Goal: Information Seeking & Learning: Compare options

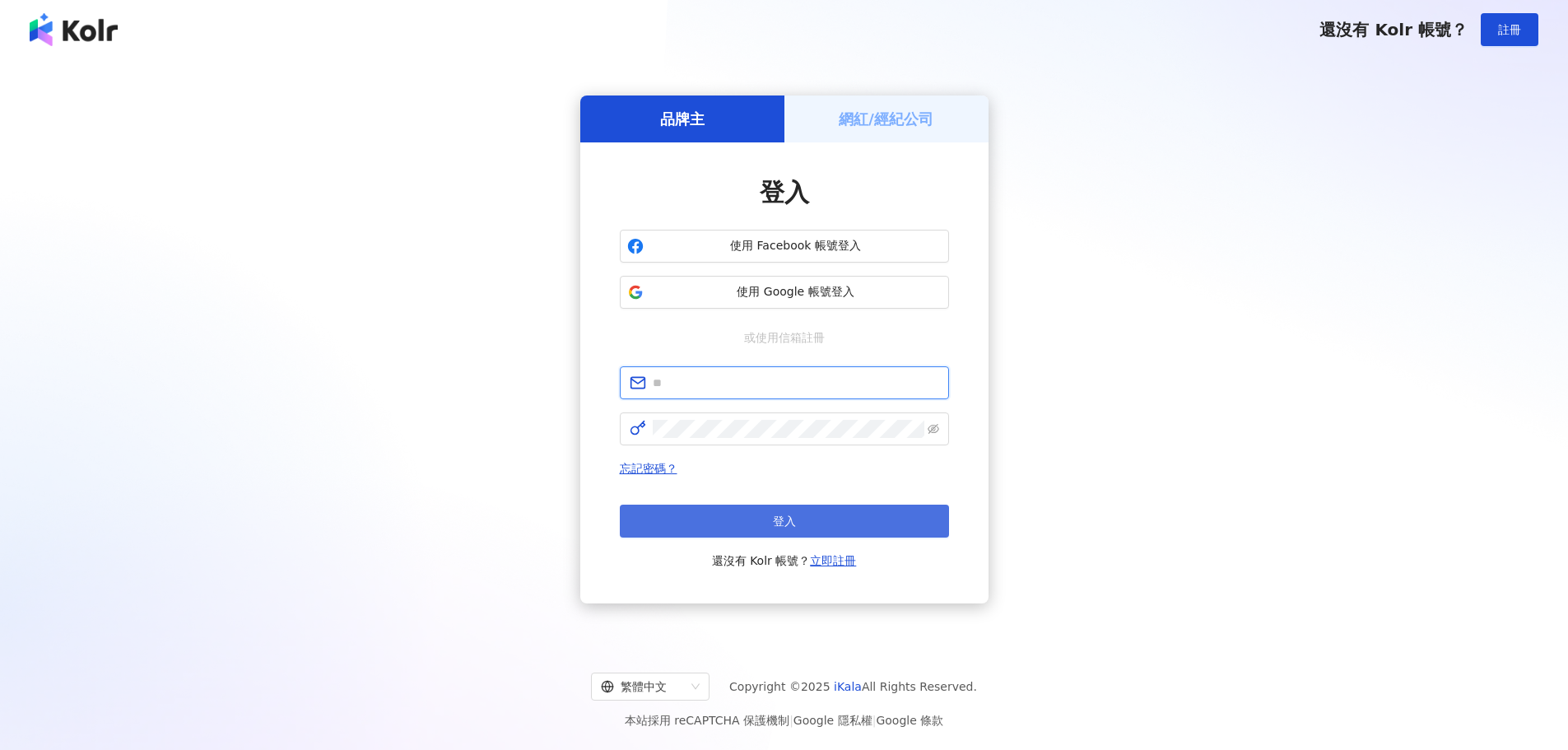
type input "**********"
click at [698, 516] on button "登入" at bounding box center [785, 521] width 329 height 33
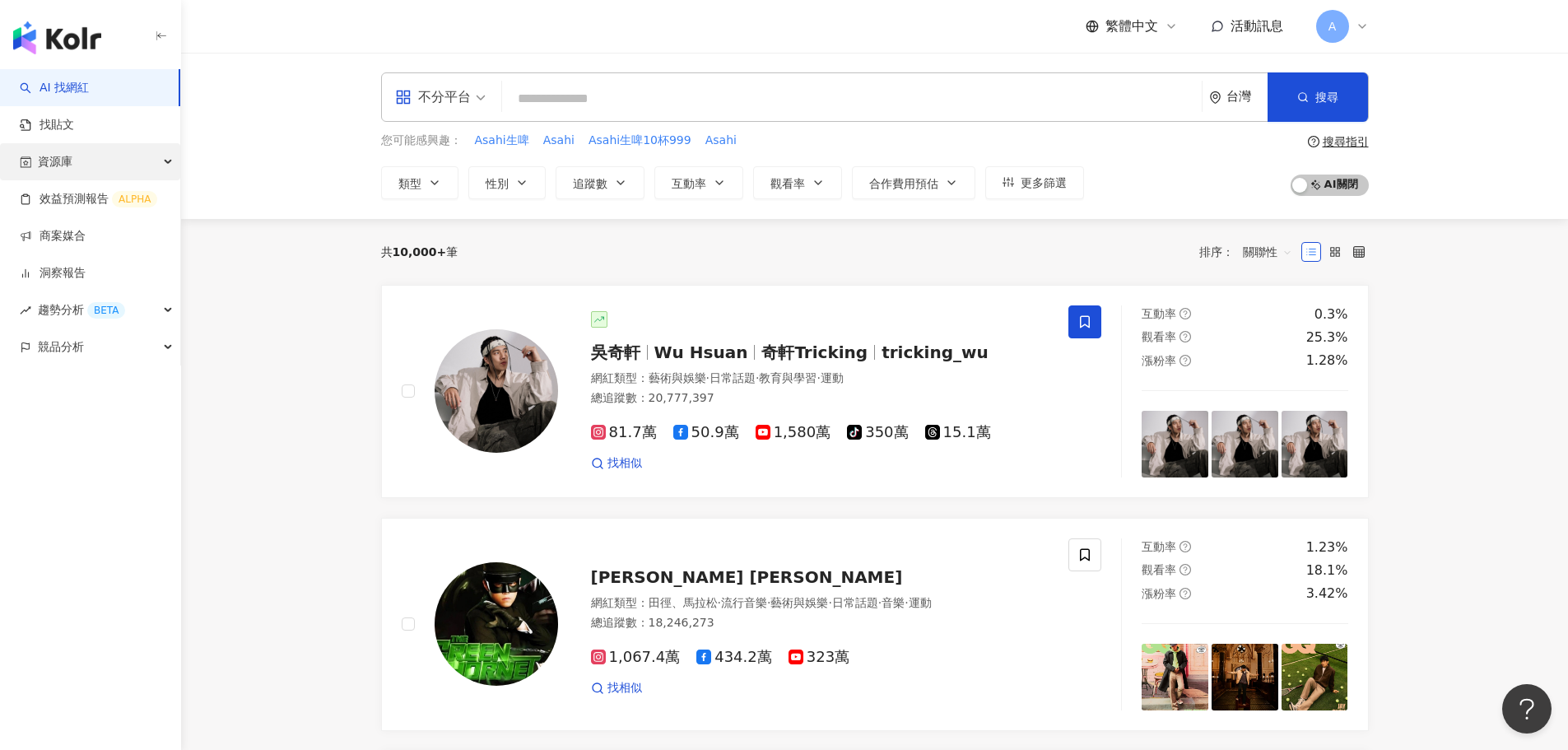
click at [121, 160] on div "資源庫" at bounding box center [90, 161] width 180 height 37
click at [105, 302] on div "BETA" at bounding box center [106, 310] width 38 height 16
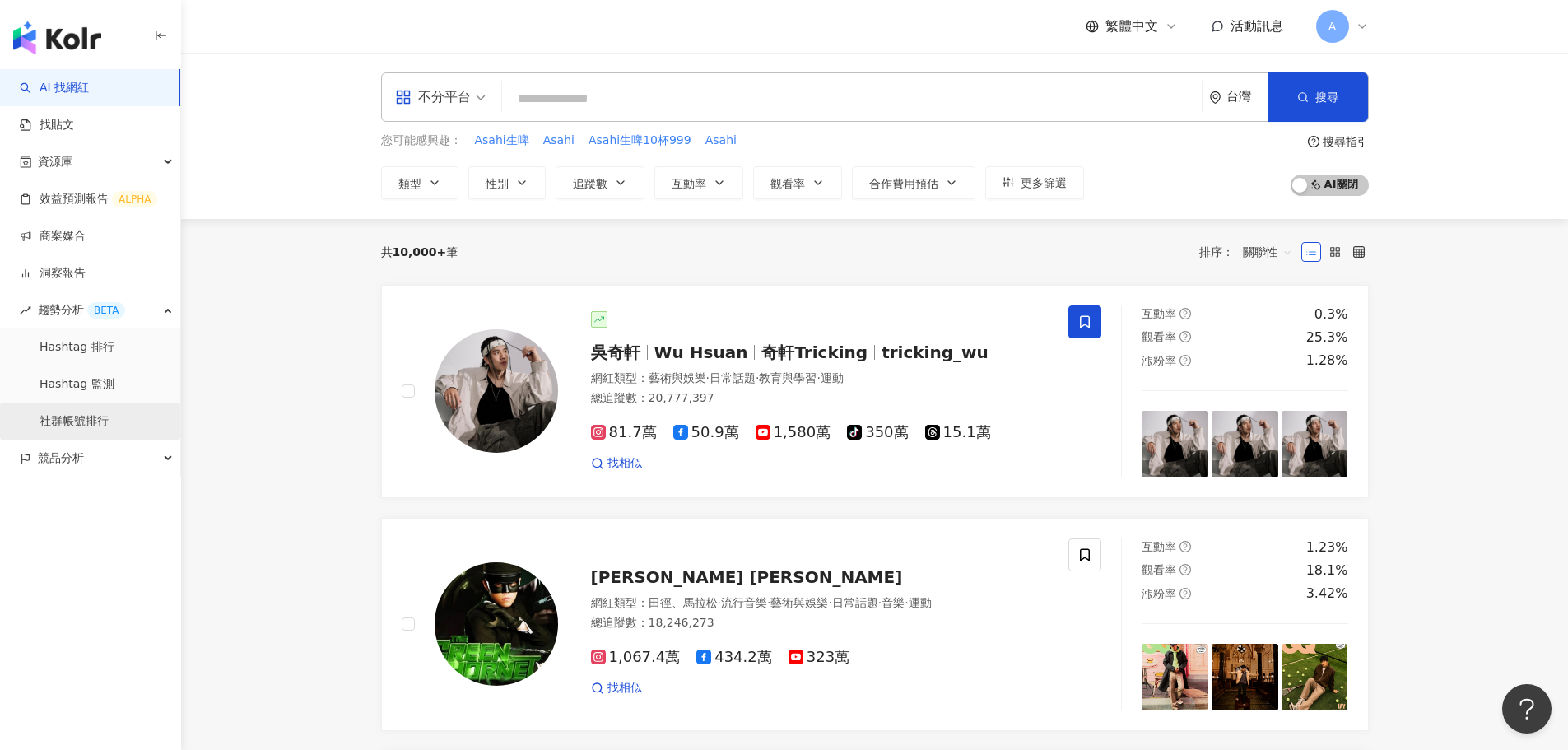
click at [109, 417] on link "社群帳號排行" at bounding box center [74, 422] width 69 height 16
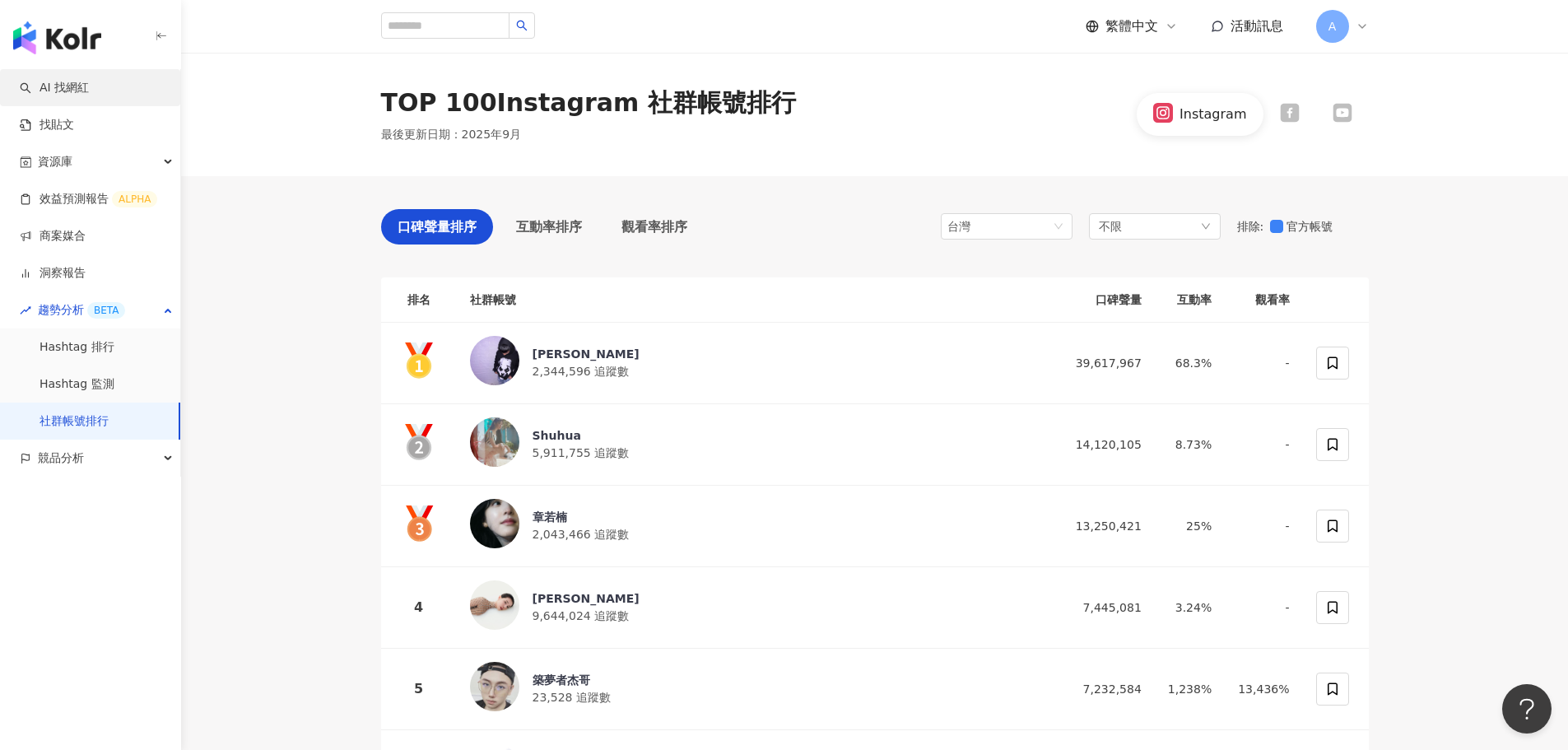
click at [76, 90] on link "AI 找網紅" at bounding box center [54, 88] width 69 height 16
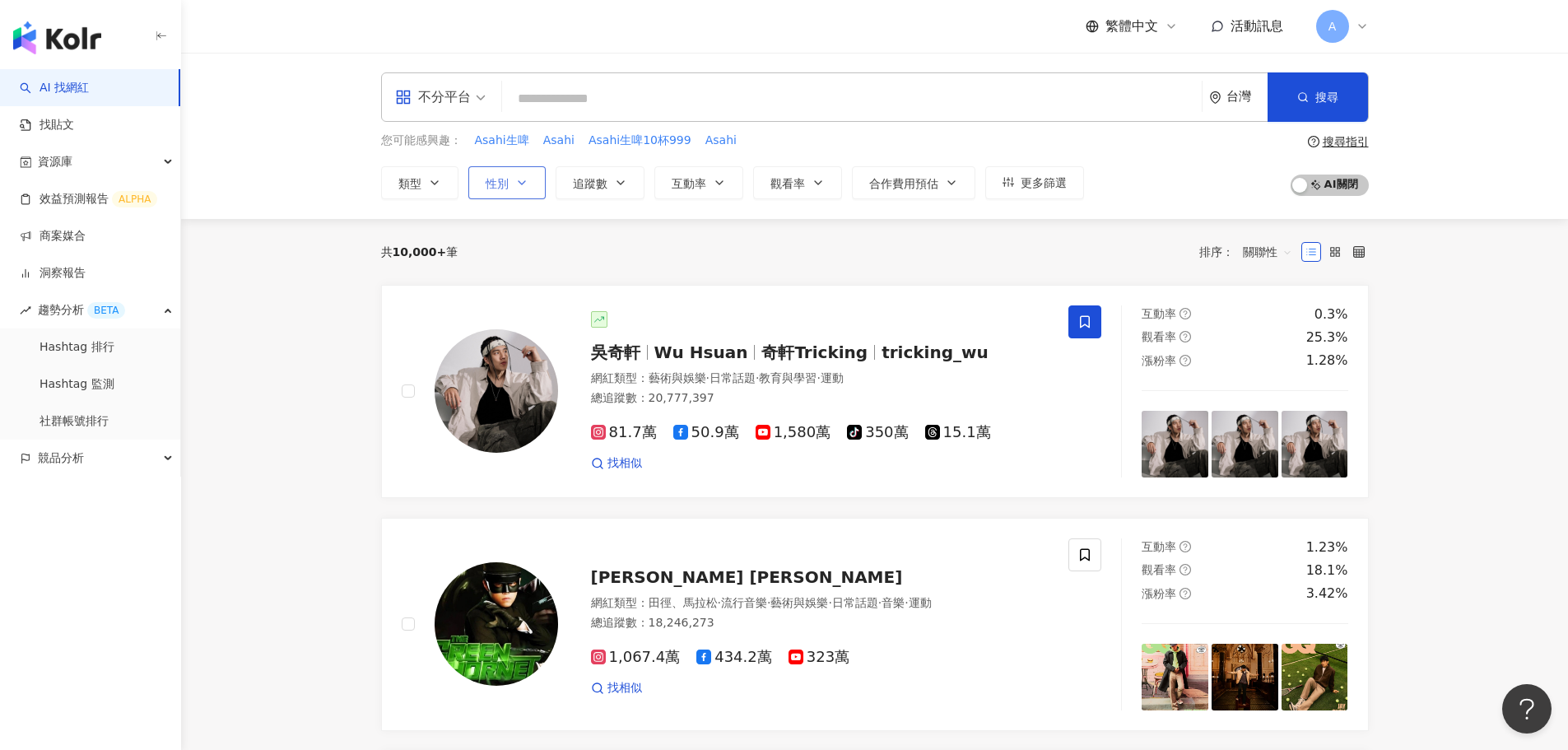
click at [498, 179] on span "性別" at bounding box center [497, 184] width 23 height 13
click at [449, 182] on button "類型" at bounding box center [420, 183] width 77 height 33
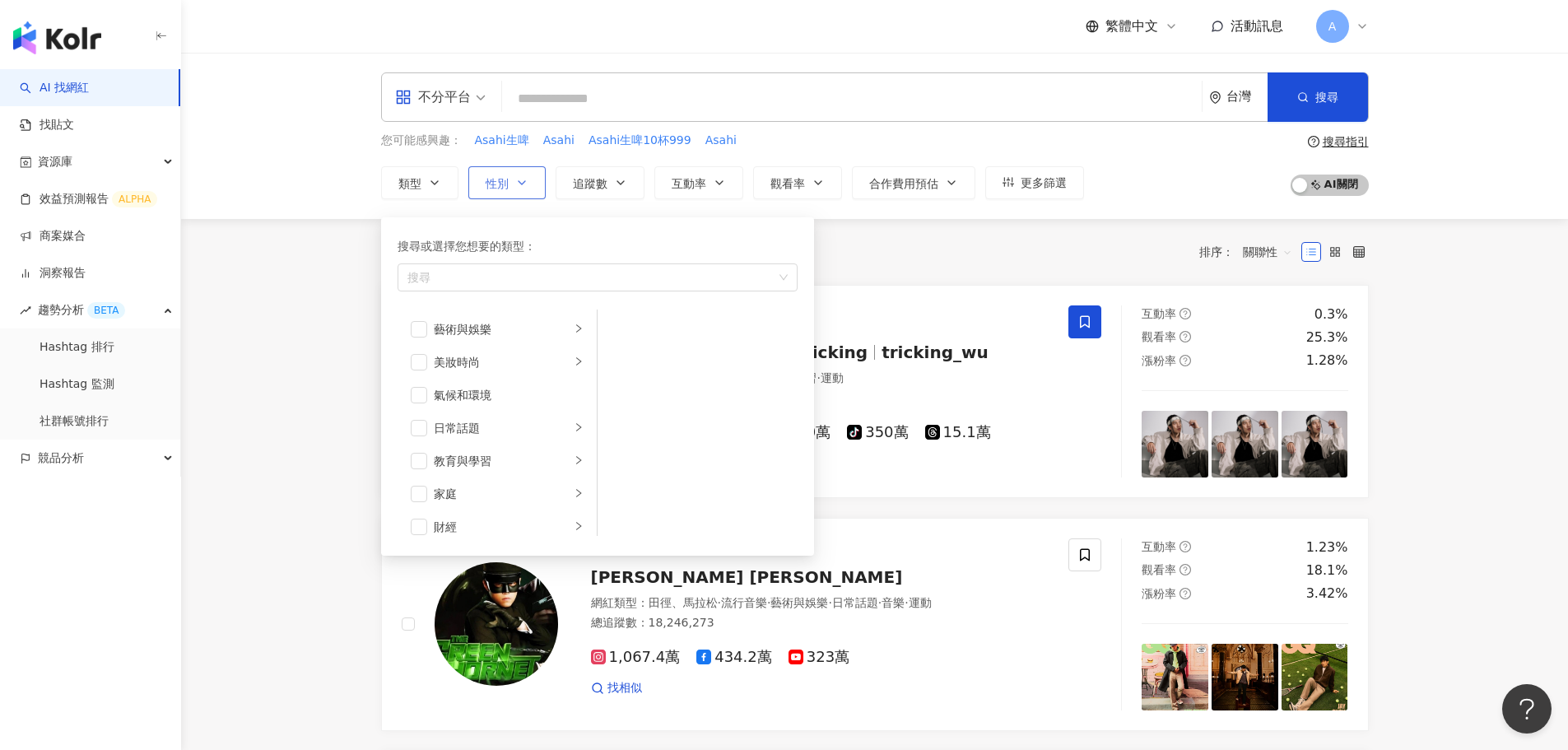
click at [508, 191] on button "性別" at bounding box center [507, 183] width 77 height 33
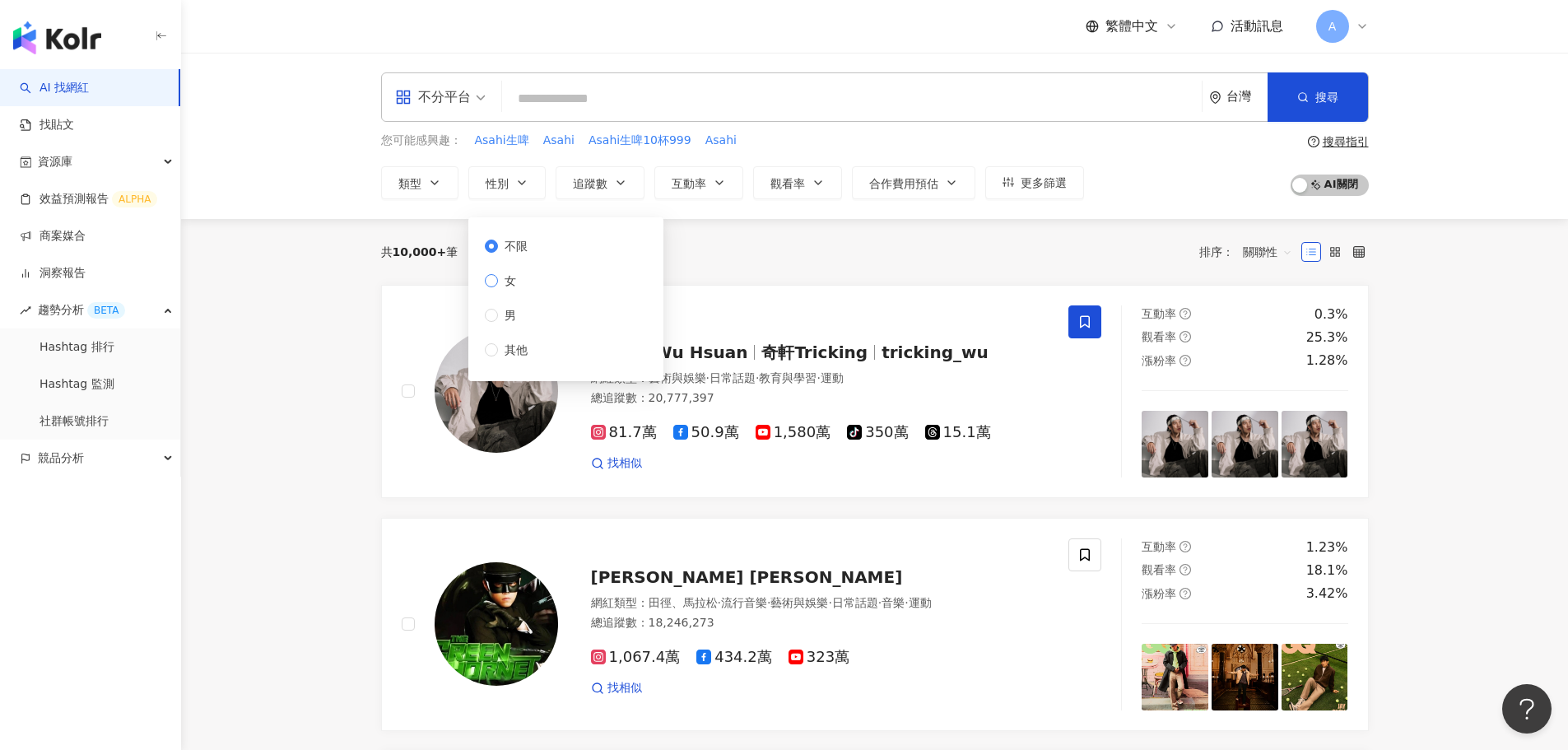
click at [512, 276] on span "女" at bounding box center [511, 281] width 25 height 18
click at [510, 240] on span "不限" at bounding box center [516, 246] width 36 height 18
click at [604, 185] on span "追蹤數" at bounding box center [590, 184] width 35 height 13
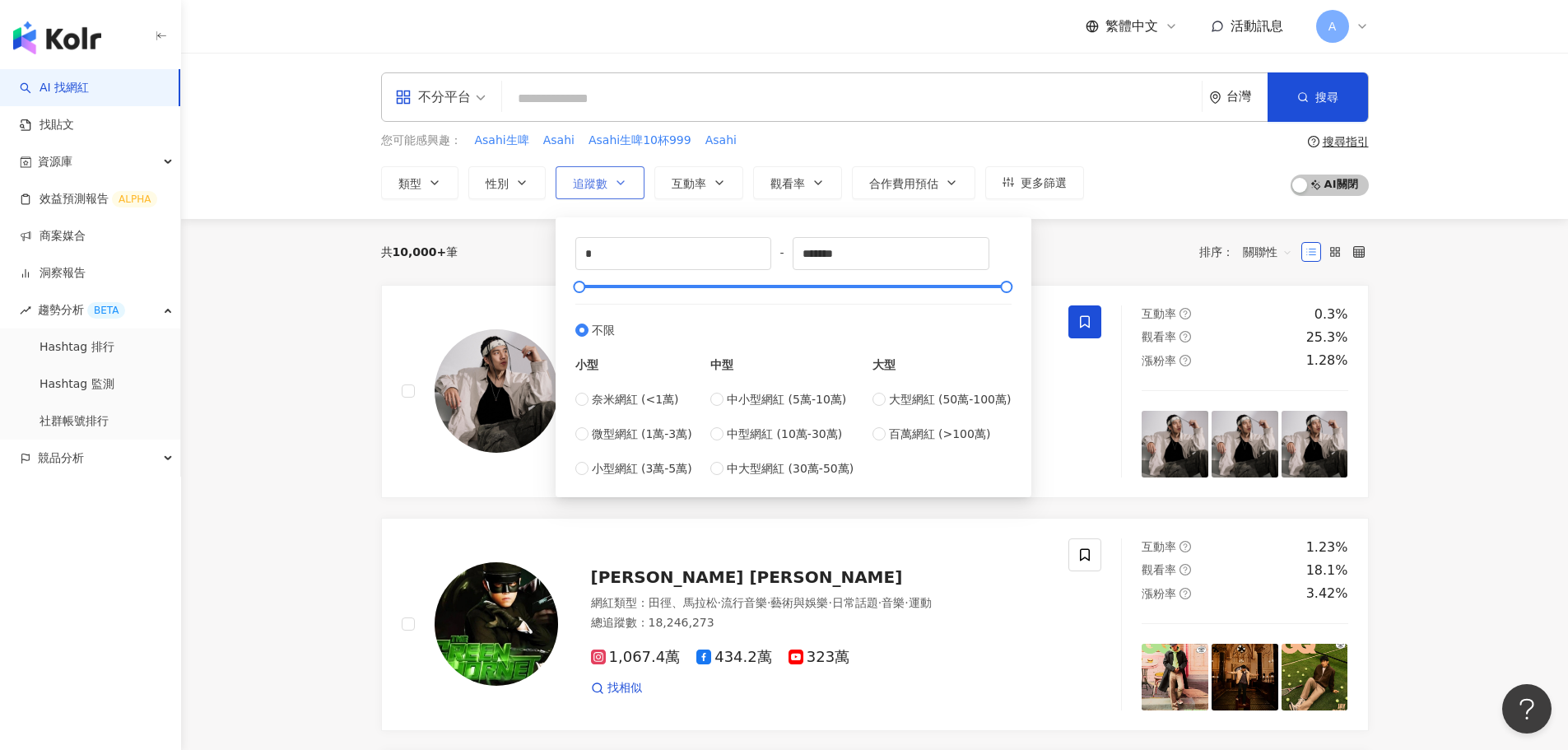
click at [604, 185] on span "追蹤數" at bounding box center [590, 184] width 35 height 13
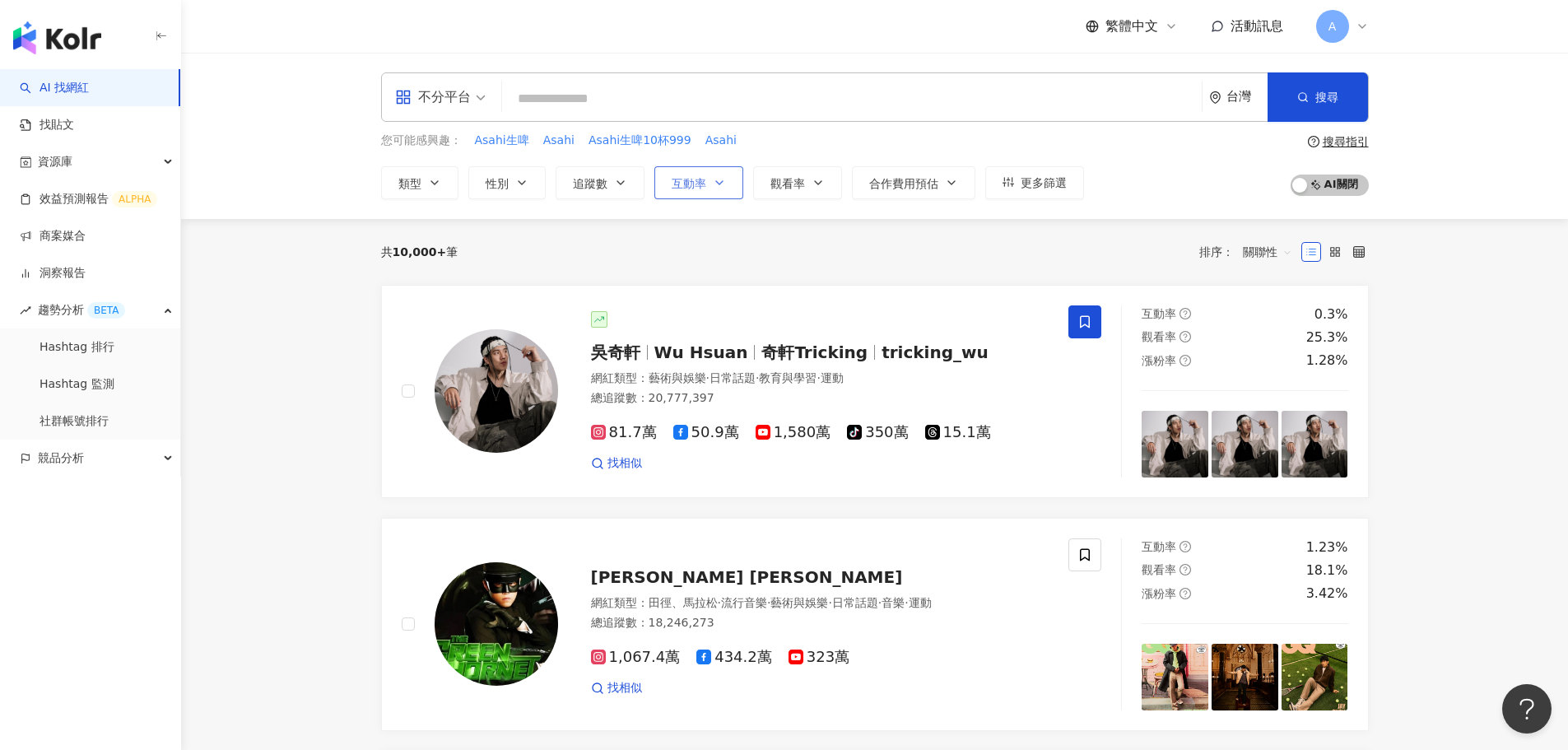
click at [716, 168] on button "互動率" at bounding box center [699, 183] width 89 height 33
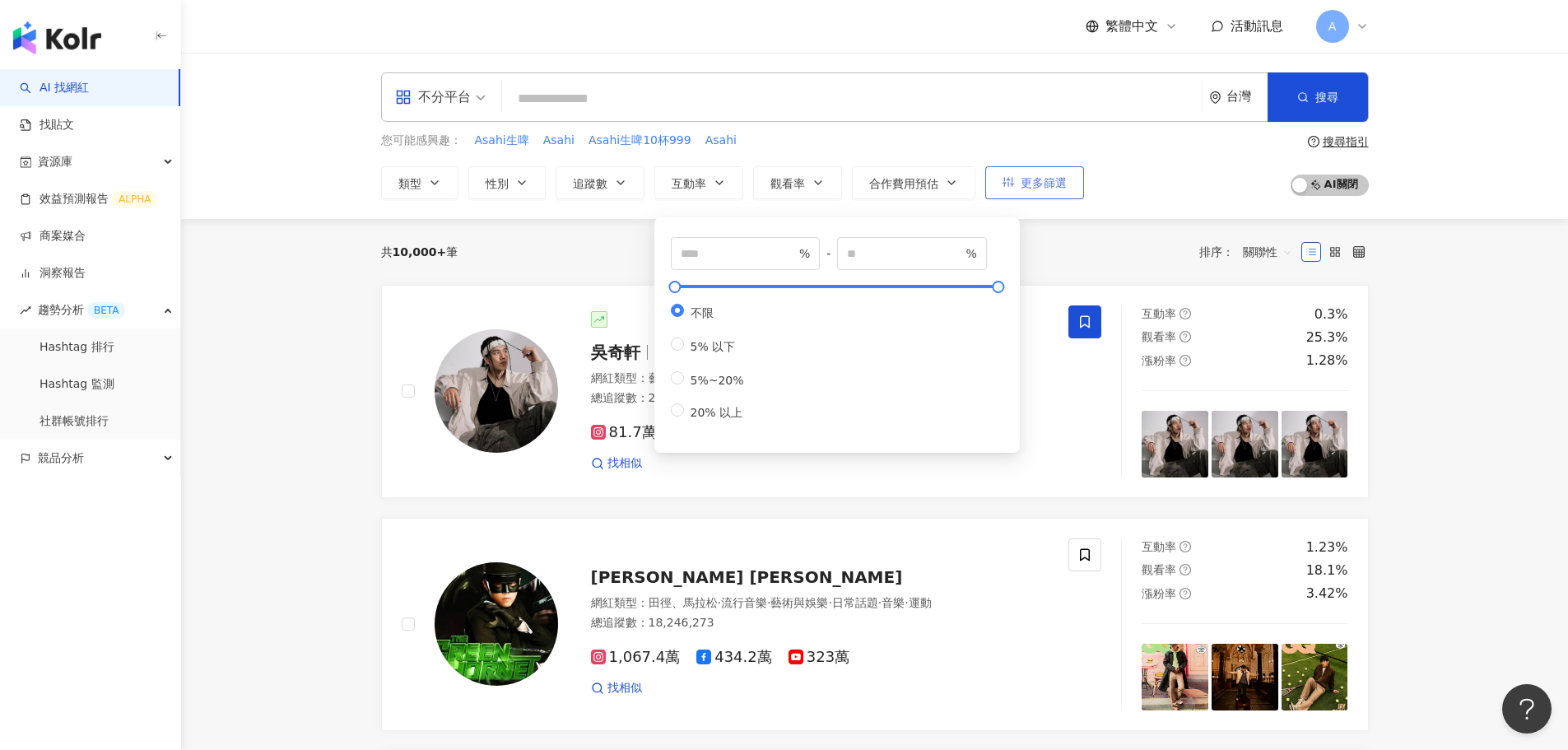
click at [1053, 178] on span "更多篩選" at bounding box center [1044, 183] width 46 height 13
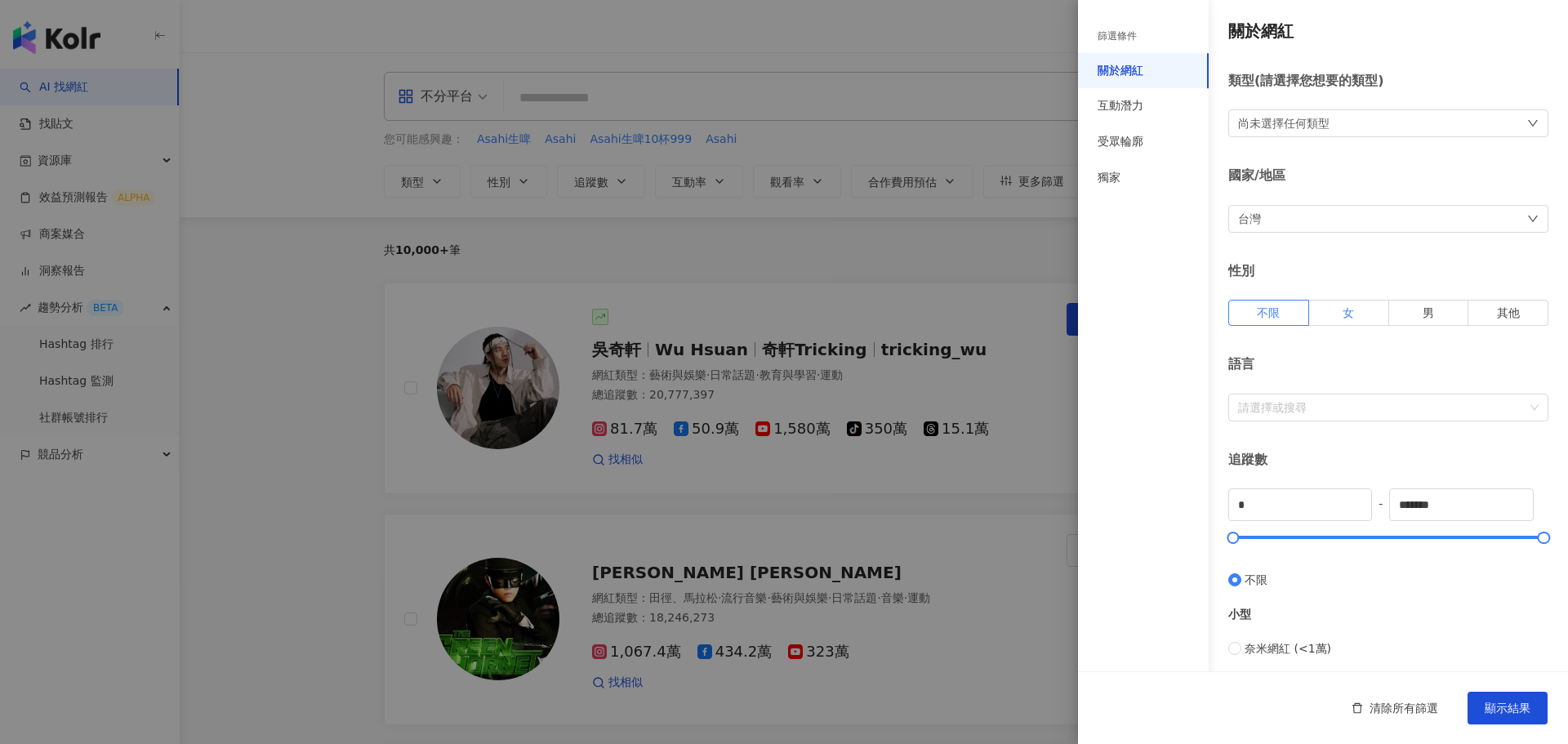
click at [1332, 321] on label "女" at bounding box center [1350, 313] width 80 height 26
click at [1279, 319] on span "不限" at bounding box center [1269, 313] width 23 height 13
click at [1150, 117] on div "互動潛力" at bounding box center [1144, 106] width 131 height 36
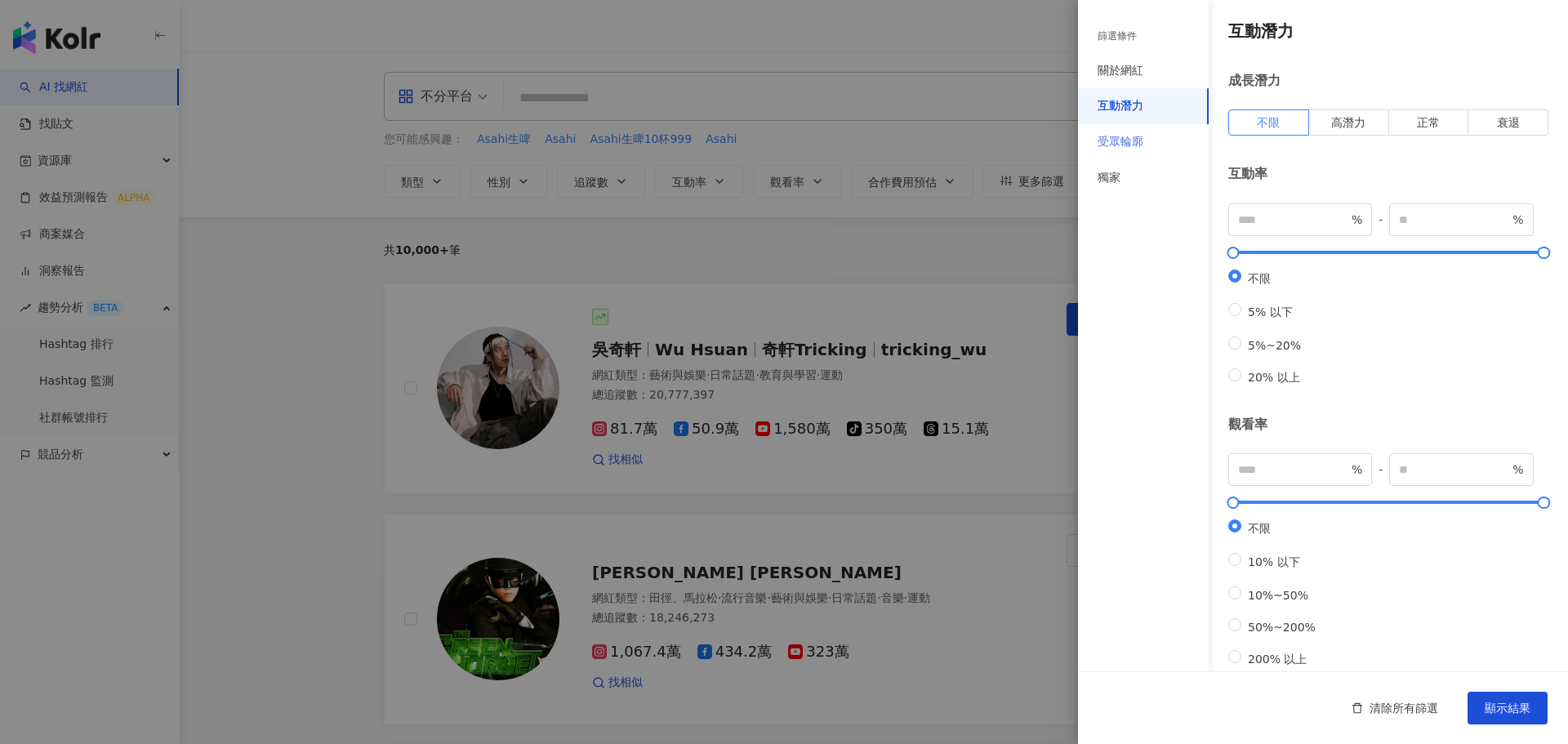
click at [1154, 136] on div "受眾輪廓" at bounding box center [1144, 142] width 131 height 36
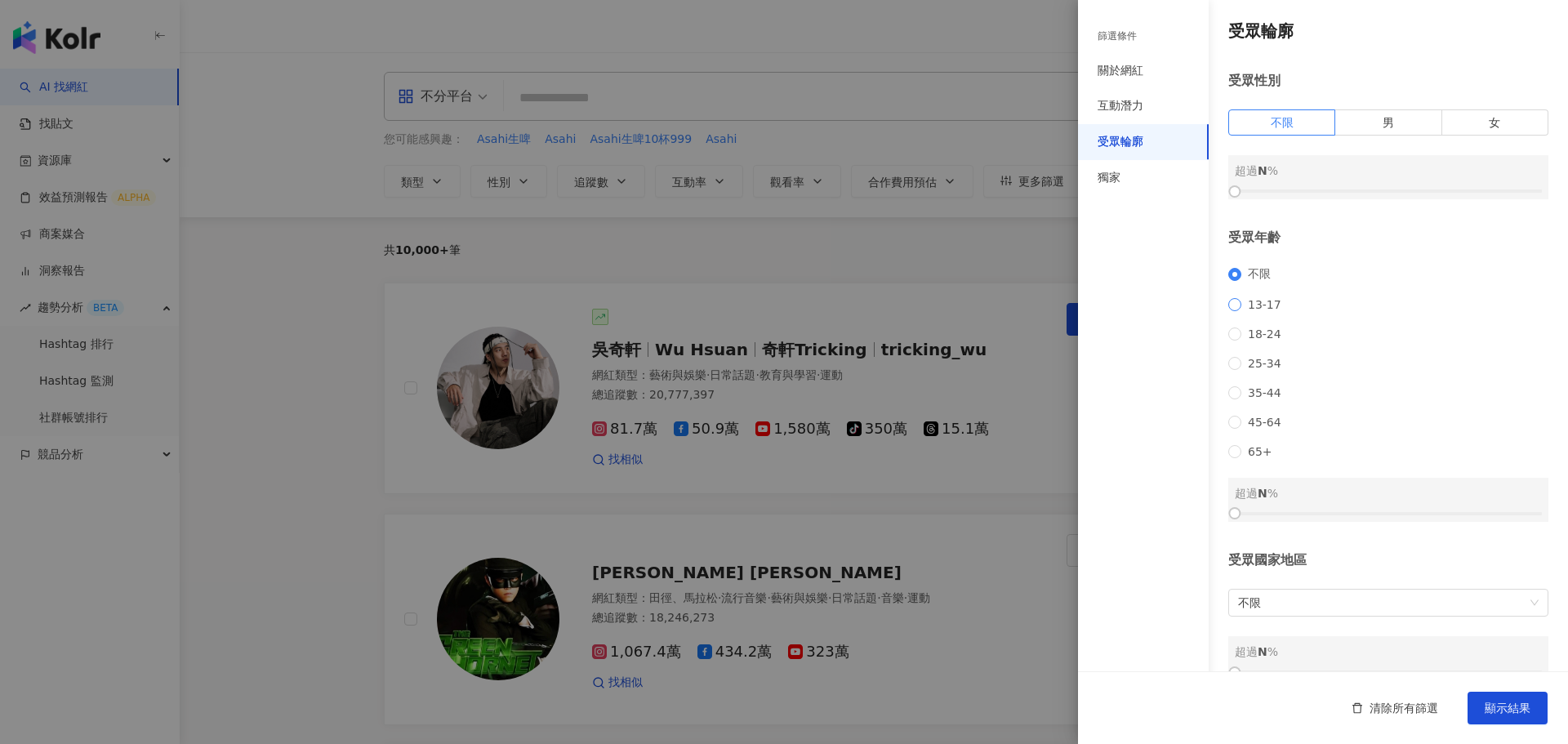
click at [1271, 302] on span "13-17" at bounding box center [1265, 305] width 47 height 13
click at [1275, 341] on span "18-24" at bounding box center [1265, 334] width 47 height 13
click at [1273, 311] on span "13-17" at bounding box center [1265, 305] width 47 height 13
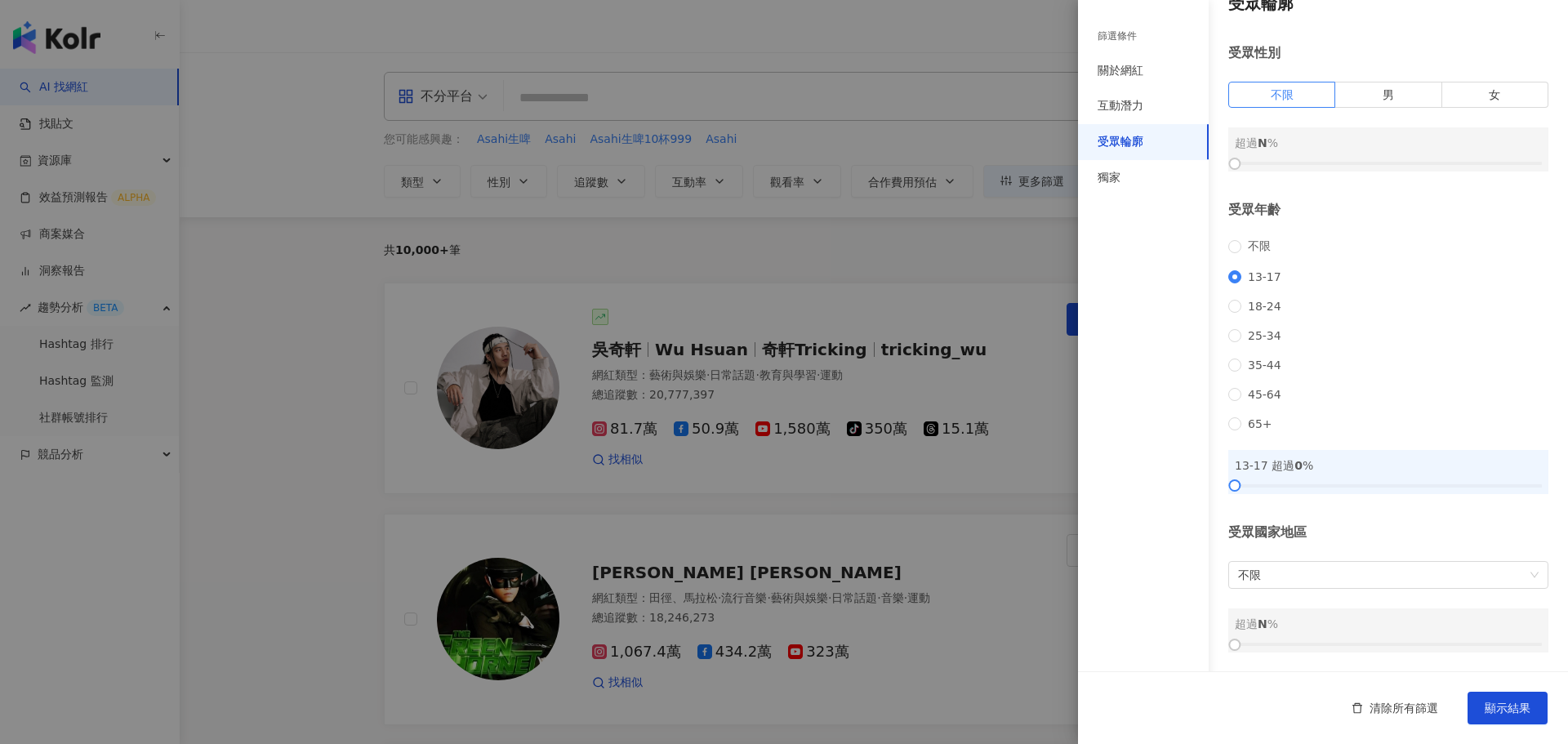
scroll to position [49, 0]
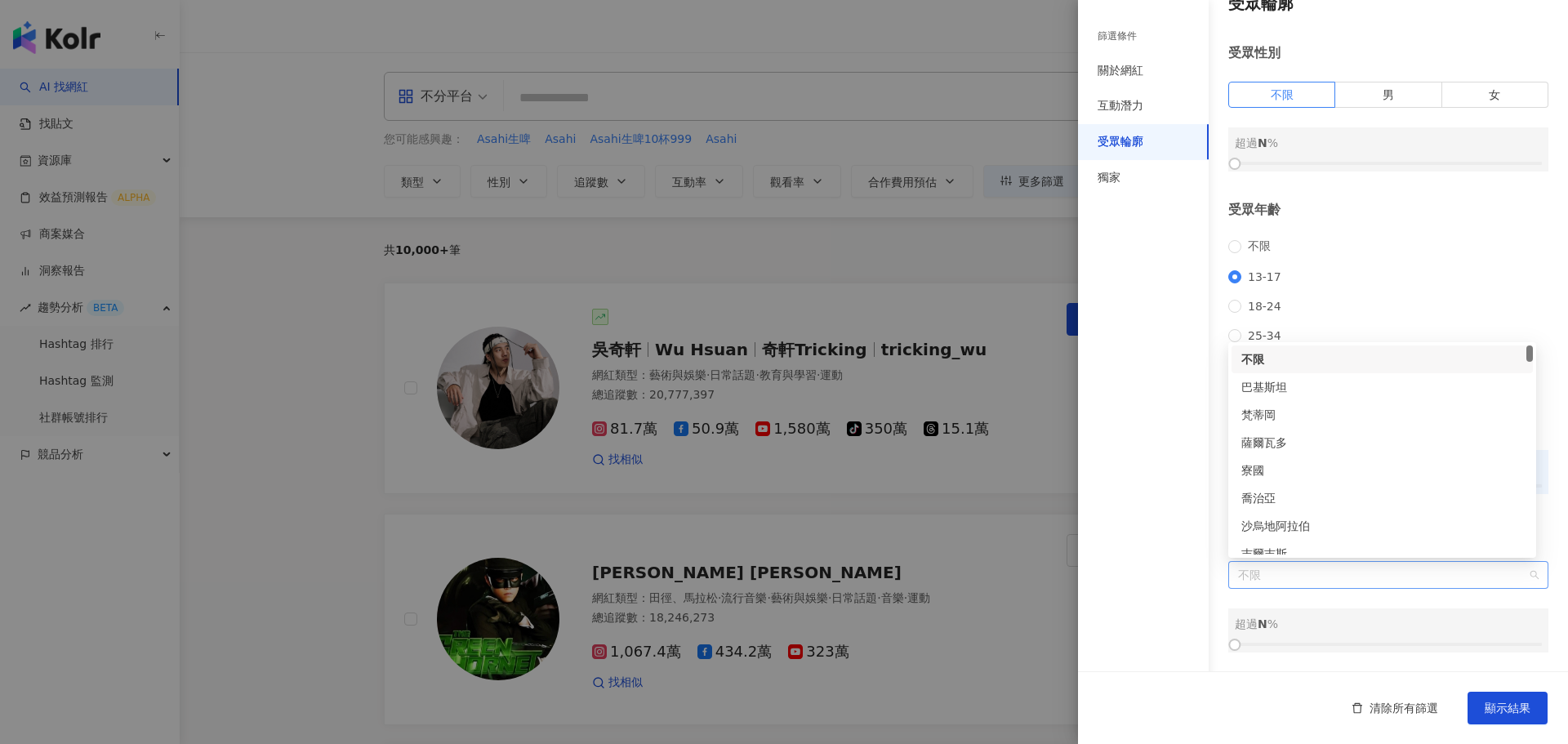
click at [1290, 579] on span "不限" at bounding box center [1389, 575] width 301 height 26
drag, startPoint x: 1531, startPoint y: 372, endPoint x: 1519, endPoint y: 528, distance: 156.5
click at [1519, 528] on div "查德 葉門 千里達及托巴哥 烏干達 馬達加斯加 日本 伊朗 盧森堡 諾魯" at bounding box center [1383, 450] width 302 height 209
click at [1311, 569] on span "不限" at bounding box center [1389, 575] width 301 height 26
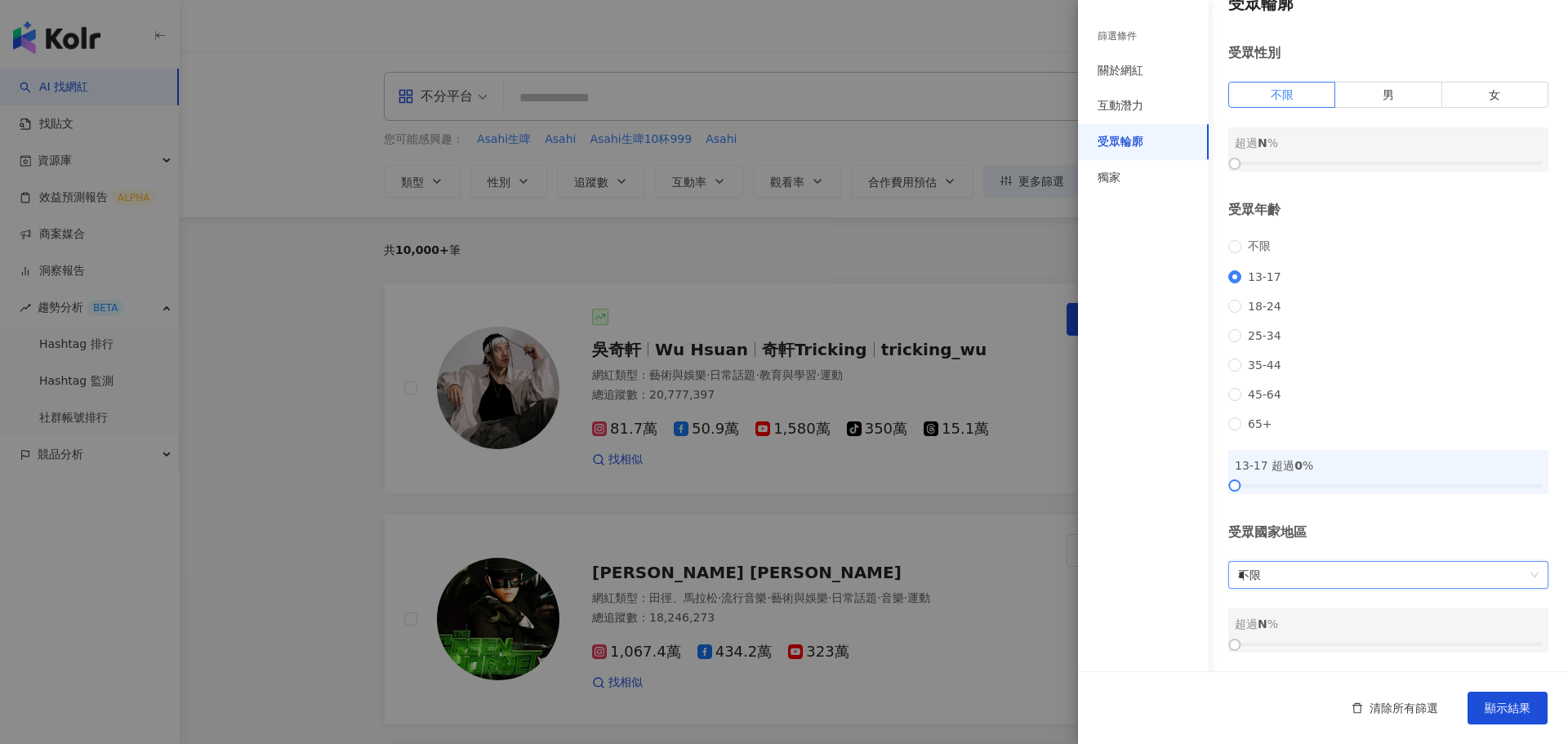
scroll to position [0, 0]
type input "**"
click at [1316, 541] on div "台灣" at bounding box center [1383, 541] width 282 height 18
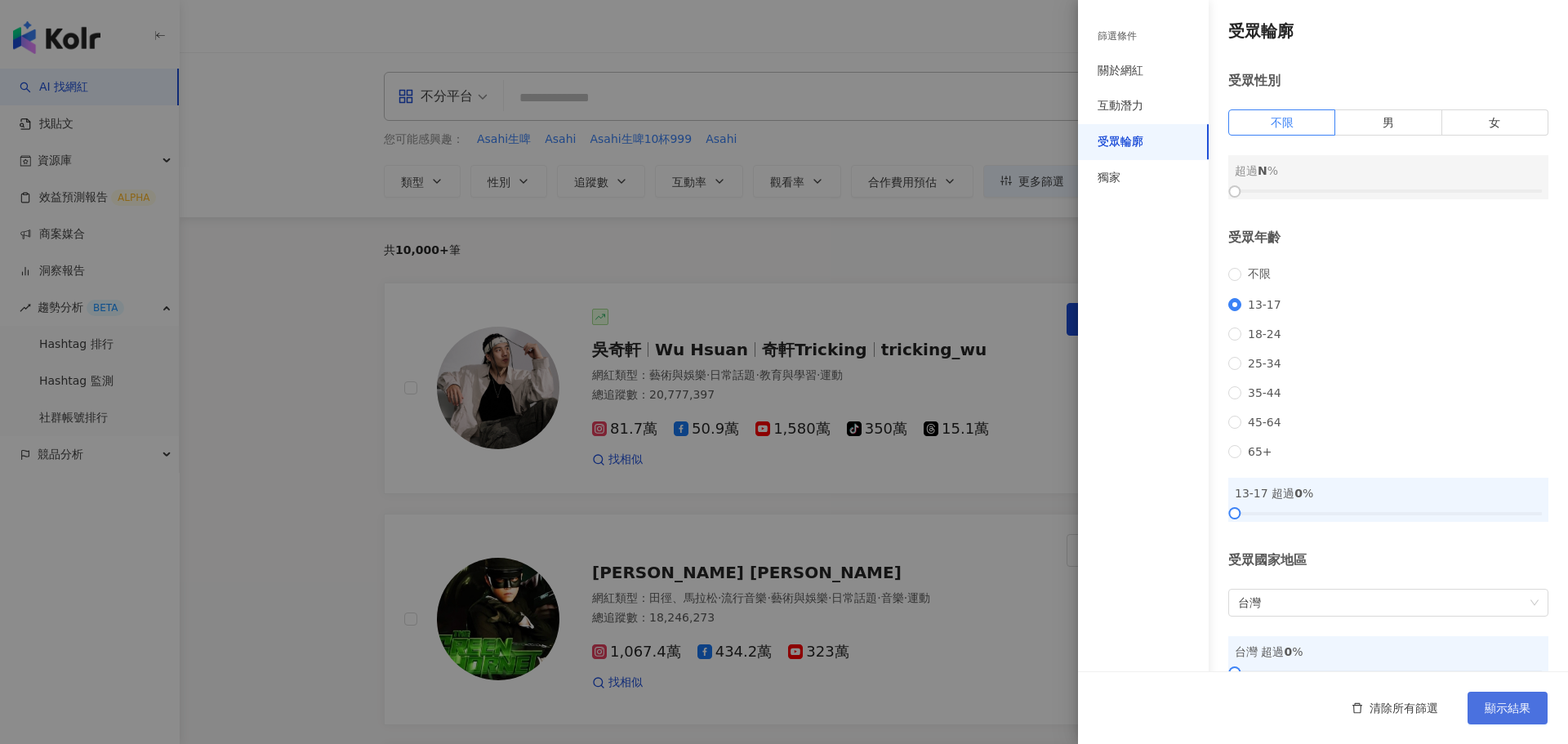
click at [1499, 706] on span "顯示結果" at bounding box center [1508, 708] width 46 height 13
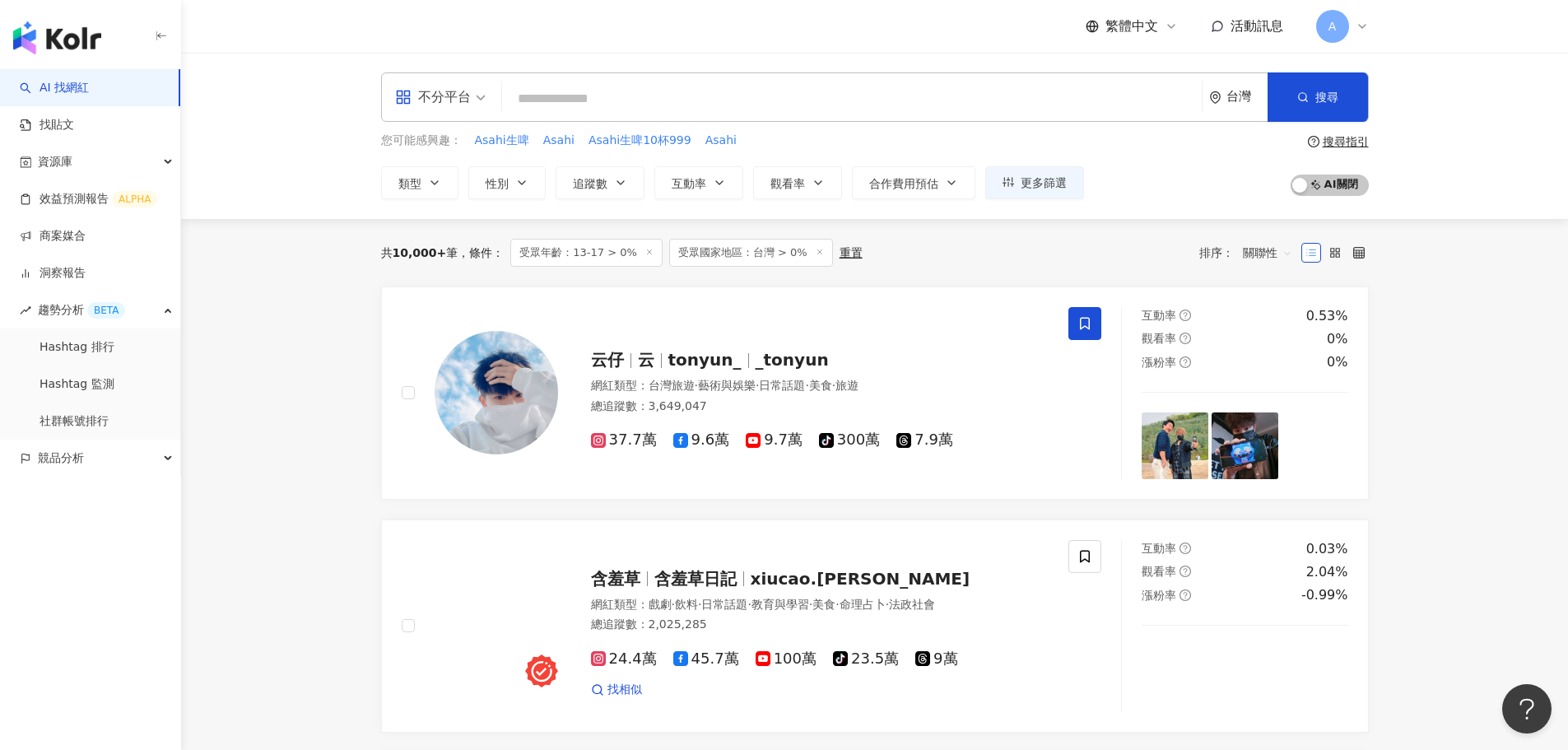
click at [1321, 254] on span at bounding box center [1312, 253] width 20 height 20
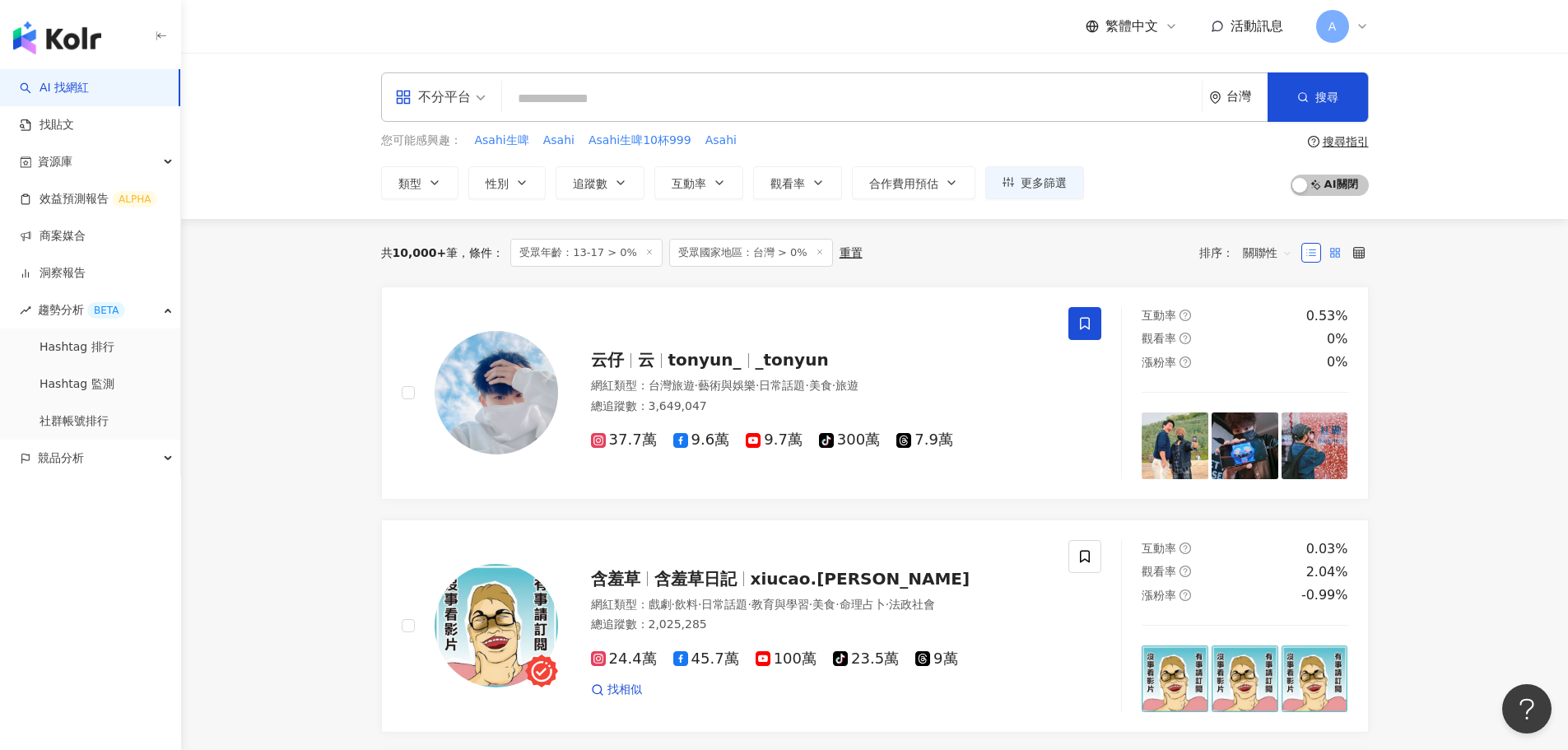
click at [1338, 254] on rect at bounding box center [1338, 255] width 3 height 3
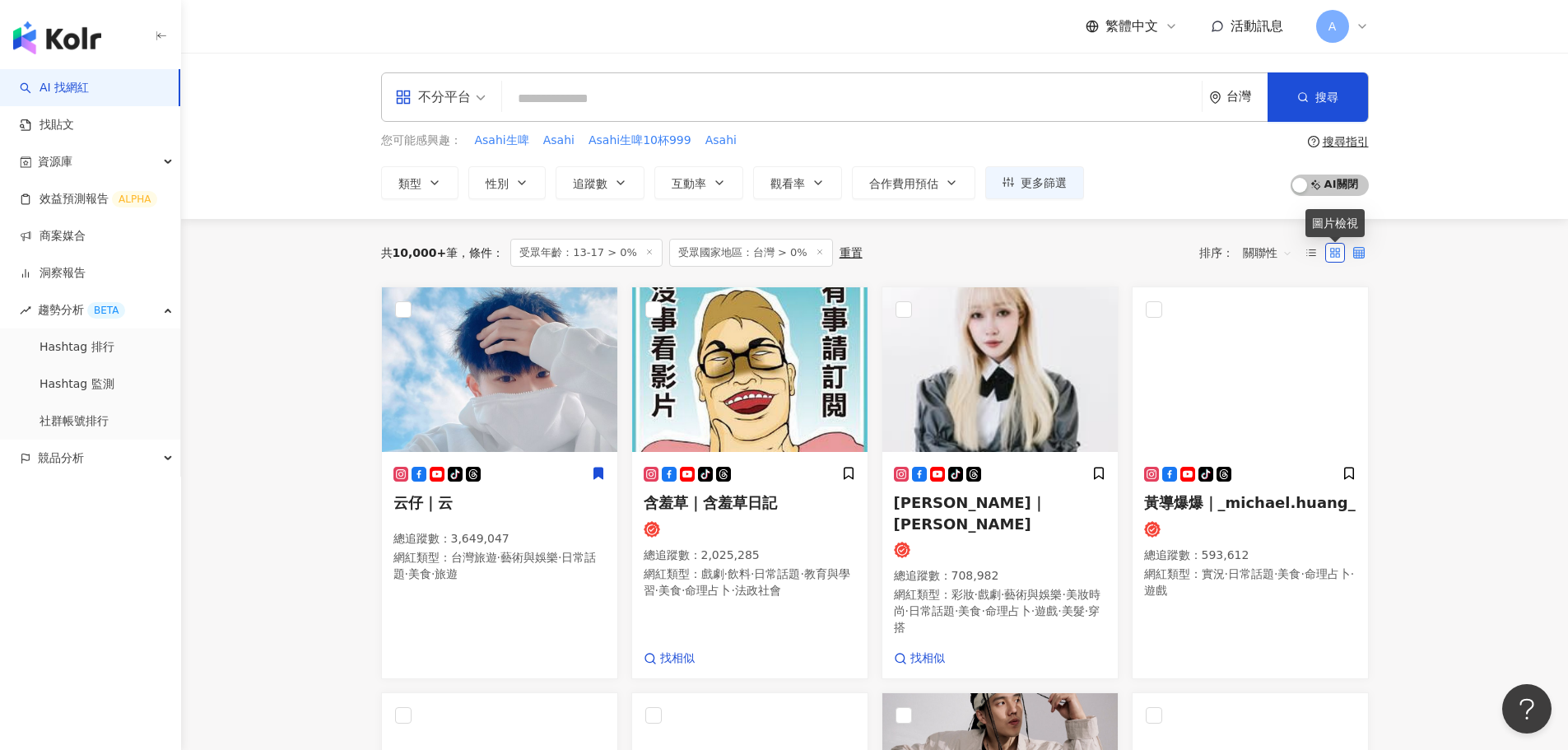
click at [1356, 255] on icon at bounding box center [1360, 253] width 12 height 12
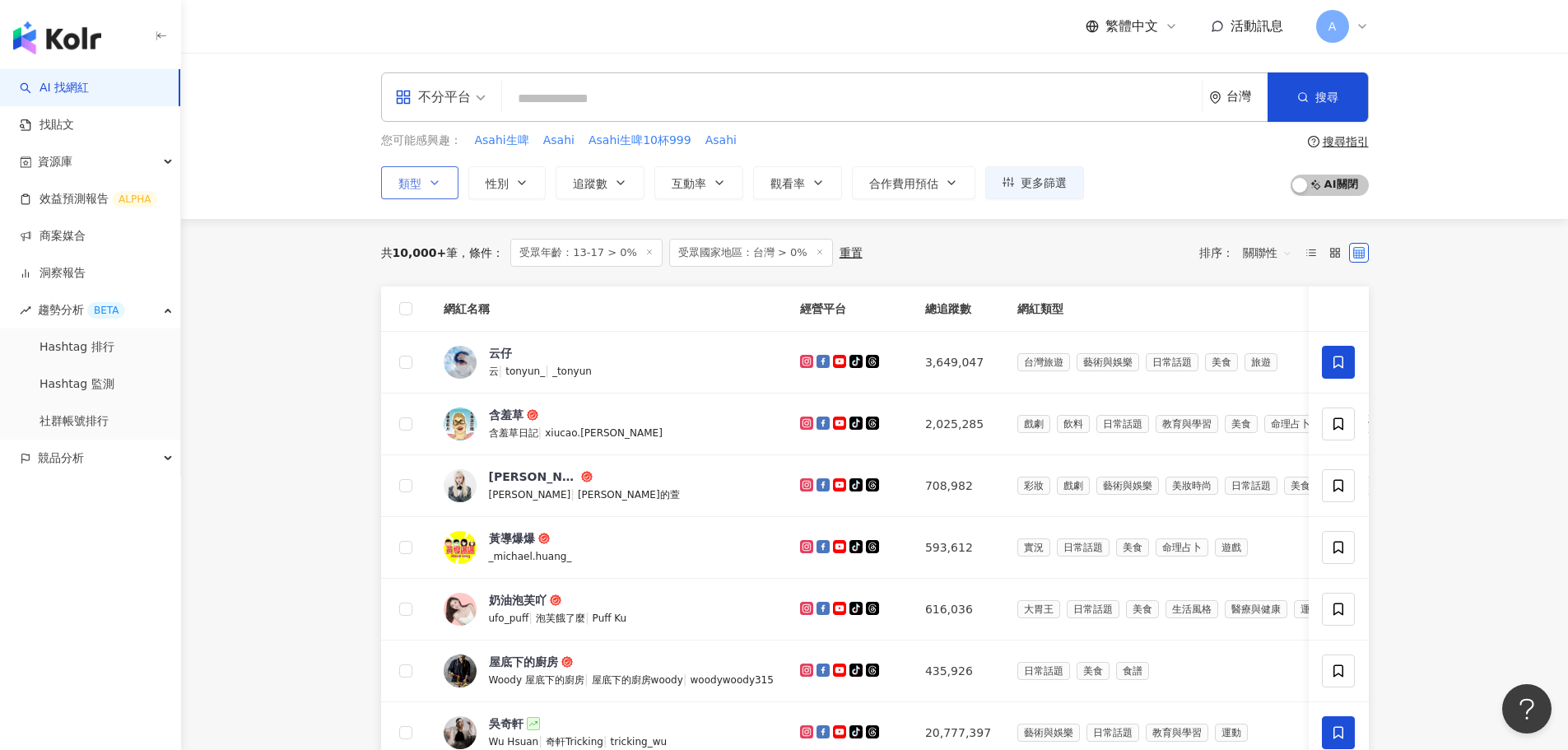
click at [449, 190] on button "類型" at bounding box center [420, 183] width 77 height 33
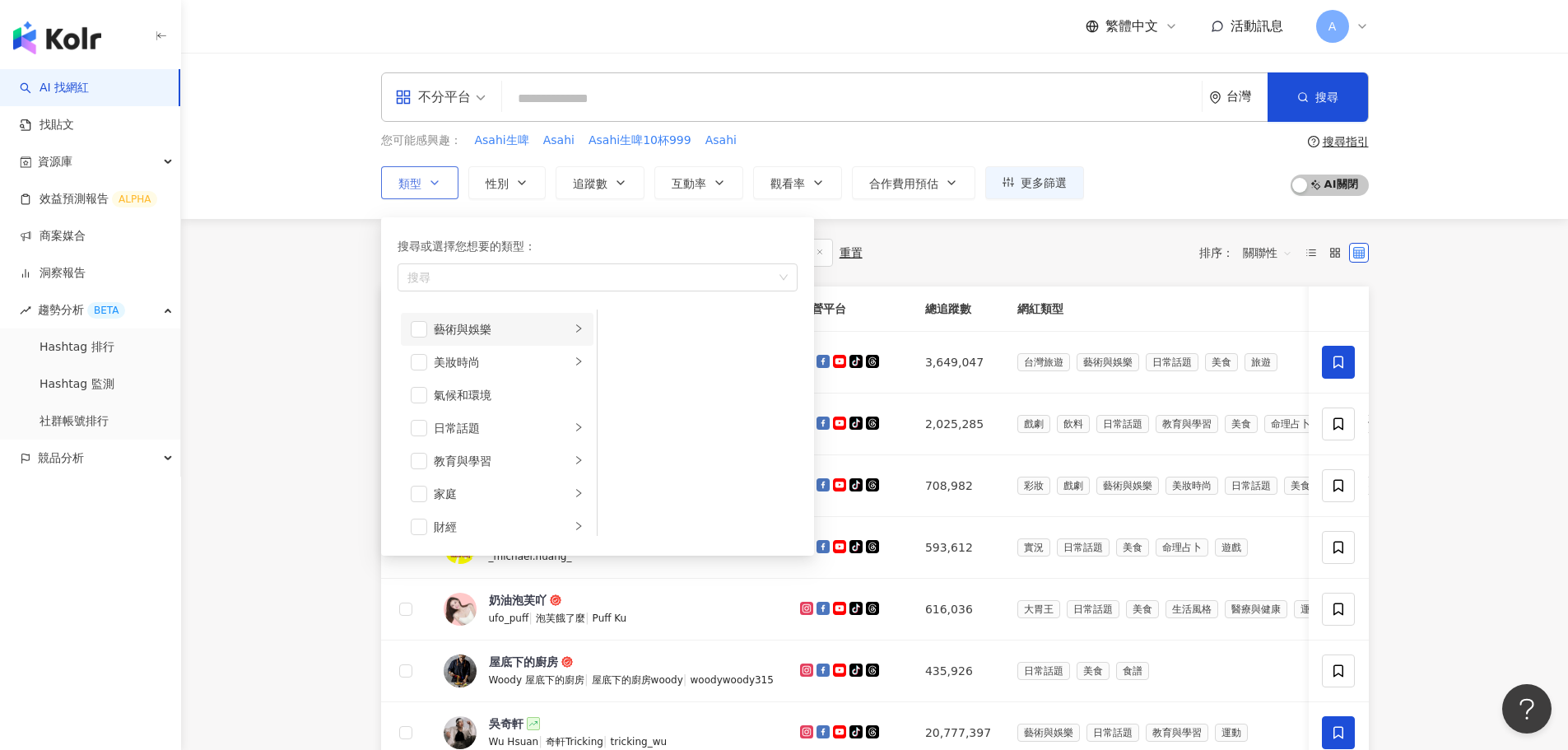
click at [557, 332] on div "藝術與娛樂" at bounding box center [502, 329] width 137 height 18
click at [618, 366] on span "button" at bounding box center [619, 362] width 16 height 16
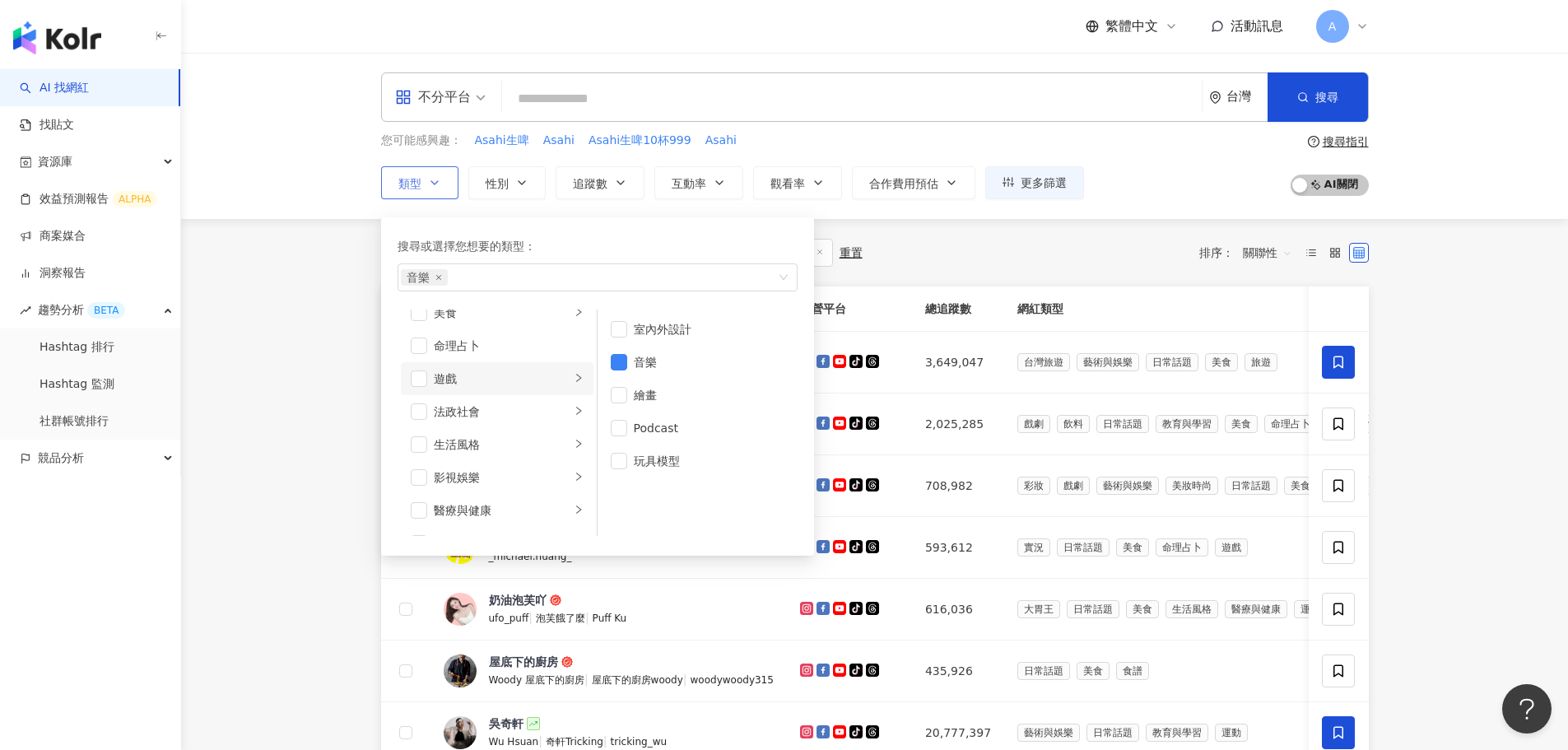
click at [557, 379] on div "遊戲" at bounding box center [502, 379] width 137 height 18
click at [622, 397] on span "button" at bounding box center [619, 395] width 16 height 16
click at [618, 395] on span "button" at bounding box center [619, 395] width 16 height 16
click at [417, 375] on span "button" at bounding box center [419, 379] width 16 height 16
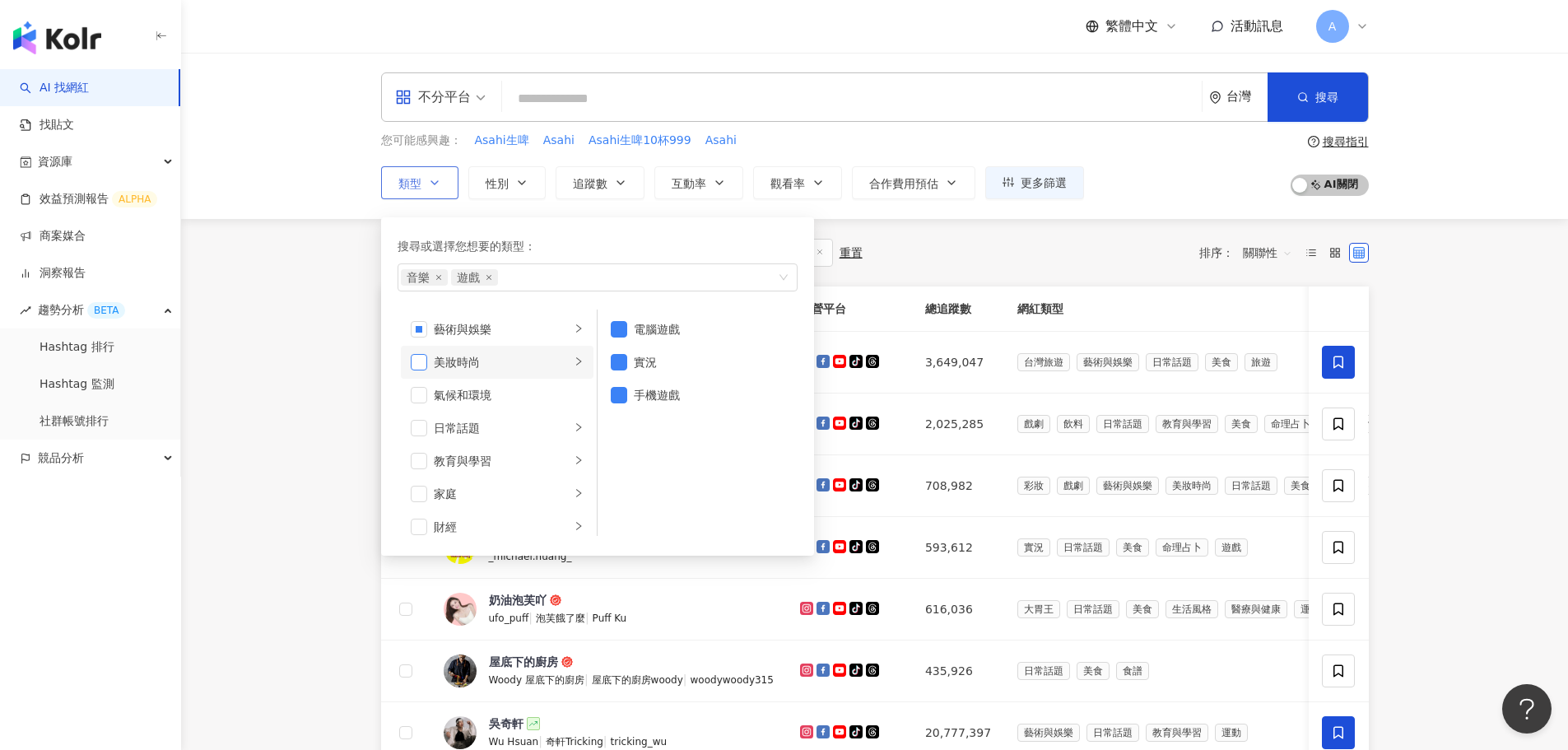
click at [423, 354] on span "button" at bounding box center [419, 362] width 16 height 16
click at [418, 333] on span "button" at bounding box center [419, 329] width 16 height 16
click at [418, 357] on span "button" at bounding box center [419, 362] width 16 height 16
click at [574, 327] on icon "right" at bounding box center [579, 328] width 10 height 10
click at [622, 325] on span "button" at bounding box center [619, 329] width 16 height 16
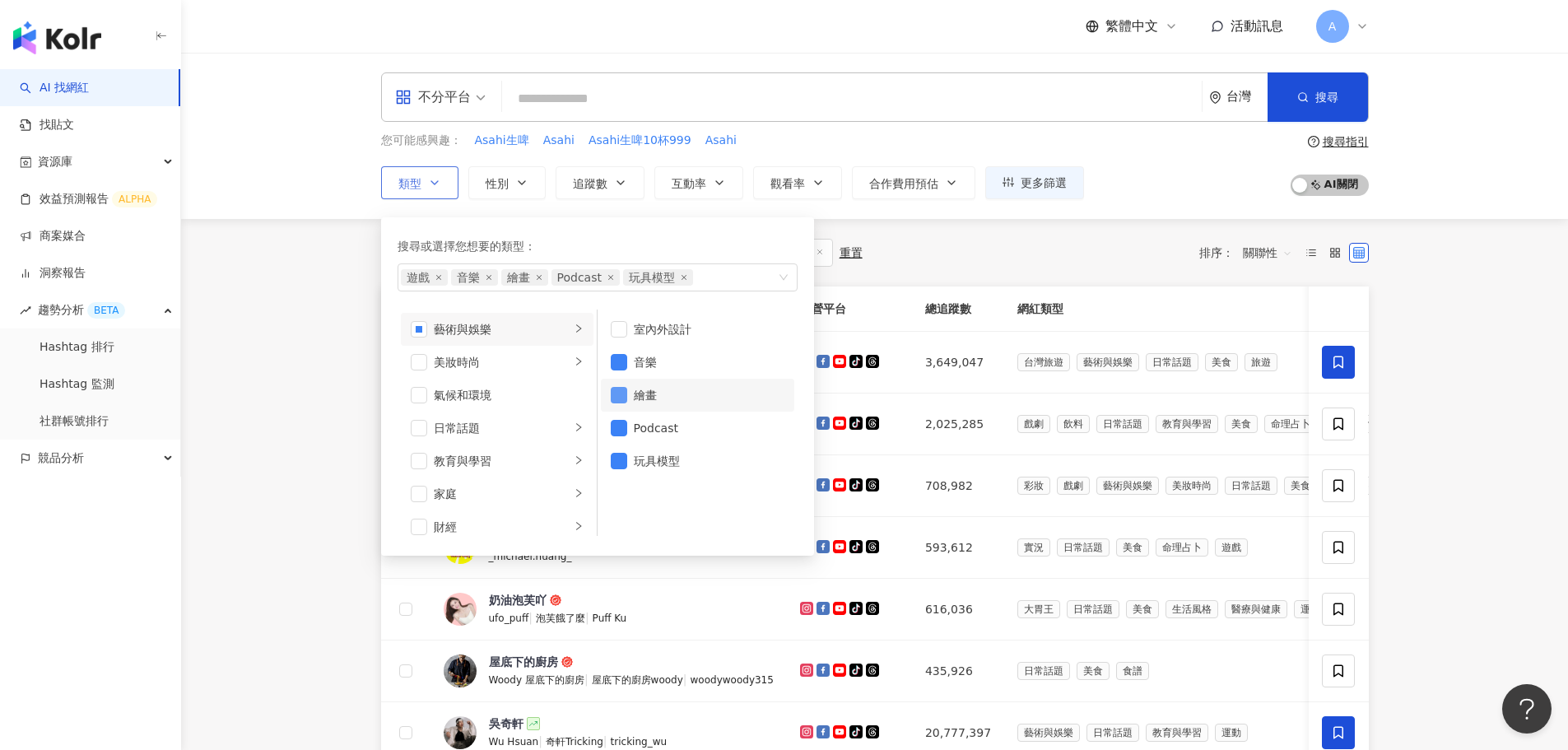
click at [617, 397] on span "button" at bounding box center [619, 395] width 16 height 16
click at [614, 426] on span "button" at bounding box center [619, 428] width 16 height 16
click at [627, 461] on span "button" at bounding box center [619, 461] width 16 height 16
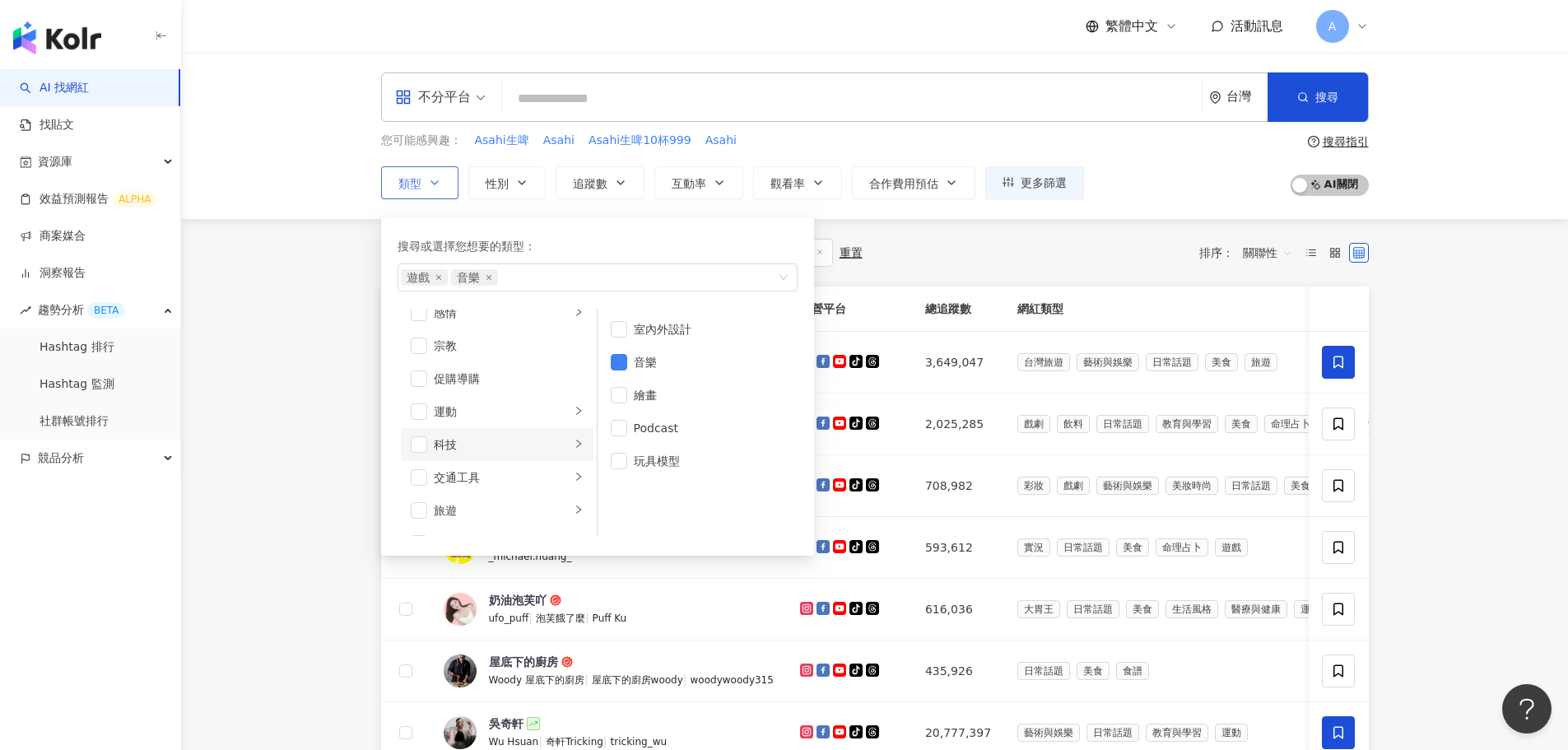
scroll to position [571, 0]
click at [574, 386] on icon "right" at bounding box center [579, 384] width 10 height 10
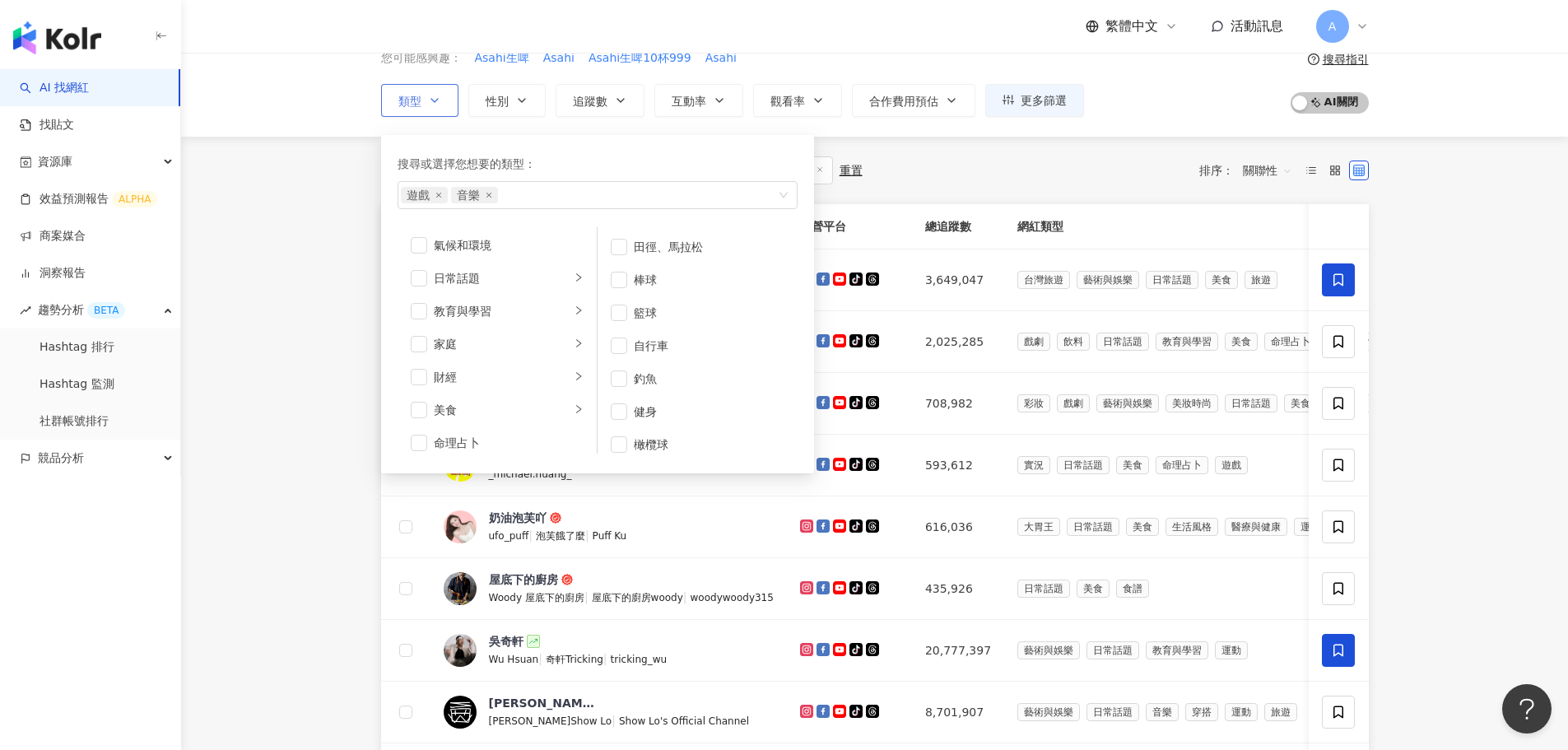
scroll to position [0, 0]
click at [574, 282] on icon "right" at bounding box center [579, 279] width 10 height 10
click at [572, 342] on li "日常話題" at bounding box center [497, 346] width 193 height 33
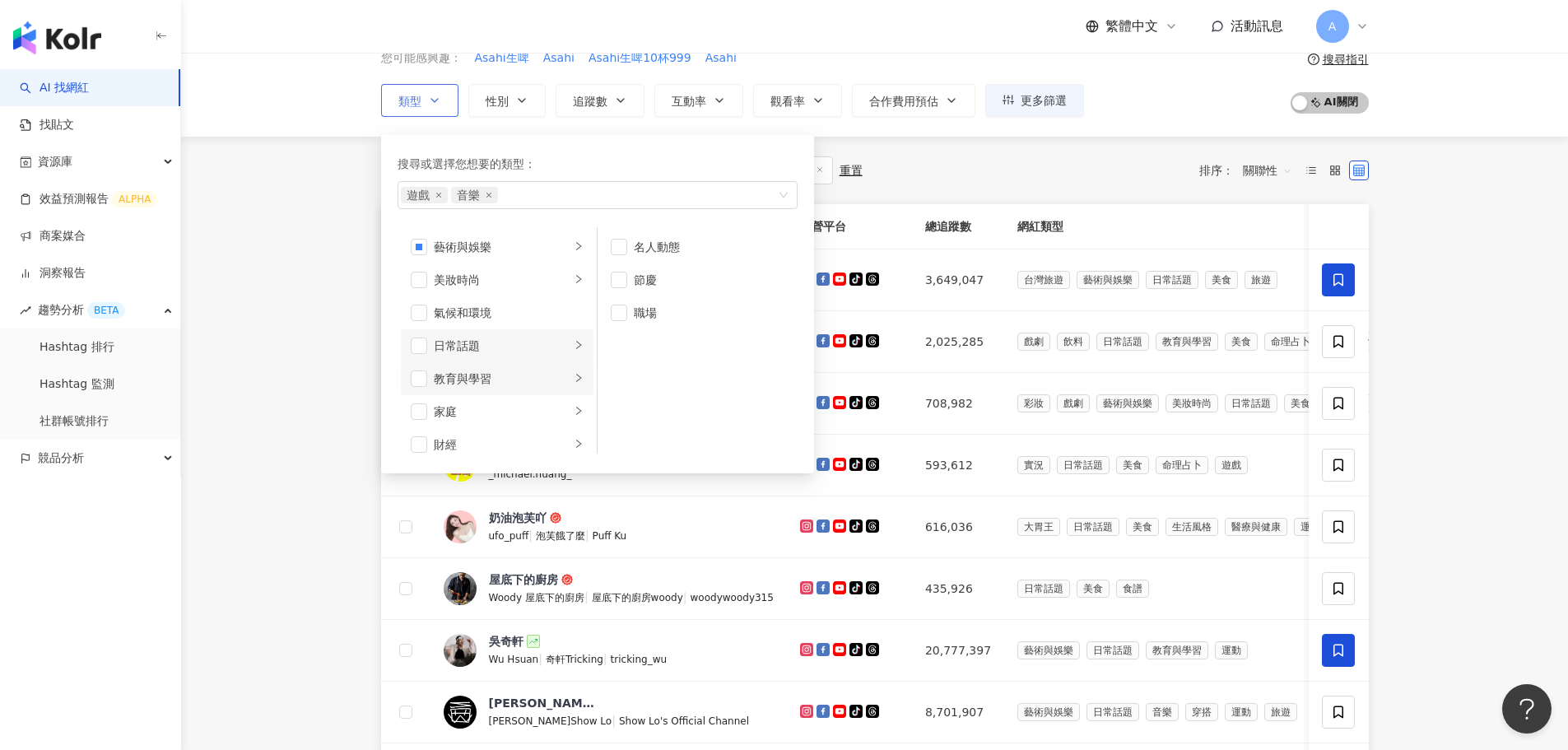
click at [574, 378] on icon "right" at bounding box center [579, 378] width 10 height 10
click at [574, 412] on icon "right" at bounding box center [579, 411] width 10 height 10
click at [576, 443] on icon "right" at bounding box center [579, 444] width 5 height 8
click at [572, 305] on li "美食" at bounding box center [497, 305] width 193 height 33
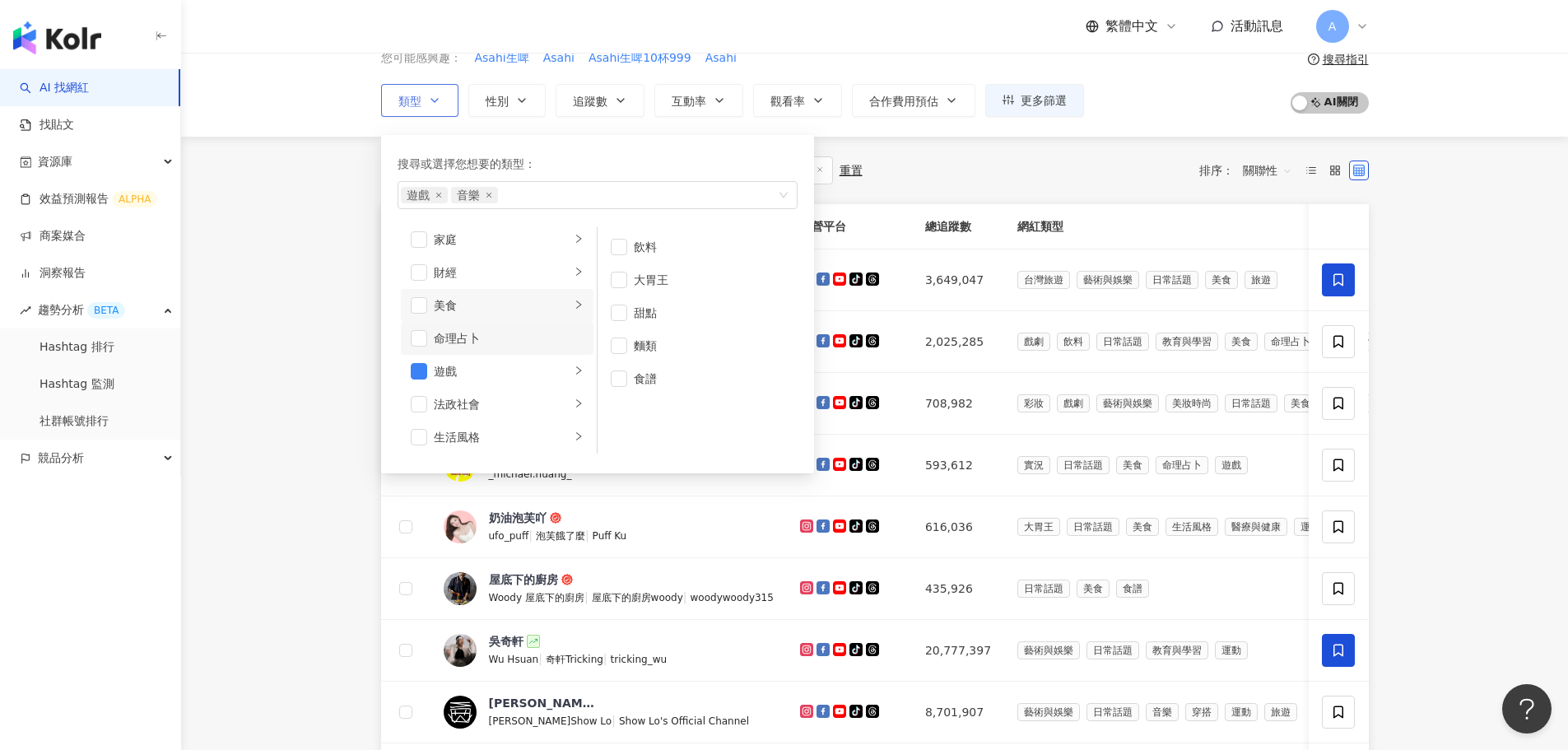
click at [571, 347] on li "命理占卜" at bounding box center [497, 338] width 193 height 33
click at [503, 338] on div "命理占卜" at bounding box center [509, 338] width 150 height 18
click at [574, 373] on icon "right" at bounding box center [579, 370] width 10 height 10
click at [623, 247] on span "button" at bounding box center [619, 247] width 16 height 16
click at [574, 403] on icon "right" at bounding box center [579, 403] width 10 height 10
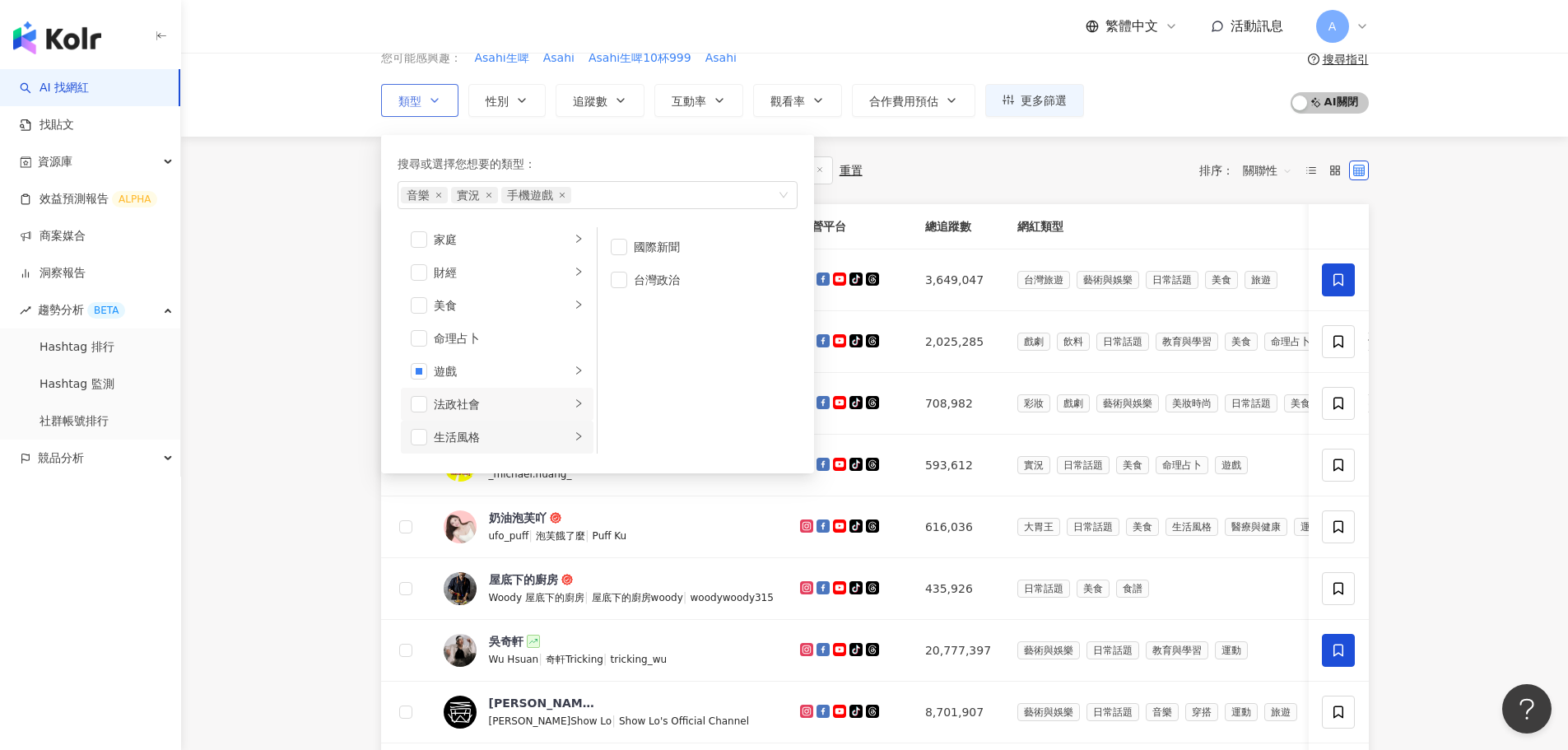
click at [574, 431] on div "button" at bounding box center [579, 436] width 10 height 16
click at [574, 390] on icon "right" at bounding box center [579, 387] width 10 height 10
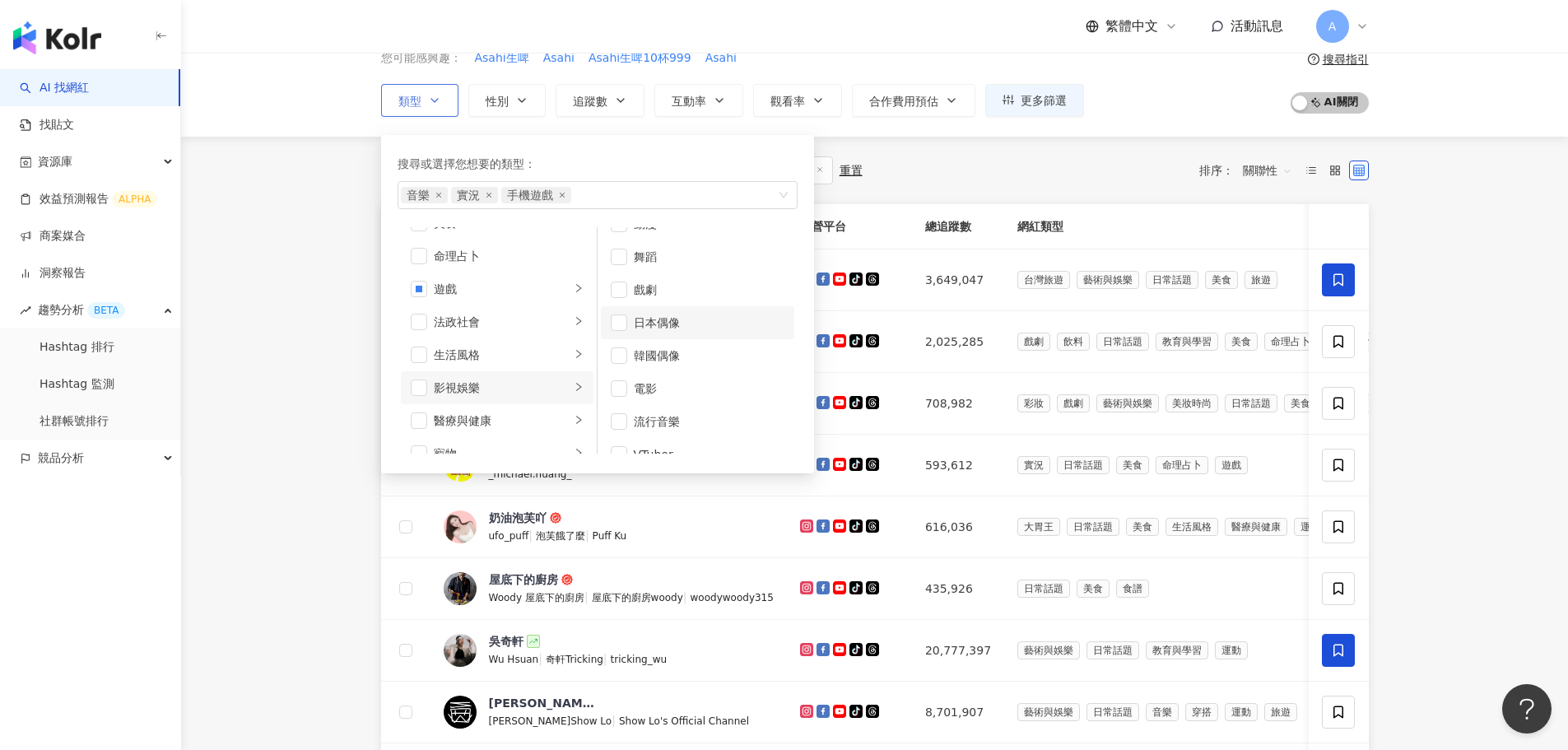
scroll to position [44, 0]
click at [616, 429] on span "button" at bounding box center [619, 434] width 16 height 16
click at [620, 403] on span "button" at bounding box center [619, 401] width 16 height 16
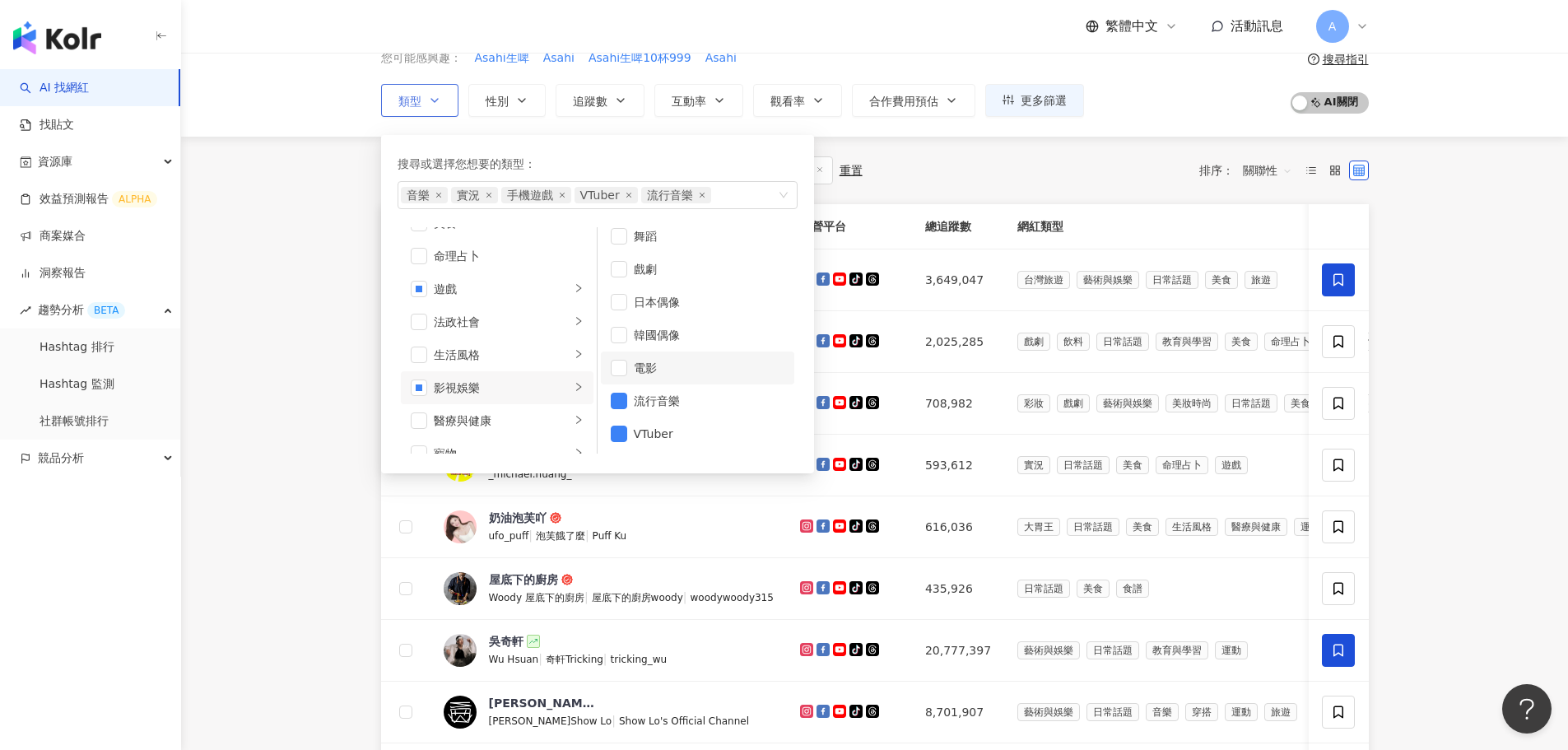
scroll to position [0, 0]
click at [623, 254] on span "button" at bounding box center [619, 247] width 16 height 16
click at [574, 417] on icon "right" at bounding box center [579, 420] width 10 height 10
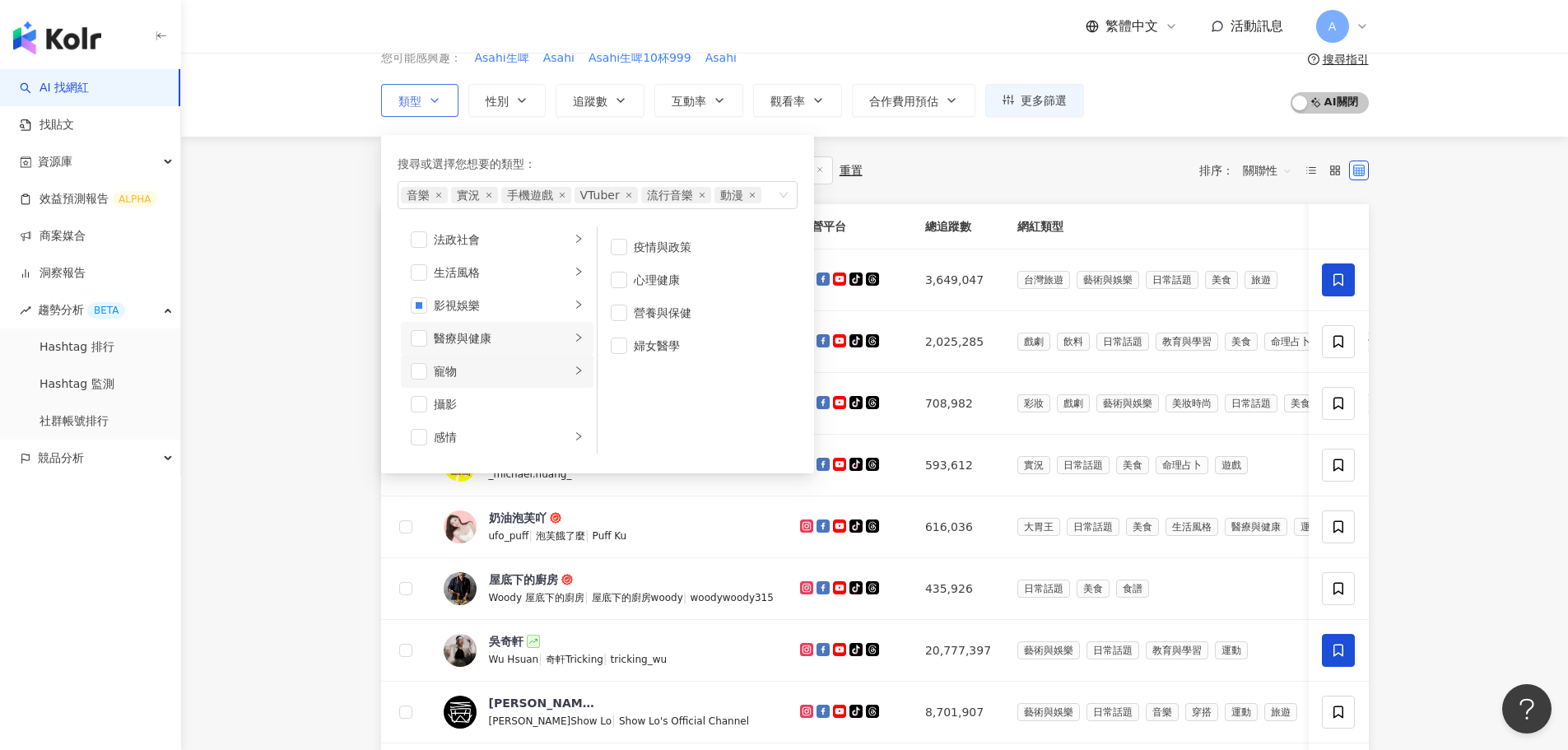
click at [576, 370] on icon "right" at bounding box center [579, 370] width 5 height 8
click at [576, 355] on icon "right" at bounding box center [579, 354] width 5 height 8
click at [916, 164] on div "共 10,000+ 筆 條件 ： 受眾年齡：13-17 > 0% 受眾國家地區：台灣 > 0% 重置 排序： 關聯性" at bounding box center [875, 170] width 988 height 28
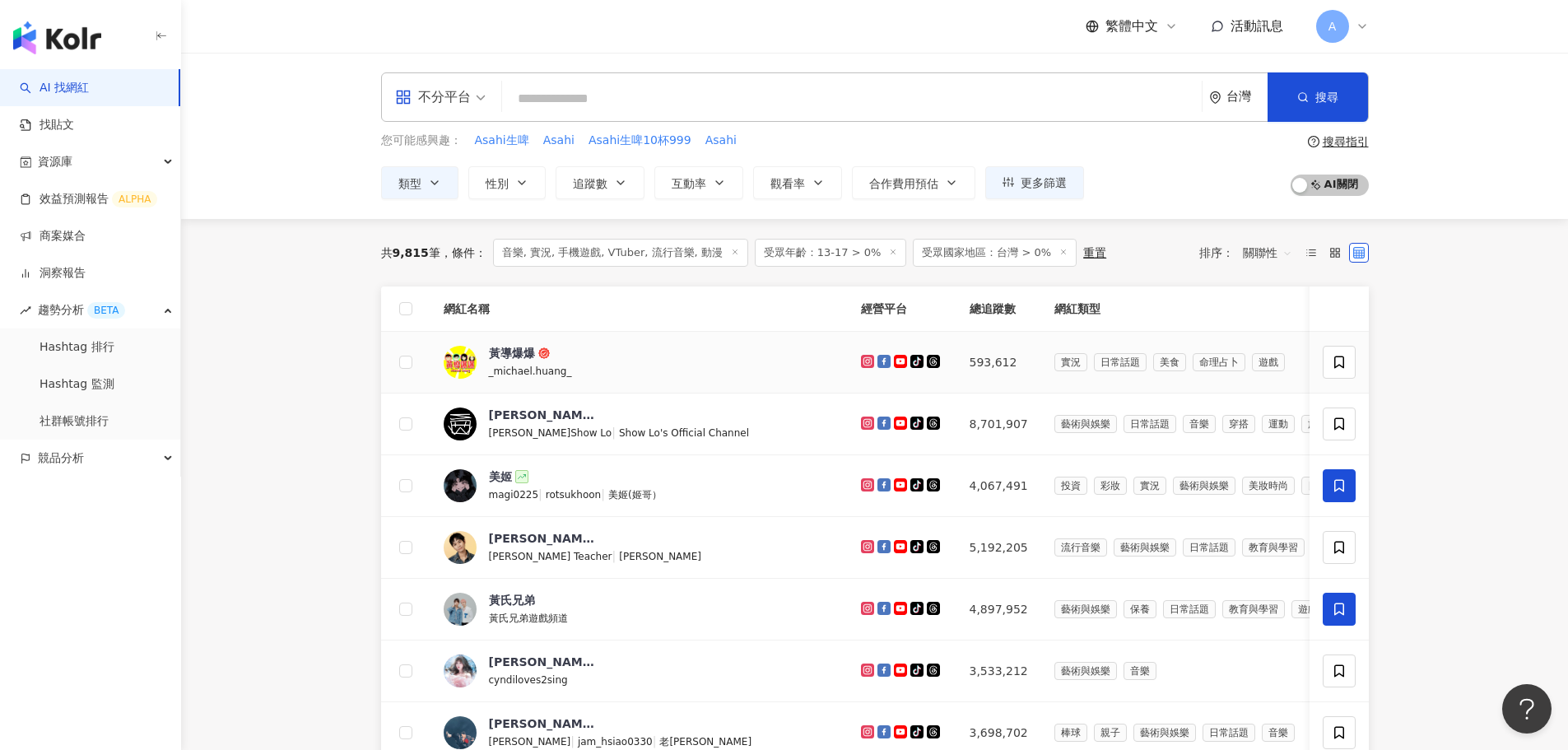
scroll to position [82, 0]
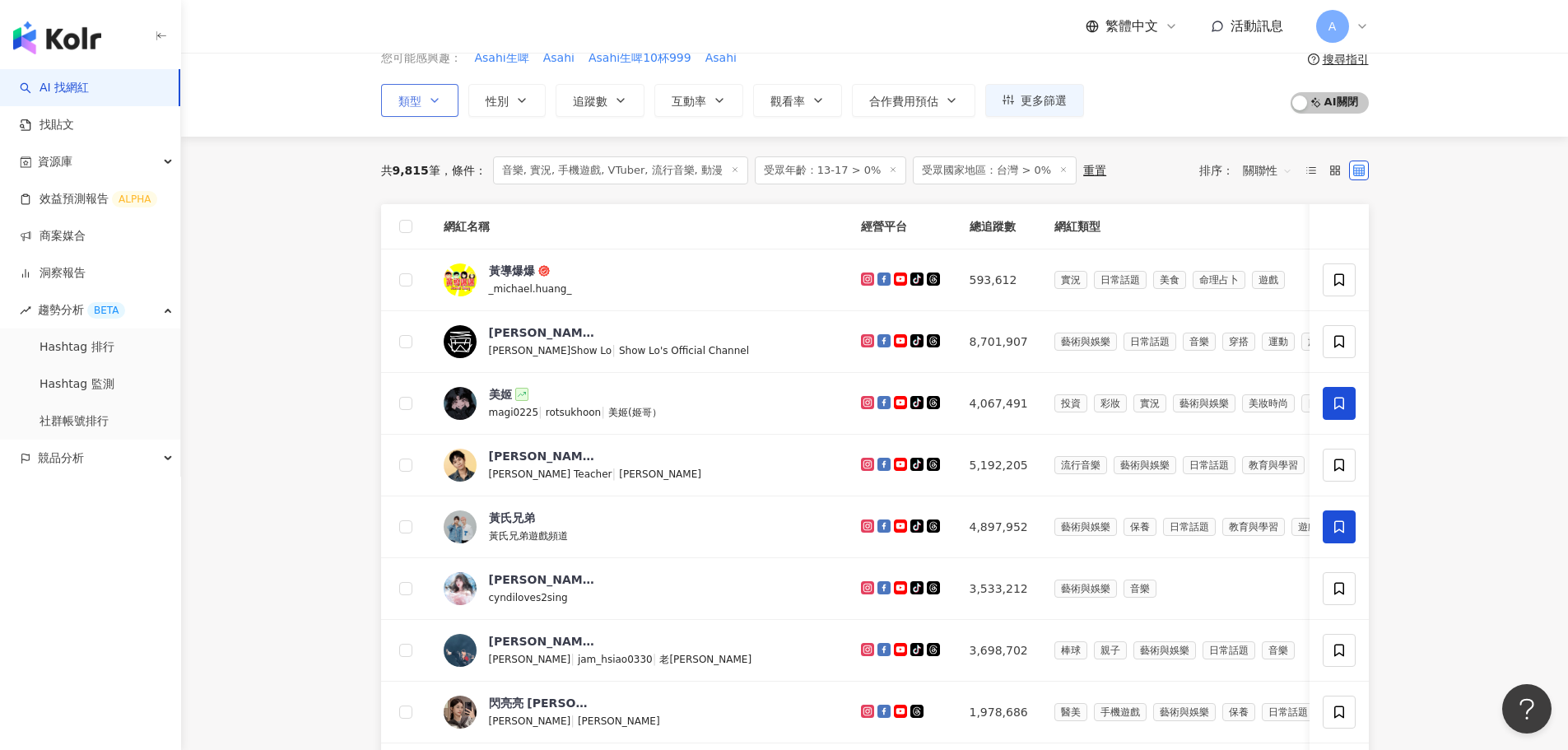
click at [450, 100] on button "類型" at bounding box center [420, 100] width 77 height 33
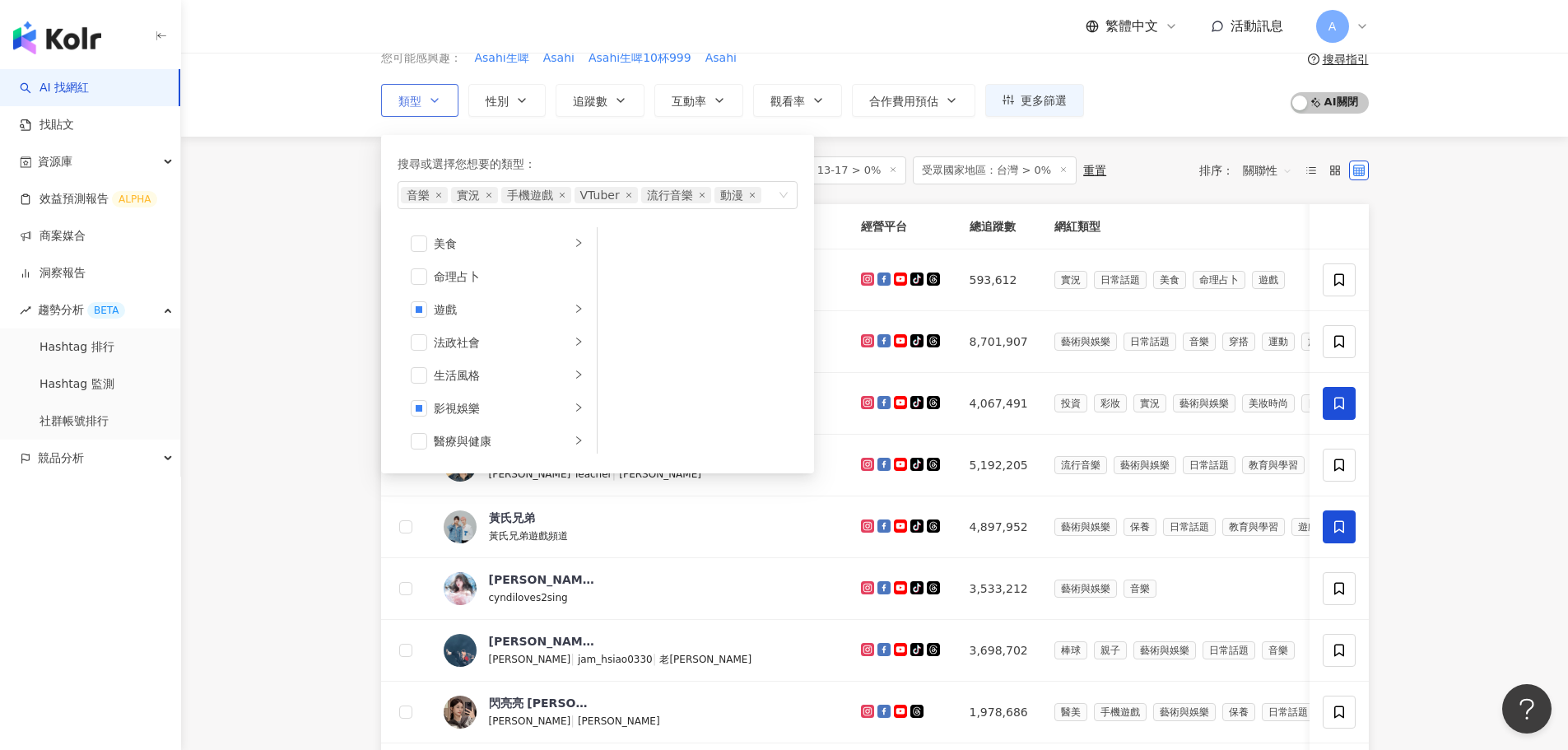
scroll to position [247, 0]
click at [556, 390] on div "影視娛樂" at bounding box center [502, 395] width 137 height 18
click at [621, 445] on span "button" at bounding box center [619, 445] width 16 height 16
click at [1446, 306] on main "不分平台 台灣 搜尋 您可能感興趣： Asahi生啤 Asahi Asahi生啤10杯999 Asahi 類型 搜尋或選擇您想要的類型： 音樂 實況 手機遊戲…" at bounding box center [875, 575] width 1388 height 1211
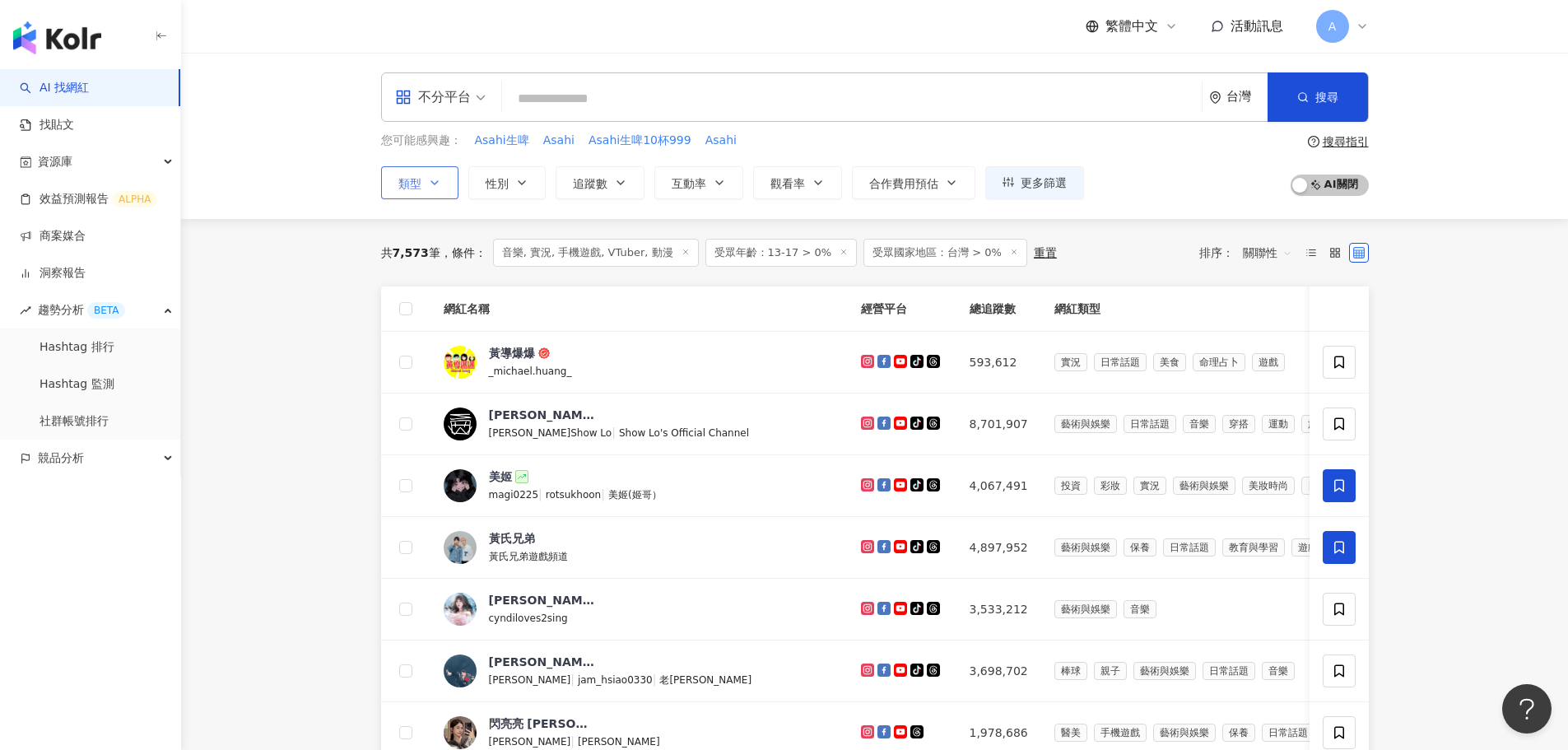
click at [428, 182] on icon "button" at bounding box center [435, 183] width 13 height 13
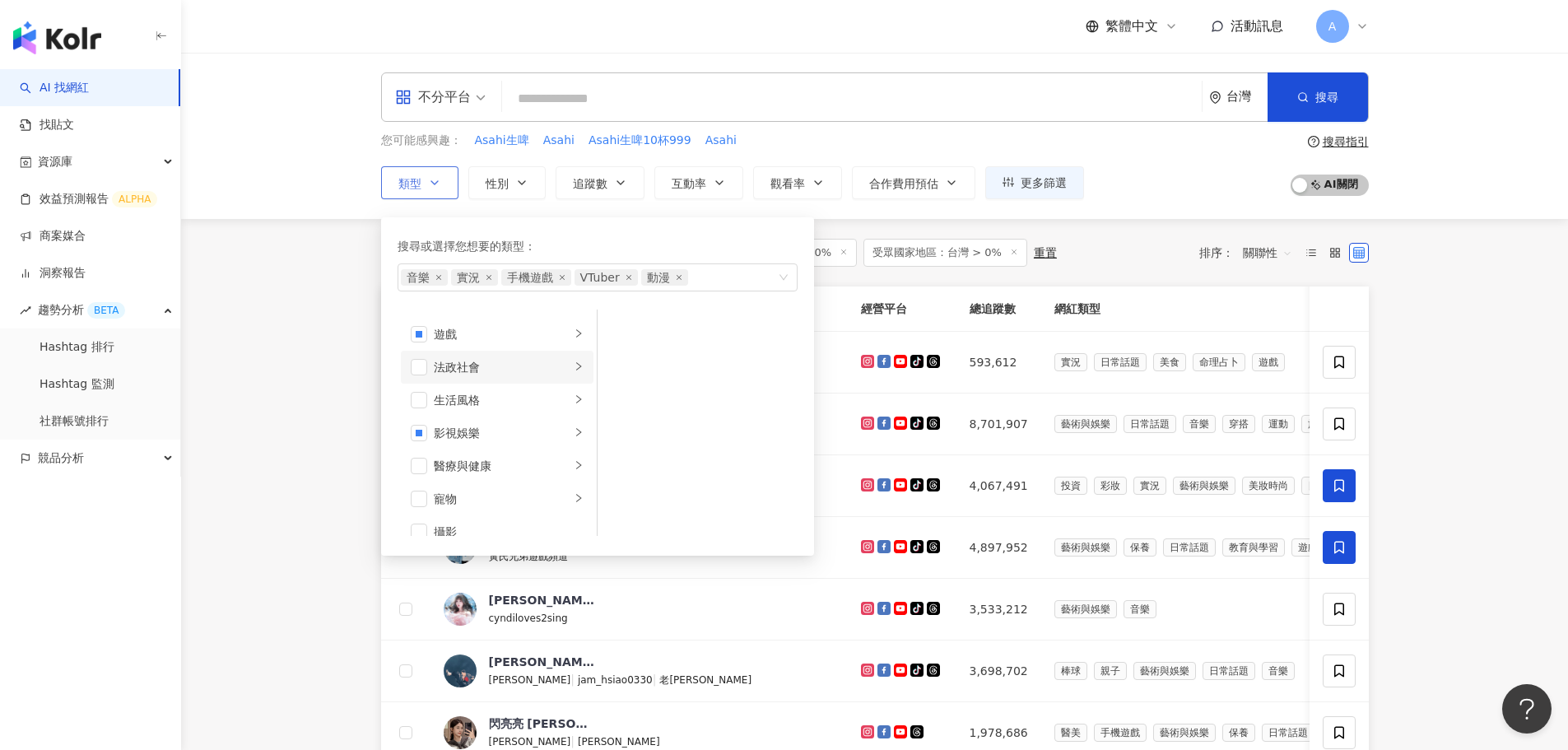
scroll to position [329, 0]
click at [574, 397] on icon "right" at bounding box center [579, 394] width 10 height 10
click at [440, 276] on icon "close" at bounding box center [439, 277] width 7 height 7
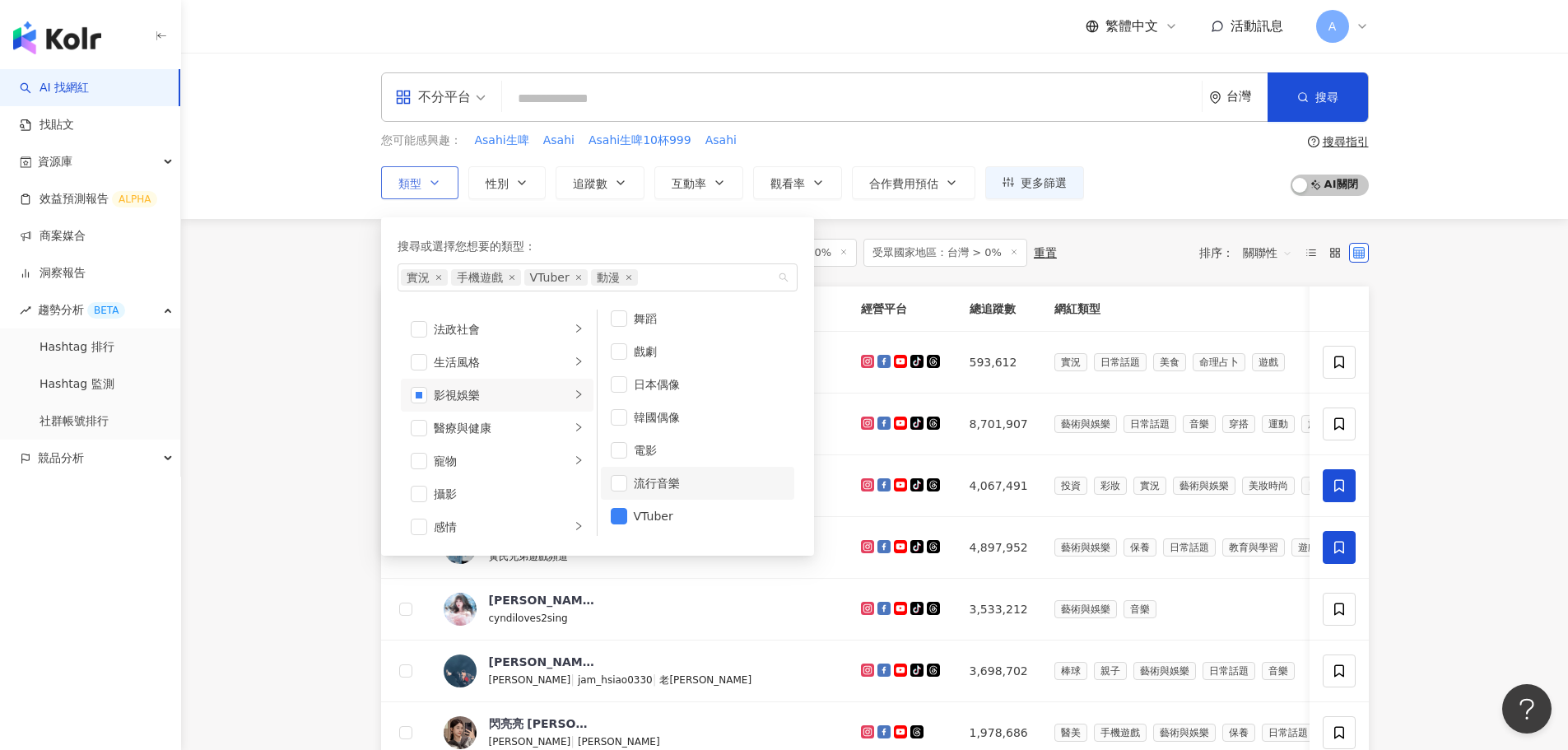
click at [660, 480] on div "流行音樂" at bounding box center [709, 483] width 151 height 18
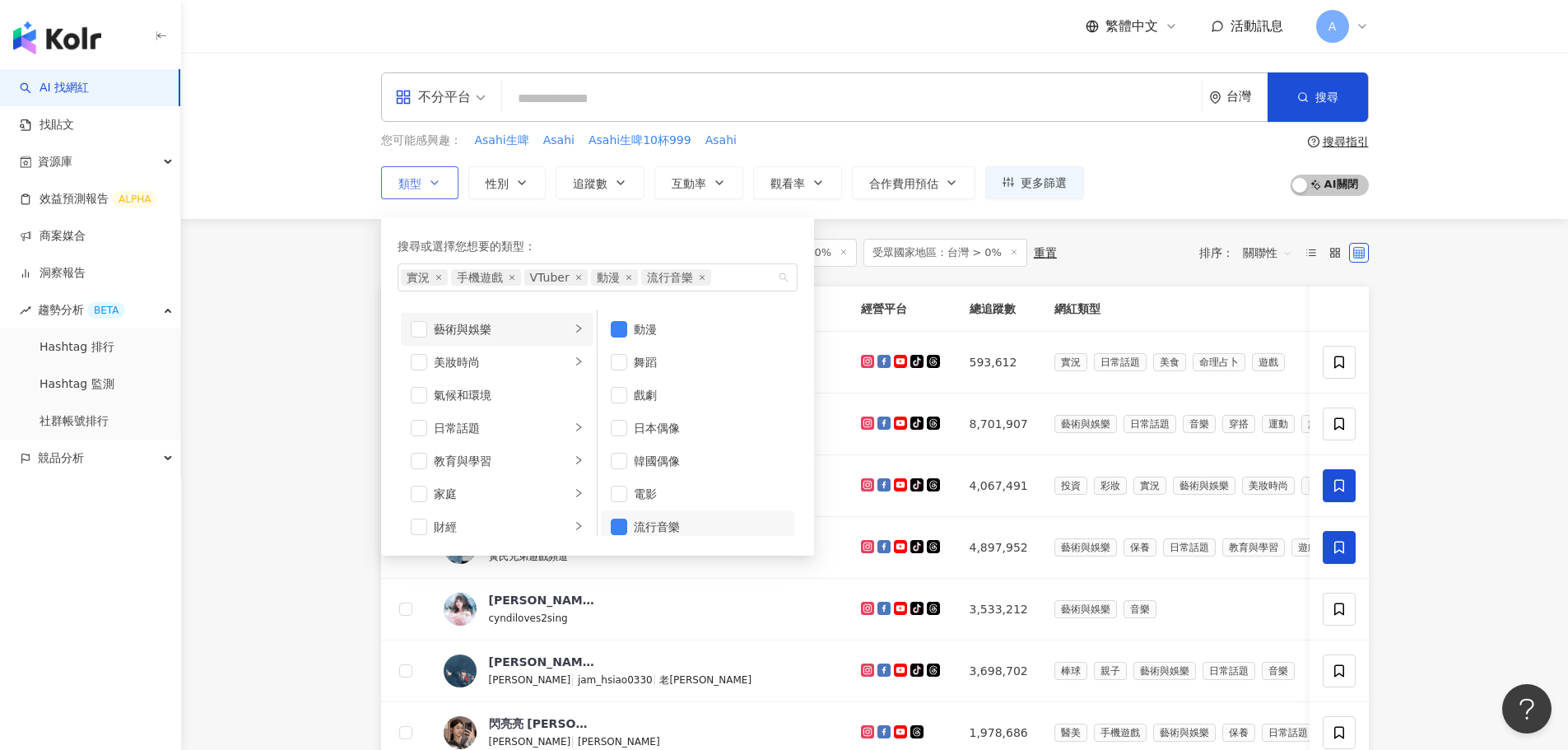
click at [574, 328] on icon "right" at bounding box center [579, 328] width 10 height 10
click at [662, 360] on div "音樂" at bounding box center [709, 362] width 151 height 18
click at [284, 425] on main "不分平台 台灣 搜尋 您可能感興趣： Asahi生啤 Asahi Asahi生啤10杯999 Asahi 類型 搜尋或選擇您想要的類型： 實況 手機遊戲 VT…" at bounding box center [875, 657] width 1388 height 1209
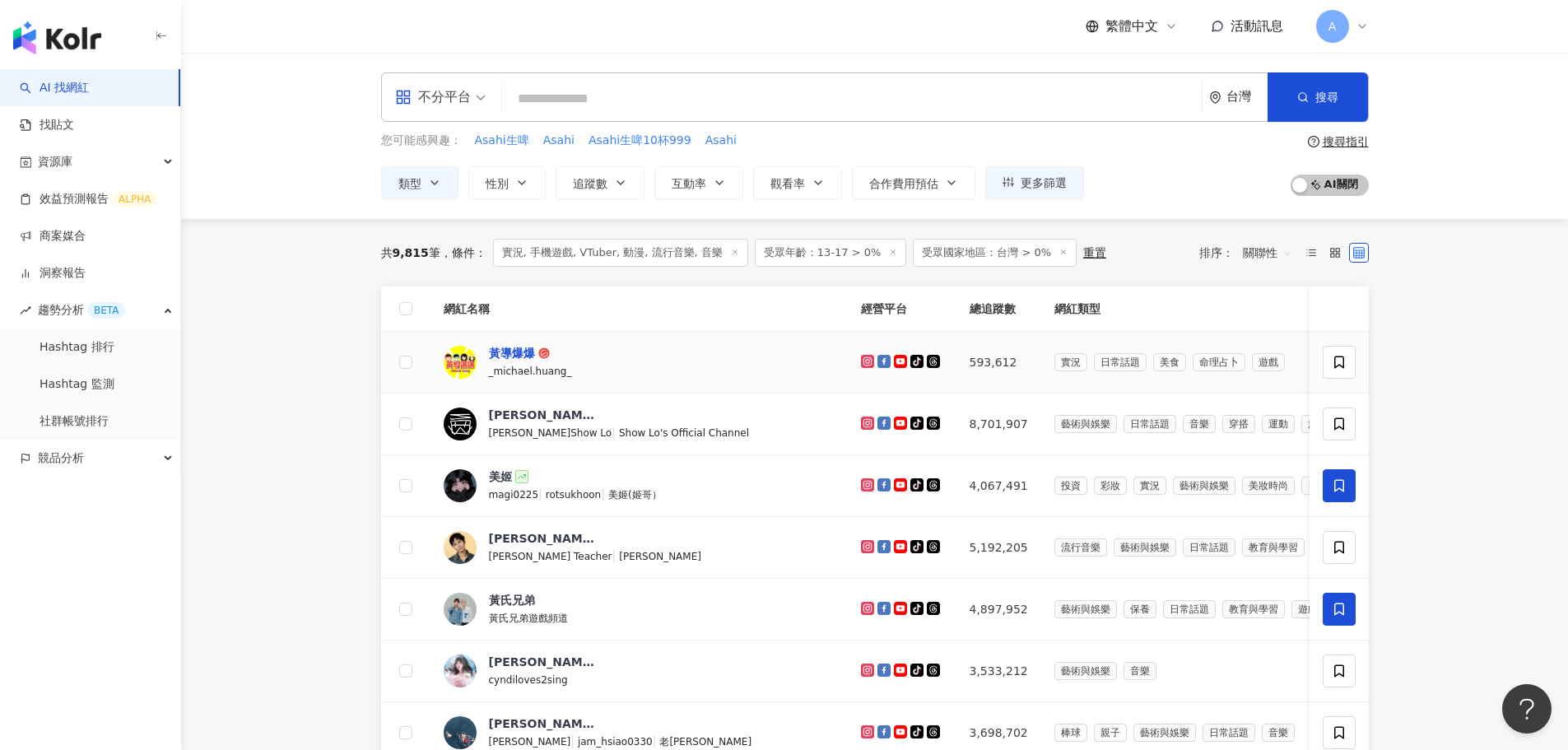
drag, startPoint x: 522, startPoint y: 352, endPoint x: 509, endPoint y: 350, distance: 13.2
click at [509, 350] on div "黃導爆爆" at bounding box center [512, 353] width 46 height 16
click at [415, 189] on span "類型" at bounding box center [410, 184] width 23 height 13
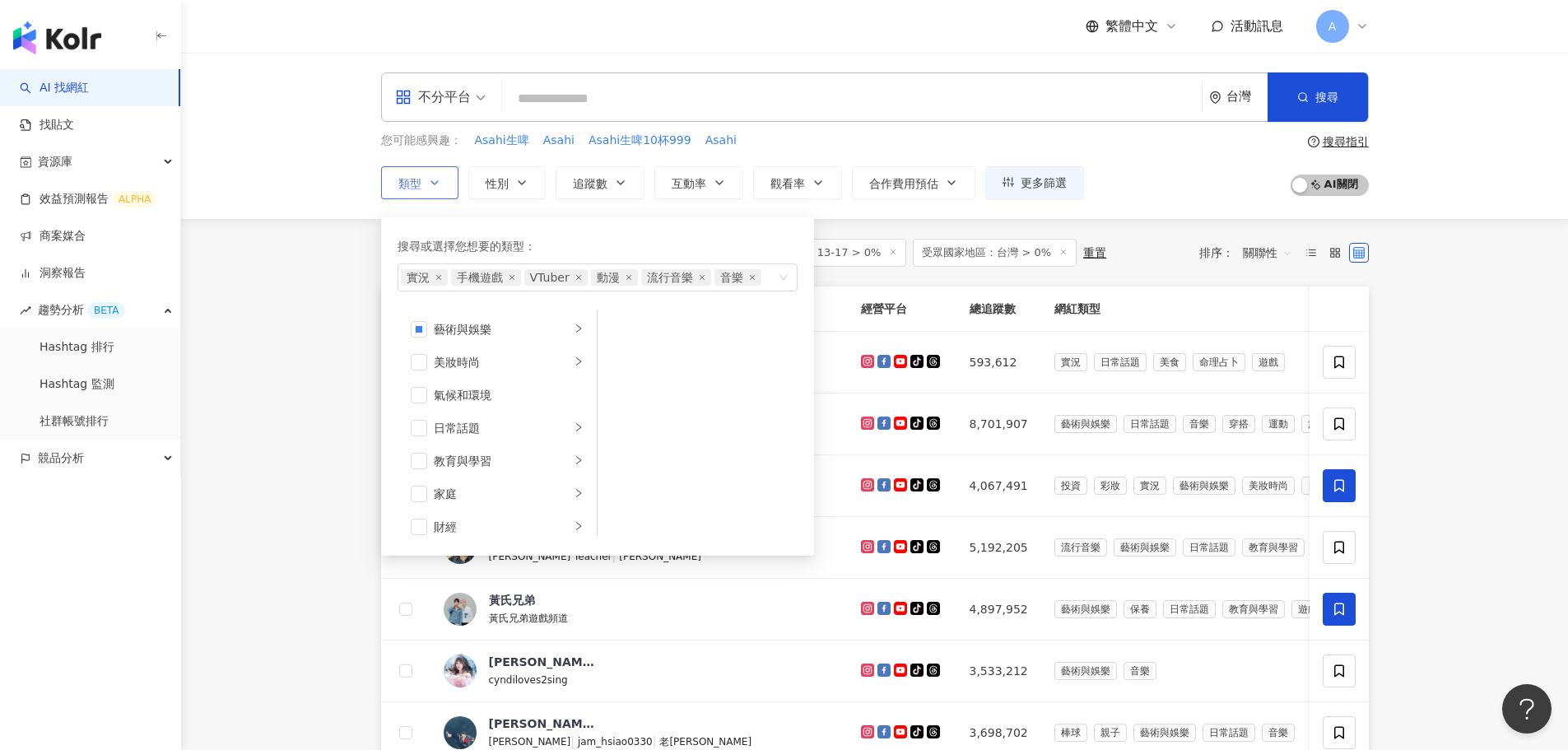
click at [421, 187] on span "類型" at bounding box center [410, 184] width 23 height 13
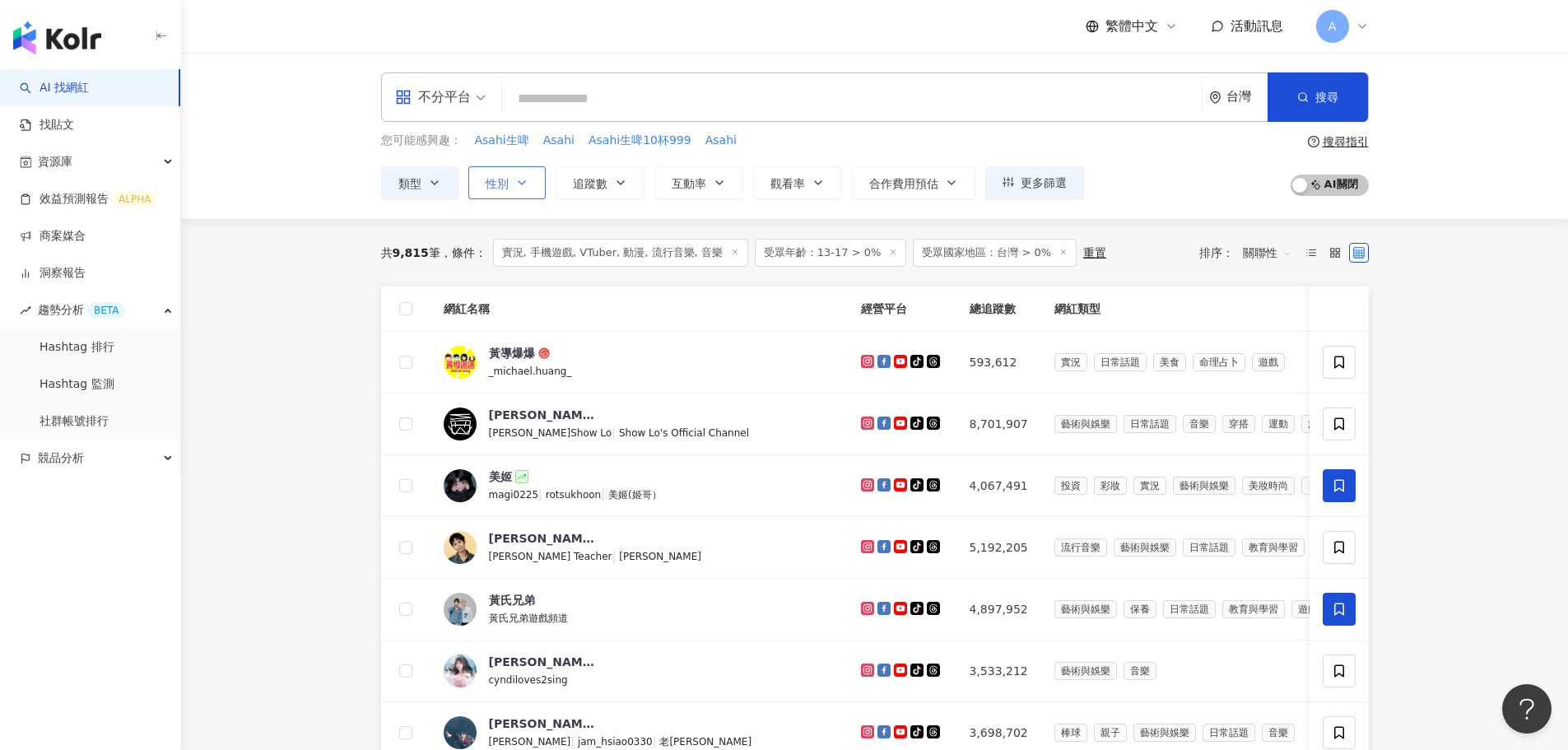
click at [525, 182] on icon "button" at bounding box center [522, 183] width 7 height 3
click at [627, 176] on icon "button" at bounding box center [621, 183] width 13 height 13
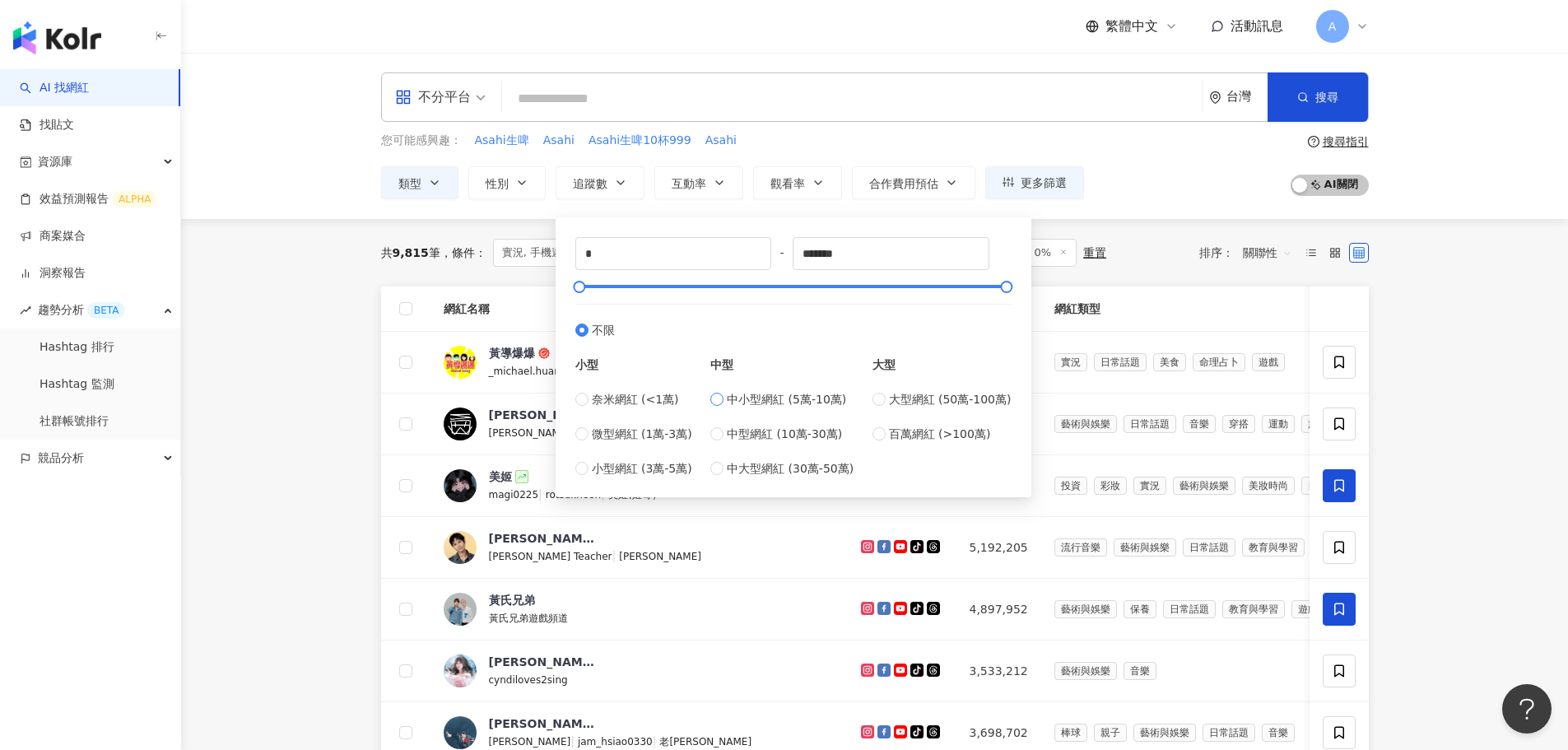
click at [758, 398] on span "中小型網紅 (5萬-10萬)" at bounding box center [786, 399] width 119 height 18
type input "*****"
click at [655, 403] on span "奈米網紅 (<1萬)" at bounding box center [636, 399] width 87 height 18
type input "*"
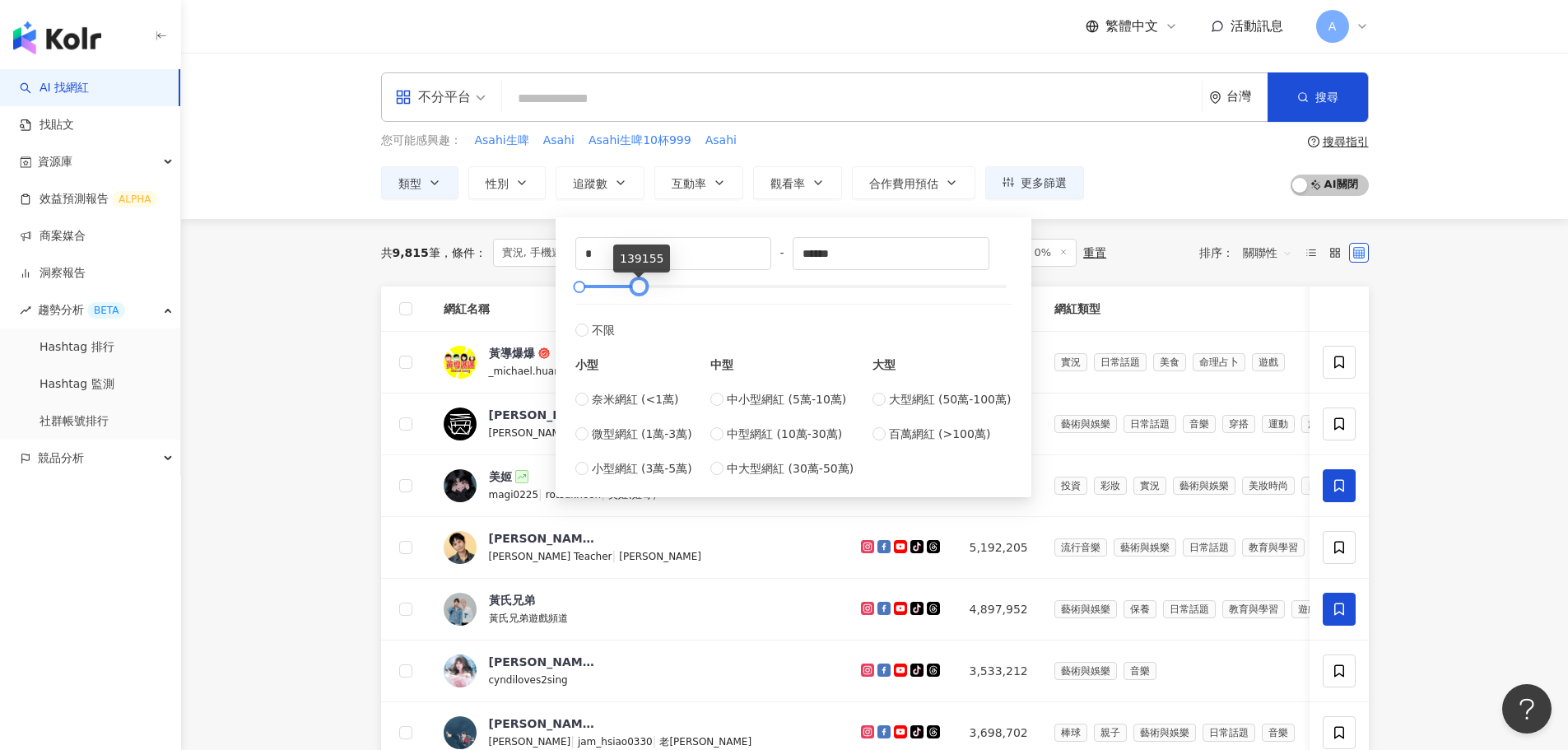
drag, startPoint x: 586, startPoint y: 286, endPoint x: 642, endPoint y: 288, distance: 56.0
click at [642, 288] on div at bounding box center [639, 286] width 9 height 9
drag, startPoint x: 815, startPoint y: 254, endPoint x: 869, endPoint y: 261, distance: 54.5
click at [869, 261] on input "******" at bounding box center [891, 254] width 195 height 31
type input "******"
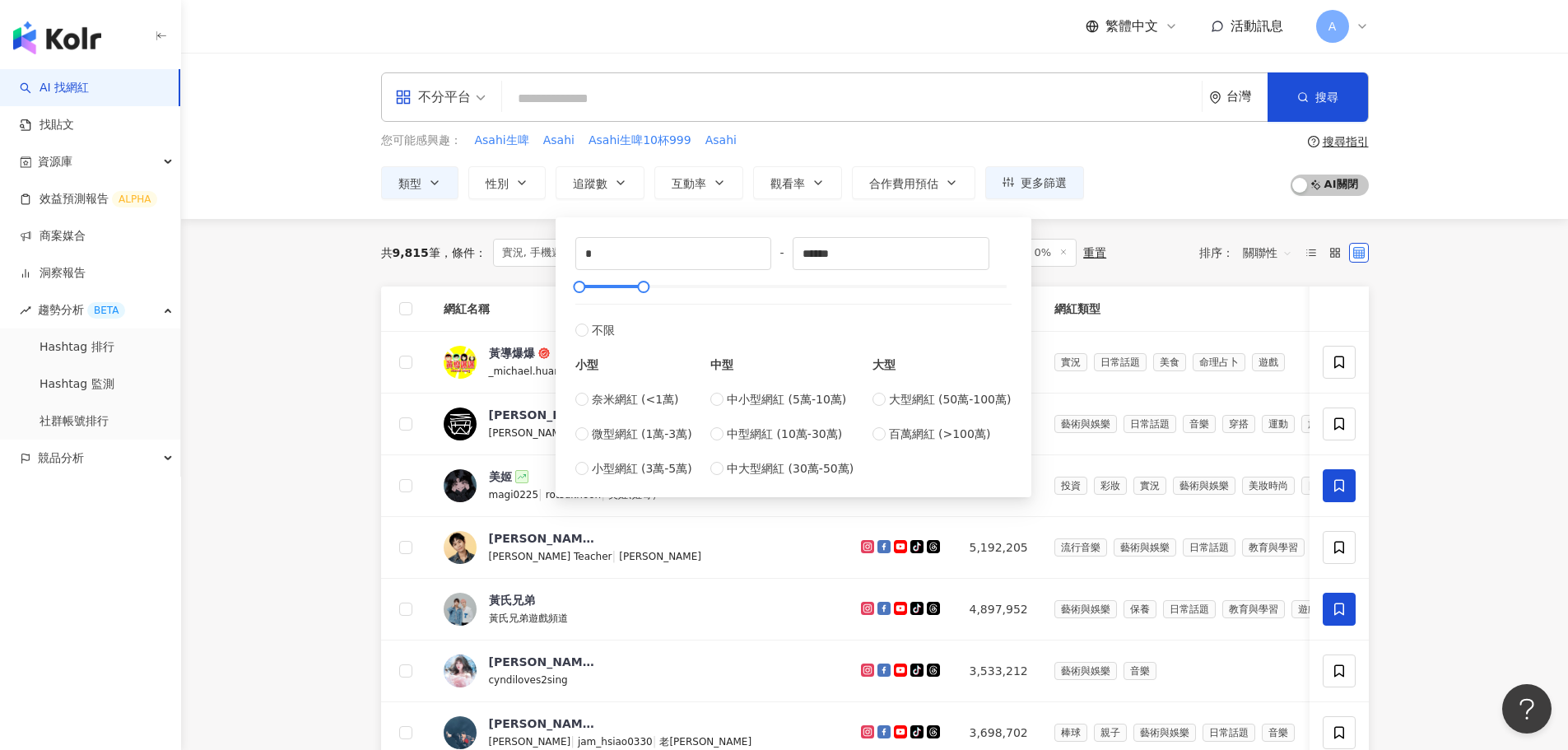
click at [1086, 279] on div "共 9,815 筆 條件 ： 實況, 手機遊戲, VTuber, 動漫, 流行音樂, 音樂 受眾年齡：13-17 > 0% 受眾國家地區：台灣 > 0% 重置…" at bounding box center [875, 253] width 988 height 68
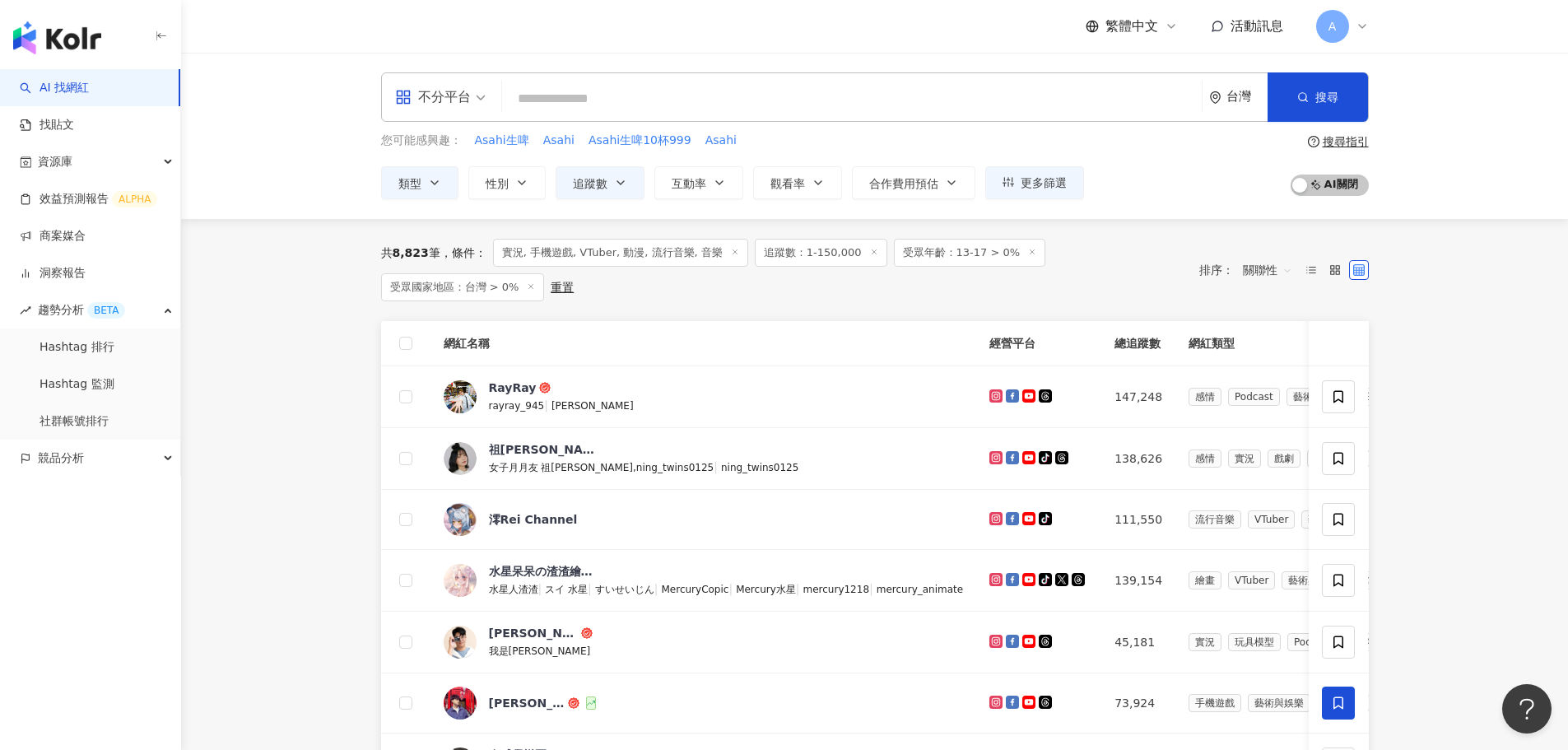
click at [870, 254] on icon at bounding box center [875, 252] width 8 height 8
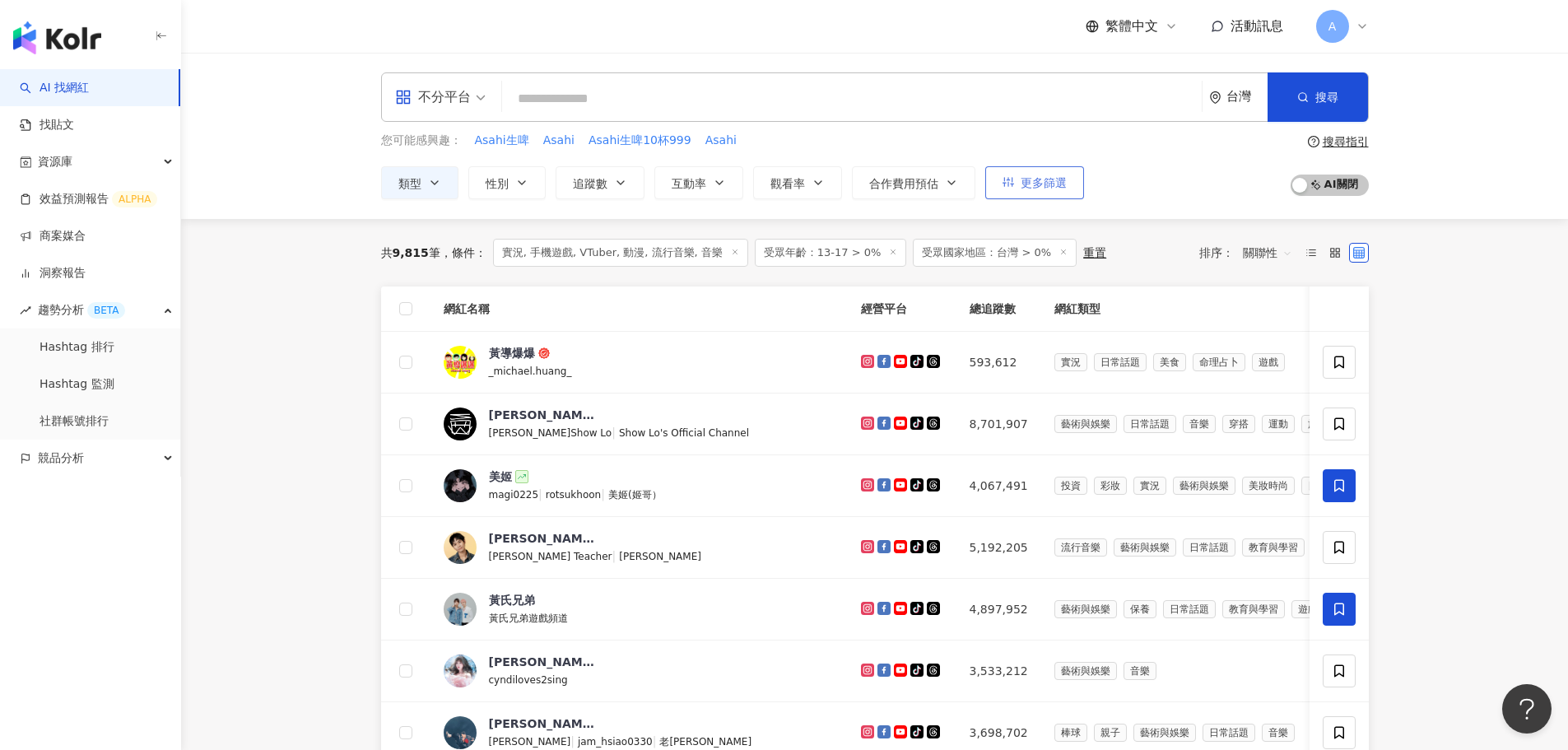
click at [1044, 180] on span "更多篩選" at bounding box center [1044, 183] width 46 height 13
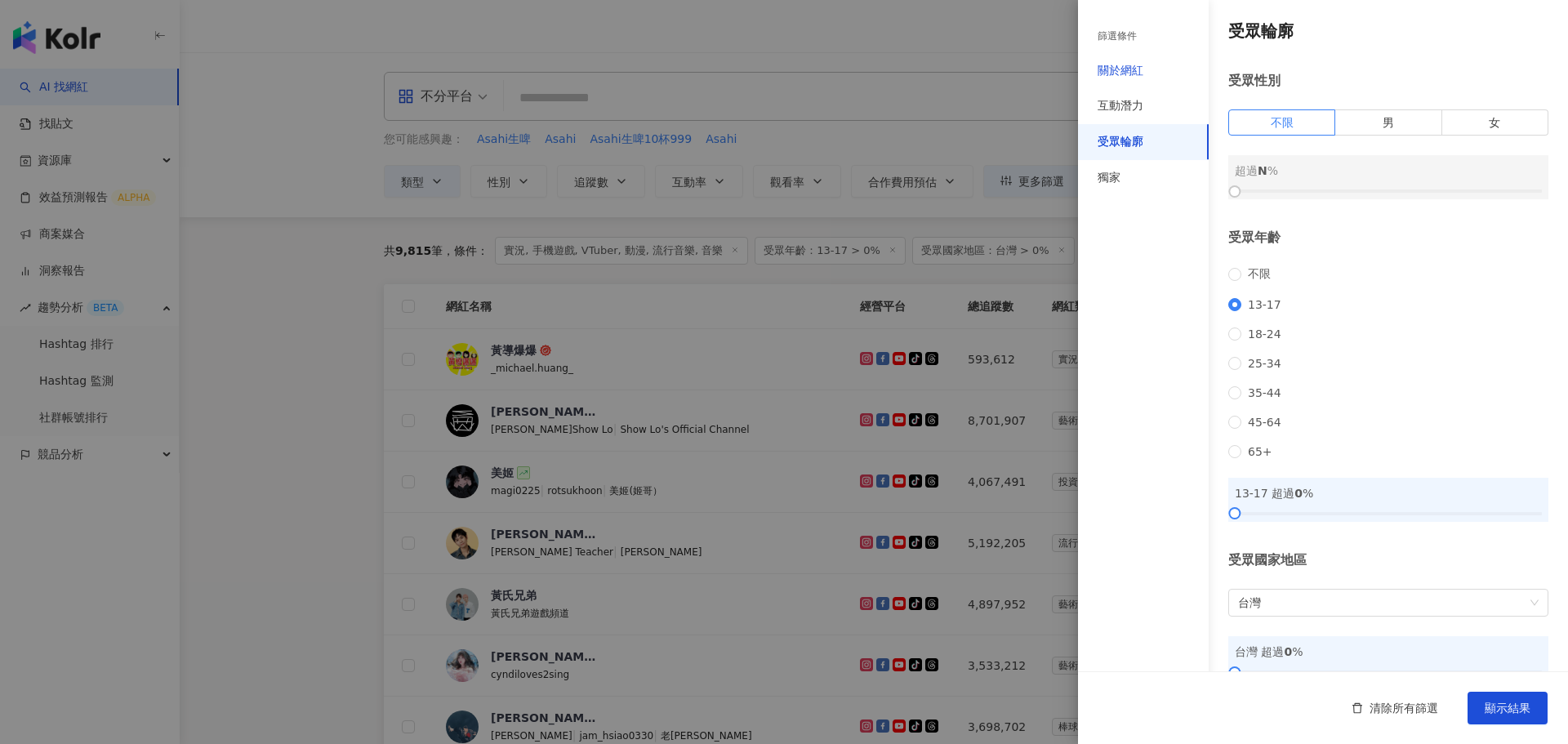
click at [1139, 68] on div "關於網紅" at bounding box center [1121, 71] width 46 height 16
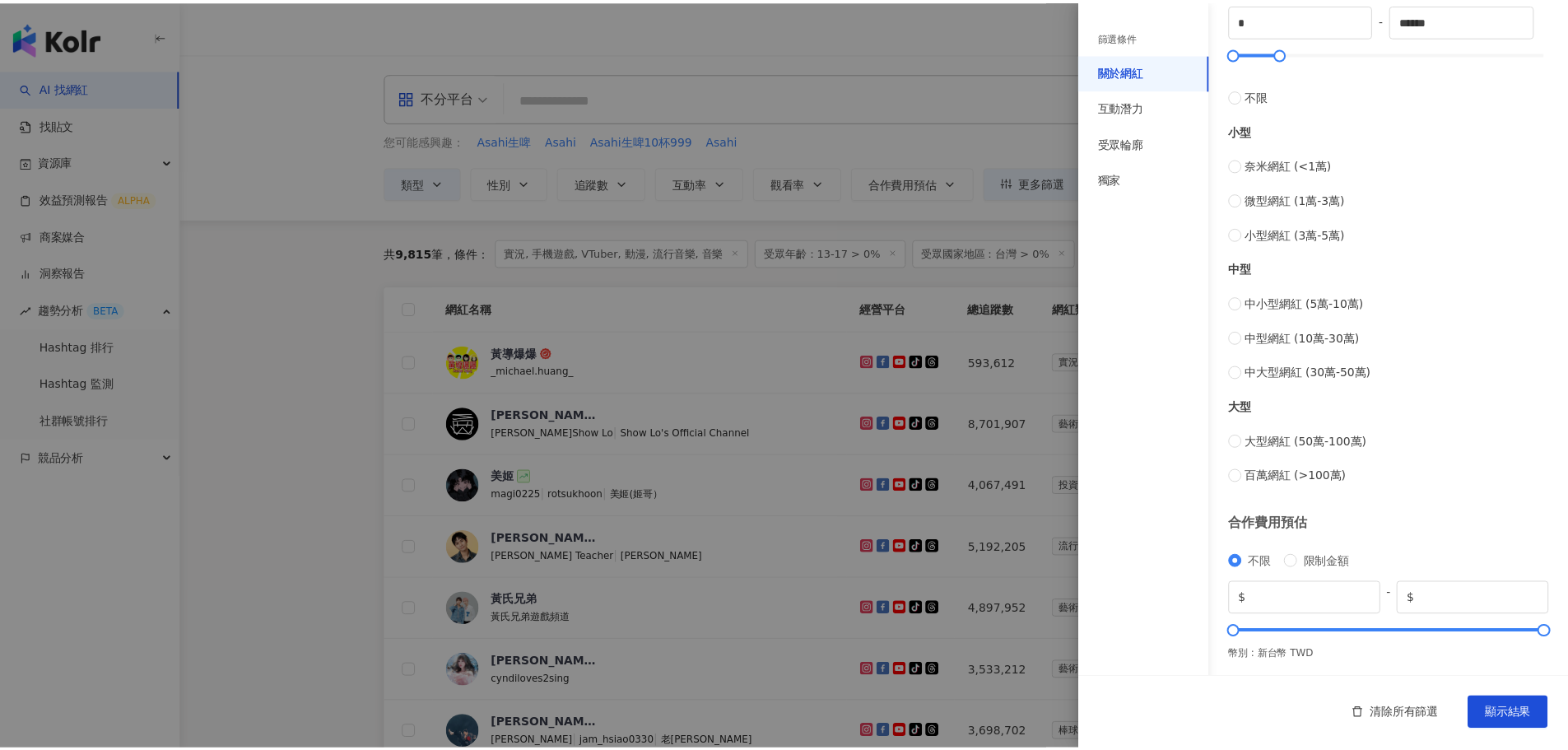
scroll to position [513, 0]
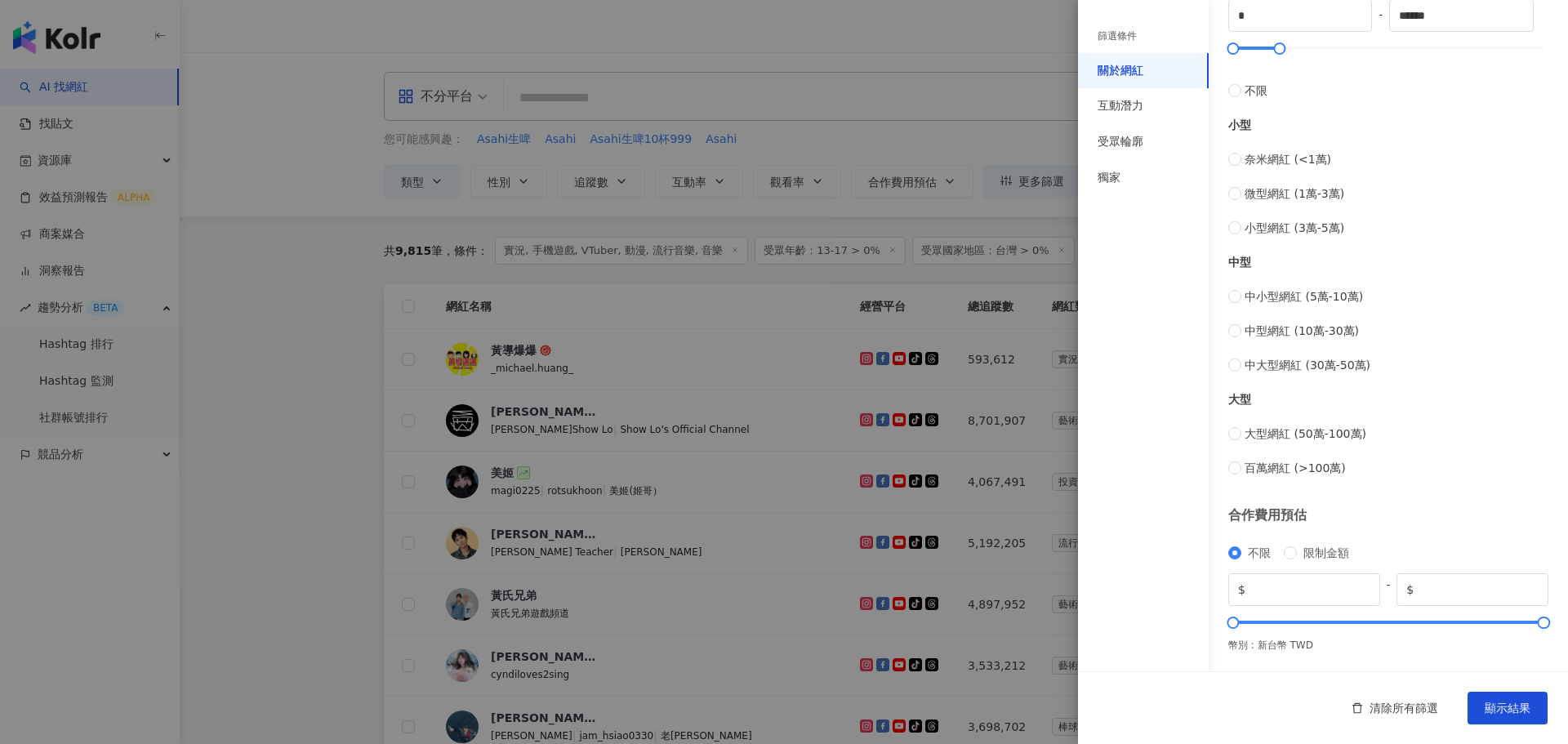
click at [436, 502] on div at bounding box center [784, 372] width 1568 height 744
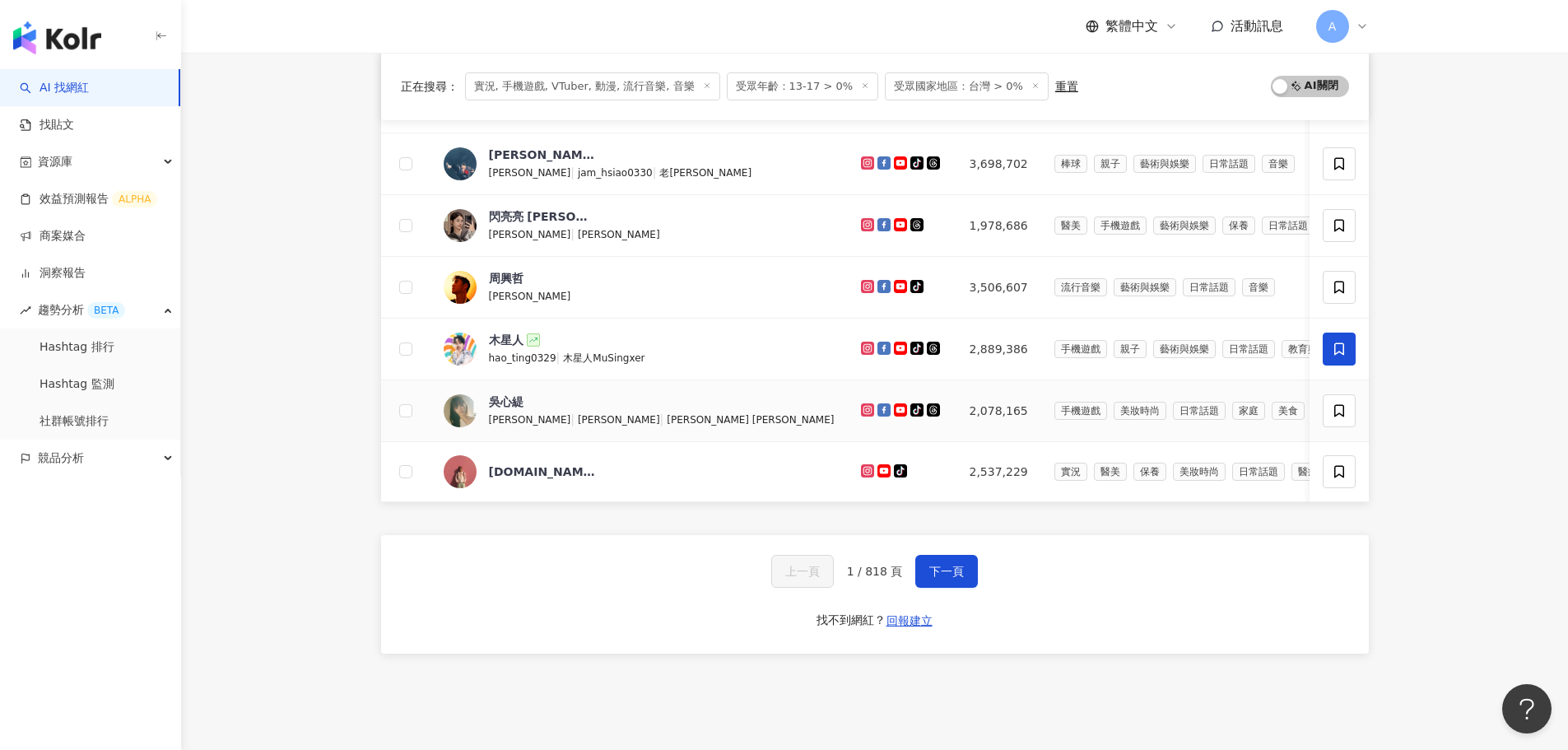
scroll to position [576, 0]
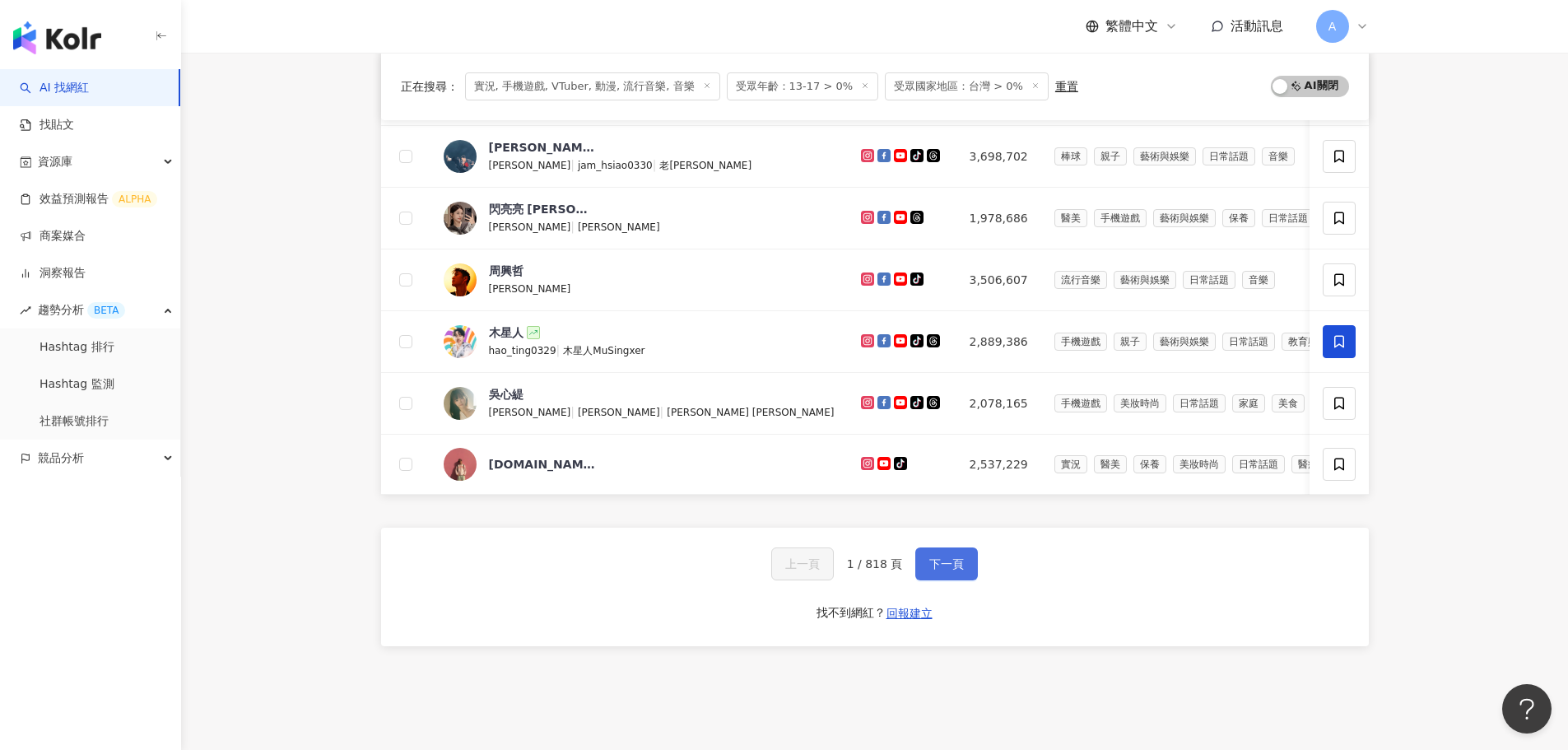
click at [933, 571] on span "下一頁" at bounding box center [947, 564] width 35 height 13
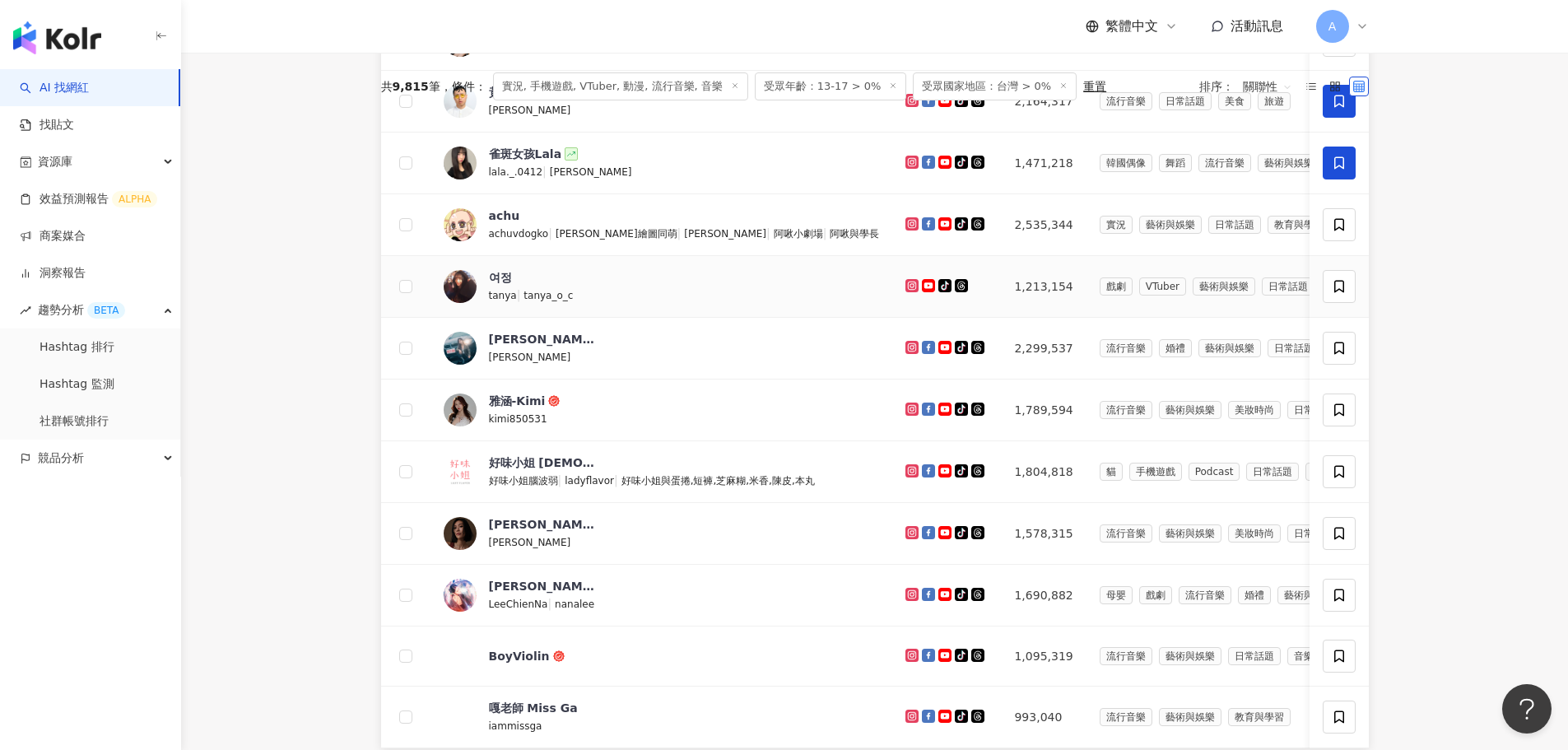
scroll to position [412, 0]
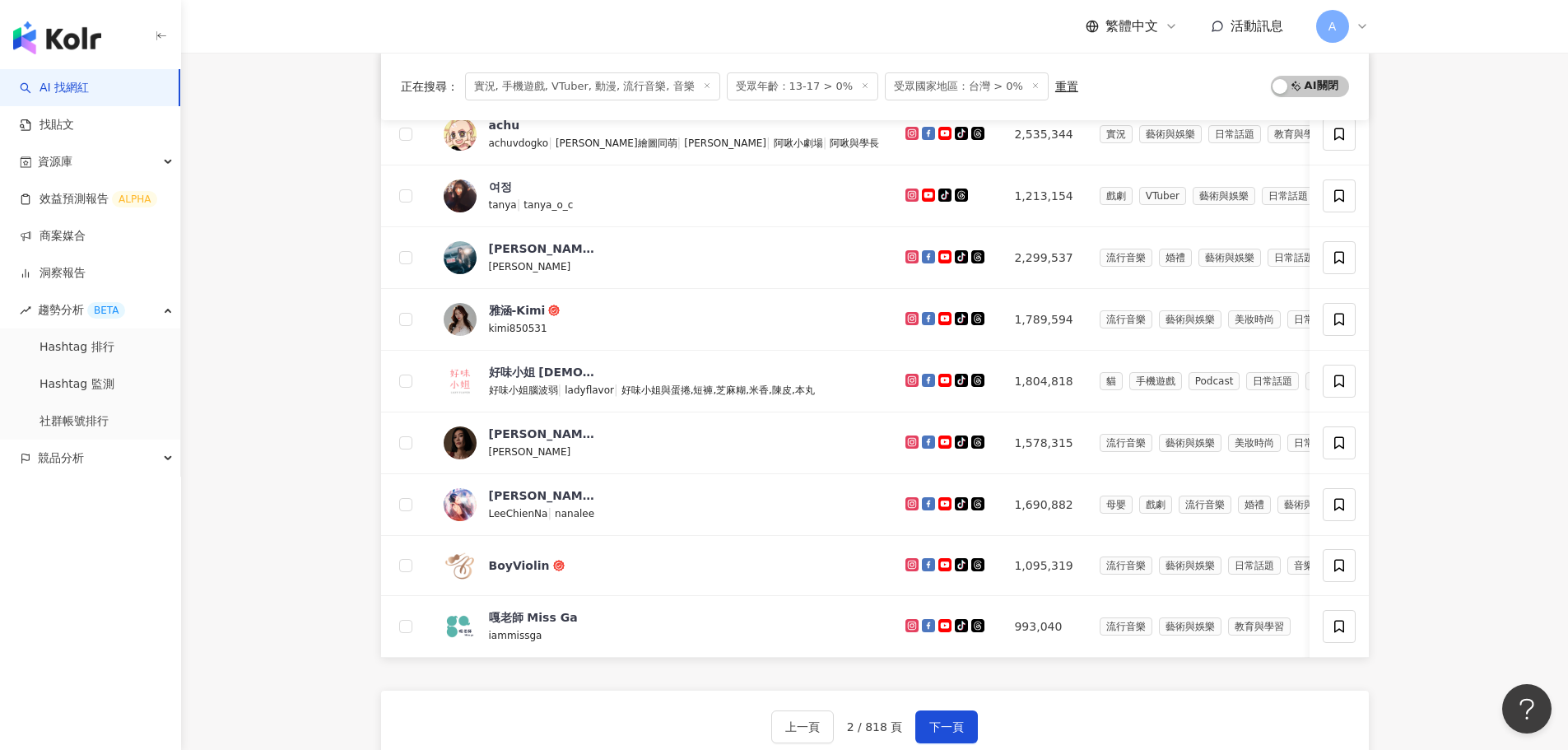
click at [278, 380] on main "不分平台 台灣 搜尋 您可能感興趣： Asahi生啤 Asahi Asahi生啤10杯999 Asahi 類型 性別 追蹤數 互動率 觀看率 合作費用預估 更…" at bounding box center [875, 245] width 1388 height 1209
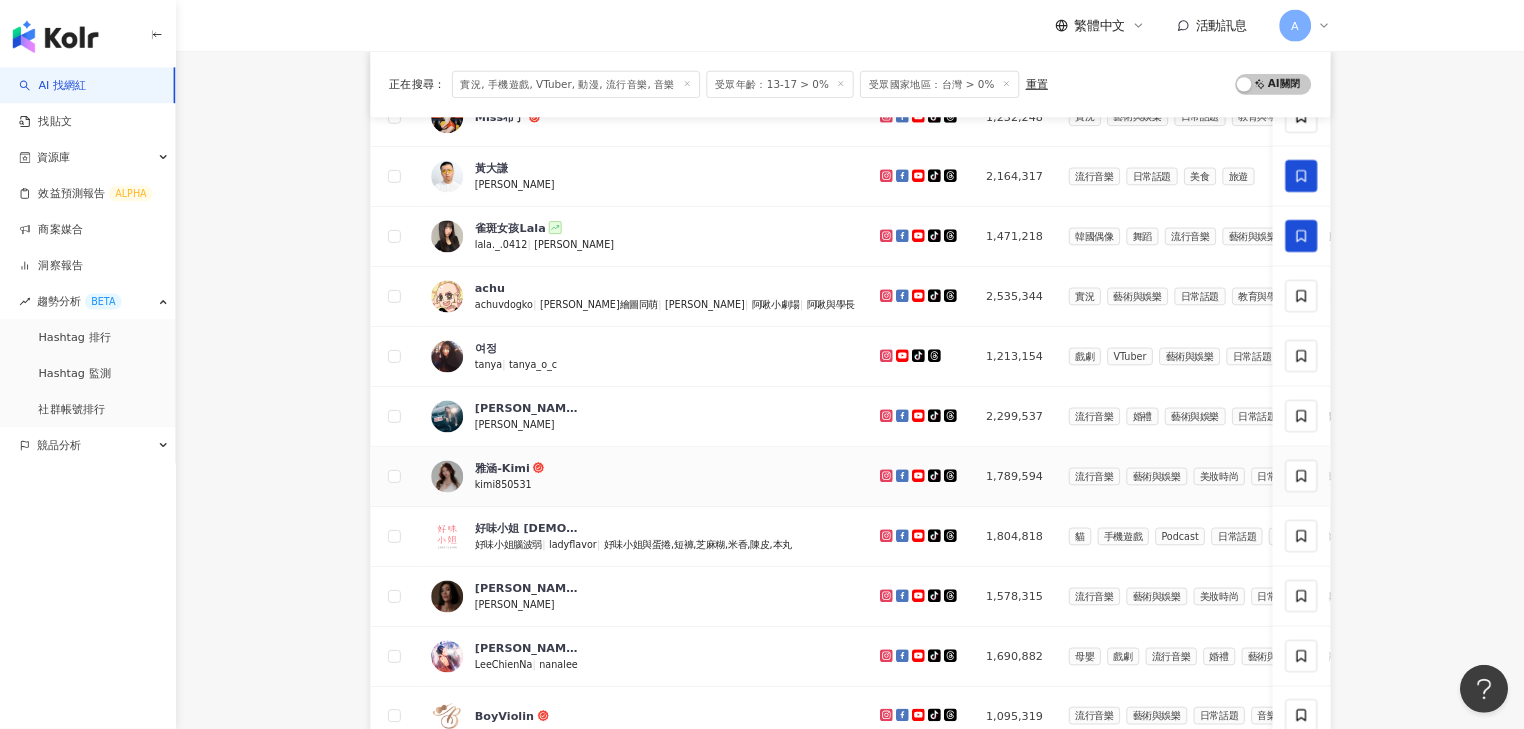
scroll to position [0, 0]
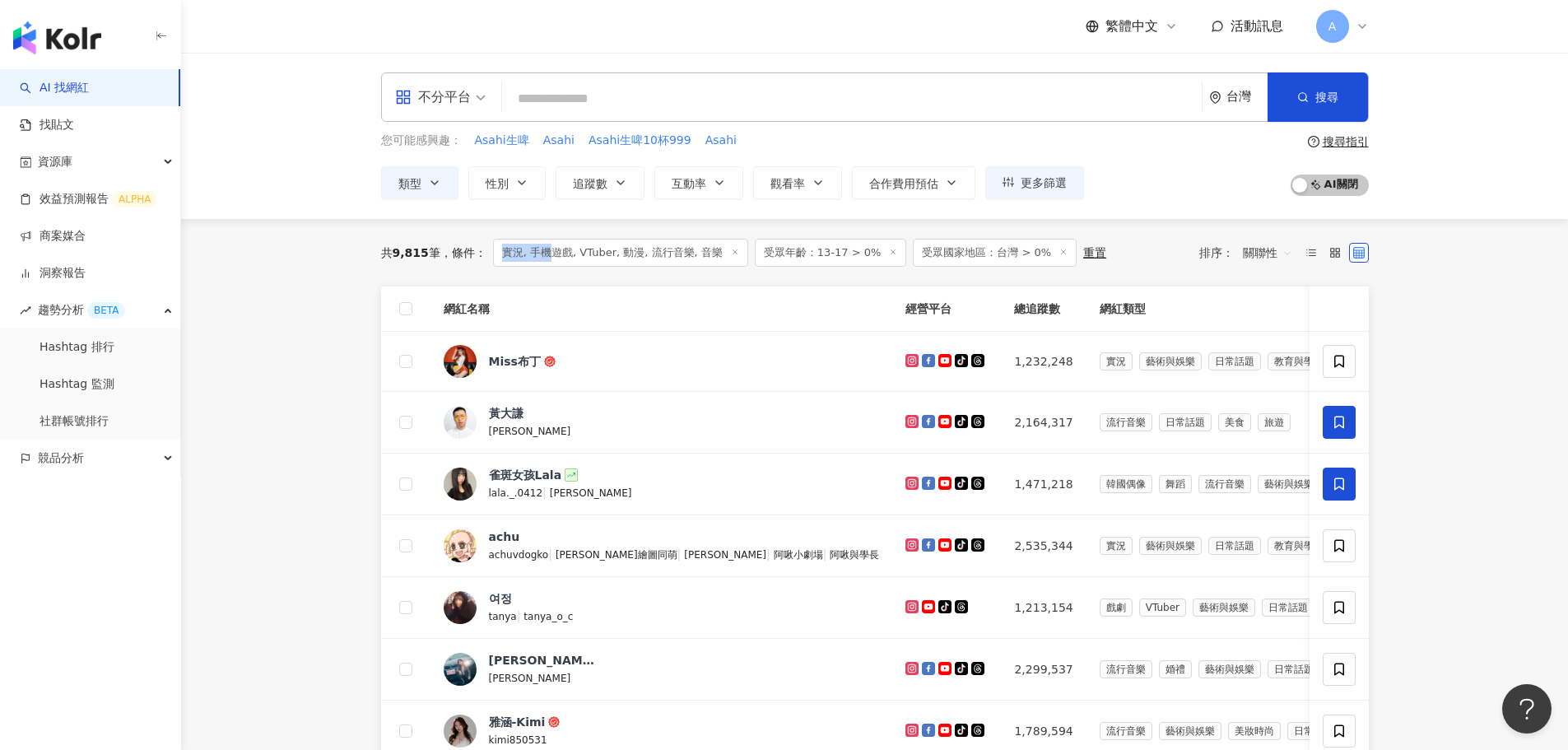
drag, startPoint x: 504, startPoint y: 249, endPoint x: 553, endPoint y: 252, distance: 49.1
click at [553, 252] on span "實況, 手機遊戲, VTuber, 動漫, 流行音樂, 音樂" at bounding box center [621, 253] width 255 height 28
click at [1488, 310] on main "不分平台 台灣 搜尋 您可能感興趣： Asahi生啤 Asahi Asahi生啤10杯999 Asahi 類型 性別 追蹤數 互動率 觀看率 合作費用預估 更…" at bounding box center [875, 657] width 1388 height 1209
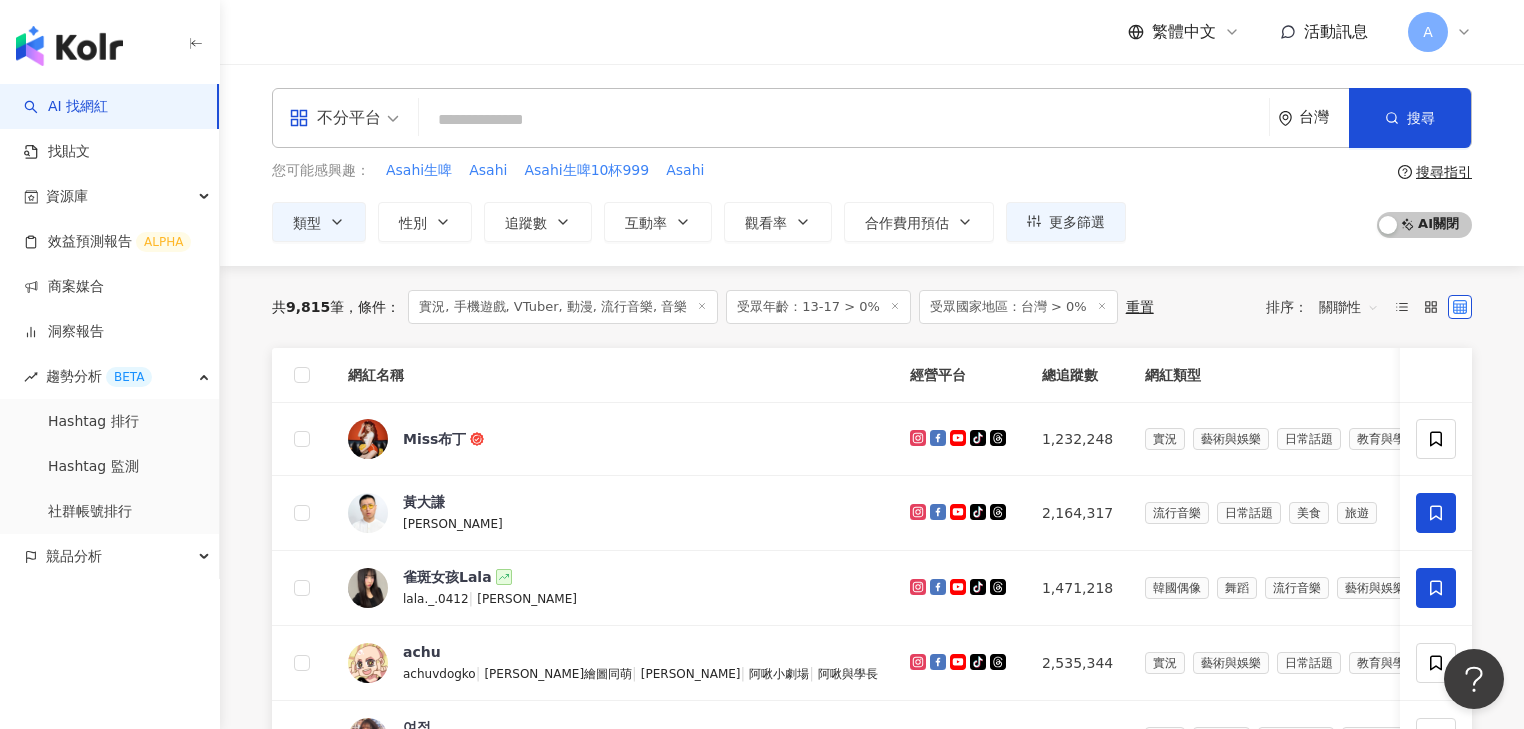
click at [432, 305] on span "實況, 手機遊戲, VTuber, 動漫, 流行音樂, 音樂" at bounding box center [563, 307] width 310 height 34
click at [461, 305] on span "實況, 手機遊戲, VTuber, 動漫, 流行音樂, 音樂" at bounding box center [563, 307] width 310 height 34
click at [519, 307] on span "實況, 手機遊戲, VTuber, 動漫, 流行音樂, 音樂" at bounding box center [563, 307] width 310 height 34
click at [580, 304] on span "實況, 手機遊戲, VTuber, 動漫, 流行音樂, 音樂" at bounding box center [563, 307] width 310 height 34
click at [611, 308] on span "實況, 手機遊戲, VTuber, 動漫, 流行音樂, 音樂" at bounding box center [563, 307] width 310 height 34
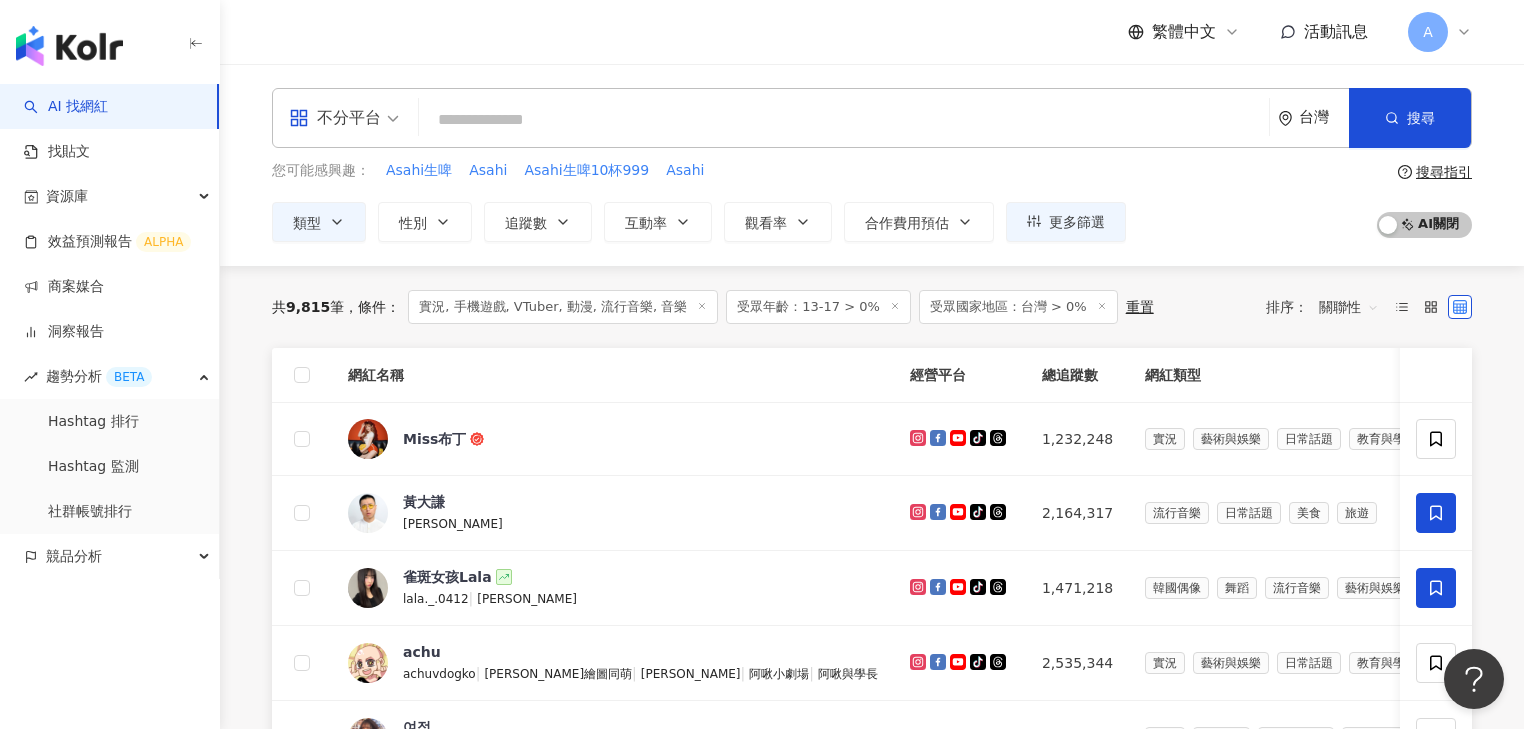
click at [645, 307] on span "實況, 手機遊戲, VTuber, 動漫, 流行音樂, 音樂" at bounding box center [563, 307] width 310 height 34
drag, startPoint x: 801, startPoint y: 305, endPoint x: 821, endPoint y: 308, distance: 20.2
click at [821, 308] on span "受眾年齡：13-17 > 0%" at bounding box center [818, 307] width 185 height 34
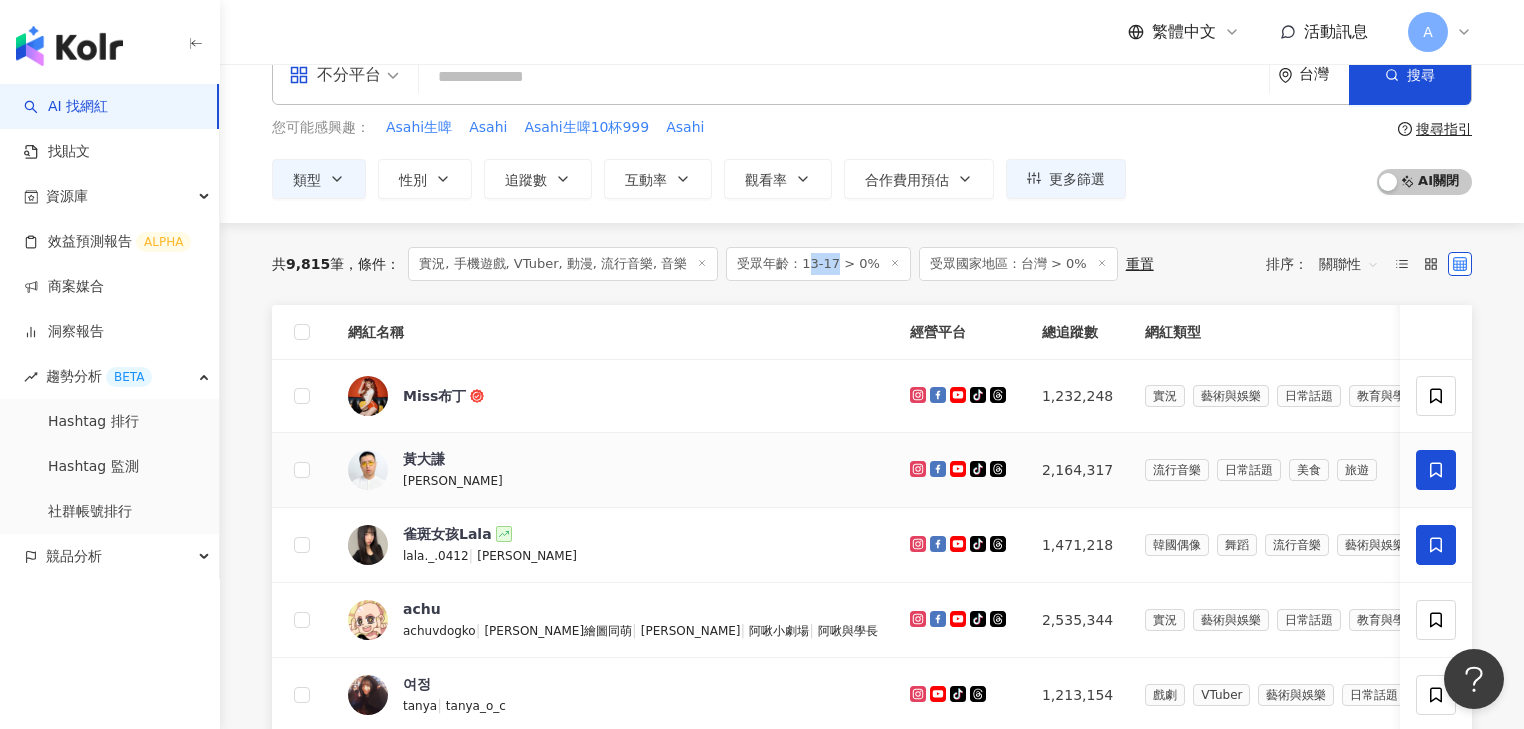
scroll to position [80, 0]
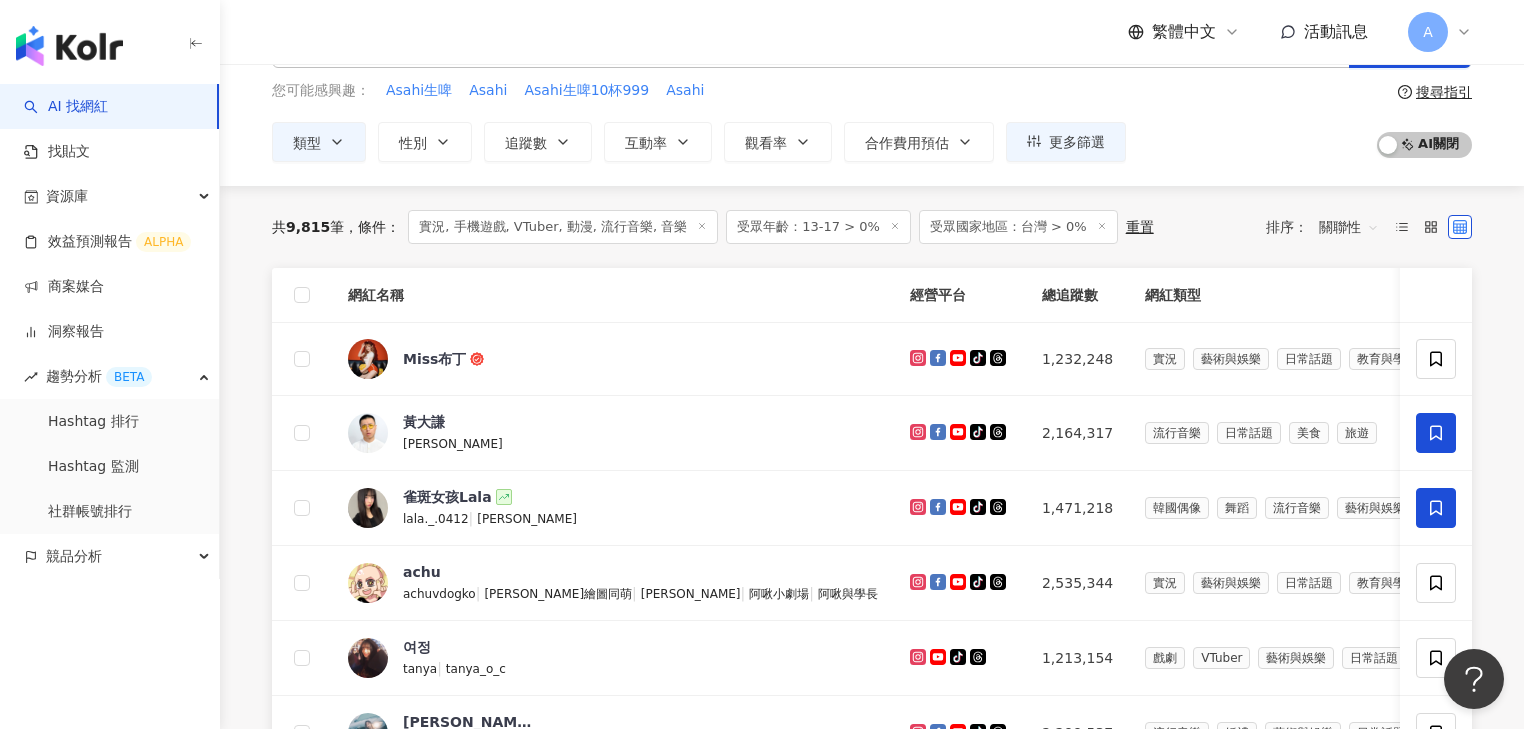
click at [774, 230] on span "受眾年齡：13-17 > 0%" at bounding box center [818, 227] width 185 height 34
drag, startPoint x: 802, startPoint y: 225, endPoint x: 828, endPoint y: 225, distance: 26.0
click at [828, 225] on span "受眾年齡：13-17 > 0%" at bounding box center [818, 227] width 185 height 34
click at [779, 226] on span "受眾年齡：13-17 > 0%" at bounding box center [818, 227] width 185 height 34
click at [1126, 222] on div "重置" at bounding box center [1140, 227] width 28 height 16
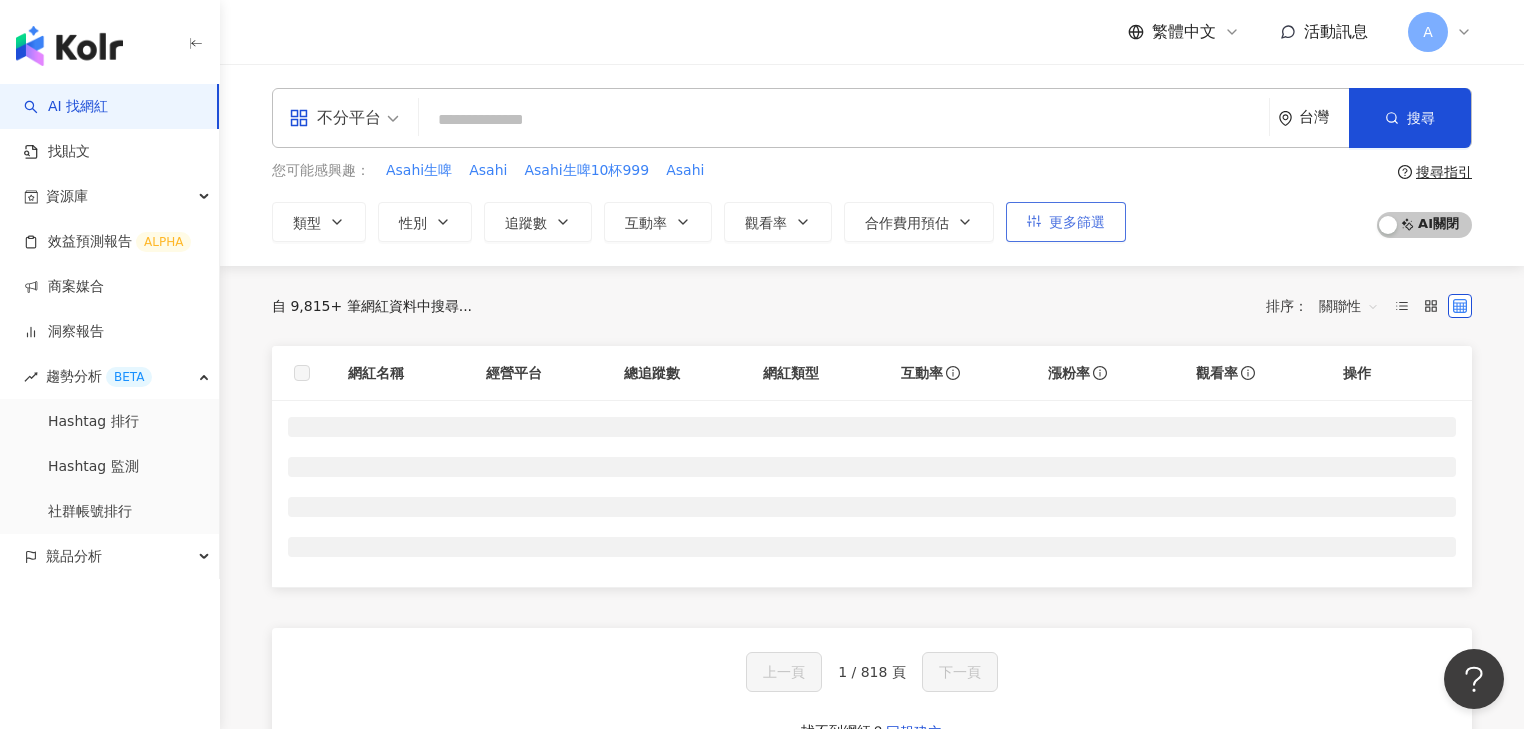
click at [1080, 220] on span "更多篩選" at bounding box center [1077, 222] width 56 height 16
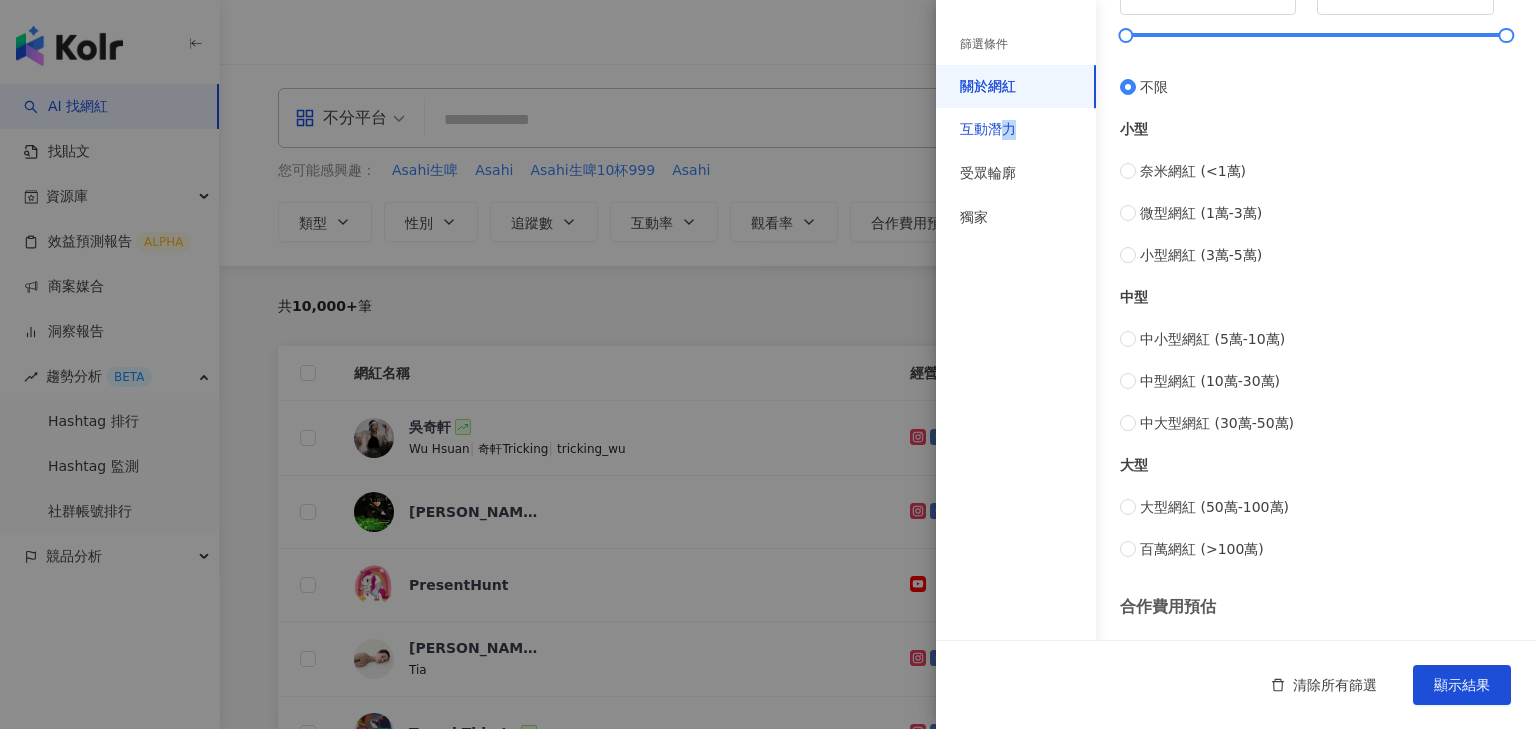
click at [1009, 123] on div "互動潛力" at bounding box center [988, 130] width 56 height 20
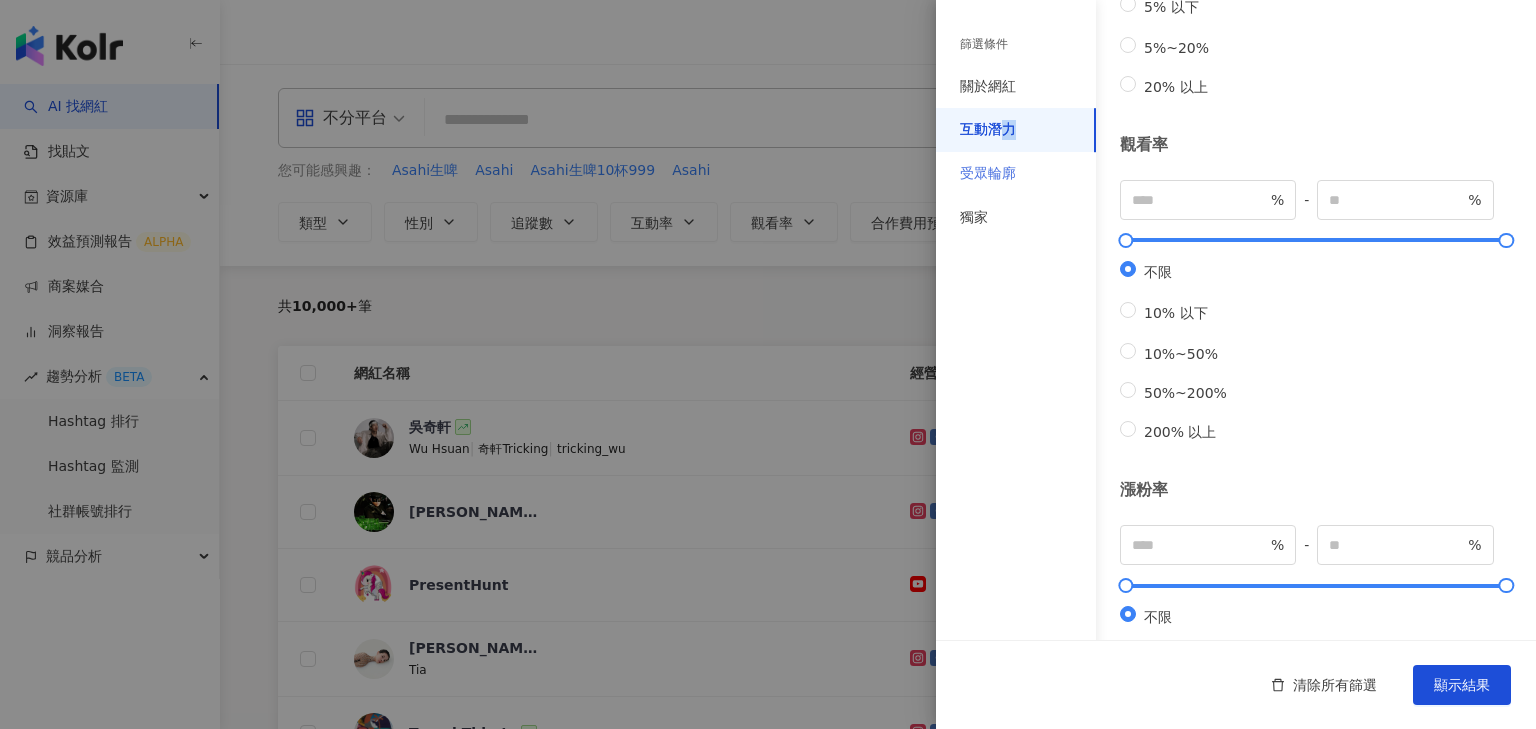
scroll to position [211, 0]
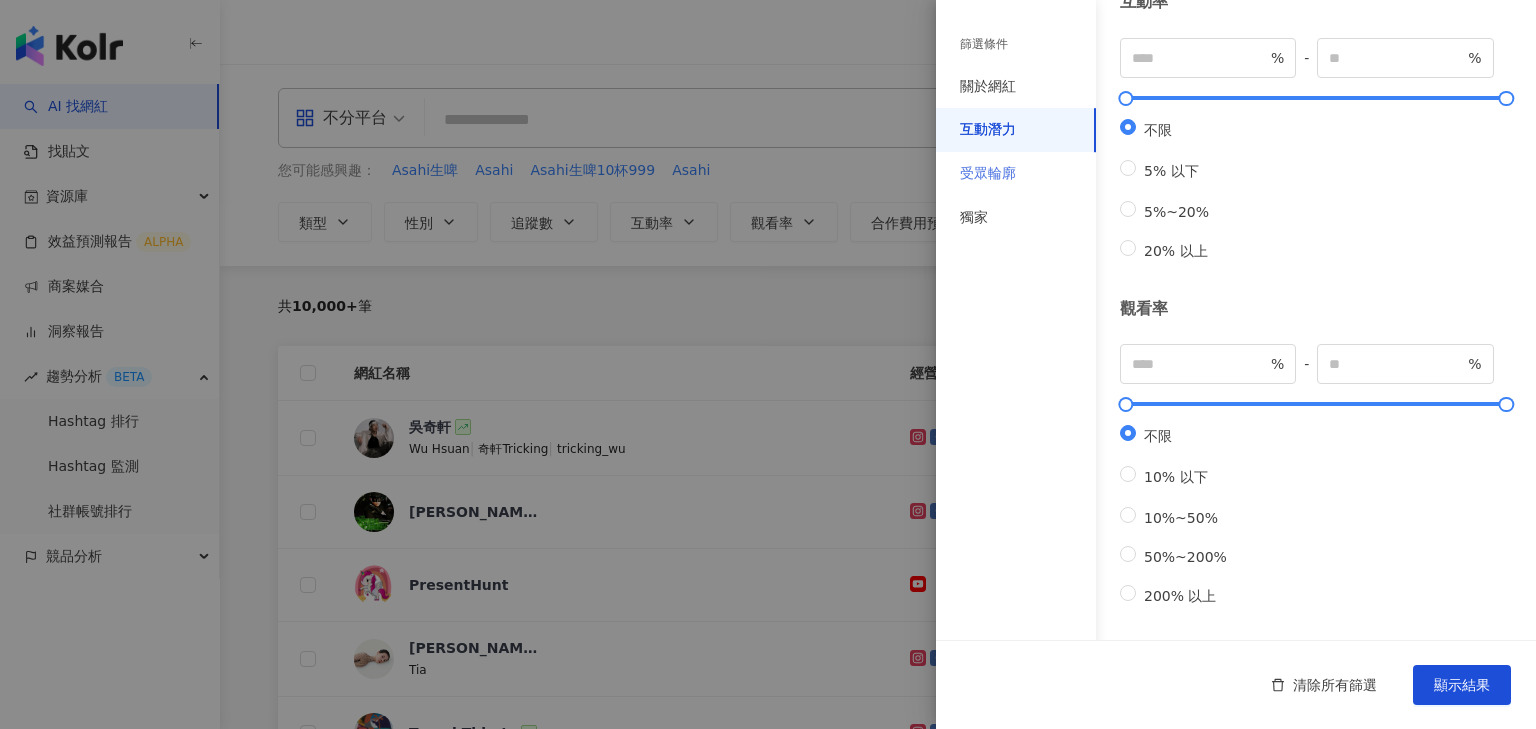
click at [1040, 174] on div "受眾輪廓" at bounding box center [1016, 174] width 160 height 44
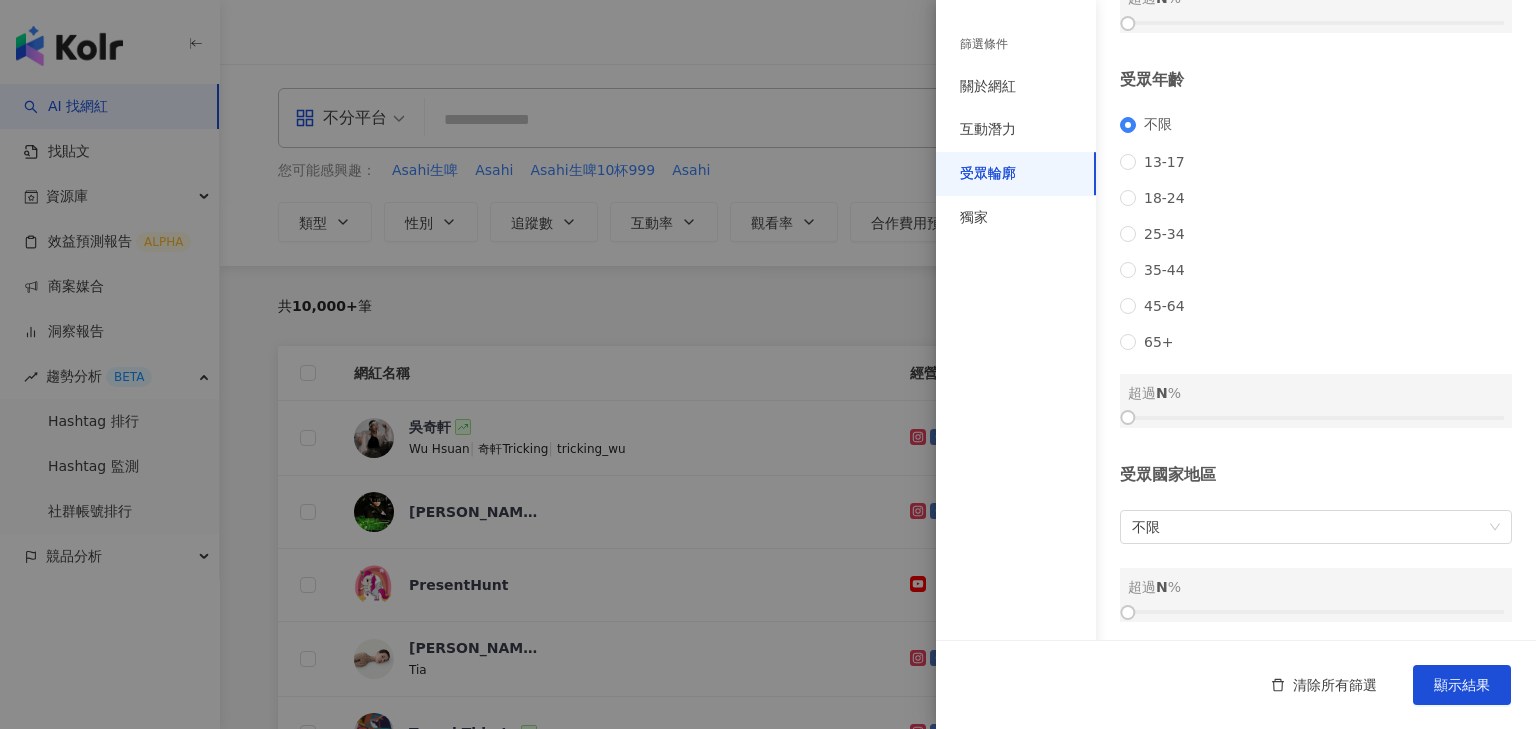
click at [1171, 170] on span "13-17" at bounding box center [1164, 162] width 57 height 16
click at [1176, 197] on span "18-24" at bounding box center [1164, 198] width 57 height 16
click at [1173, 170] on span "13-17" at bounding box center [1164, 162] width 57 height 16
drag, startPoint x: 1128, startPoint y: 446, endPoint x: 1200, endPoint y: 455, distance: 72.5
click at [1200, 423] on div at bounding box center [1203, 417] width 11 height 11
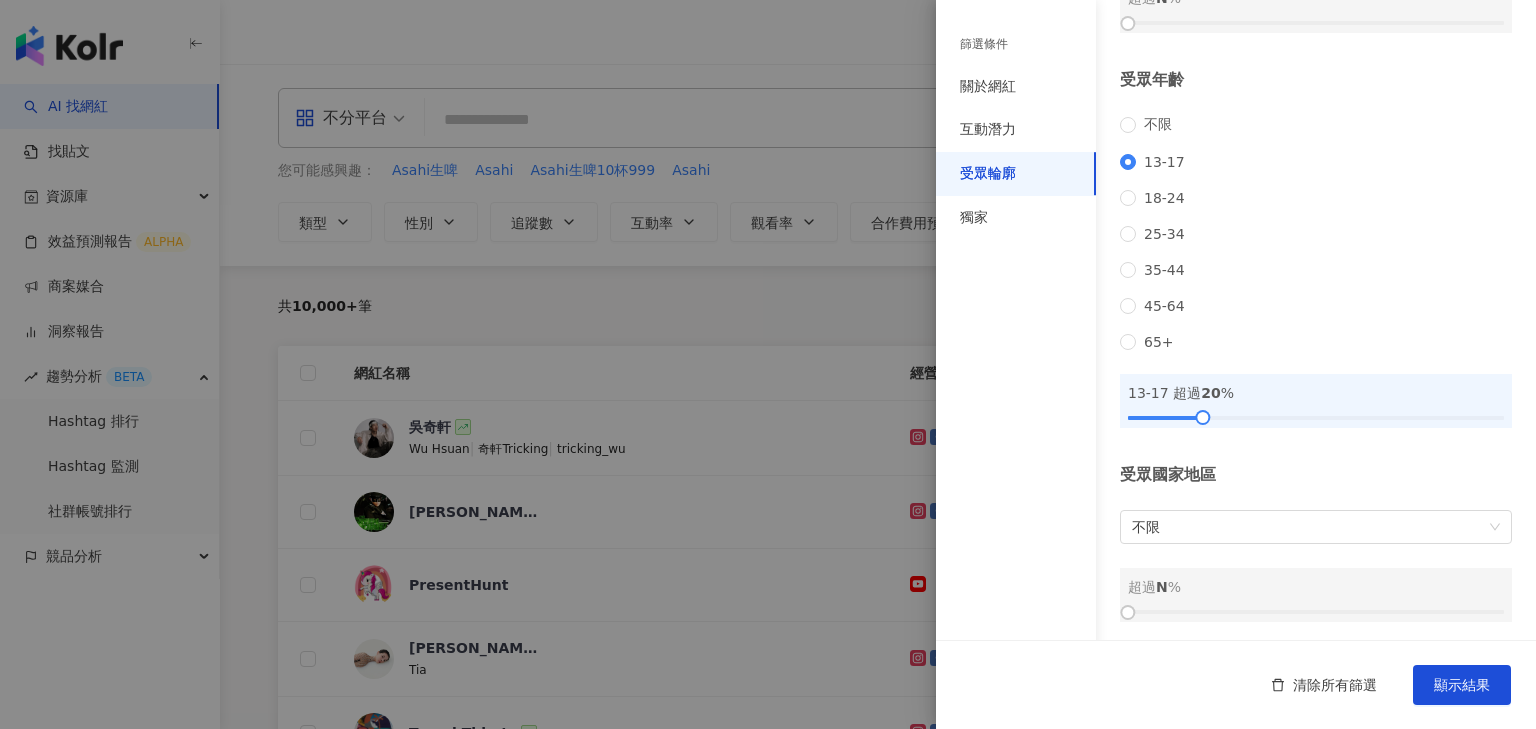
click at [1226, 481] on div "受眾輪廓 受眾性別 不限 男 女 超過 N % 受眾年齡 不限 13-17 18-24 25-34 35-44 45-64 65+ 13-17 超過 20 %…" at bounding box center [1236, 217] width 600 height 857
click at [1264, 529] on span "不限" at bounding box center [1316, 522] width 368 height 32
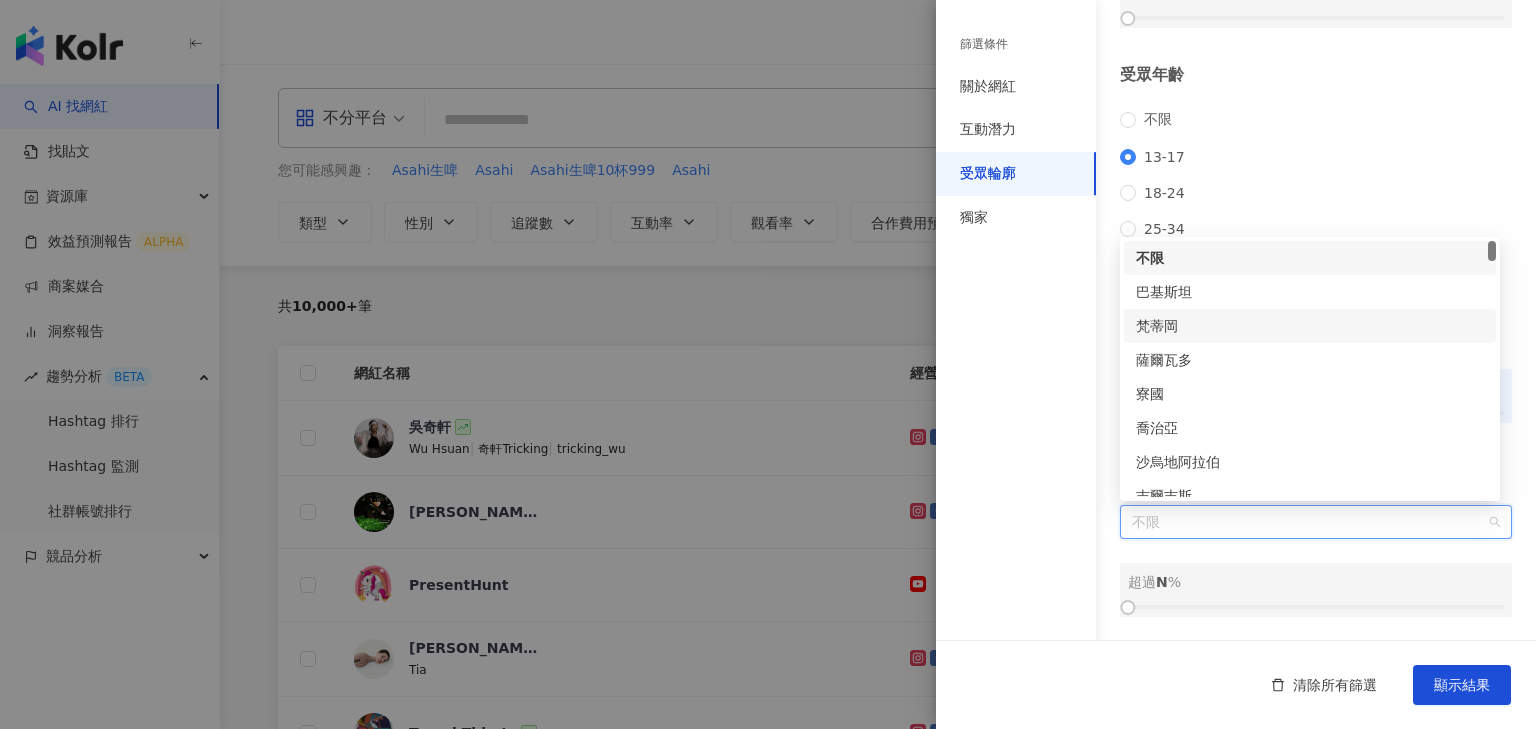
scroll to position [320, 0]
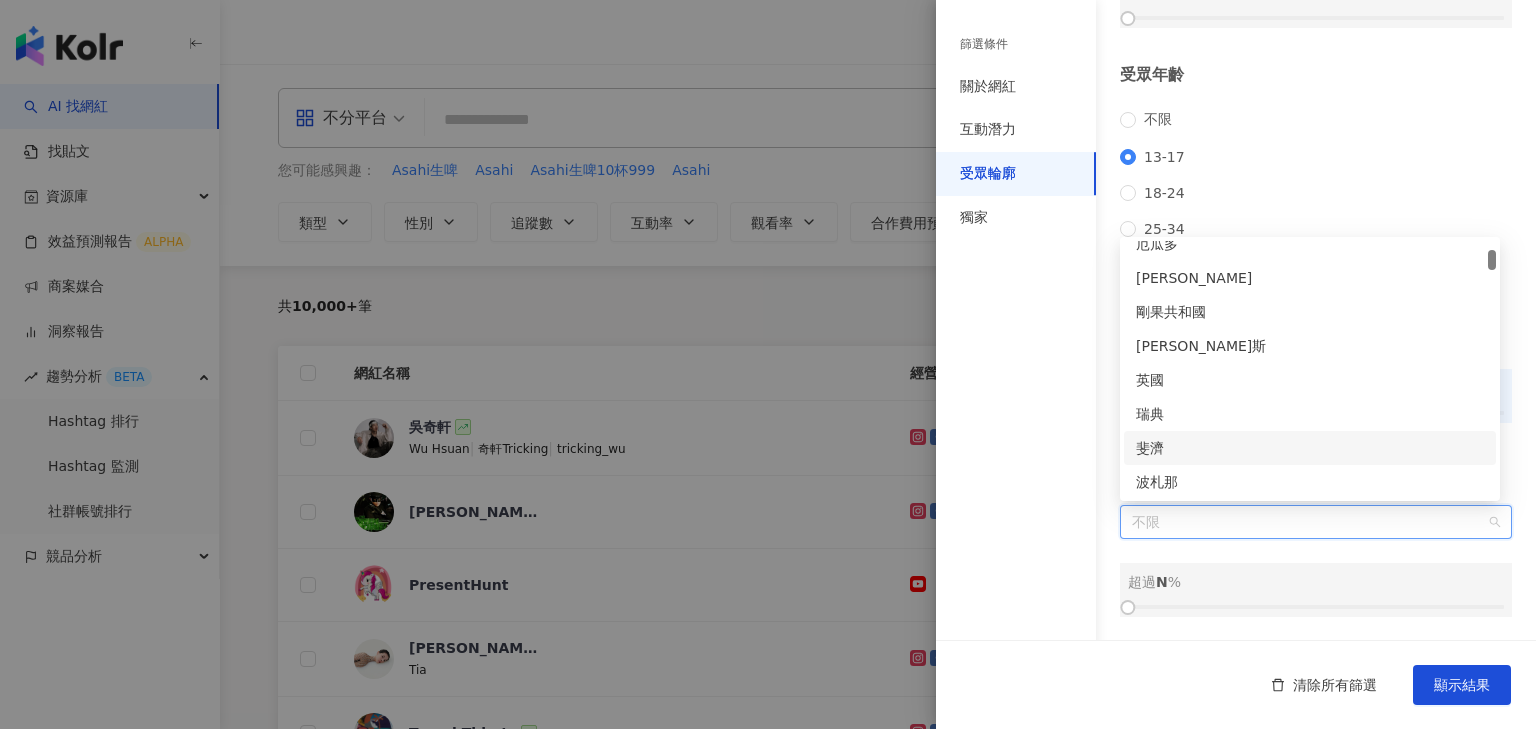
click at [1212, 518] on span "不限" at bounding box center [1316, 522] width 368 height 32
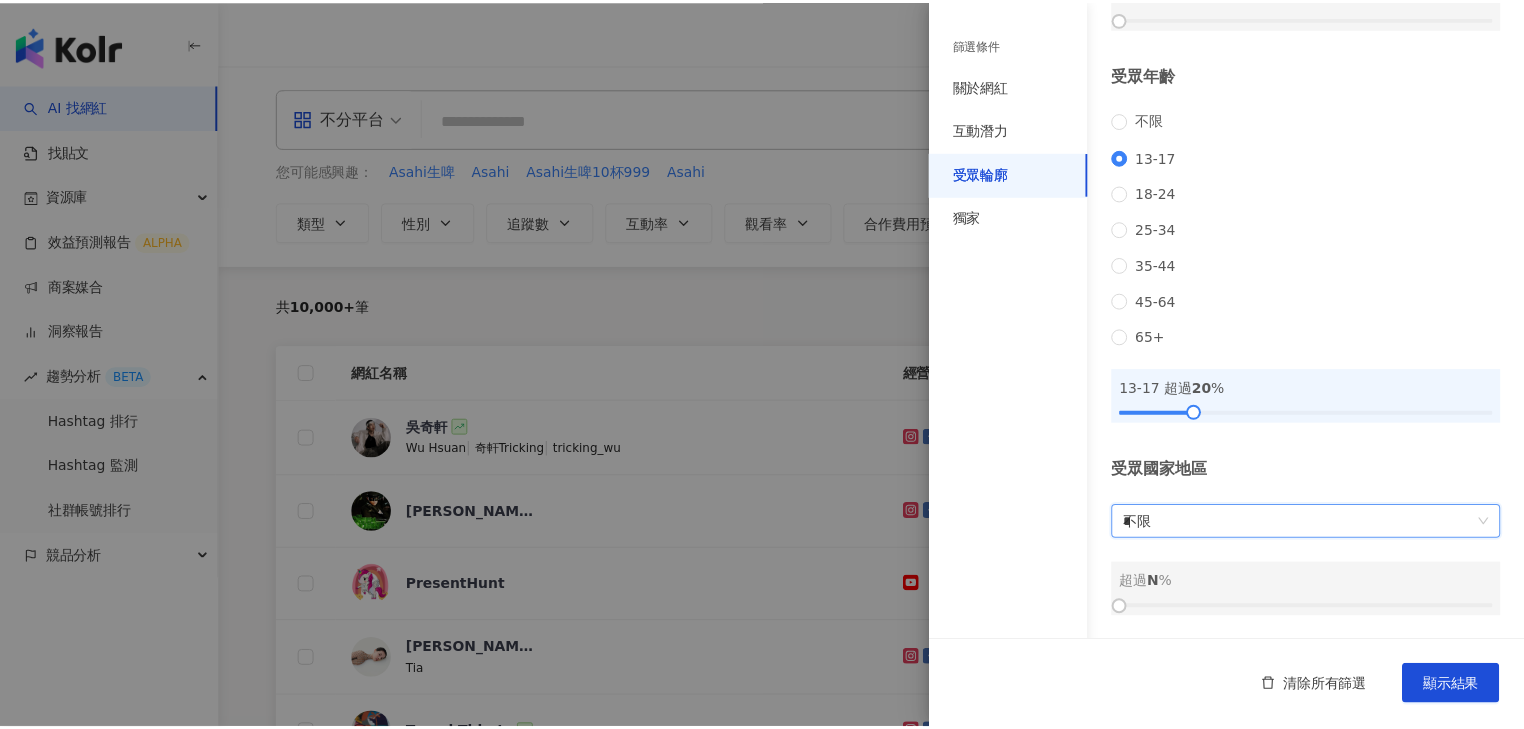
scroll to position [0, 0]
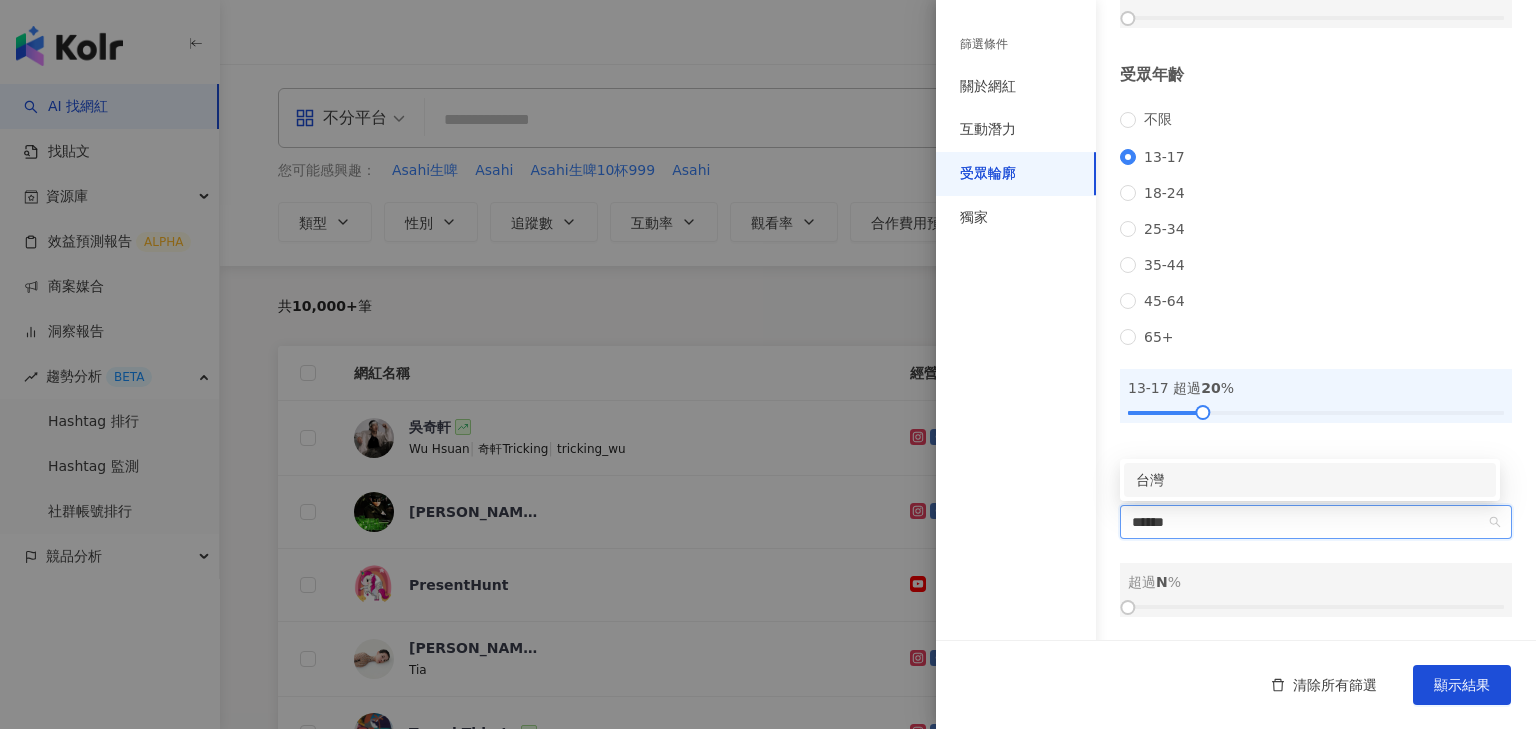
type input "**"
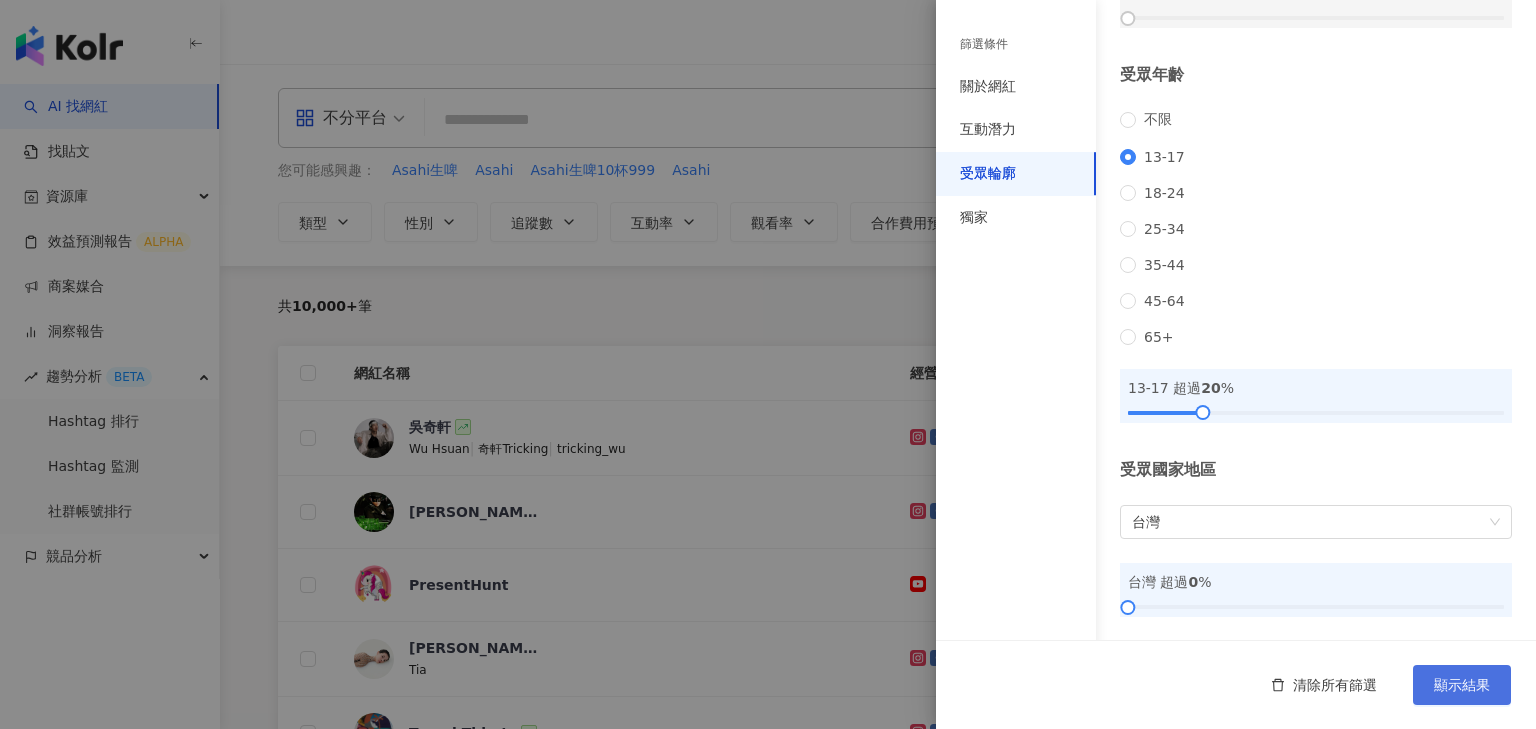
click at [1438, 681] on span "顯示結果" at bounding box center [1462, 685] width 56 height 16
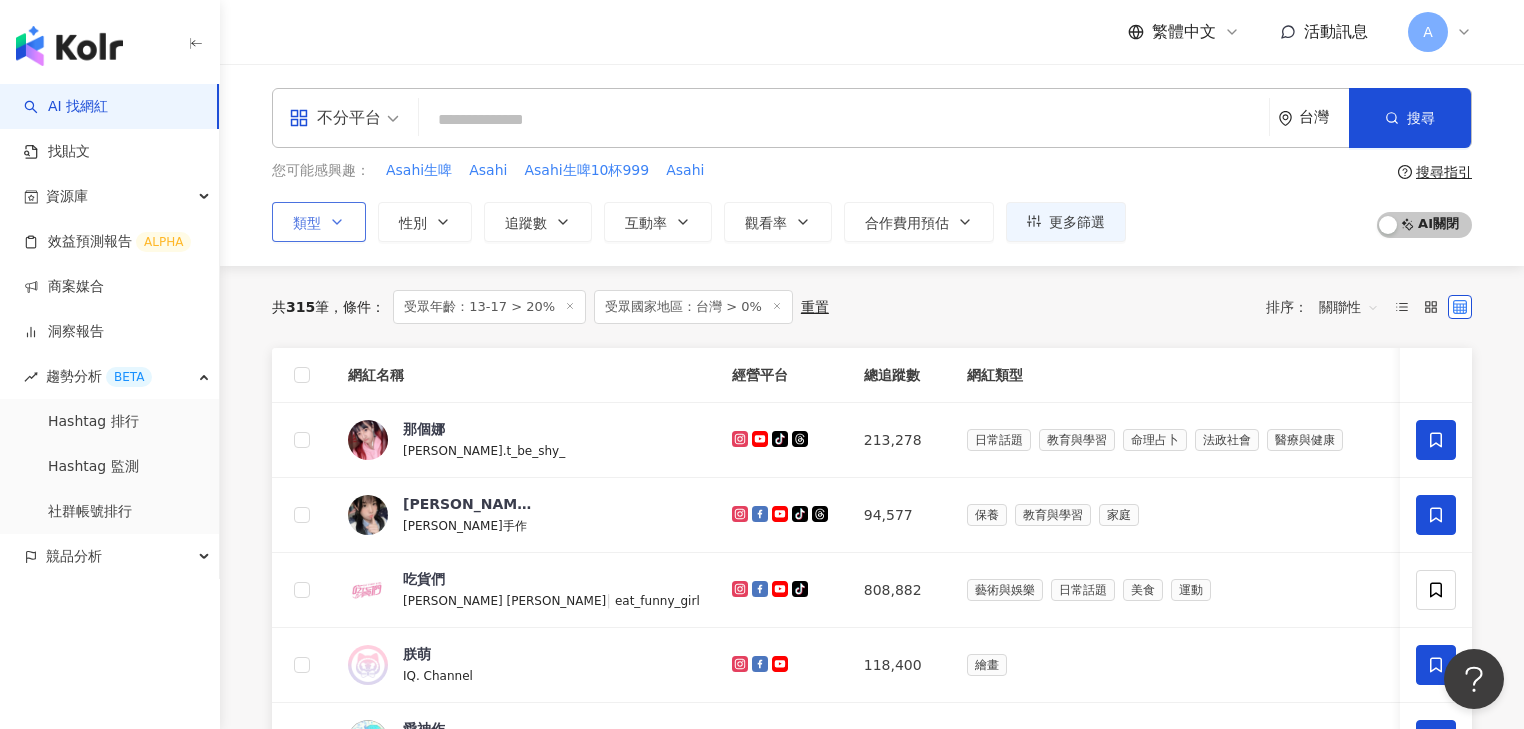
click at [324, 223] on button "類型" at bounding box center [319, 222] width 94 height 40
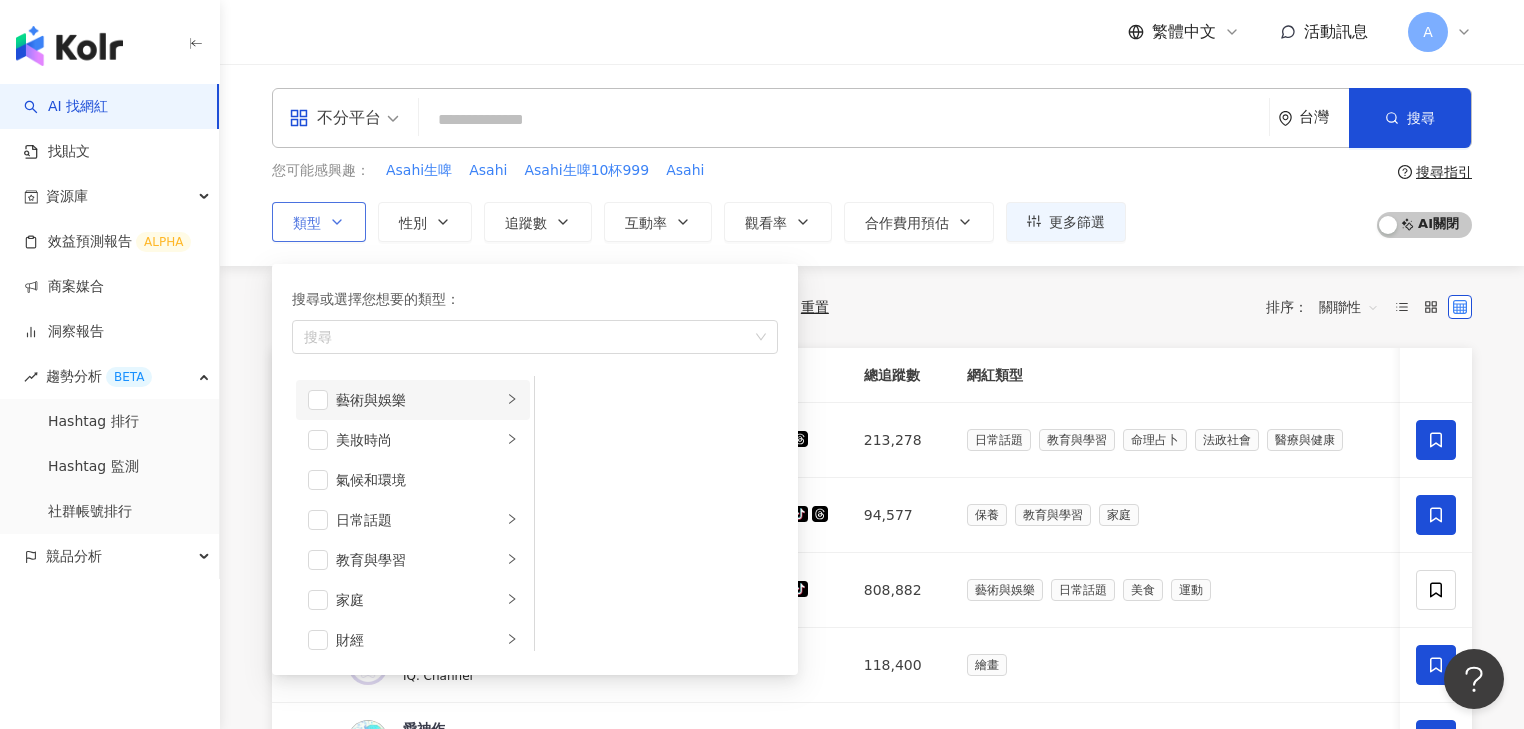
click at [408, 398] on div "藝術與娛樂" at bounding box center [419, 400] width 166 height 22
click at [596, 437] on div "音樂" at bounding box center [670, 440] width 183 height 22
click at [443, 448] on div "美妝時尚" at bounding box center [419, 440] width 166 height 22
click at [431, 493] on li "氣候和環境" at bounding box center [413, 480] width 234 height 40
click at [431, 520] on div "日常話題" at bounding box center [419, 520] width 166 height 22
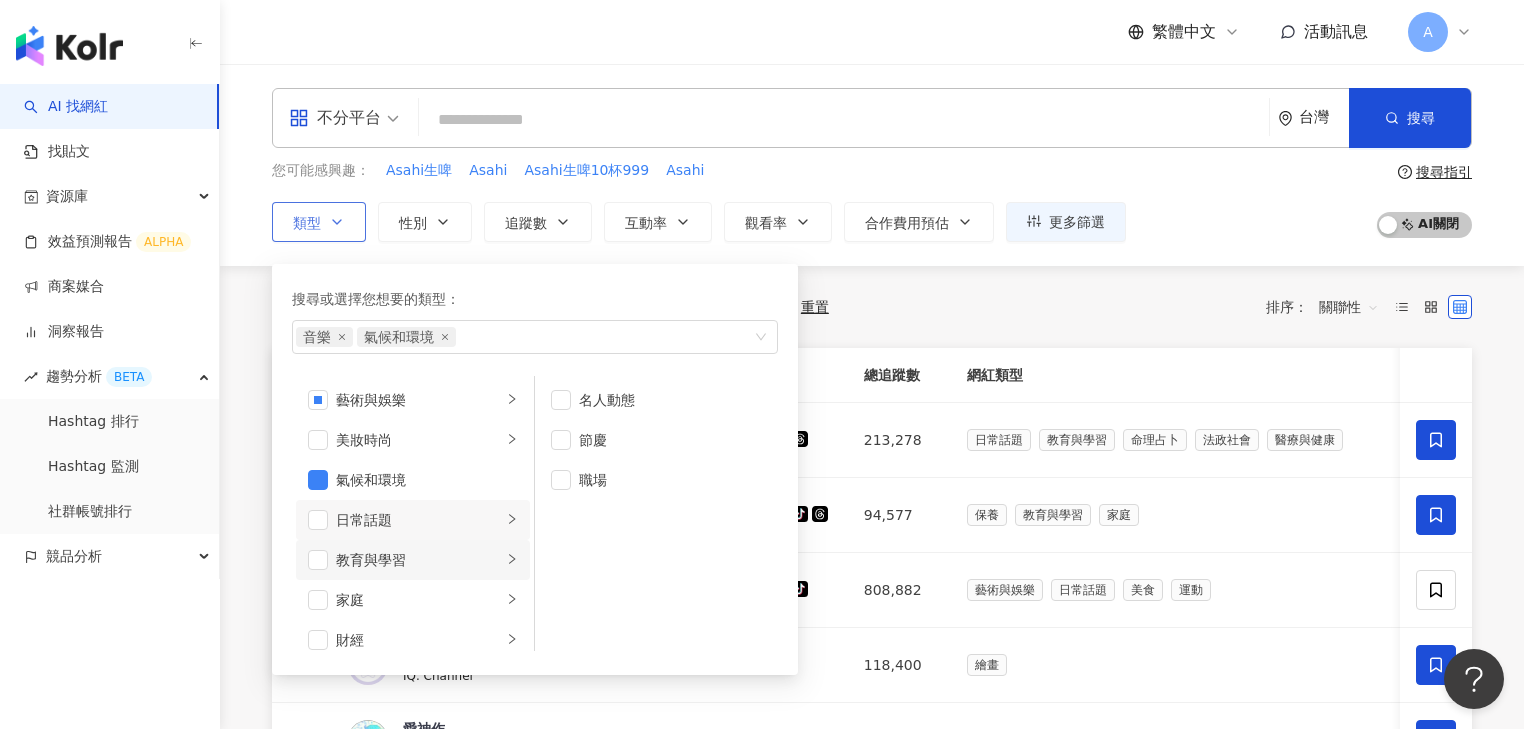
click at [428, 554] on div "教育與學習" at bounding box center [419, 560] width 166 height 22
click at [324, 480] on span "button" at bounding box center [318, 480] width 20 height 20
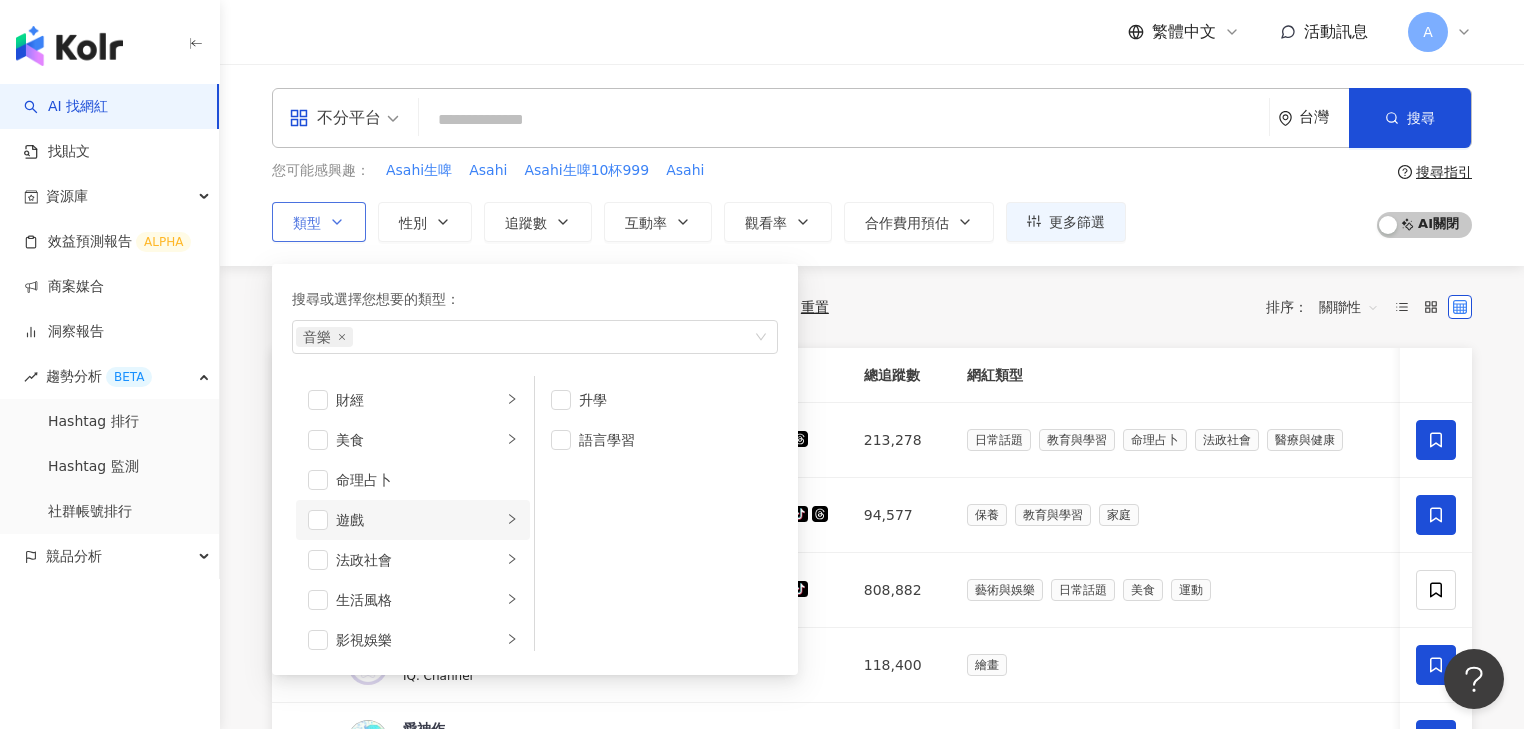
click at [410, 516] on div "遊戲" at bounding box center [419, 520] width 166 height 22
click at [590, 478] on div "手機遊戲" at bounding box center [670, 480] width 183 height 22
click at [587, 443] on div "實況" at bounding box center [670, 440] width 183 height 22
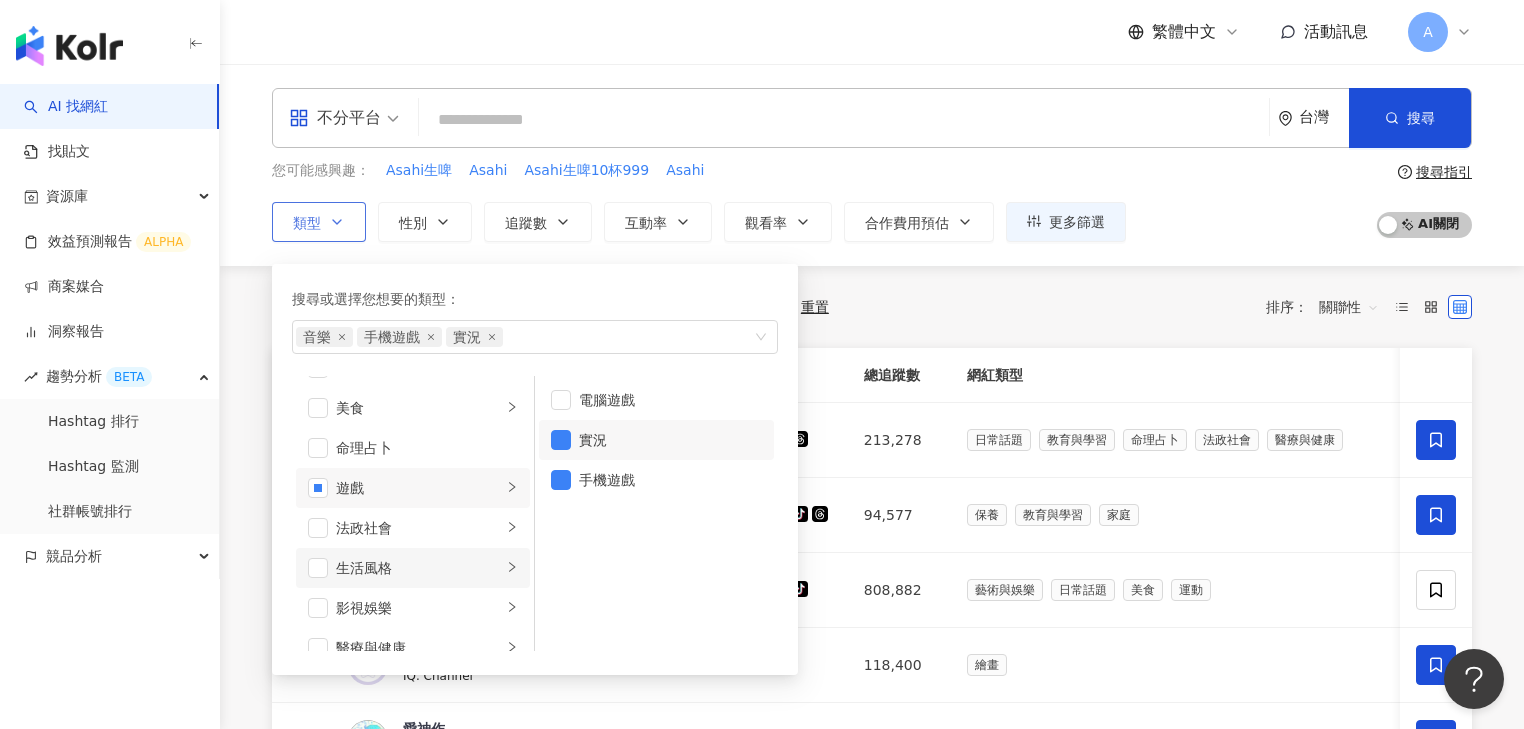
scroll to position [320, 0]
click at [418, 552] on div "影視娛樂" at bounding box center [419, 560] width 166 height 22
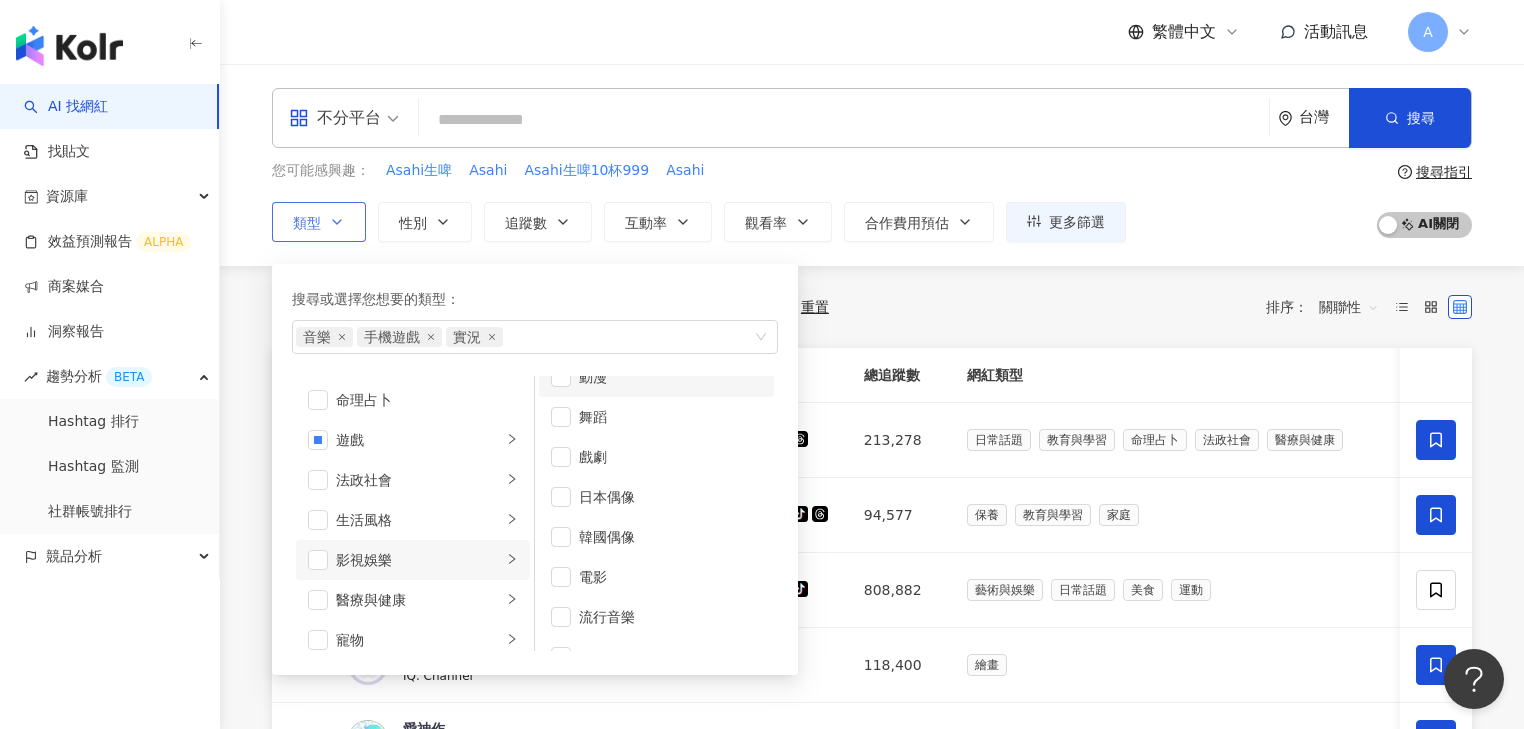
scroll to position [0, 0]
click at [610, 402] on div "動漫" at bounding box center [670, 400] width 183 height 22
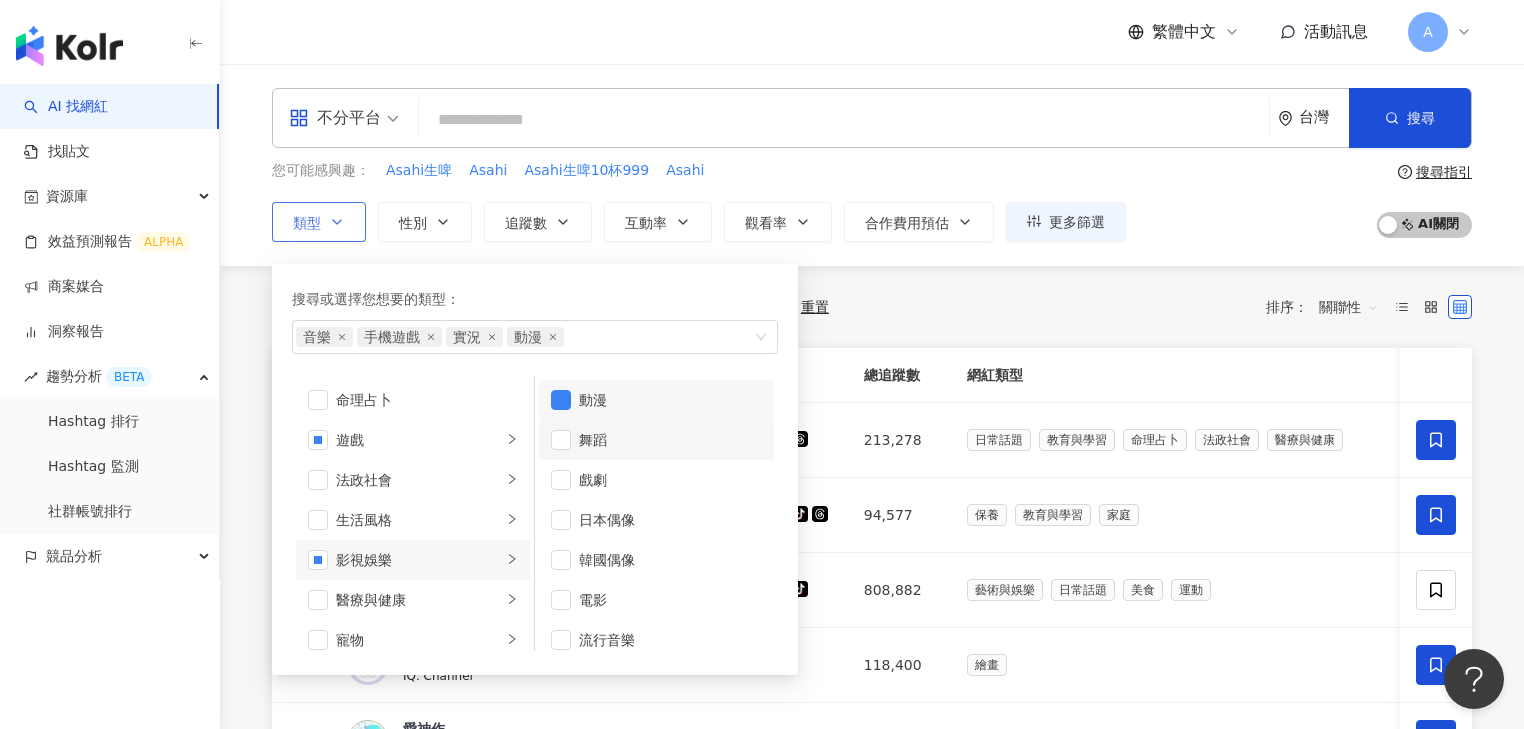
click at [635, 447] on div "舞蹈" at bounding box center [670, 440] width 183 height 22
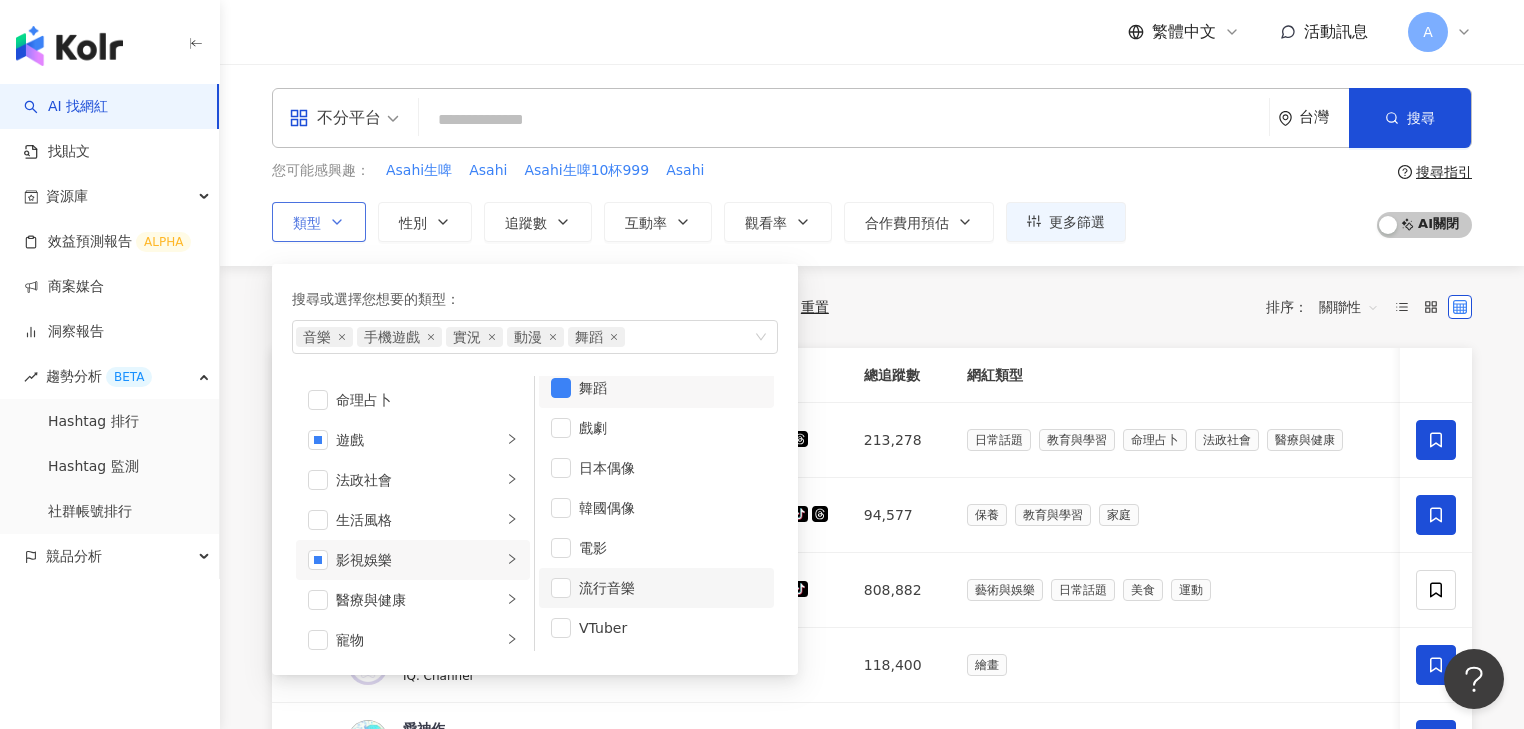
click at [632, 584] on div "流行音樂" at bounding box center [670, 588] width 183 height 22
click at [627, 628] on div "VTuber" at bounding box center [670, 628] width 183 height 22
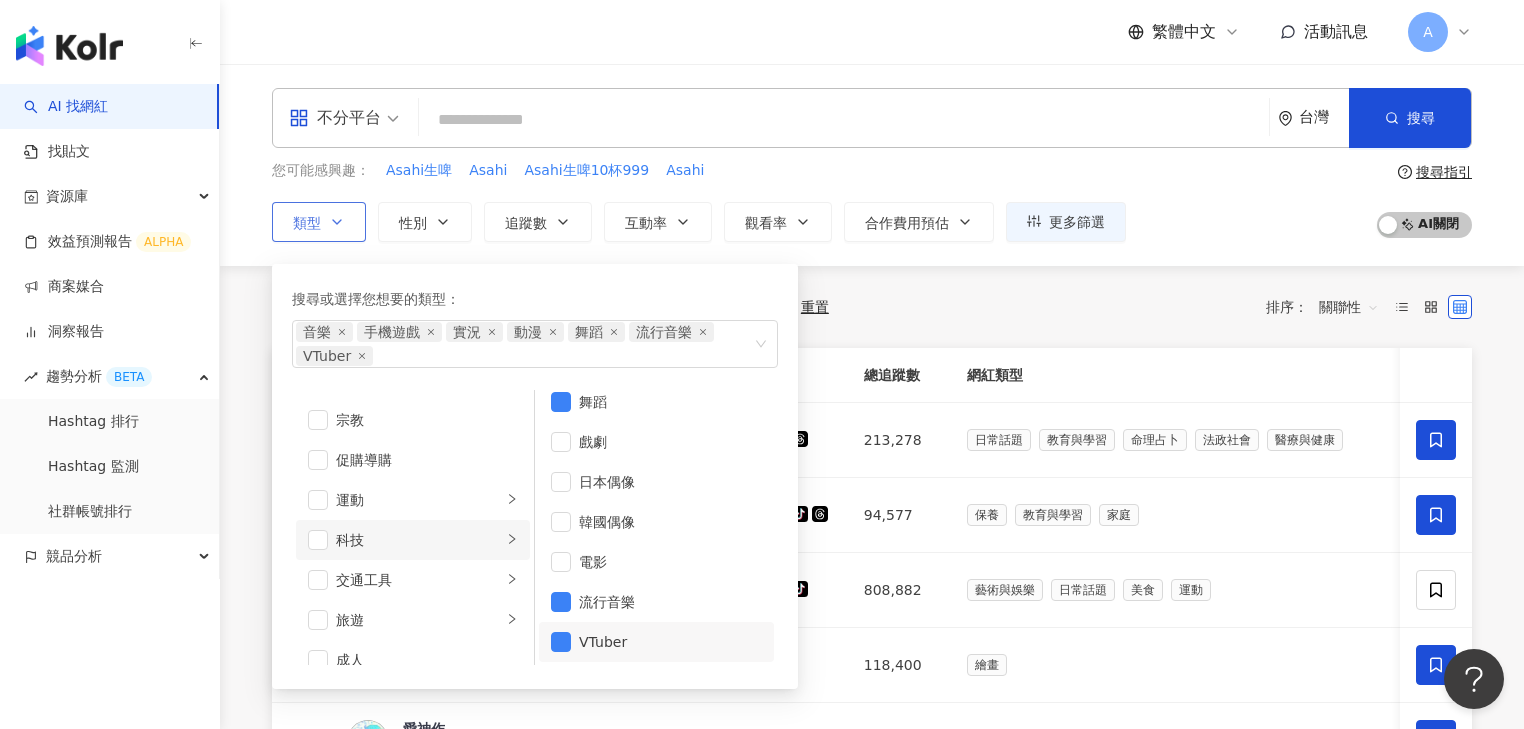
scroll to position [692, 0]
click at [994, 321] on div "共 315 筆 條件 ： 受眾年齡：13-17 > 20% 受眾國家地區：台灣 > 0% 重置 排序： 關聯性" at bounding box center [872, 307] width 1200 height 34
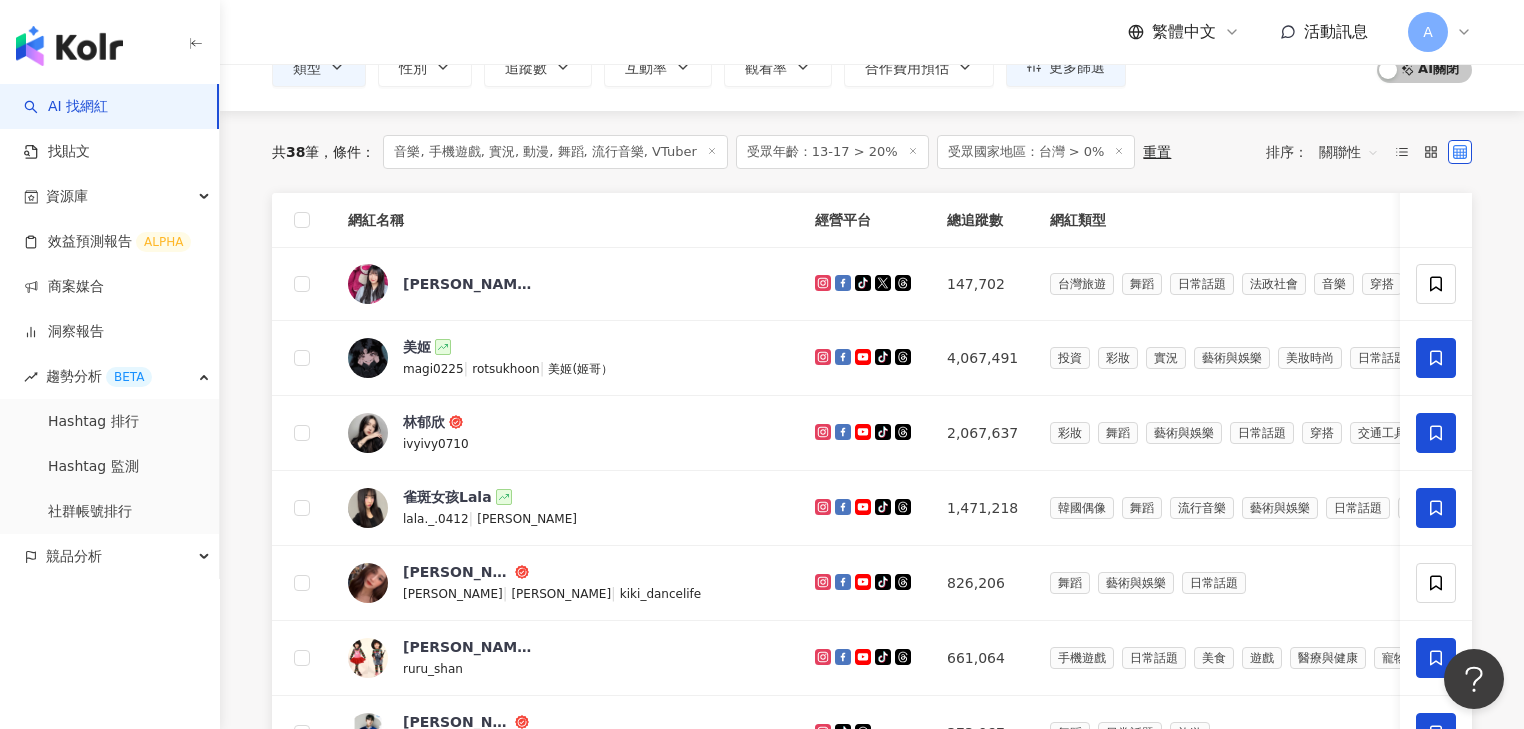
scroll to position [160, 0]
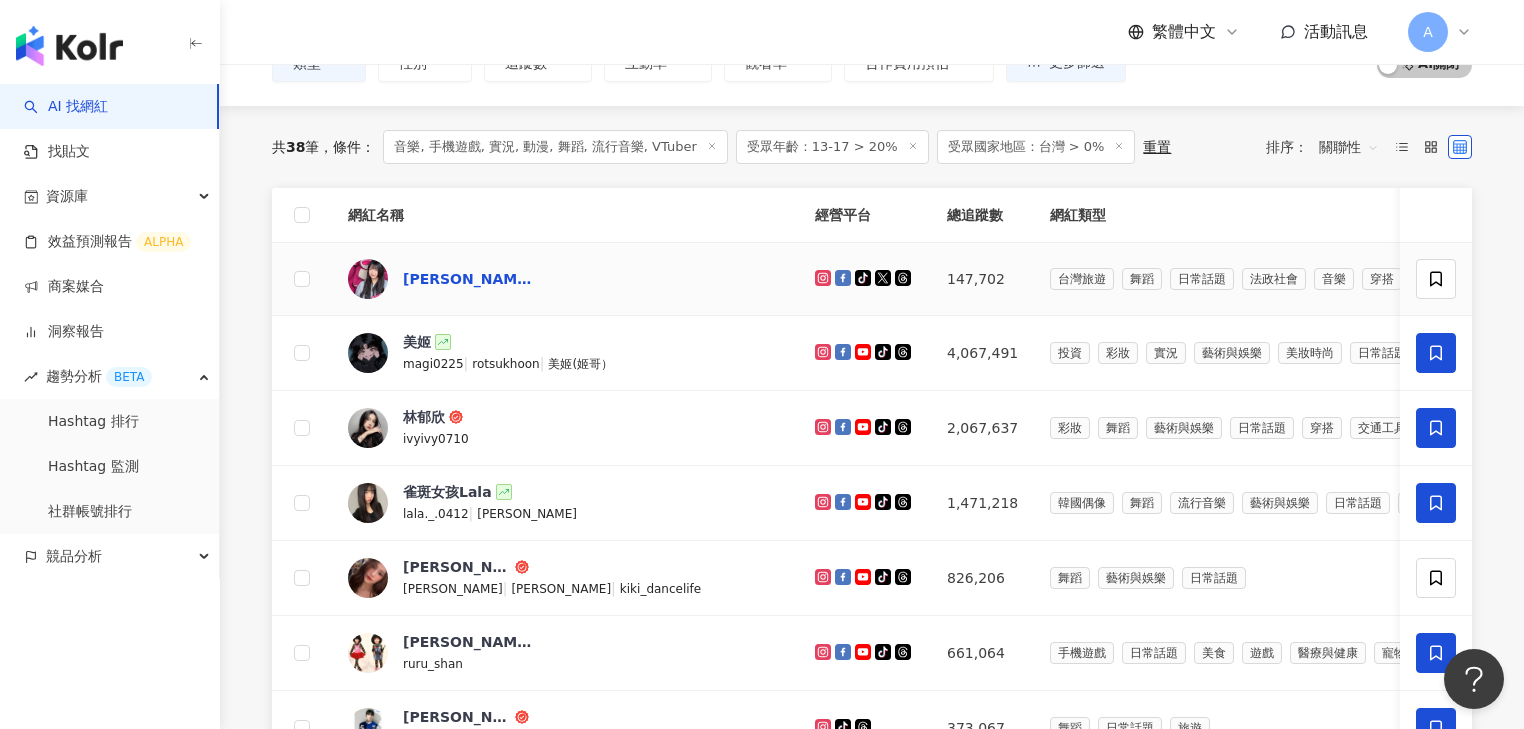
click at [438, 272] on div "趙又潔 Yumi" at bounding box center [468, 279] width 130 height 20
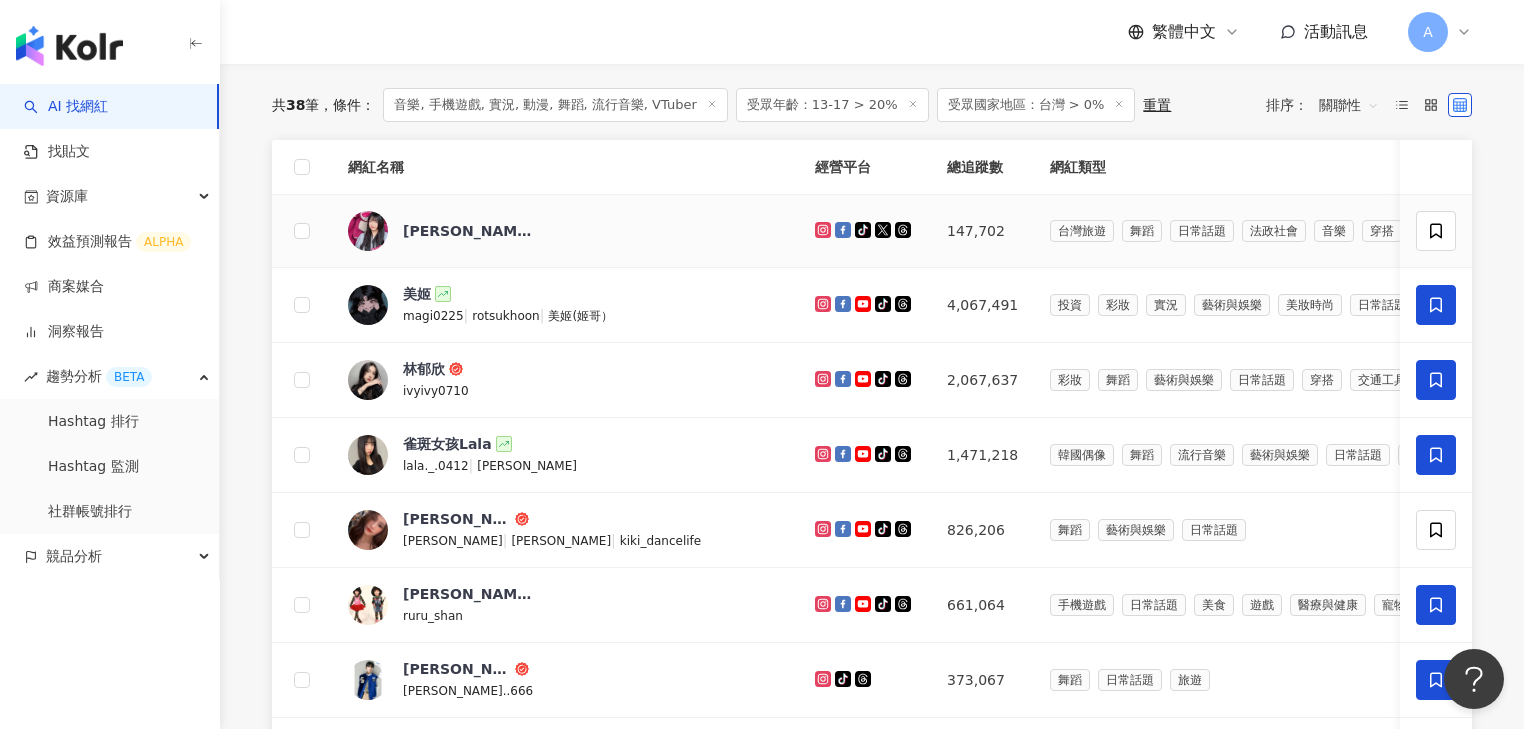
scroll to position [0, 0]
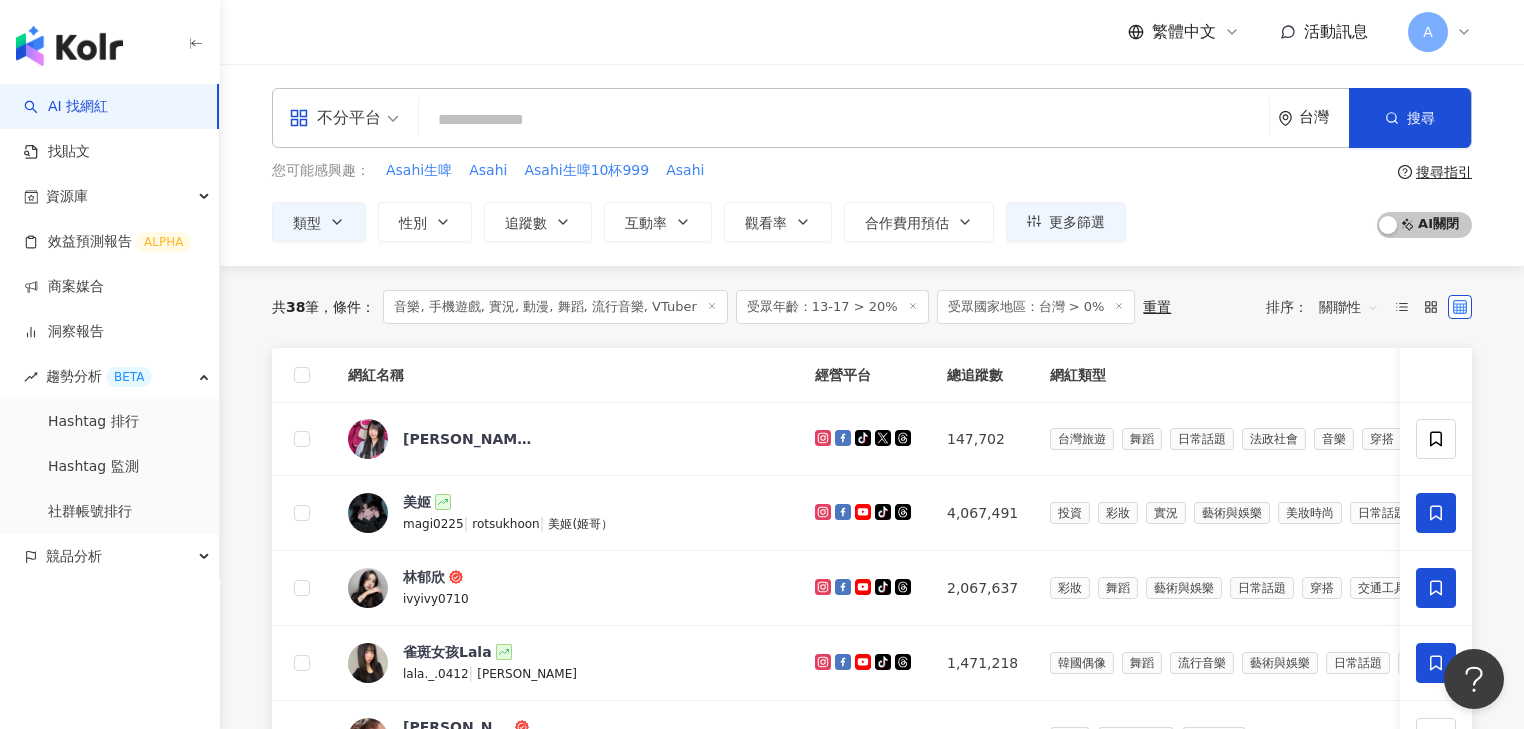
click at [637, 304] on span "音樂, 手機遊戲, 實況, 動漫, 舞蹈, 流行音樂, VTuber" at bounding box center [555, 307] width 344 height 34
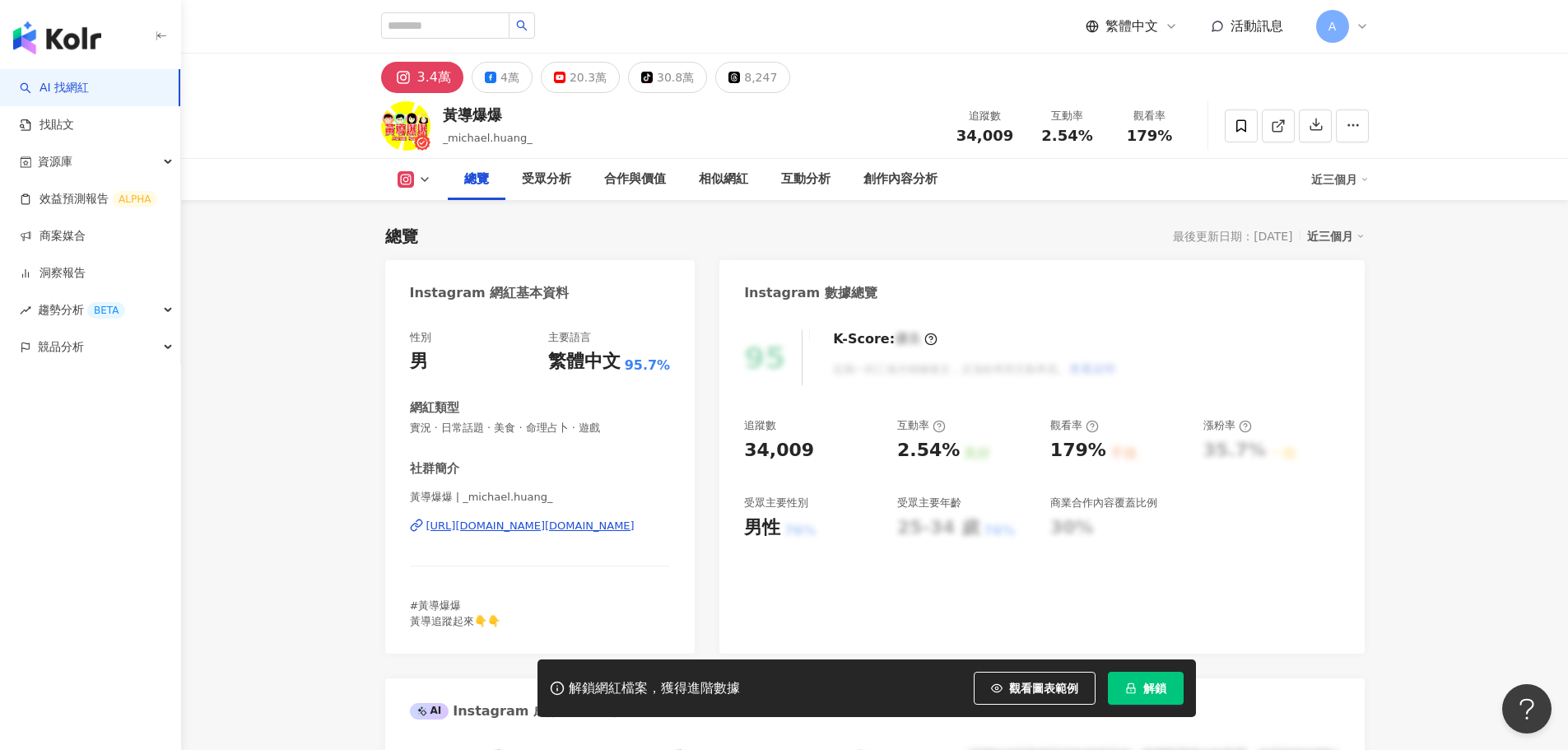
click at [567, 525] on div "https://www.instagram.com/_michael.huang_/" at bounding box center [530, 526] width 208 height 15
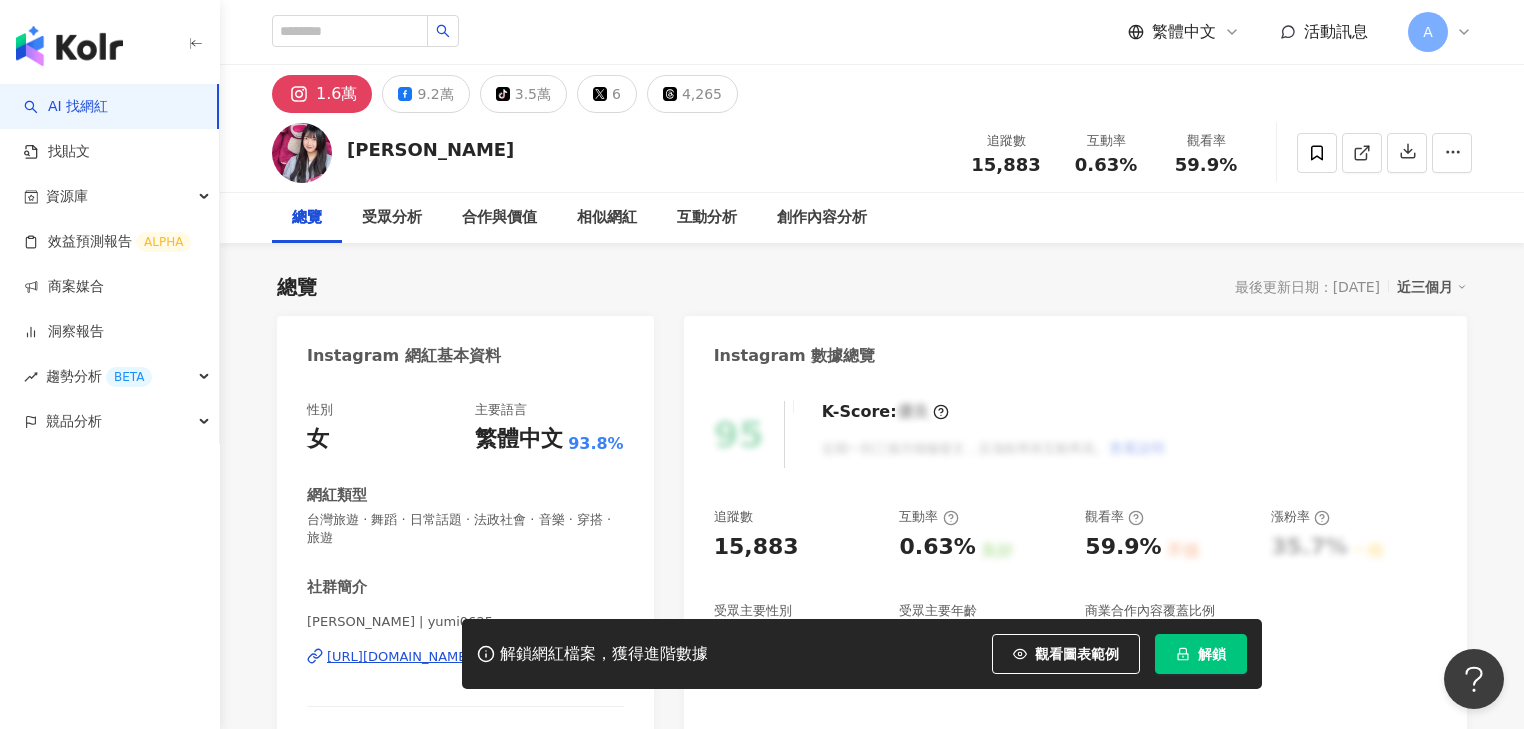
click at [400, 660] on div "解鎖網紅檔案，獲得進階數據 觀看圖表範例 解鎖" at bounding box center [762, 654] width 1524 height 70
click at [416, 660] on div "解鎖網紅檔案，獲得進階數據 觀看圖表範例 解鎖" at bounding box center [762, 654] width 1524 height 70
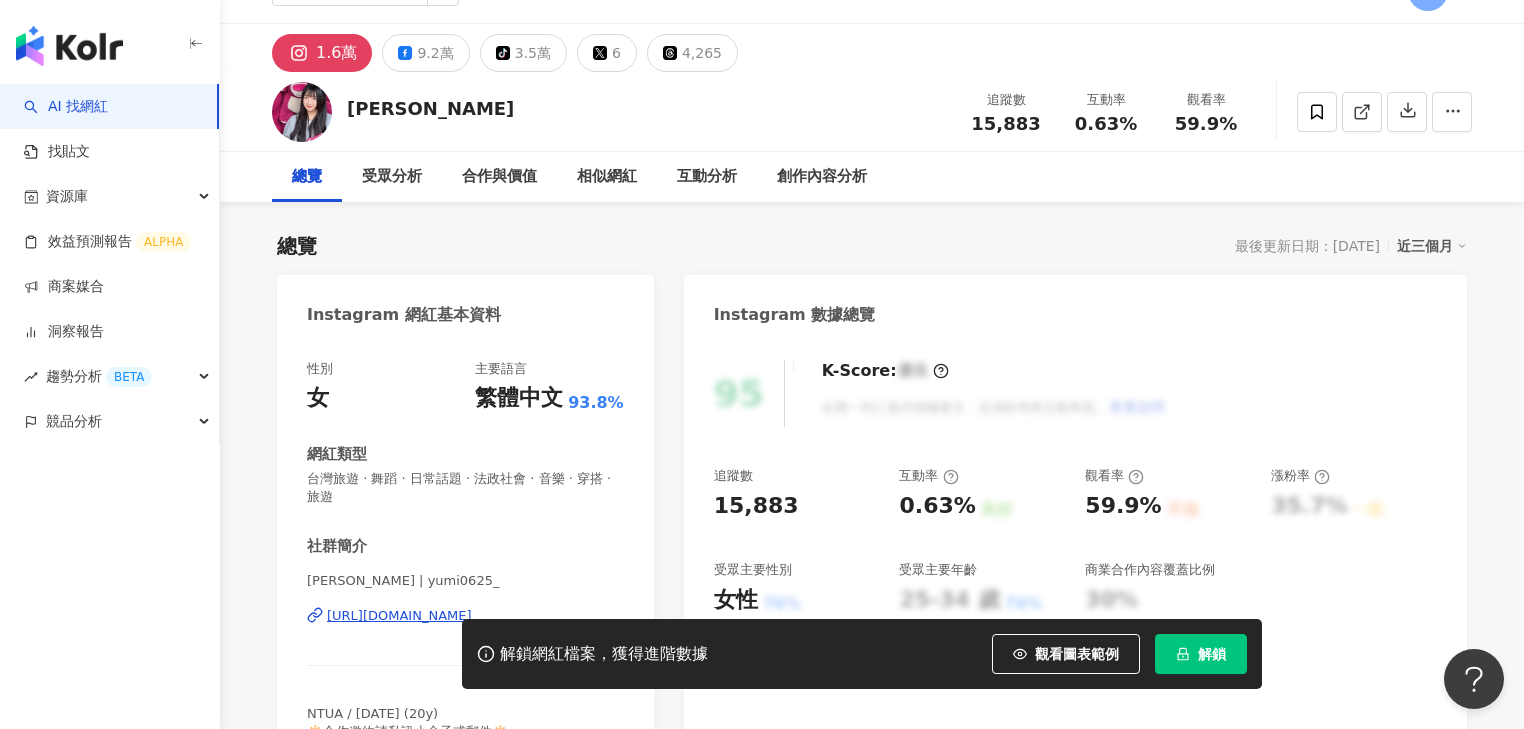
scroll to position [80, 0]
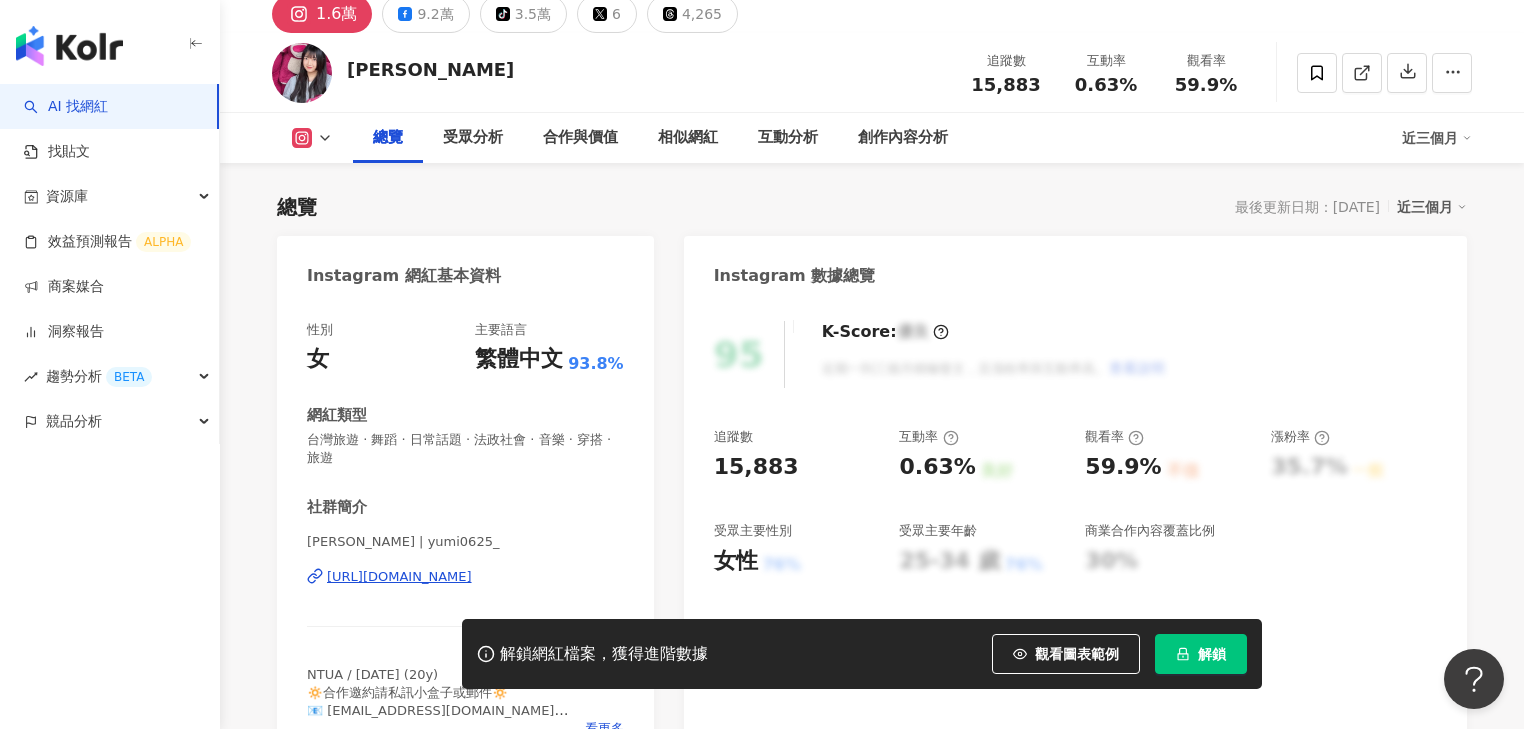
click at [472, 576] on div "https://www.instagram.com/yumi0625_/" at bounding box center [399, 577] width 145 height 18
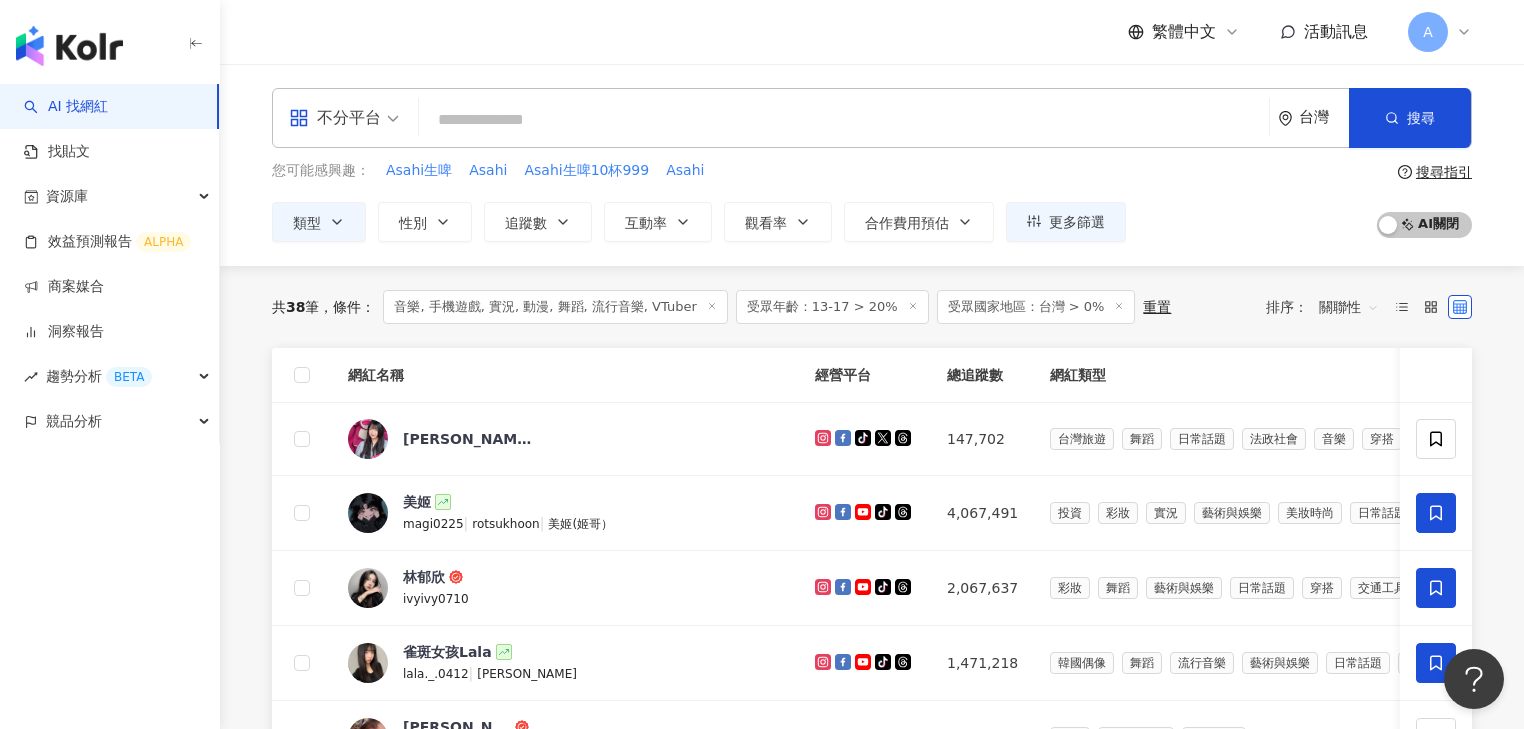
click at [707, 305] on icon at bounding box center [712, 306] width 10 height 10
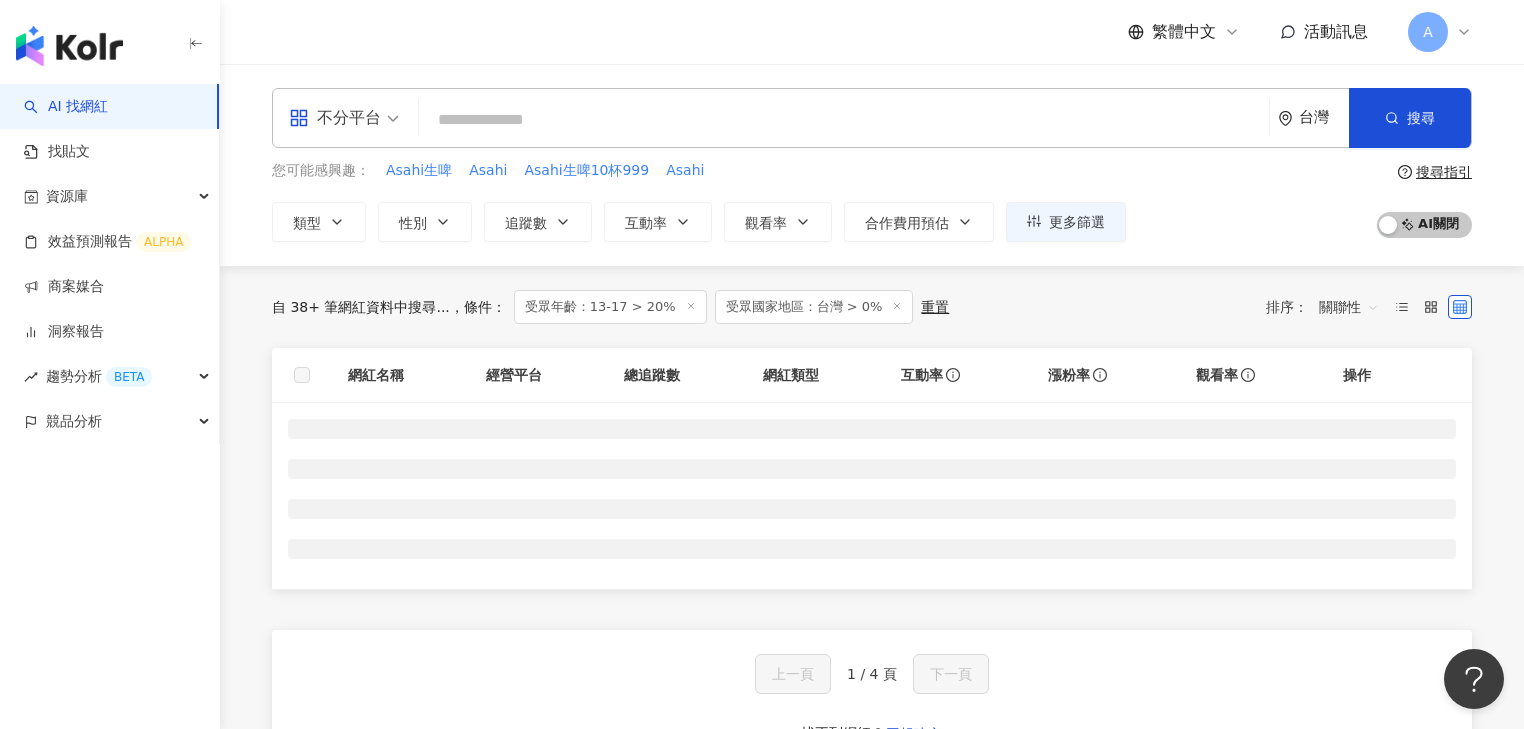
click at [660, 307] on span "受眾年齡：13-17 > 20%" at bounding box center [610, 307] width 193 height 34
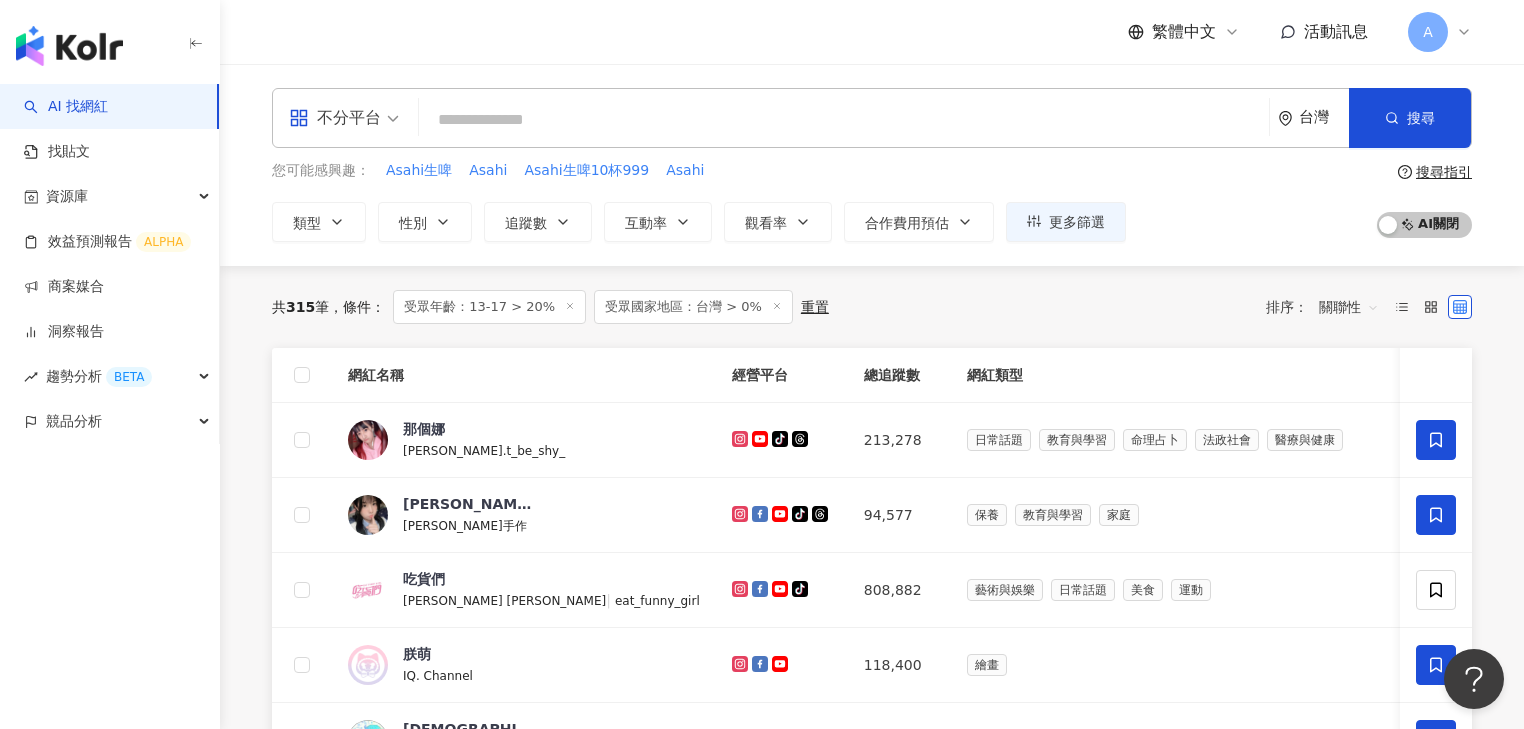
click at [668, 306] on span "受眾國家地區：台灣 > 0%" at bounding box center [693, 307] width 199 height 34
click at [774, 304] on line at bounding box center [776, 305] width 5 height 5
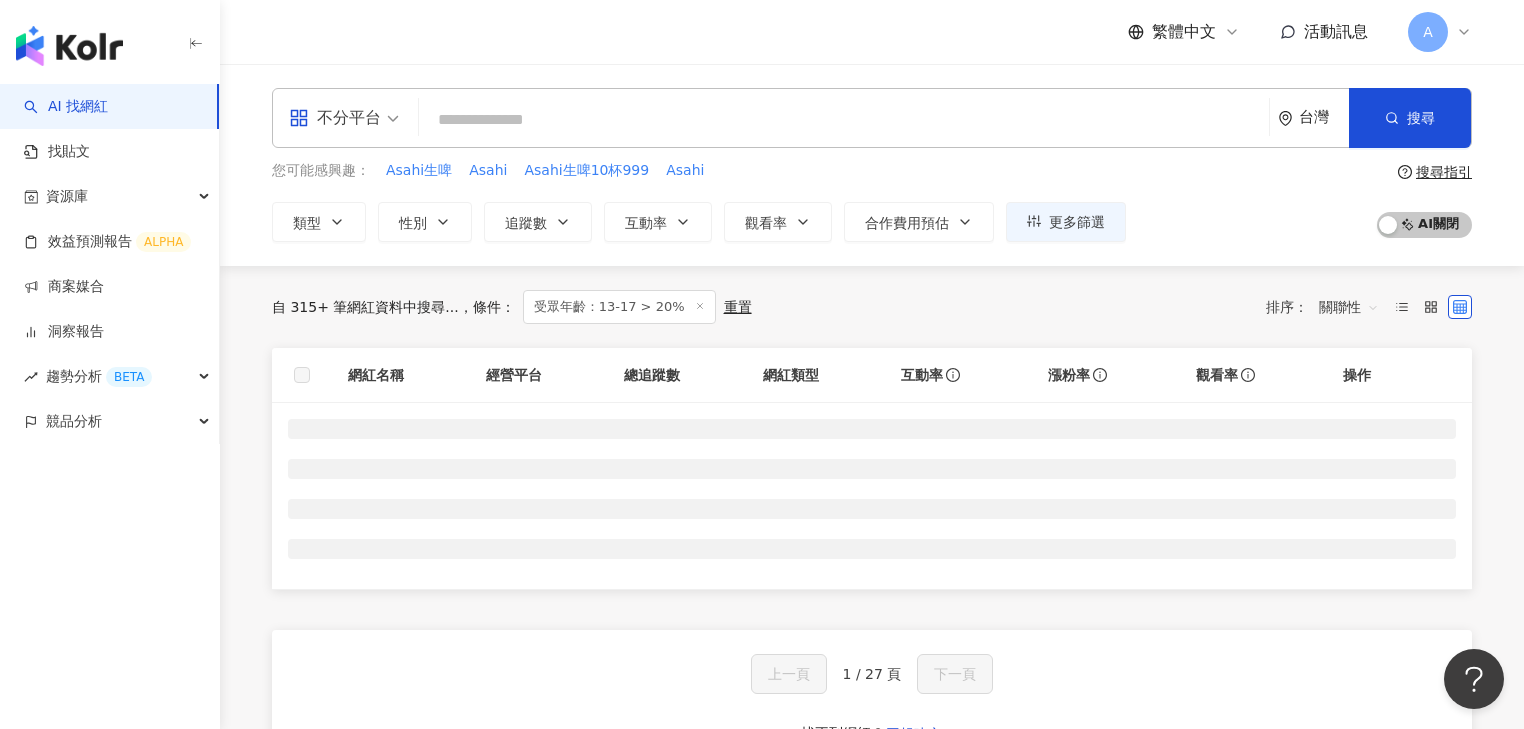
click at [695, 304] on icon at bounding box center [700, 306] width 10 height 10
click at [348, 220] on button "類型" at bounding box center [319, 222] width 94 height 40
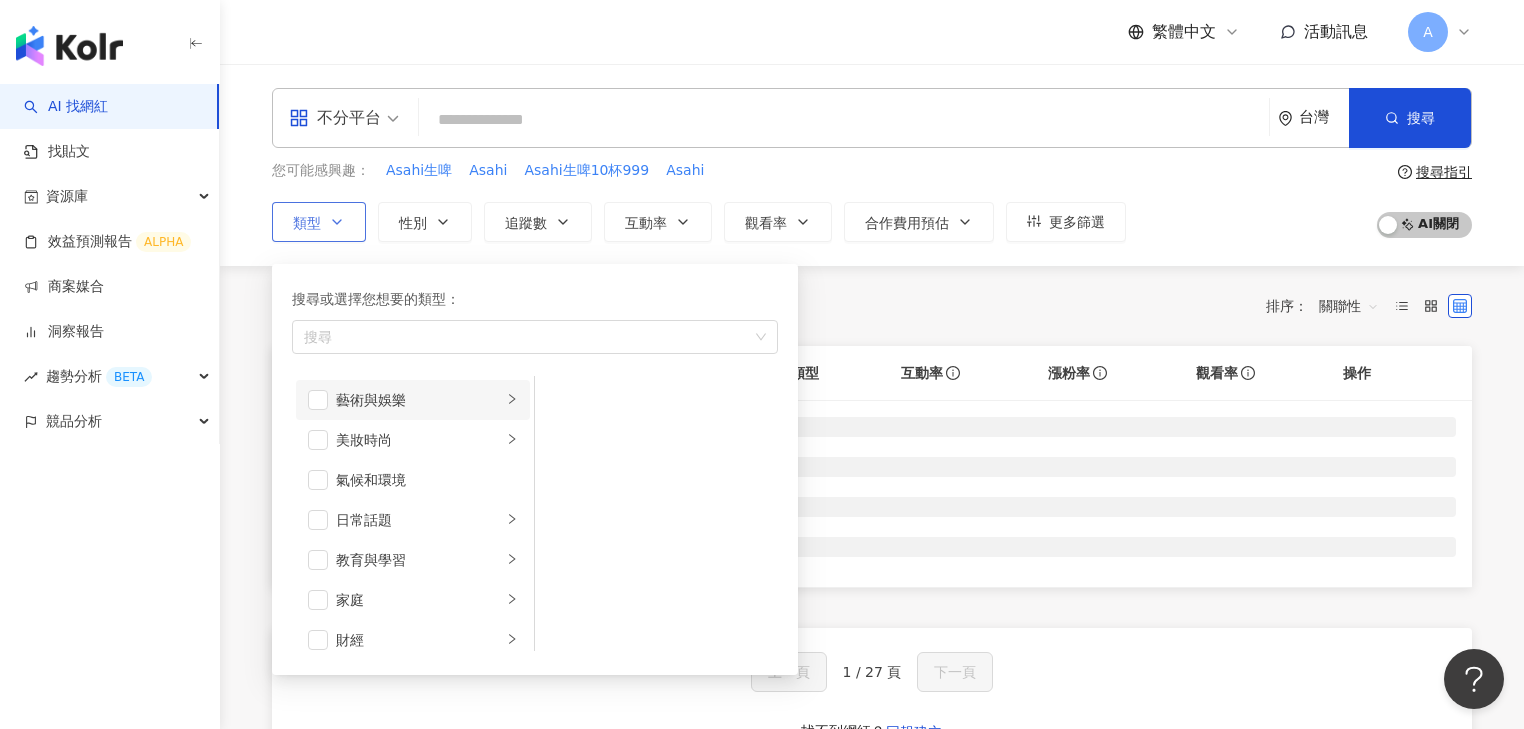
click at [506, 396] on icon "right" at bounding box center [512, 399] width 12 height 12
click at [553, 440] on span "button" at bounding box center [561, 440] width 20 height 20
click at [940, 293] on div "自 315+ 筆網紅資料中搜尋... 排序： 關聯性" at bounding box center [872, 306] width 1200 height 32
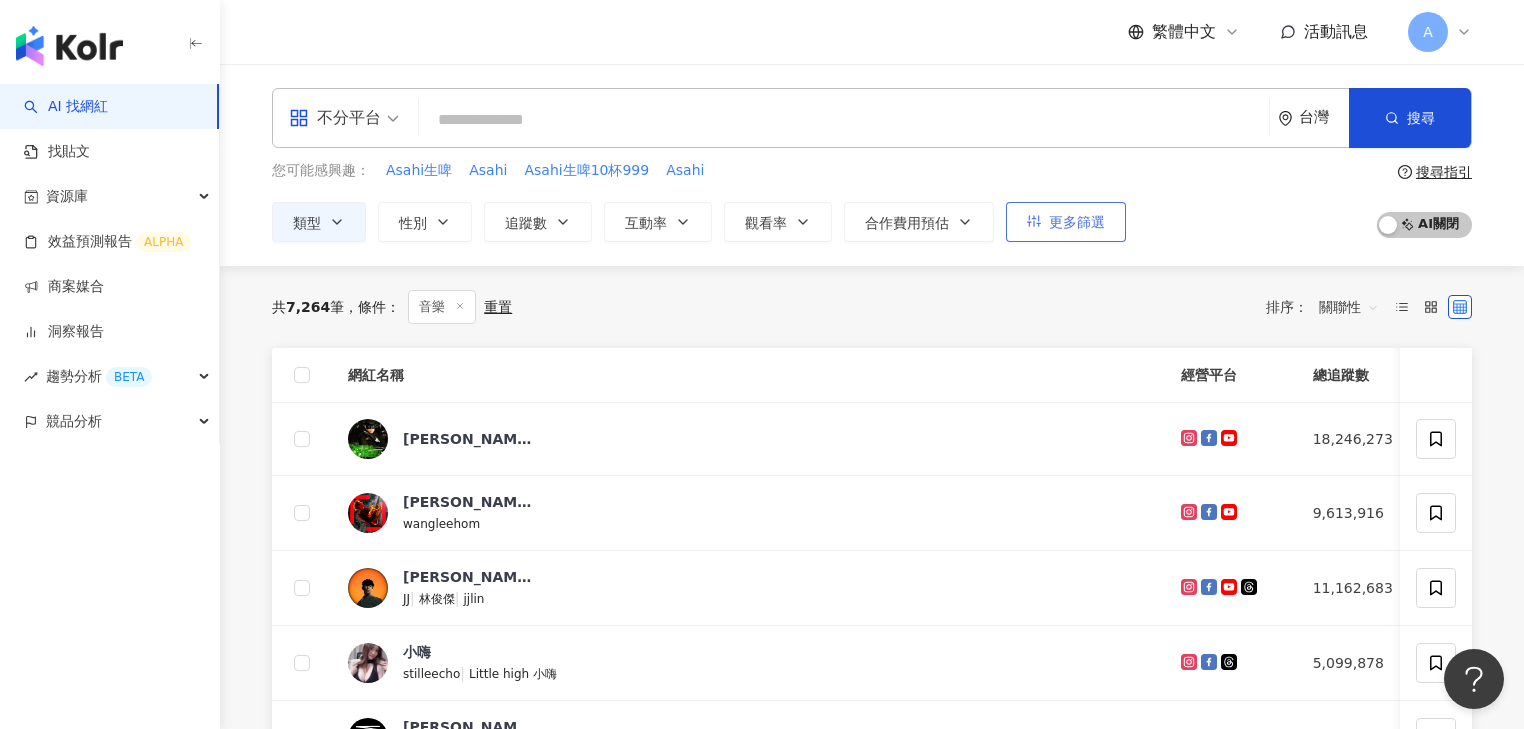
click at [1045, 218] on button "更多篩選" at bounding box center [1066, 222] width 120 height 40
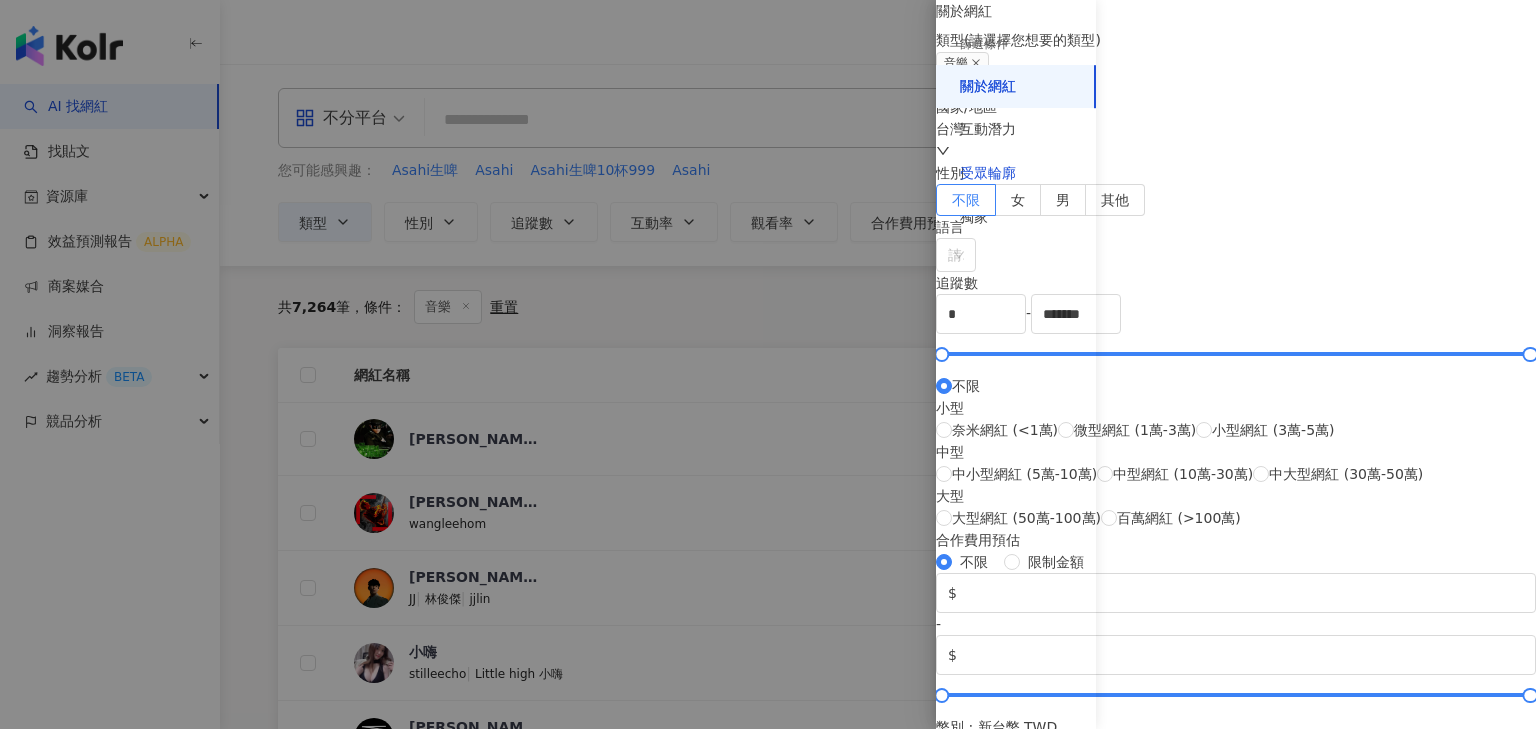
click at [1012, 168] on div "受眾輪廓" at bounding box center [988, 174] width 56 height 20
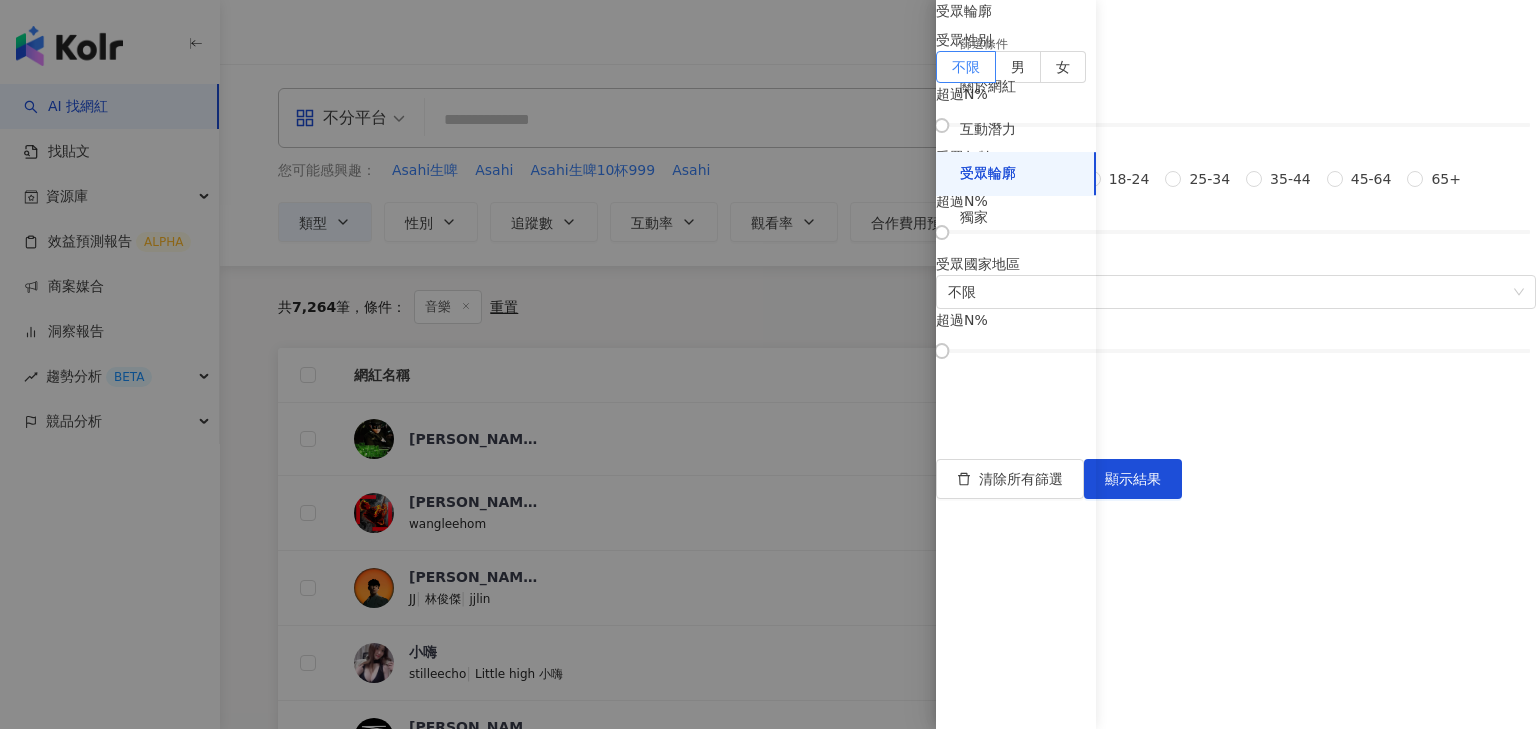
drag, startPoint x: 1161, startPoint y: 377, endPoint x: 1185, endPoint y: 443, distance: 70.2
click at [1077, 190] on span "13-17" at bounding box center [1048, 179] width 57 height 22
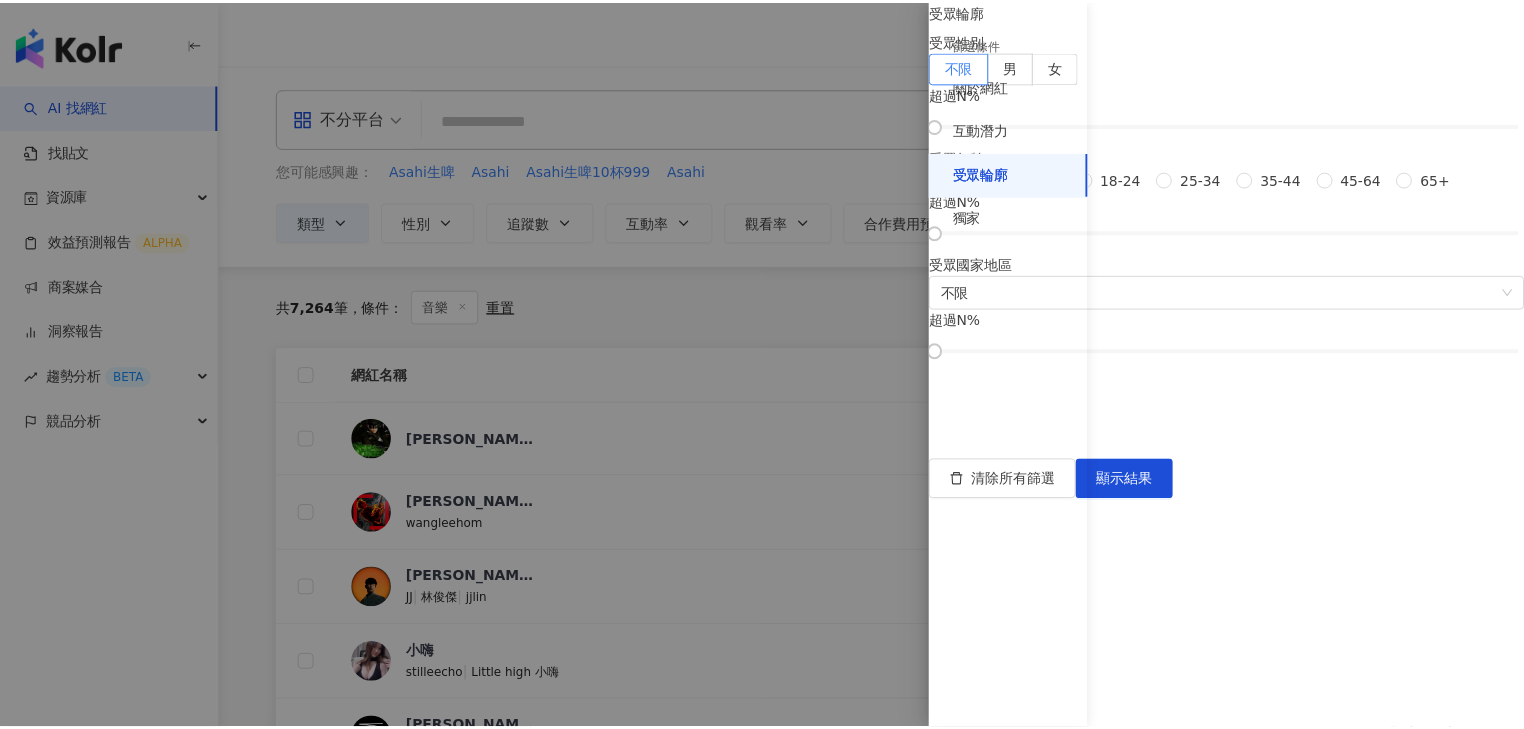
scroll to position [160, 0]
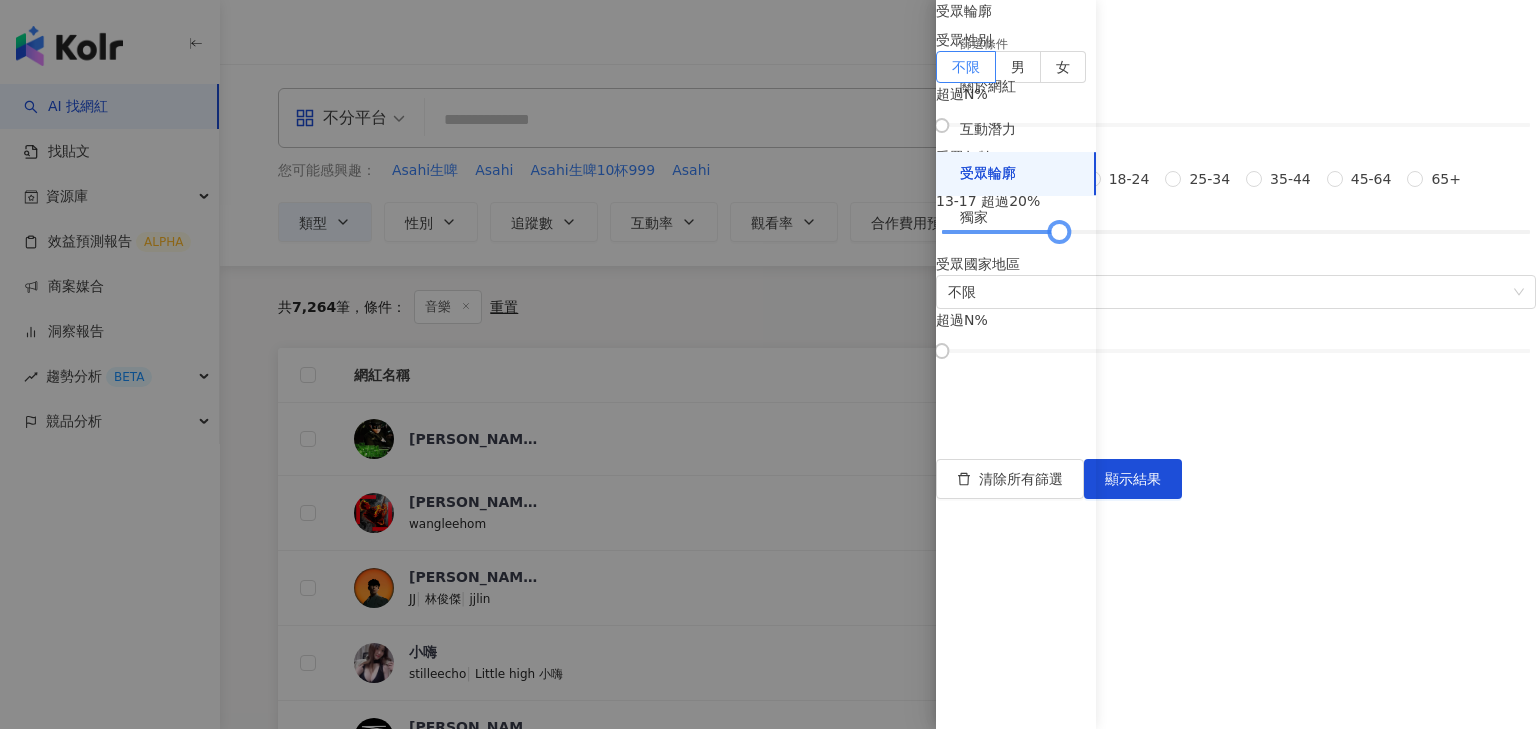
drag, startPoint x: 1129, startPoint y: 496, endPoint x: 1202, endPoint y: 495, distance: 73.0
click at [1065, 238] on div at bounding box center [1059, 232] width 11 height 11
click at [1161, 487] on span "顯示結果" at bounding box center [1133, 479] width 56 height 16
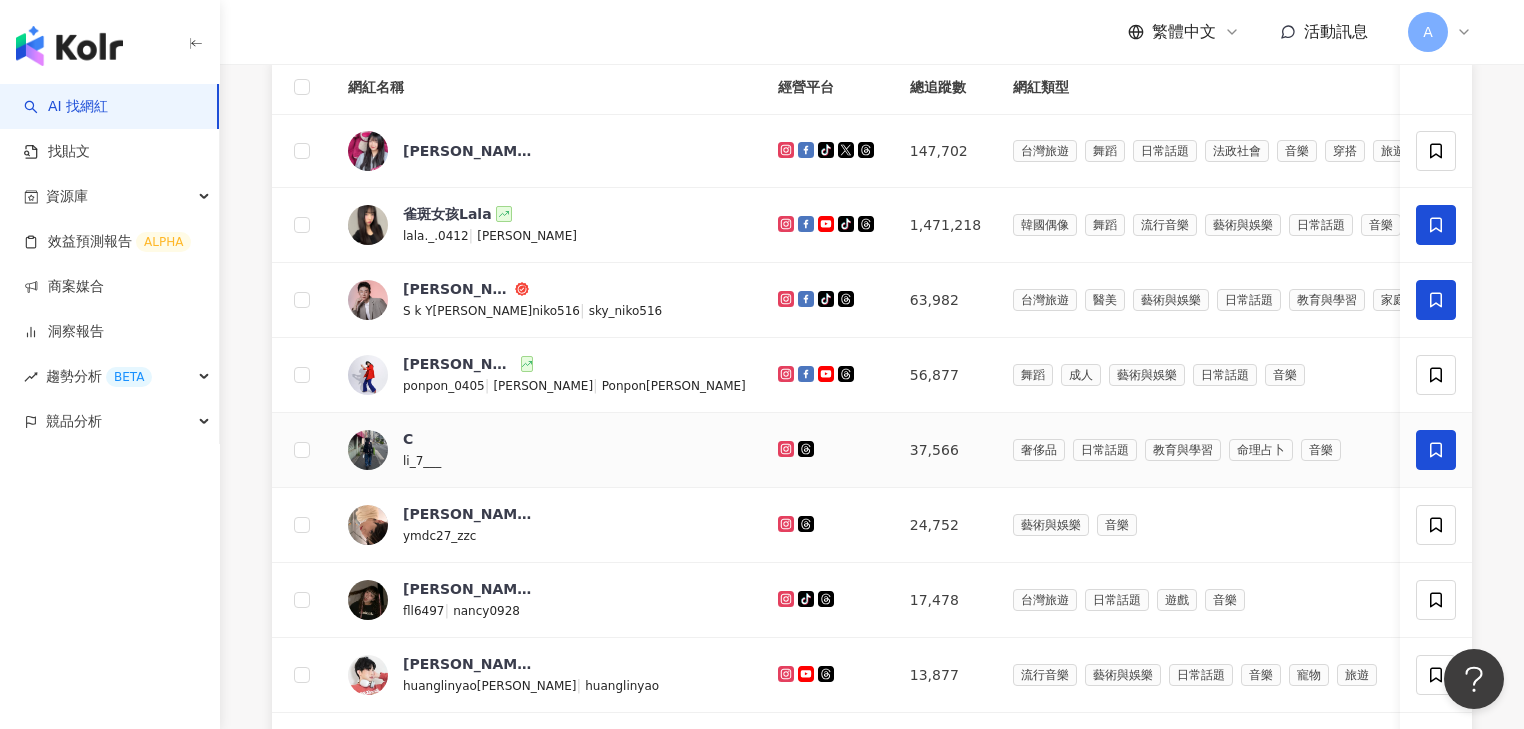
scroll to position [320, 0]
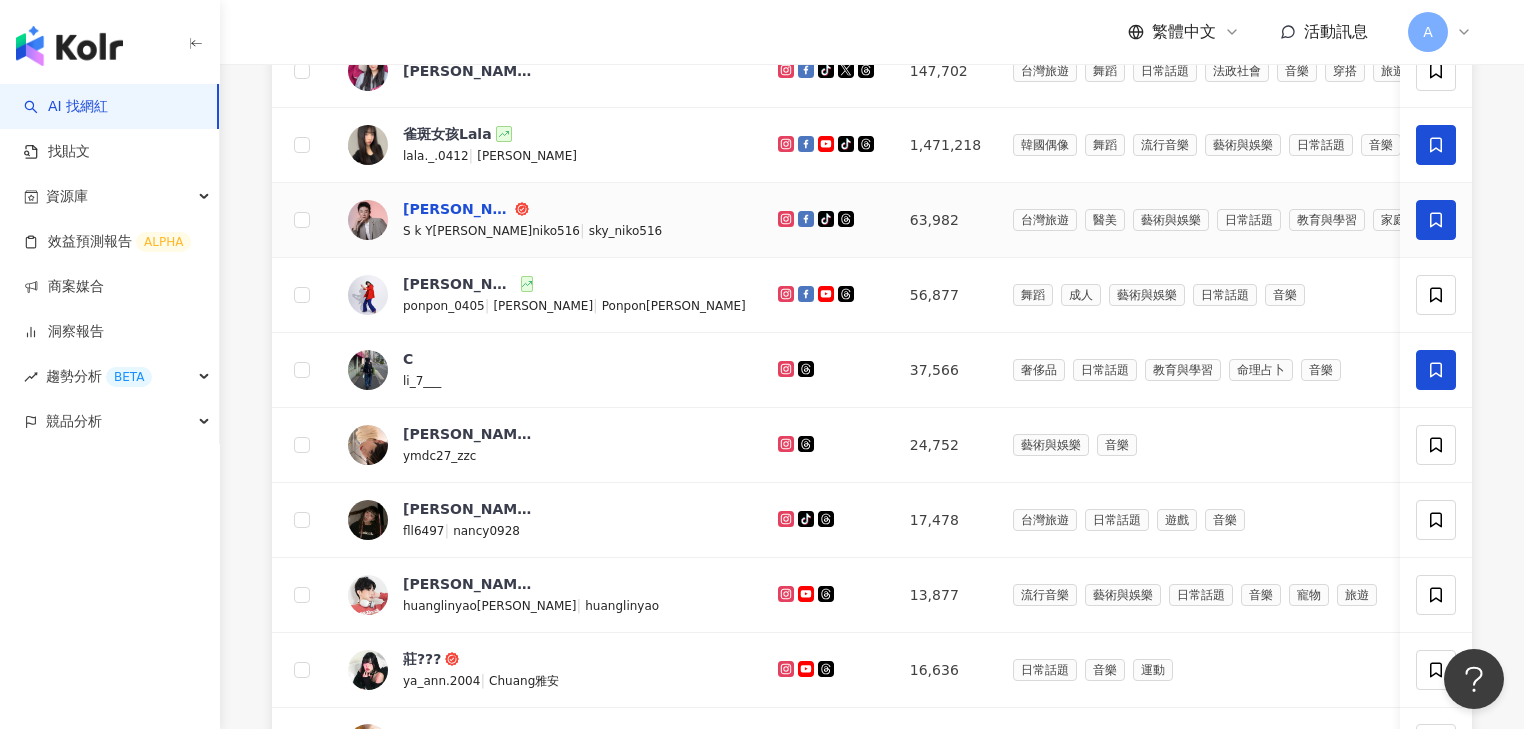
click at [421, 219] on div "尼克" at bounding box center [457, 209] width 108 height 20
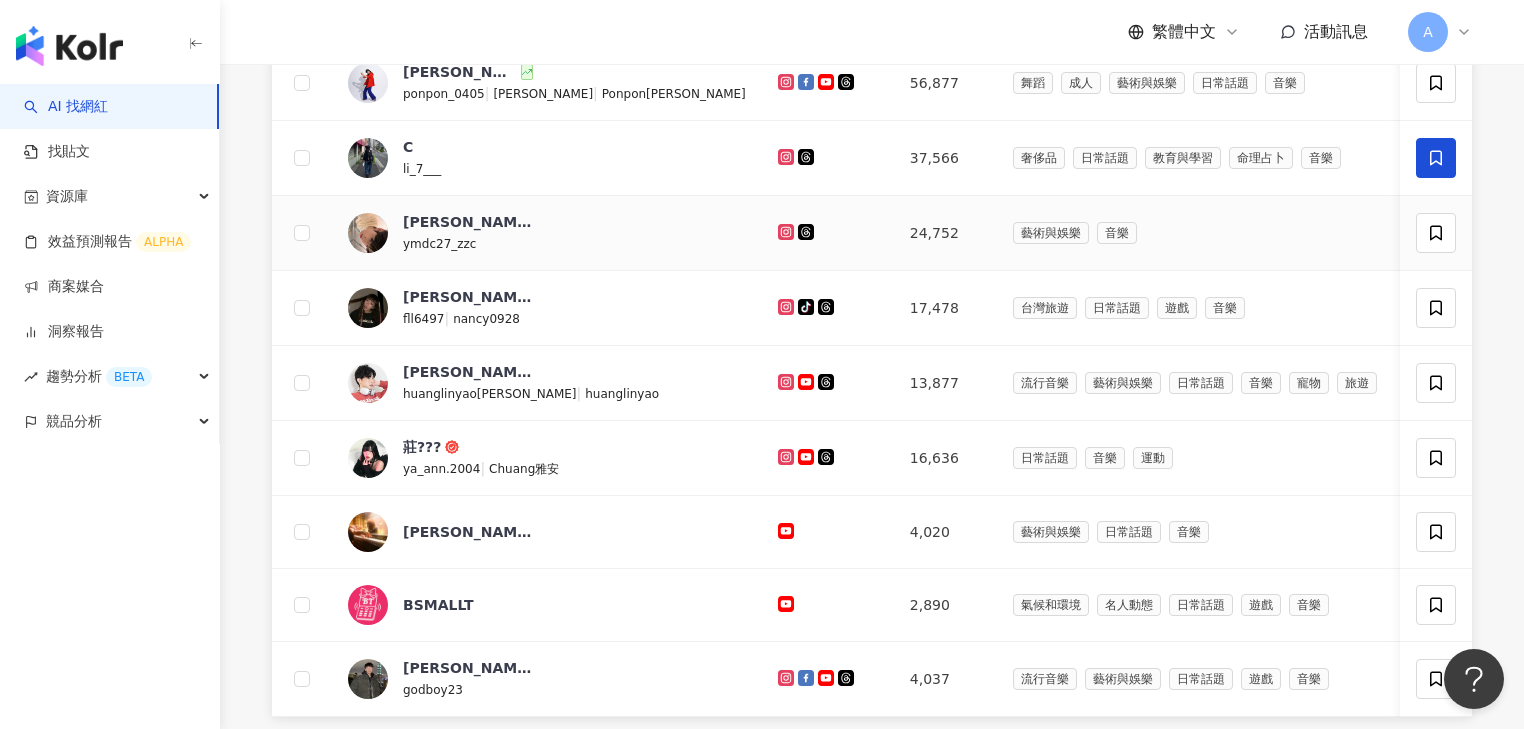
scroll to position [560, 0]
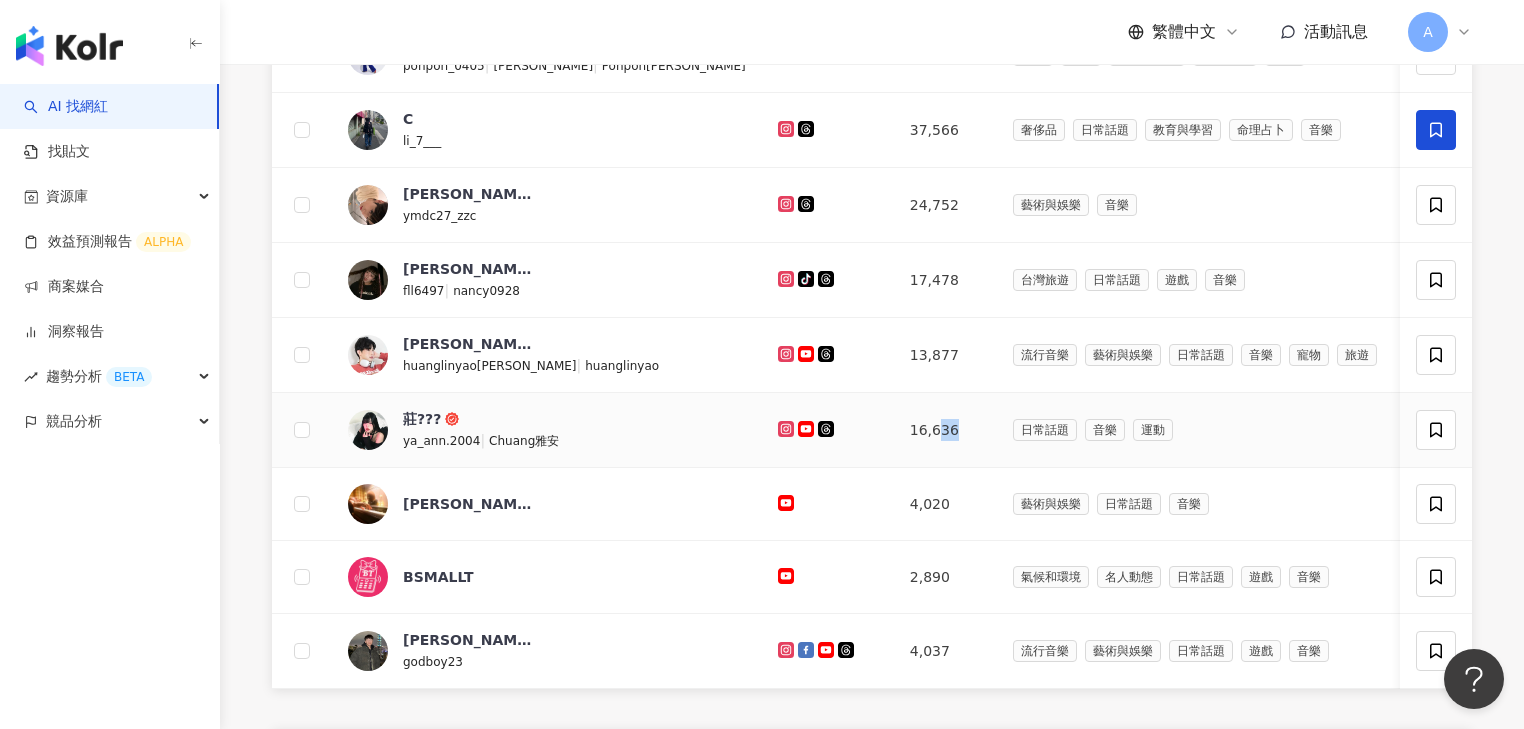
drag, startPoint x: 825, startPoint y: 476, endPoint x: 807, endPoint y: 452, distance: 30.0
click at [894, 452] on td "16,636" at bounding box center [945, 430] width 103 height 75
click at [894, 541] on td "4,020" at bounding box center [945, 504] width 103 height 73
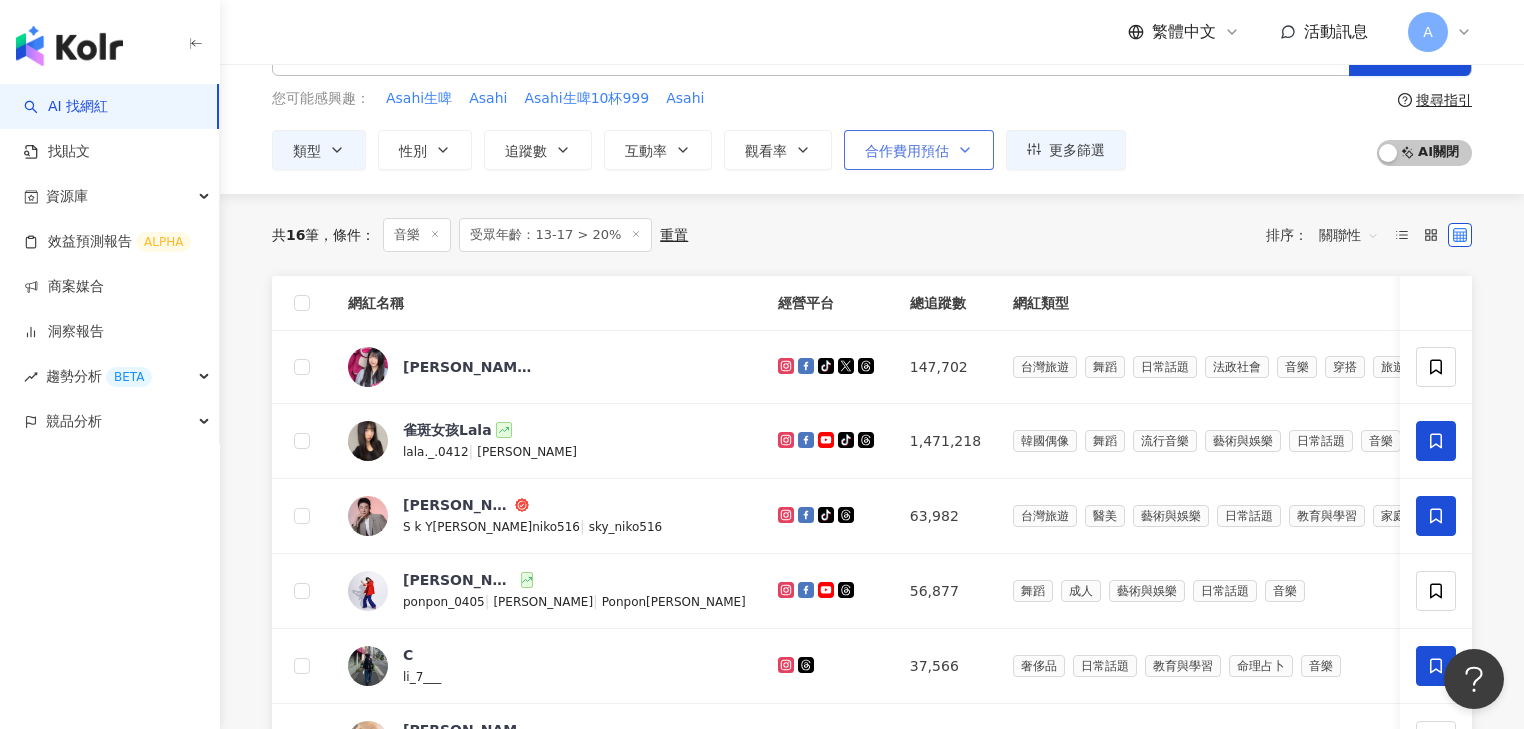
scroll to position [0, 0]
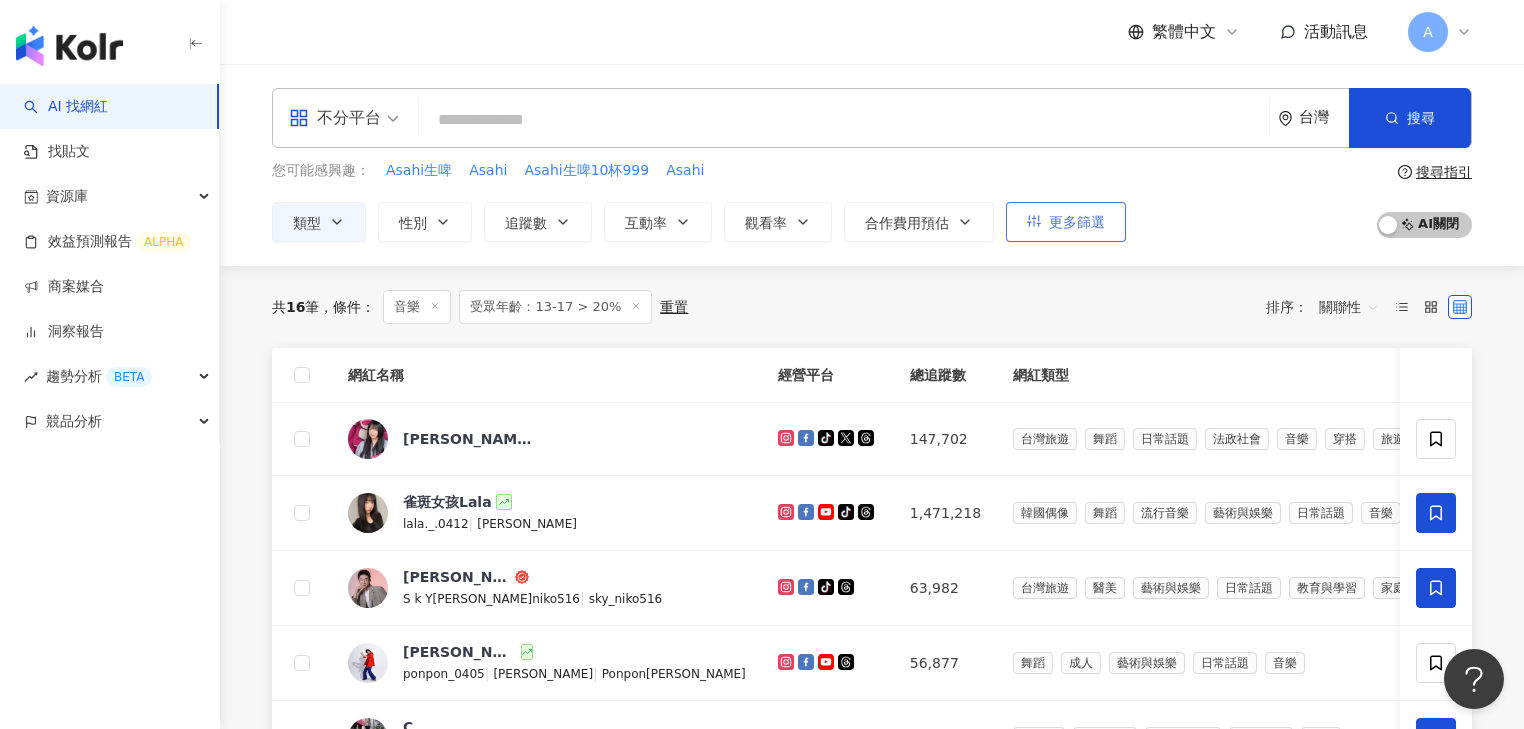
click at [1068, 223] on span "更多篩選" at bounding box center [1077, 222] width 56 height 16
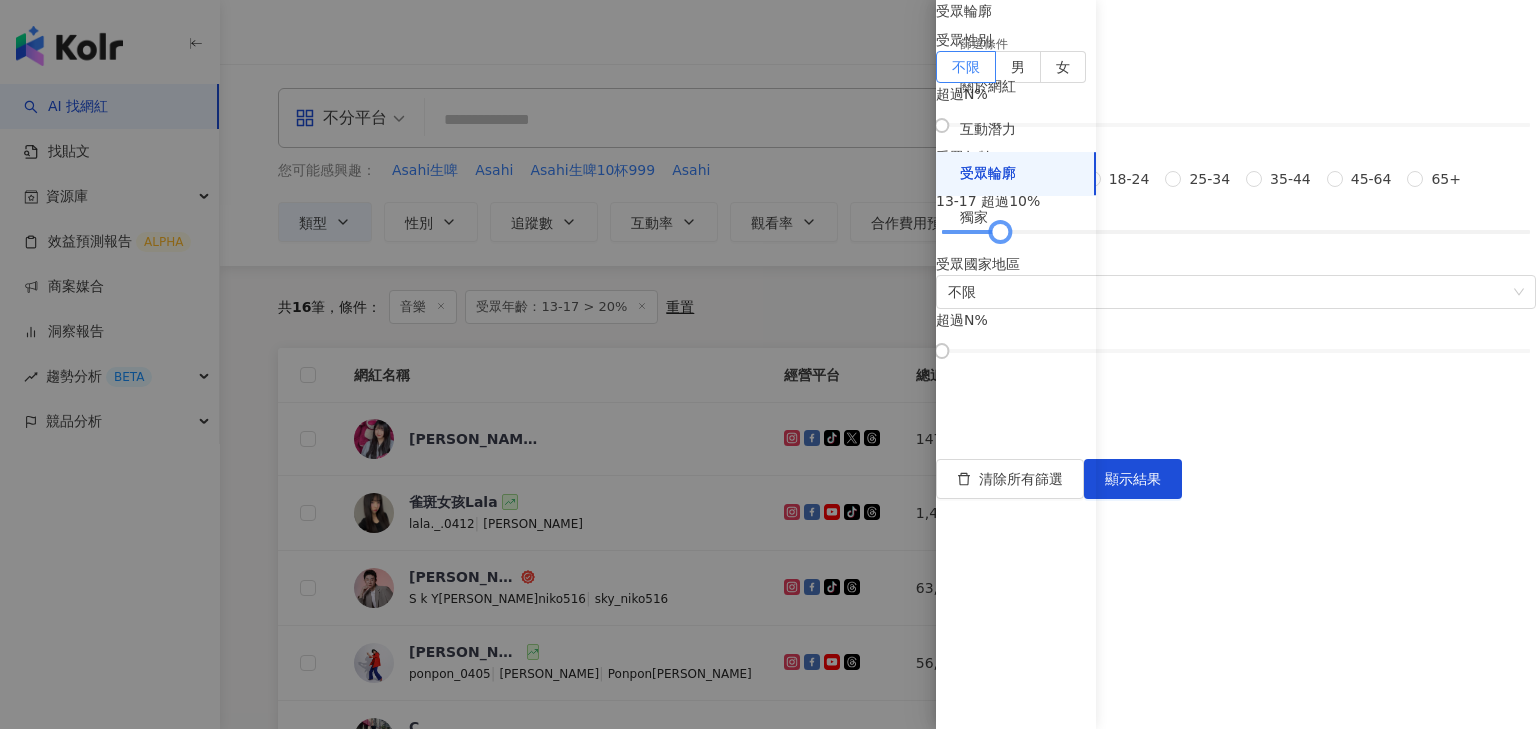
drag, startPoint x: 1200, startPoint y: 499, endPoint x: 1165, endPoint y: 500, distance: 35.0
click at [1006, 238] on div at bounding box center [1000, 232] width 11 height 11
click at [1161, 487] on span "顯示結果" at bounding box center [1133, 479] width 56 height 16
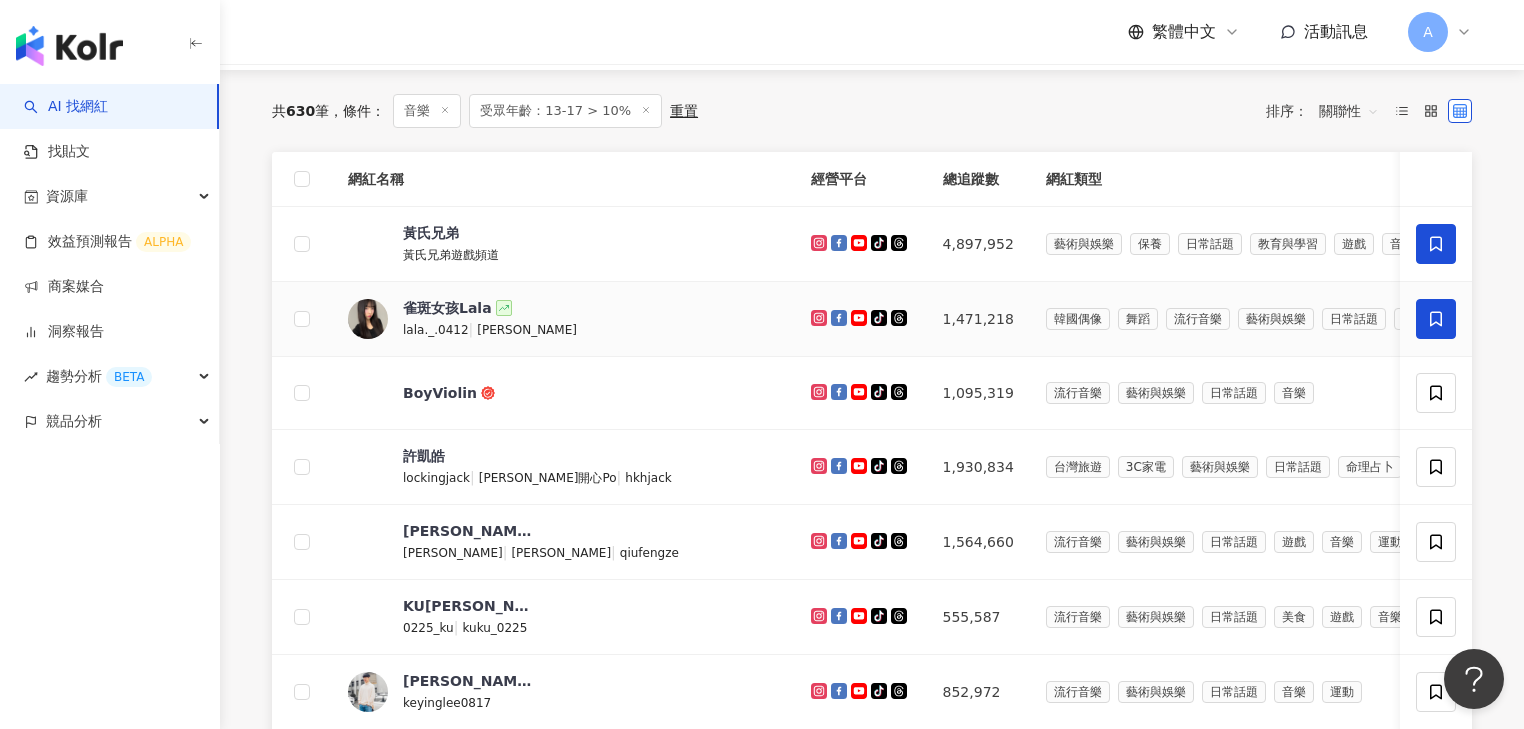
scroll to position [160, 0]
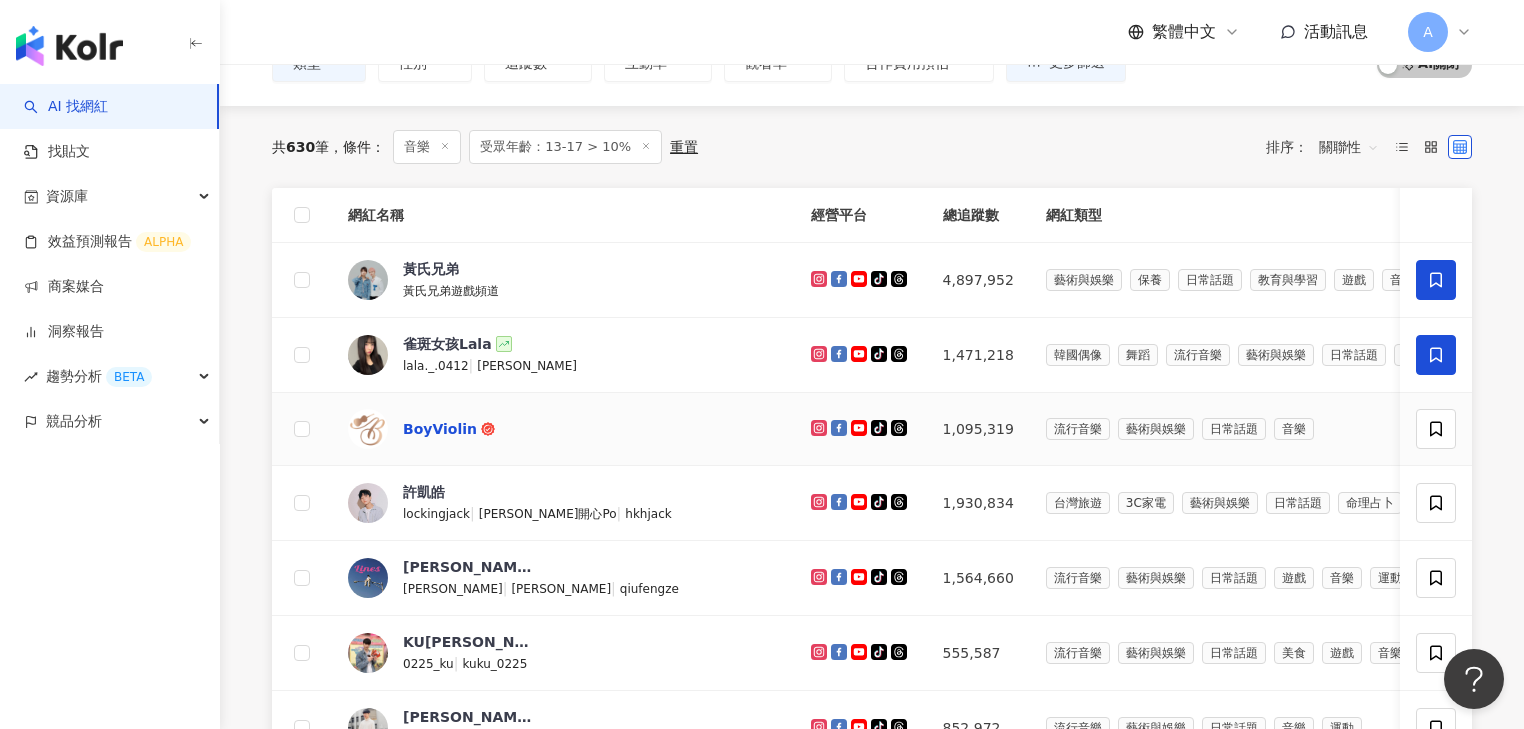
click at [436, 432] on div "BoyViolin" at bounding box center [440, 429] width 74 height 20
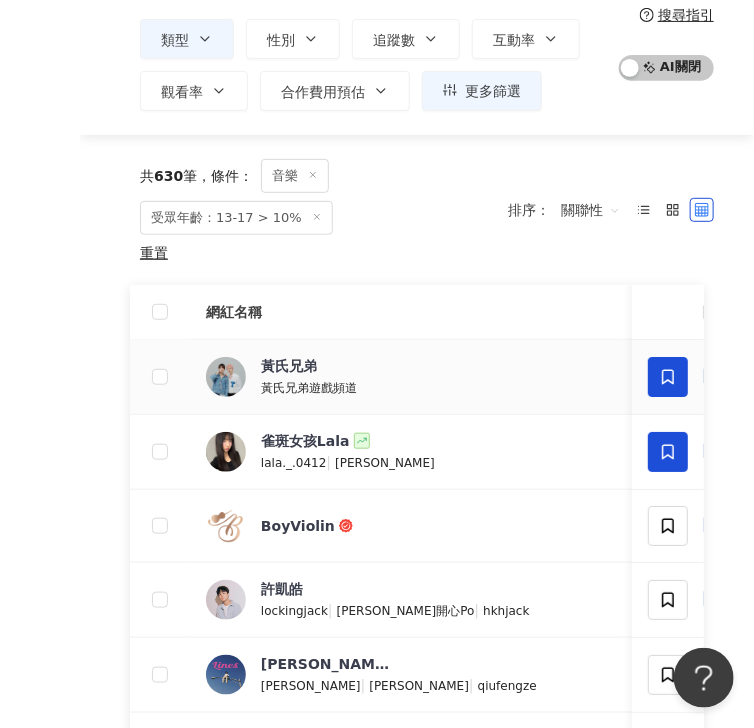
click at [324, 376] on span "黃氏兄弟" at bounding box center [326, 366] width 130 height 20
click at [261, 376] on div "黃氏兄弟" at bounding box center [289, 366] width 56 height 20
click at [309, 451] on div "雀斑女孩Lala" at bounding box center [305, 441] width 89 height 20
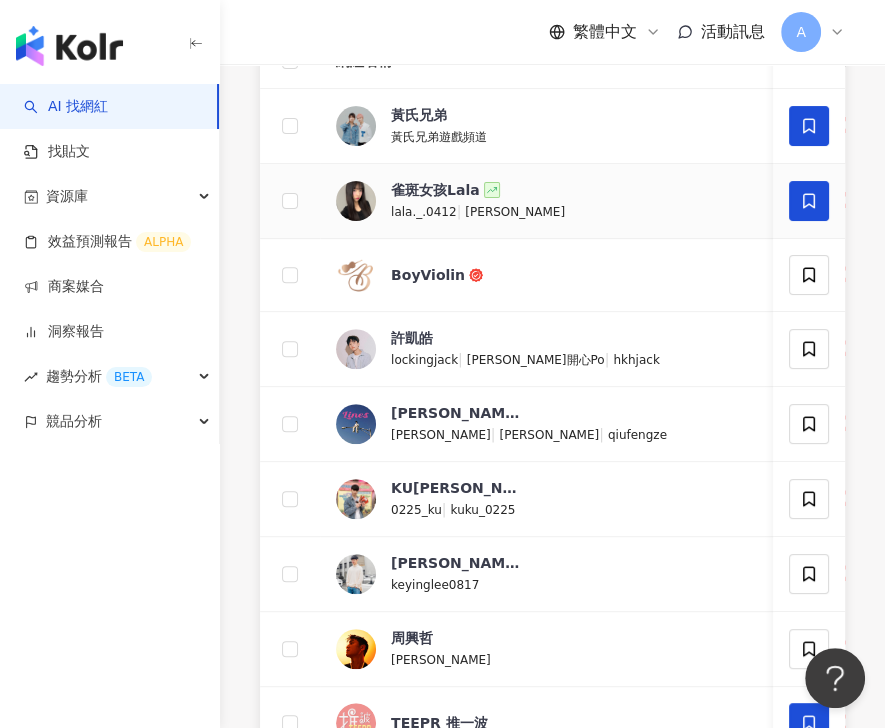
scroll to position [240, 0]
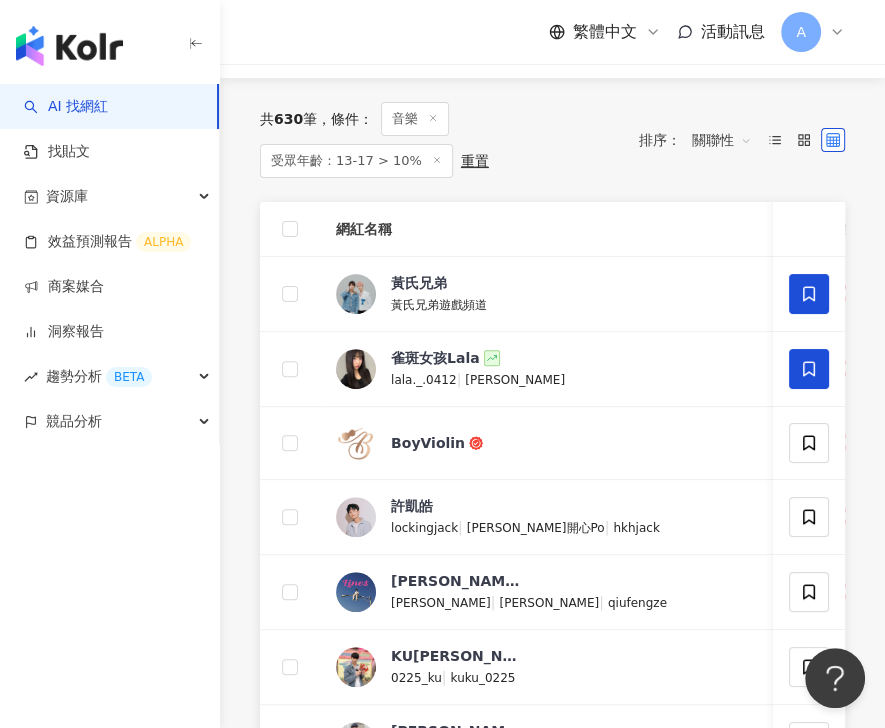
click at [197, 36] on button "button" at bounding box center [196, 46] width 16 height 44
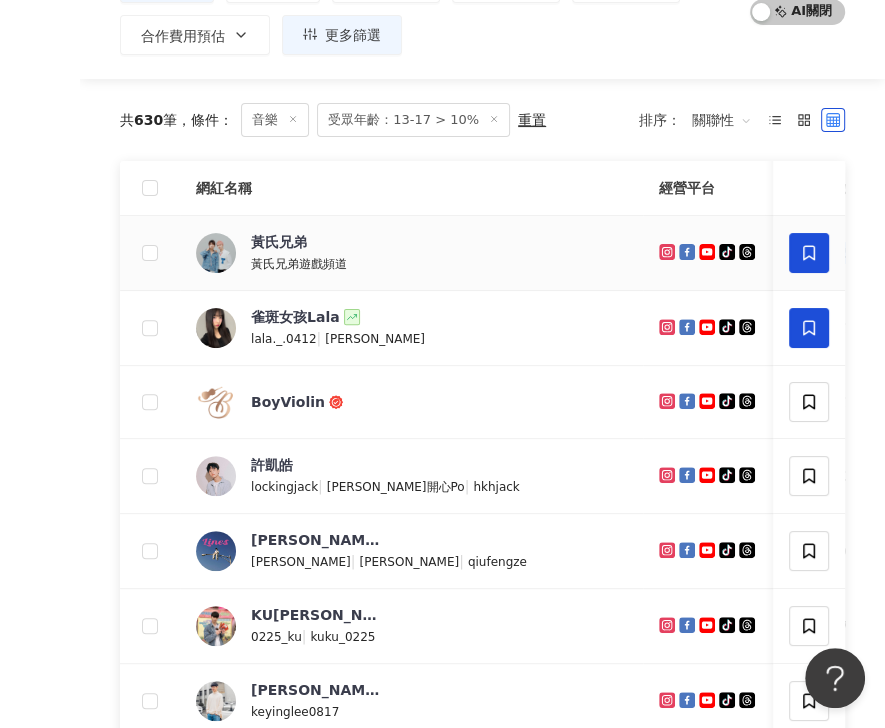
drag, startPoint x: 648, startPoint y: 250, endPoint x: 709, endPoint y: 251, distance: 61.0
click at [775, 251] on td "4,897,952" at bounding box center [826, 253] width 103 height 75
copy td "4,897,952"
drag, startPoint x: 664, startPoint y: 327, endPoint x: 709, endPoint y: 328, distance: 45.0
click at [775, 328] on td "1,471,218" at bounding box center [826, 328] width 103 height 75
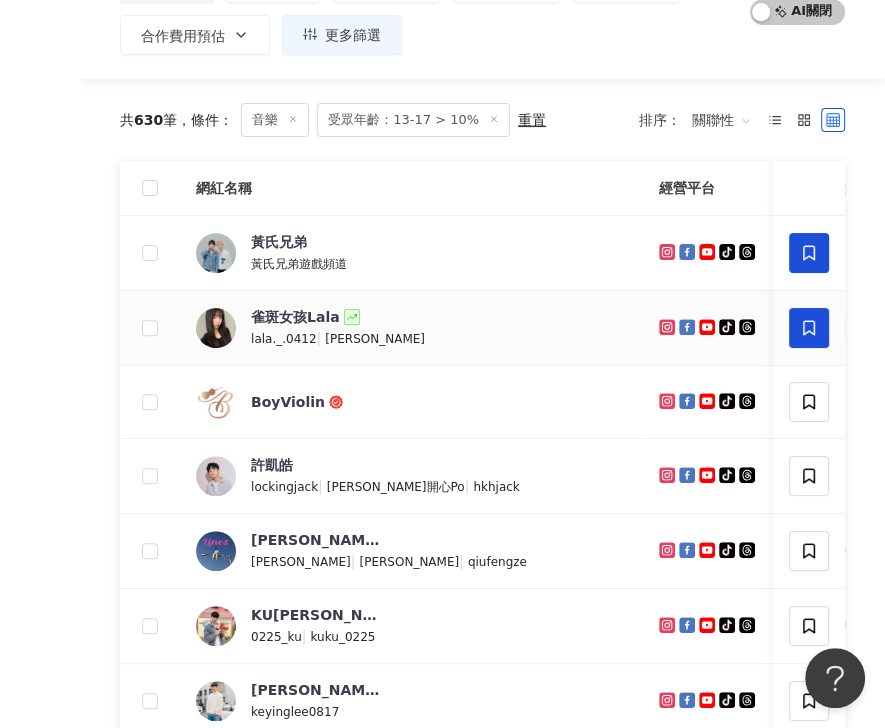
copy td "1,471,218"
drag, startPoint x: 656, startPoint y: 395, endPoint x: 672, endPoint y: 394, distance: 16.0
click at [775, 394] on td "1,095,319" at bounding box center [826, 402] width 103 height 73
drag, startPoint x: 647, startPoint y: 474, endPoint x: 815, endPoint y: 455, distance: 169.0
click at [775, 480] on td "1,930,834" at bounding box center [826, 476] width 103 height 75
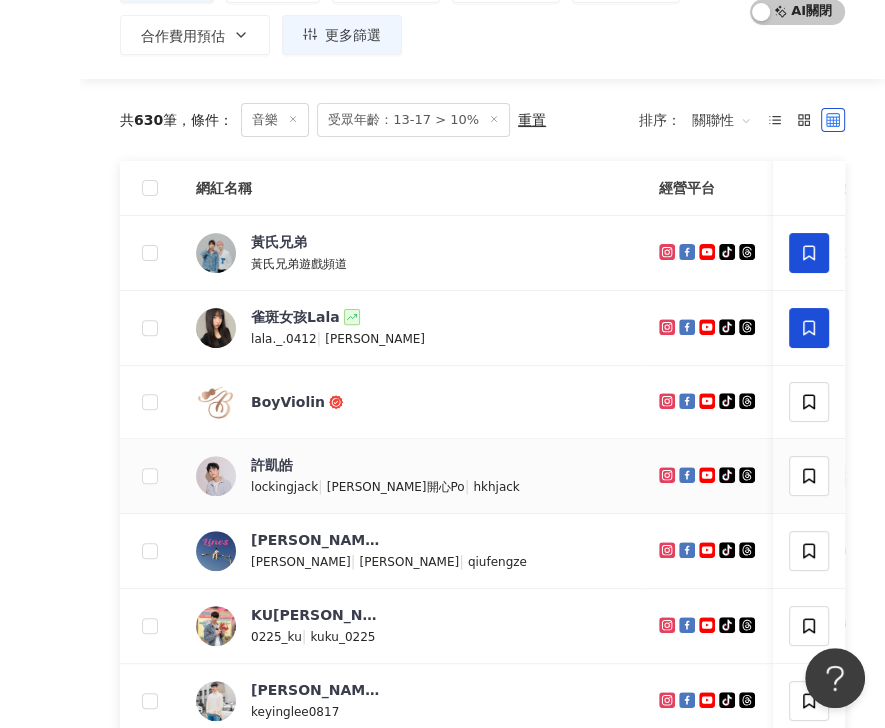
copy td "1,930,834"
click at [293, 458] on span "許凱皓" at bounding box center [316, 465] width 130 height 20
drag, startPoint x: 648, startPoint y: 548, endPoint x: 708, endPoint y: 554, distance: 60.3
click at [775, 554] on td "1,564,660" at bounding box center [826, 551] width 103 height 75
copy td "1,564,660"
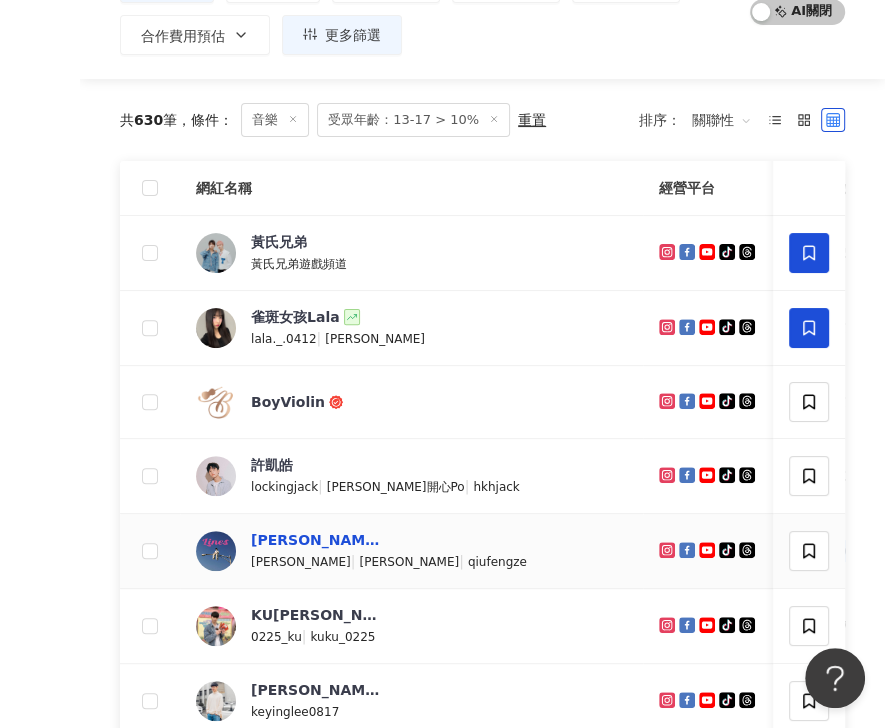
click at [322, 534] on div "邱鋒澤 Qiu Feng Ze" at bounding box center [316, 540] width 130 height 20
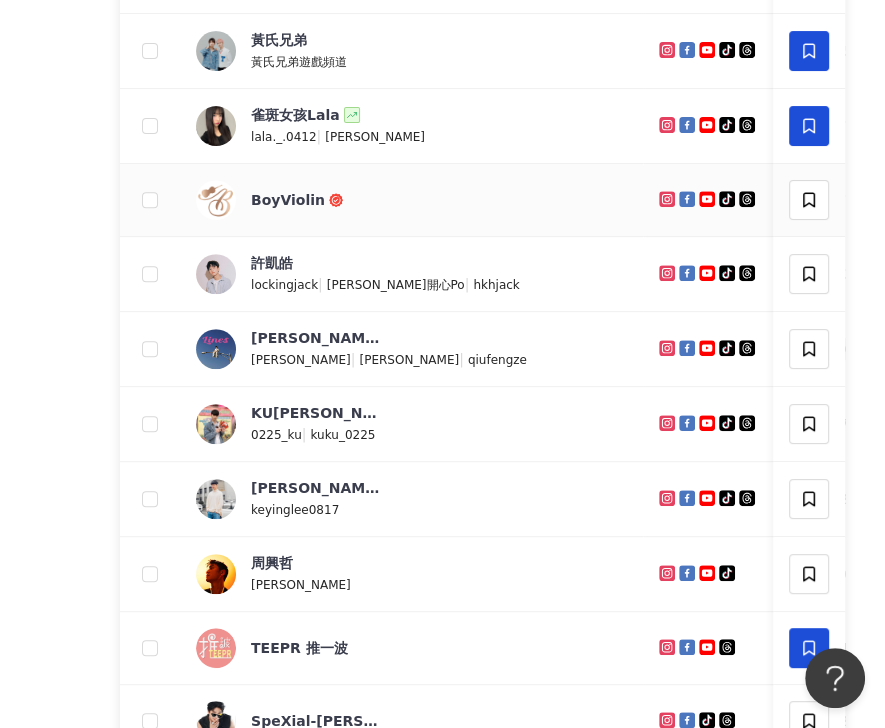
scroll to position [400, 0]
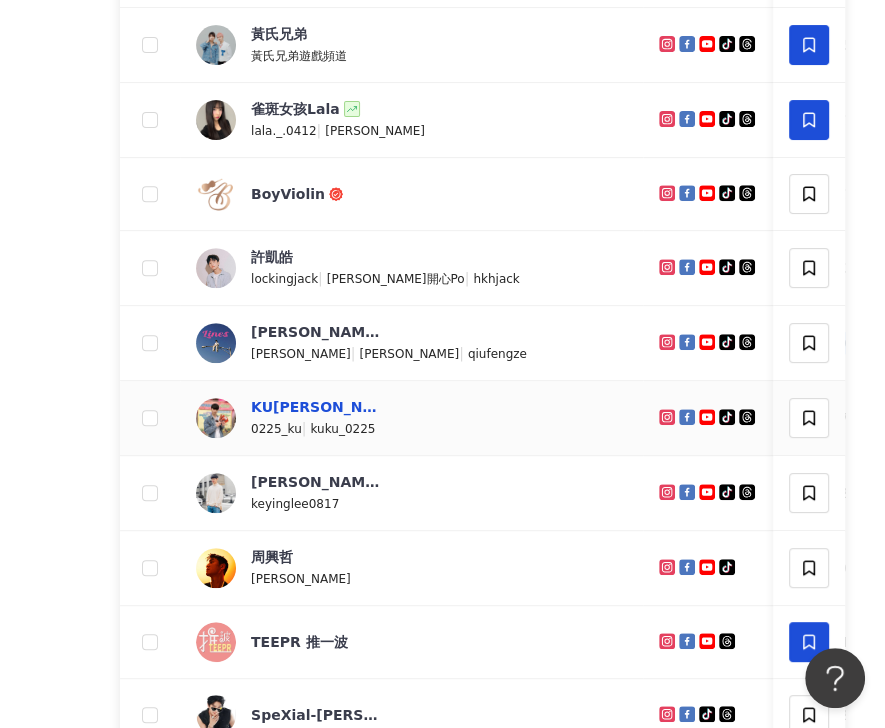
click at [281, 417] on div "KU古曜威" at bounding box center [316, 407] width 130 height 20
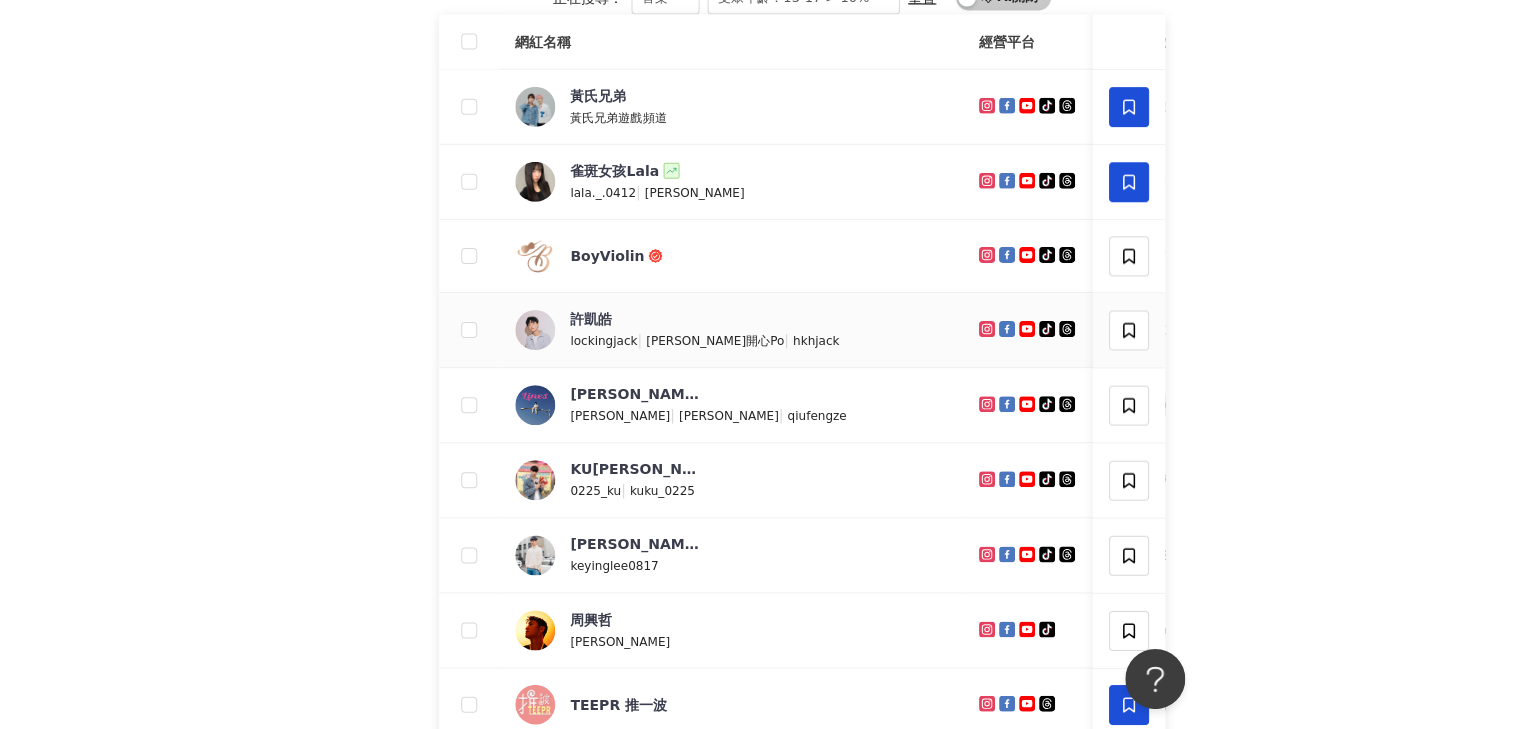
scroll to position [320, 0]
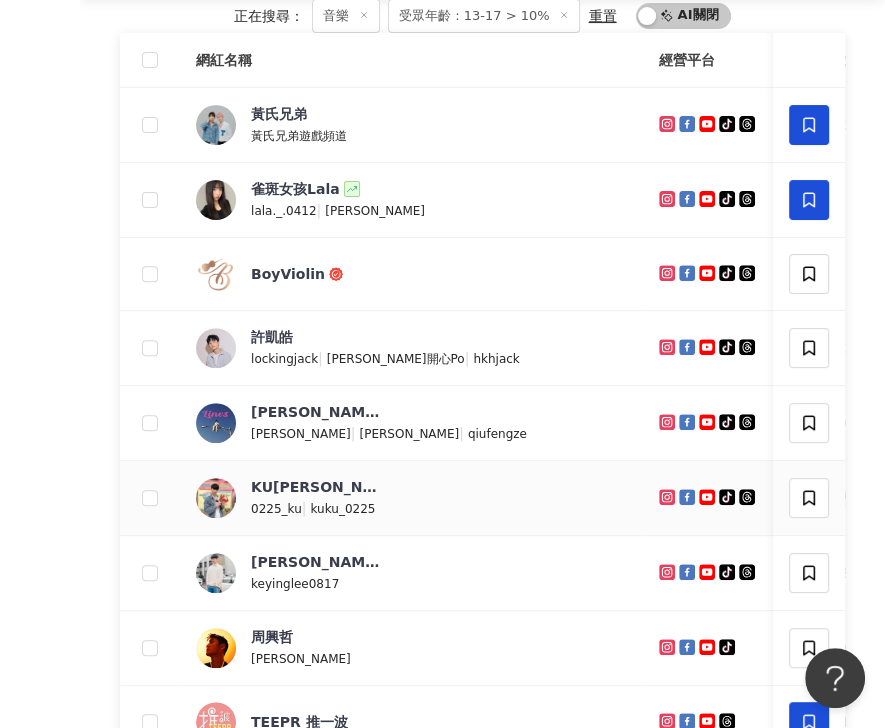
drag, startPoint x: 648, startPoint y: 544, endPoint x: 698, endPoint y: 544, distance: 50.0
click at [775, 536] on td "555,587" at bounding box center [826, 498] width 103 height 75
copy td "555,587"
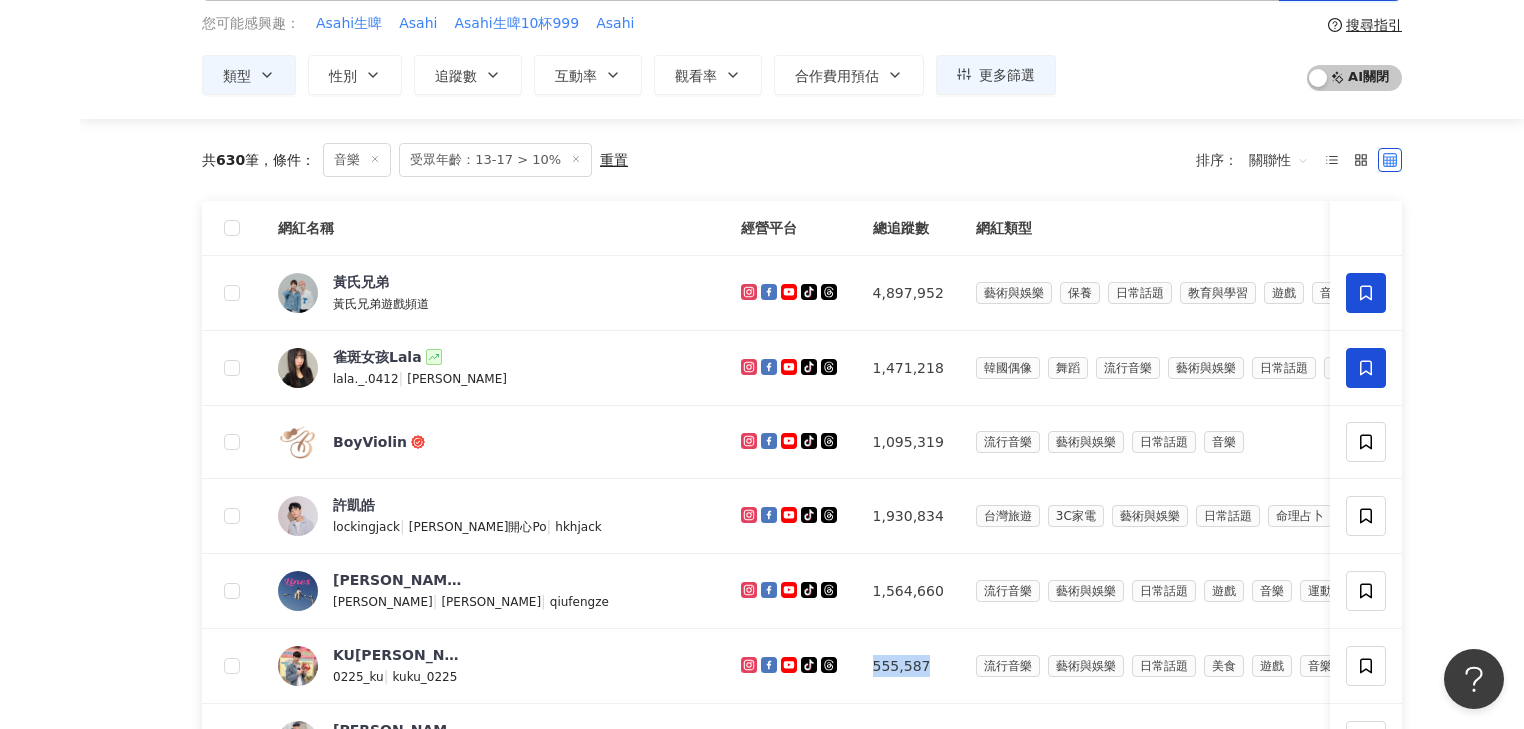
scroll to position [0, 0]
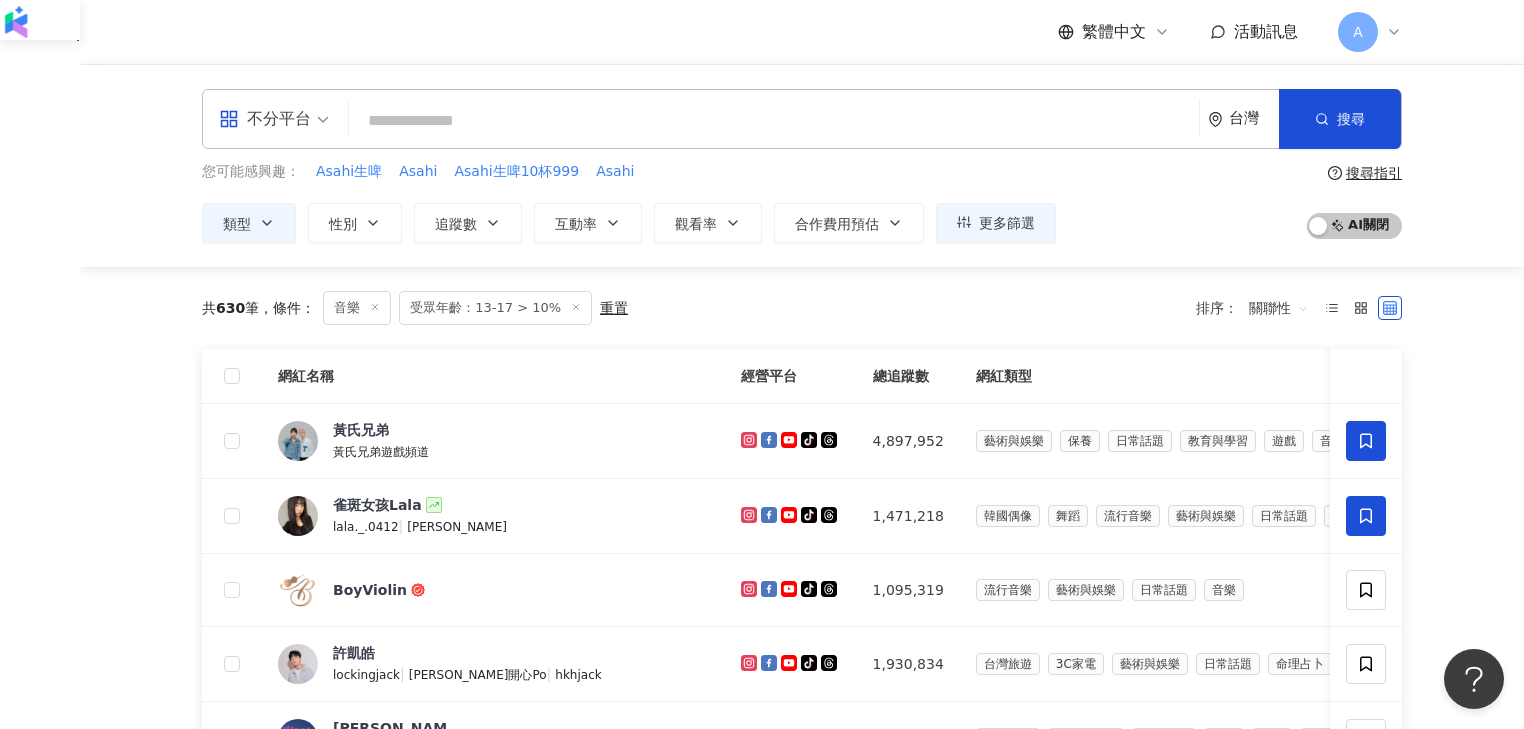
click at [363, 312] on span "音樂" at bounding box center [357, 308] width 68 height 34
click at [267, 224] on icon "button" at bounding box center [267, 223] width 16 height 16
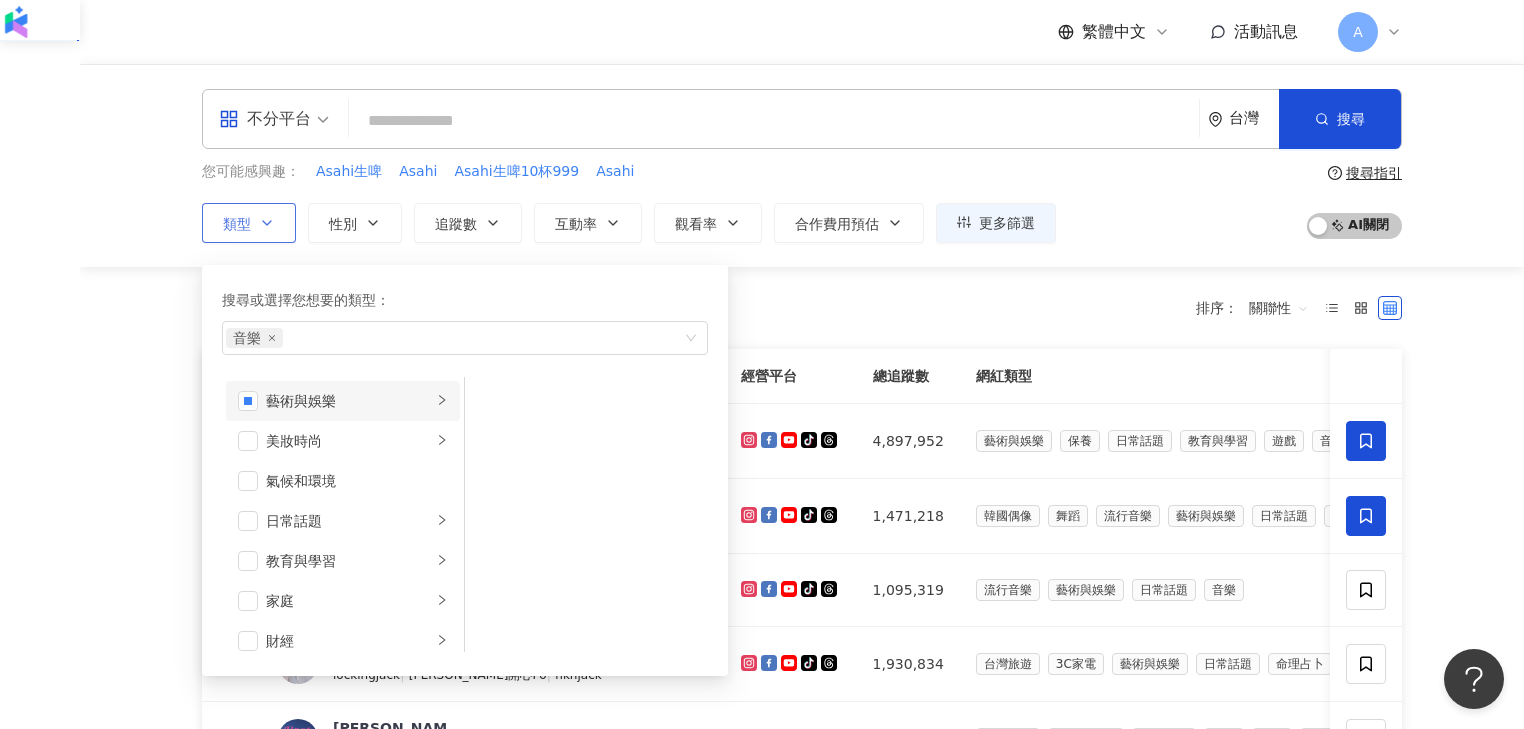
click at [436, 400] on icon "right" at bounding box center [442, 400] width 12 height 12
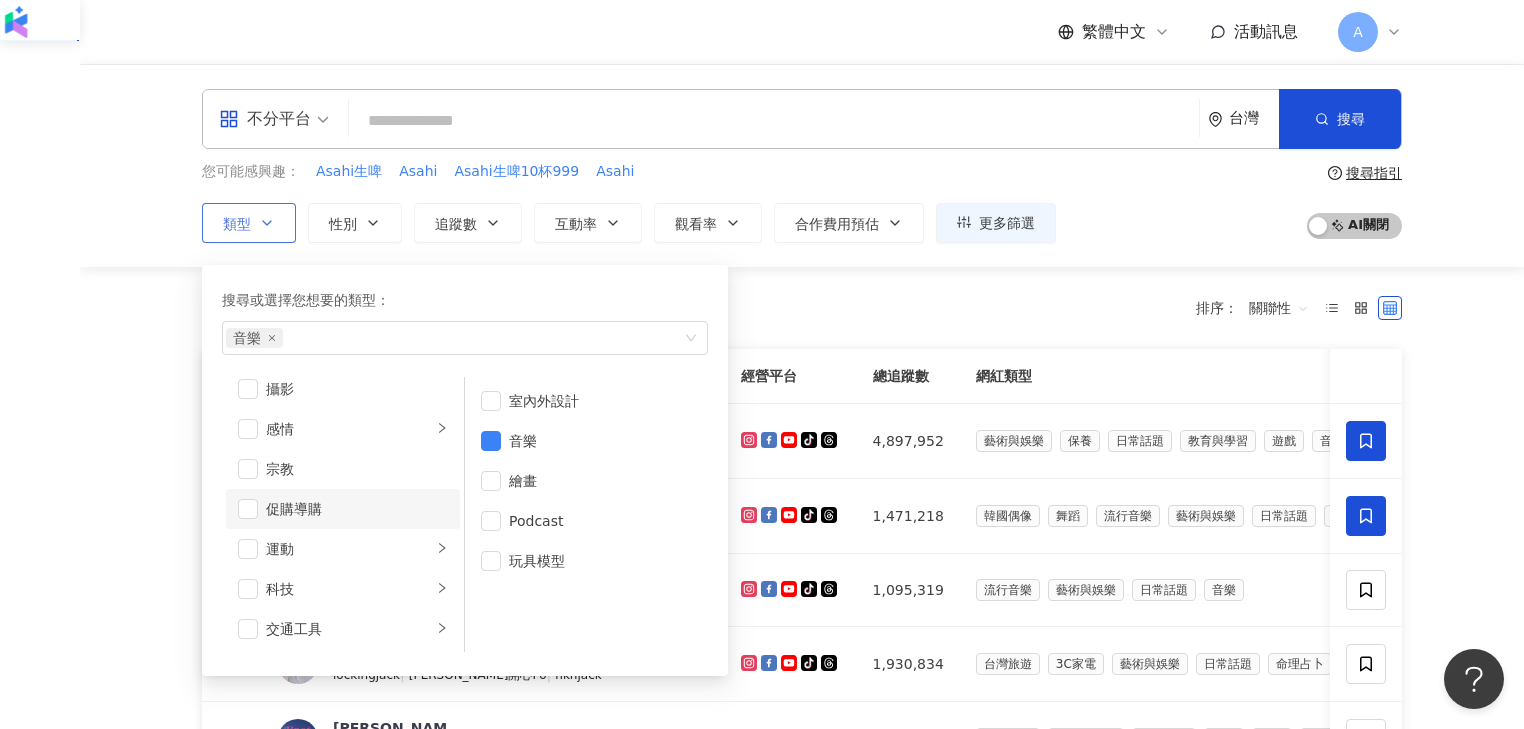
scroll to position [692, 0]
click at [436, 470] on icon "right" at bounding box center [442, 468] width 12 height 12
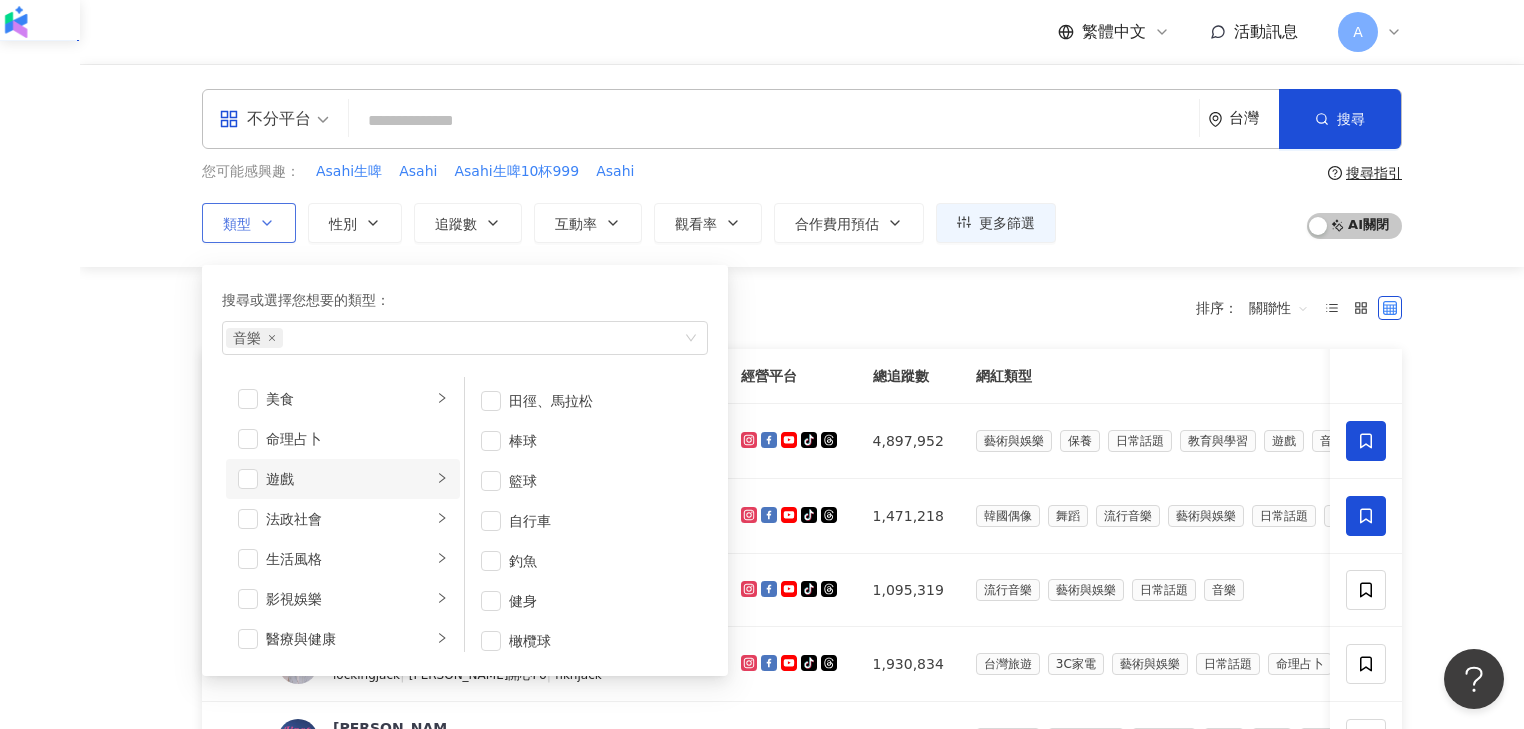
scroll to position [0, 0]
click at [356, 337] on div "音樂" at bounding box center [454, 338] width 457 height 20
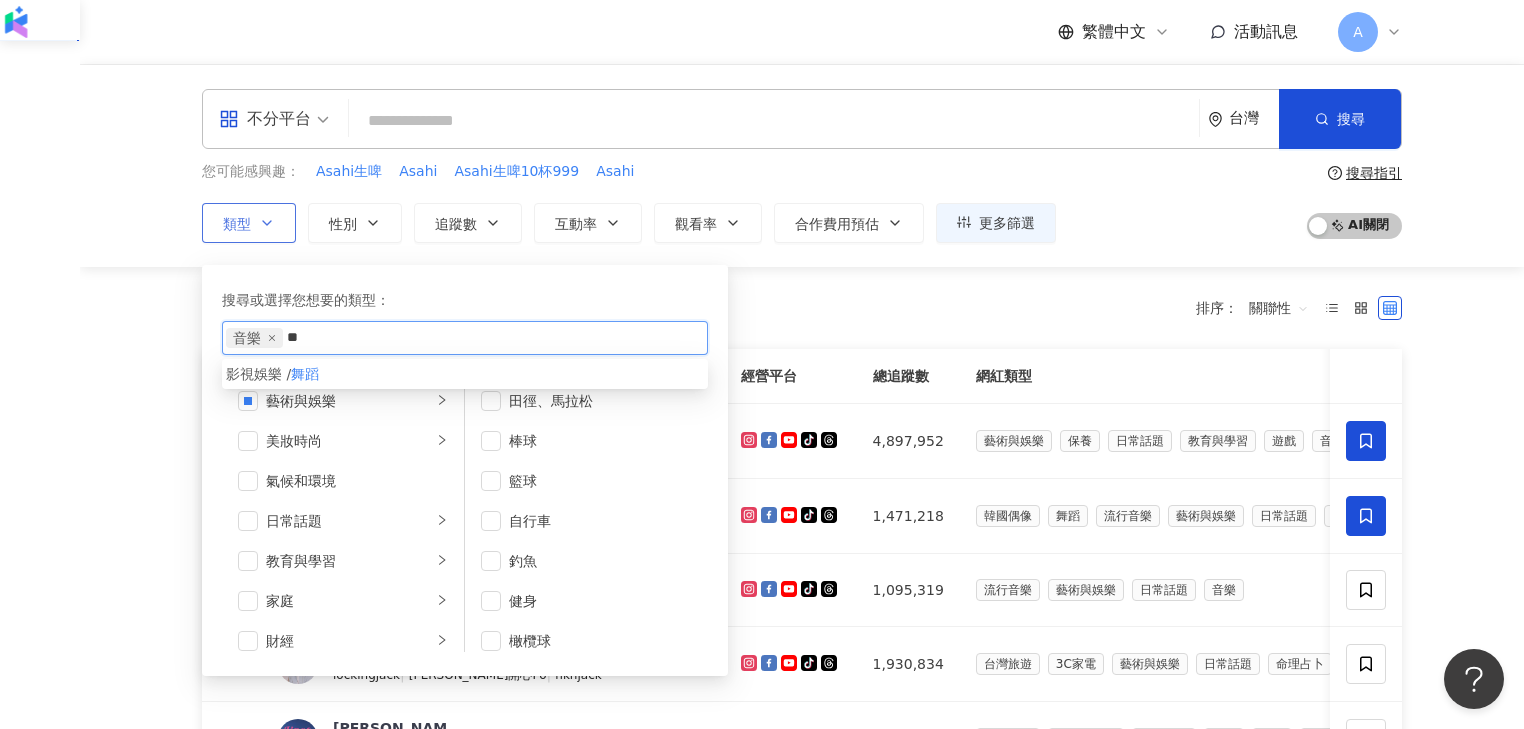
type input "**"
click at [319, 382] on mark "舞蹈" at bounding box center [305, 374] width 28 height 16
click at [671, 289] on div "搜尋或選擇您想要的類型：" at bounding box center [465, 300] width 486 height 22
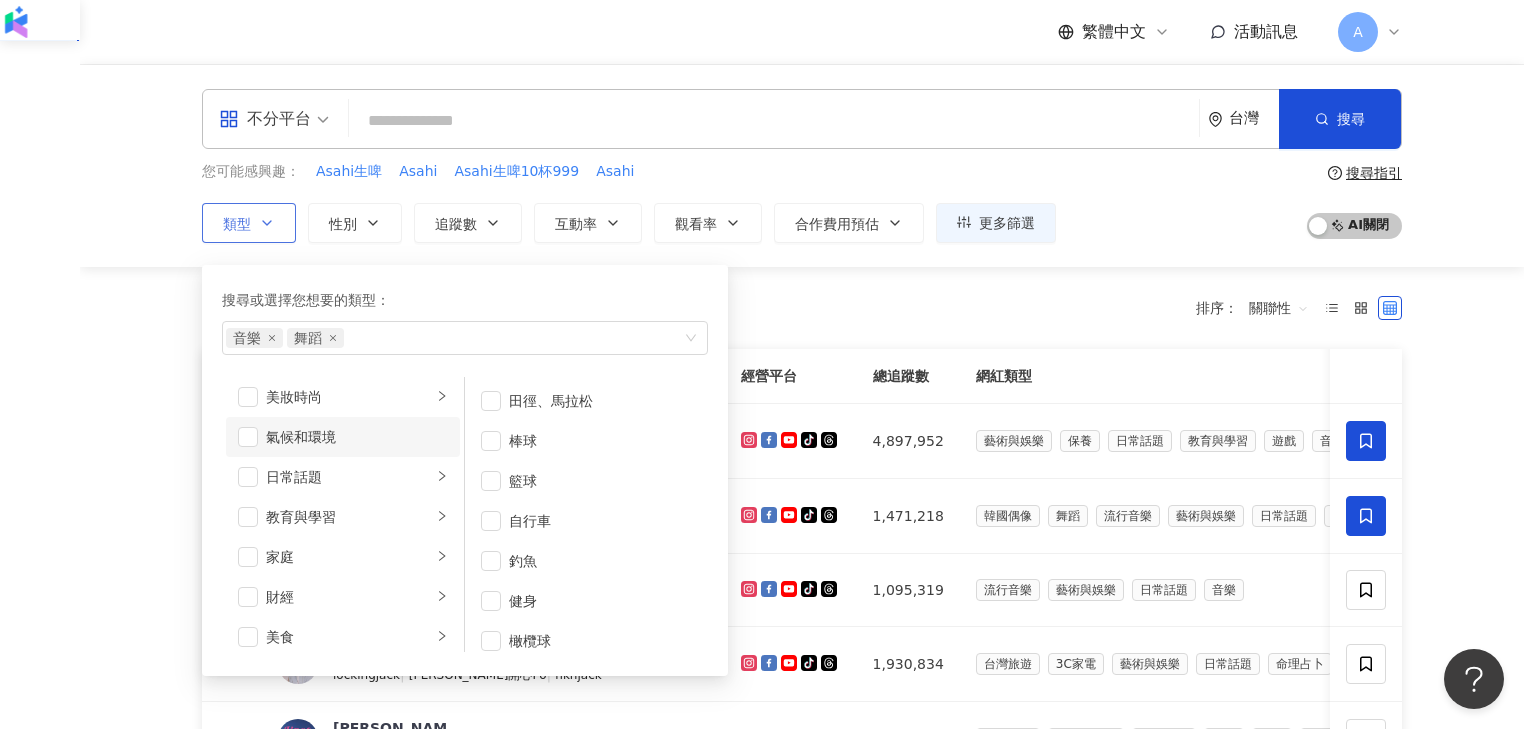
scroll to position [80, 0]
click at [272, 334] on icon "close" at bounding box center [272, 338] width 8 height 8
click at [856, 321] on div "共 630 筆 條件 ： 音樂 受眾年齡：13-17 > 10% 重置 排序： 關聯性" at bounding box center [802, 308] width 1200 height 34
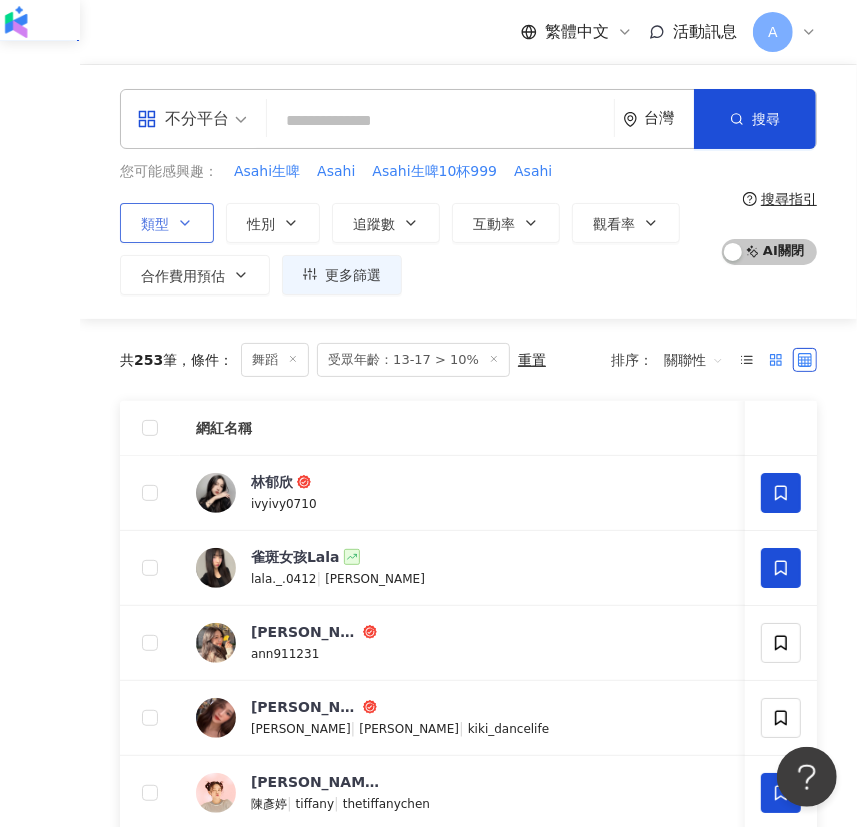
drag, startPoint x: 781, startPoint y: 361, endPoint x: 755, endPoint y: 358, distance: 26.2
click at [781, 361] on rect at bounding box center [779, 363] width 4 height 4
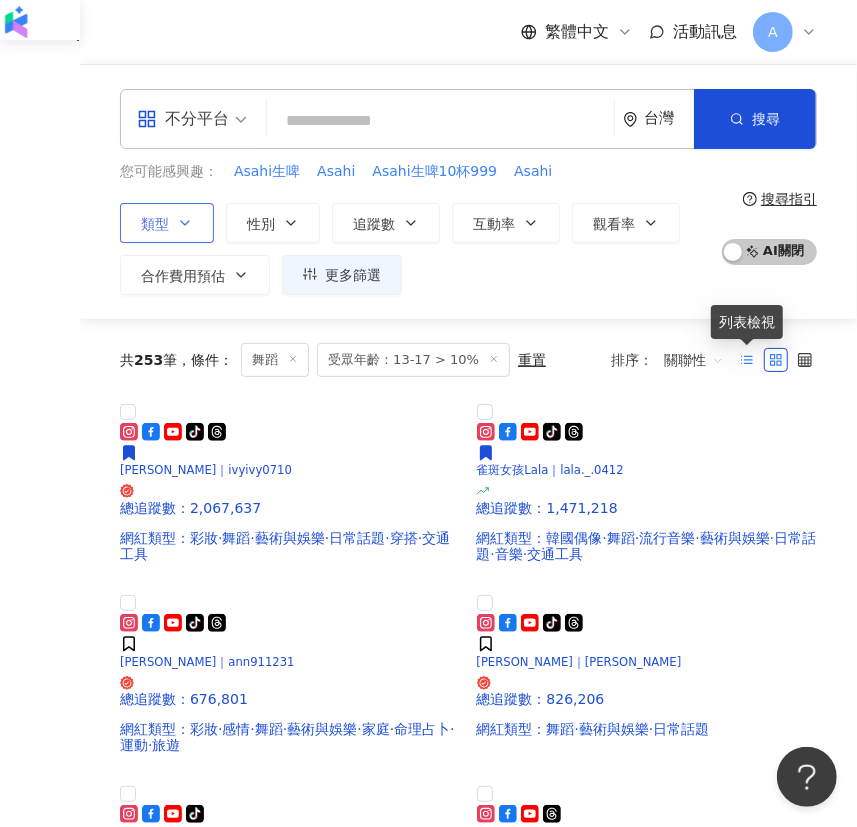
click at [750, 356] on icon at bounding box center [747, 360] width 14 height 14
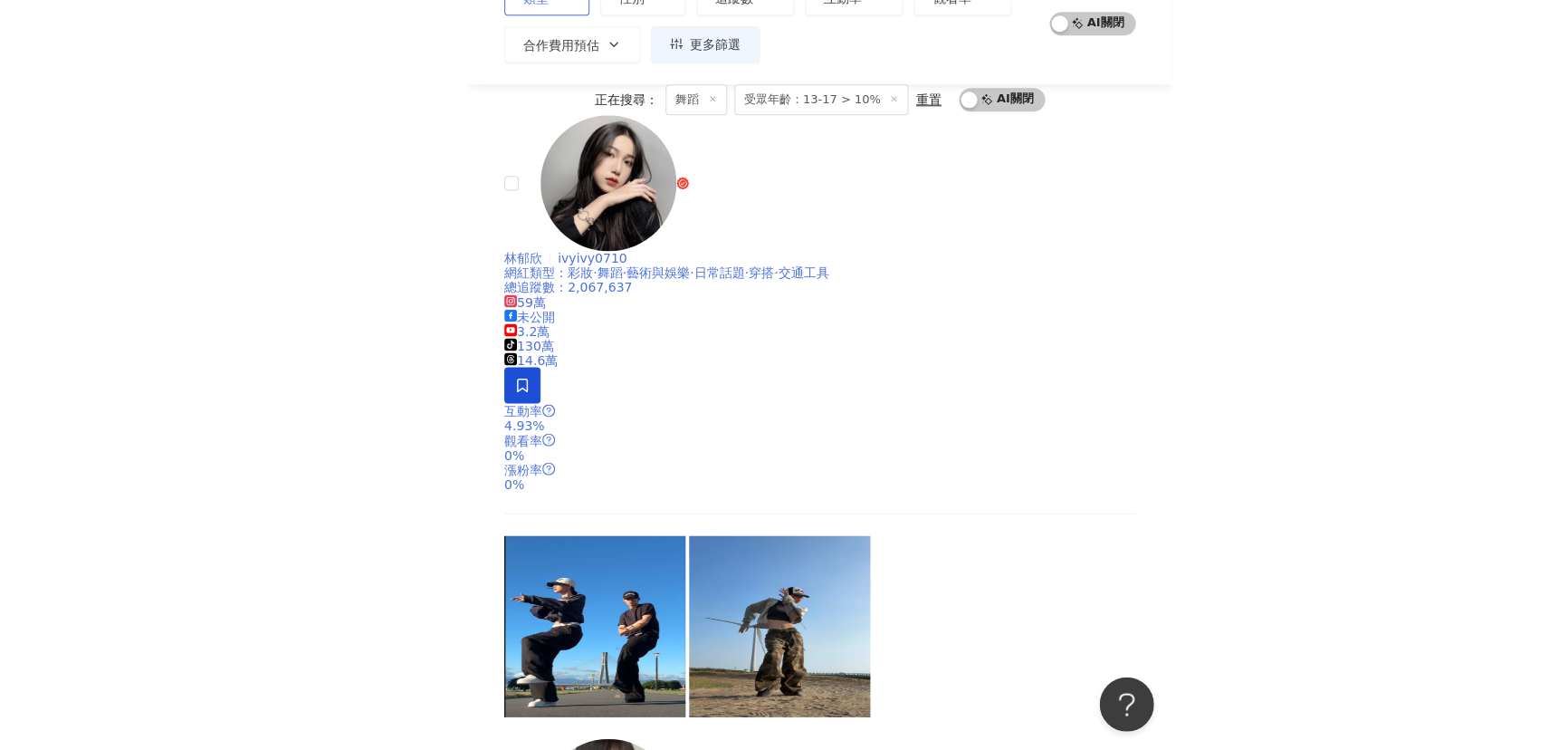
scroll to position [164, 0]
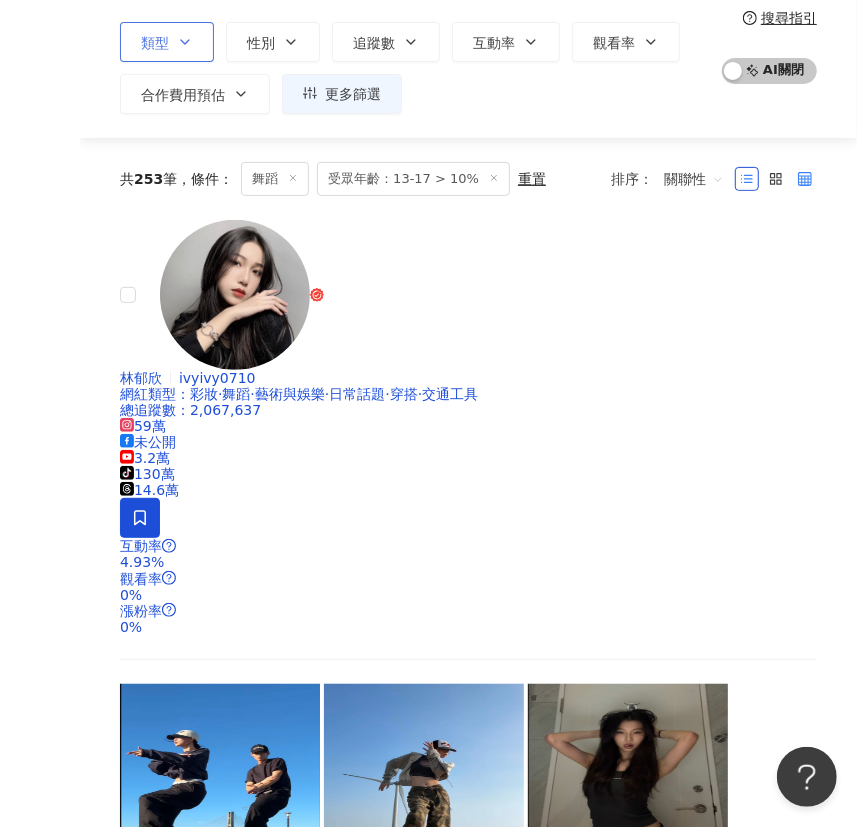
click at [800, 172] on icon at bounding box center [805, 179] width 14 height 14
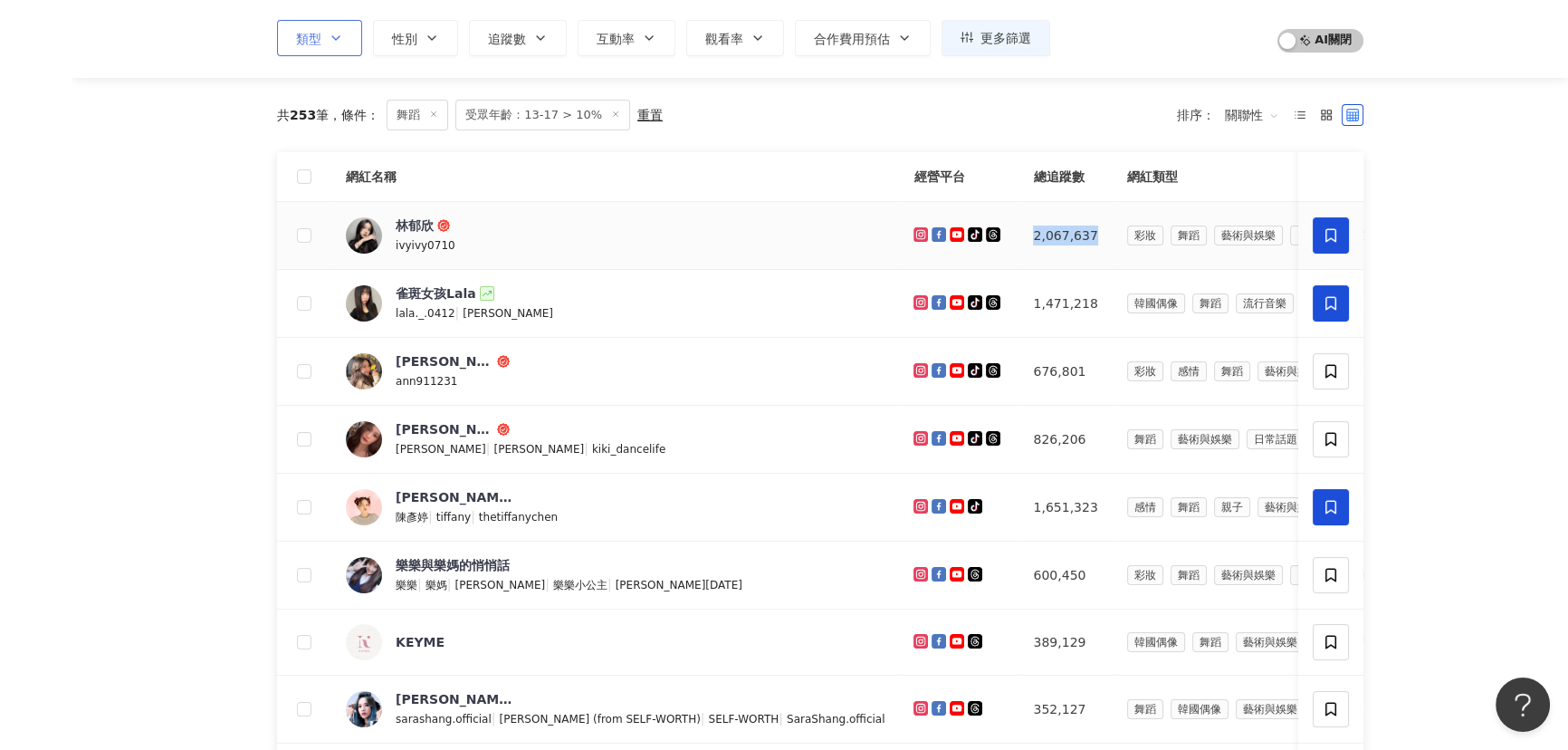
drag, startPoint x: 982, startPoint y: 231, endPoint x: 1037, endPoint y: 229, distance: 55.0
click at [1037, 229] on td "2,067,637" at bounding box center [1065, 236] width 93 height 68
copy td "2,067,637"
drag, startPoint x: 981, startPoint y: 300, endPoint x: 1037, endPoint y: 300, distance: 56.0
click at [1037, 300] on td "1,471,218" at bounding box center [1065, 303] width 93 height 68
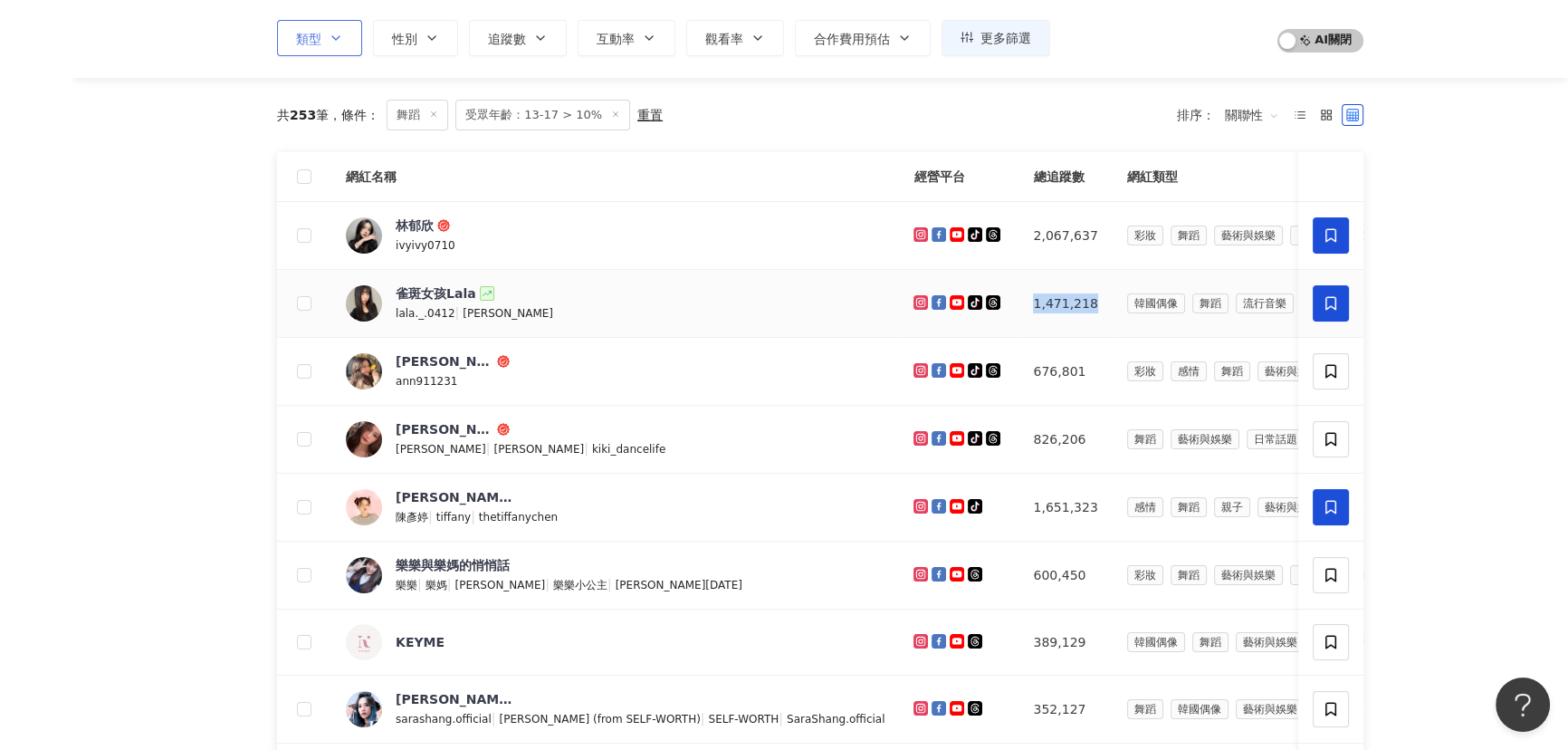
copy td "1,471,218"
drag, startPoint x: 980, startPoint y: 369, endPoint x: 1028, endPoint y: 368, distance: 48.0
click at [1028, 368] on td "676,801" at bounding box center [1065, 371] width 93 height 68
copy td "676,801"
drag, startPoint x: 977, startPoint y: 438, endPoint x: 1028, endPoint y: 437, distance: 51.0
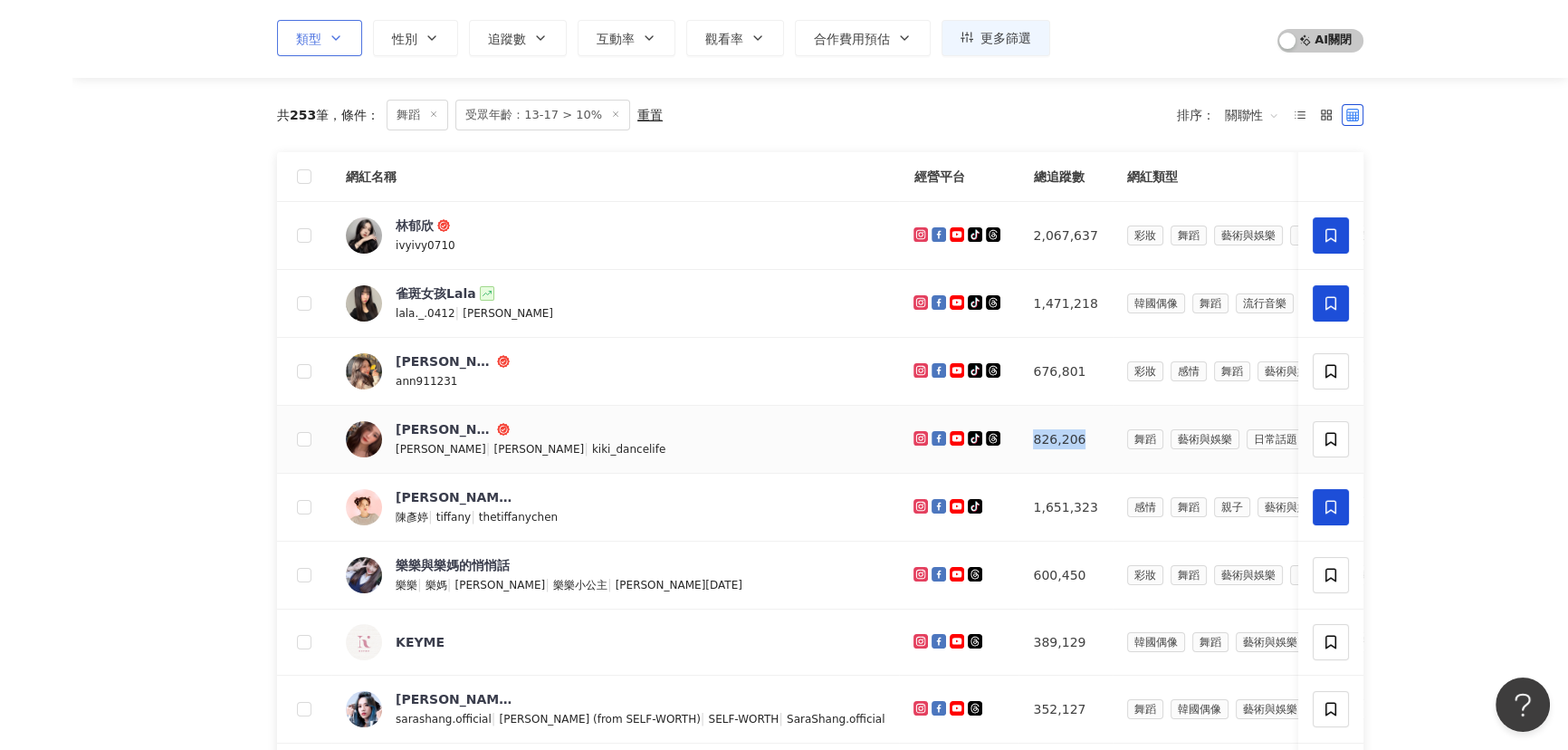
click at [1028, 437] on td "826,206" at bounding box center [1065, 439] width 93 height 68
copy td "826,206"
drag, startPoint x: 979, startPoint y: 503, endPoint x: 1051, endPoint y: 505, distance: 72.0
click at [1051, 505] on td "1,651,323" at bounding box center [1065, 507] width 93 height 68
copy td "1,651,323"
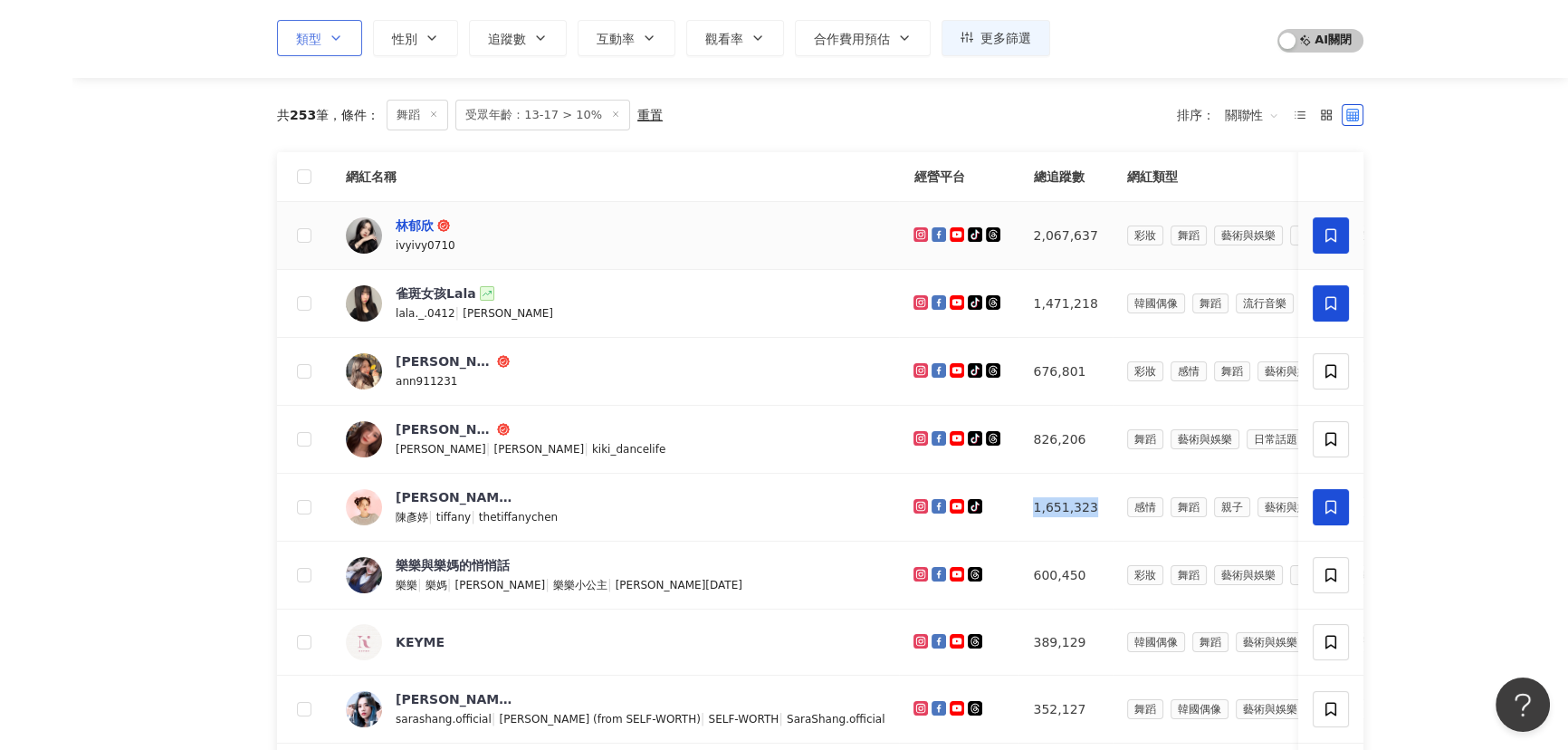
click at [419, 218] on div "林郁欣" at bounding box center [415, 226] width 38 height 18
click at [434, 284] on div "雀斑女孩Lala" at bounding box center [436, 293] width 81 height 18
click at [428, 357] on div "盧顗安Ann" at bounding box center [445, 361] width 98 height 18
click at [459, 434] on span "淇淇KiKi" at bounding box center [455, 429] width 118 height 18
click at [407, 494] on div "陳彥婷 tiffany" at bounding box center [455, 497] width 118 height 18
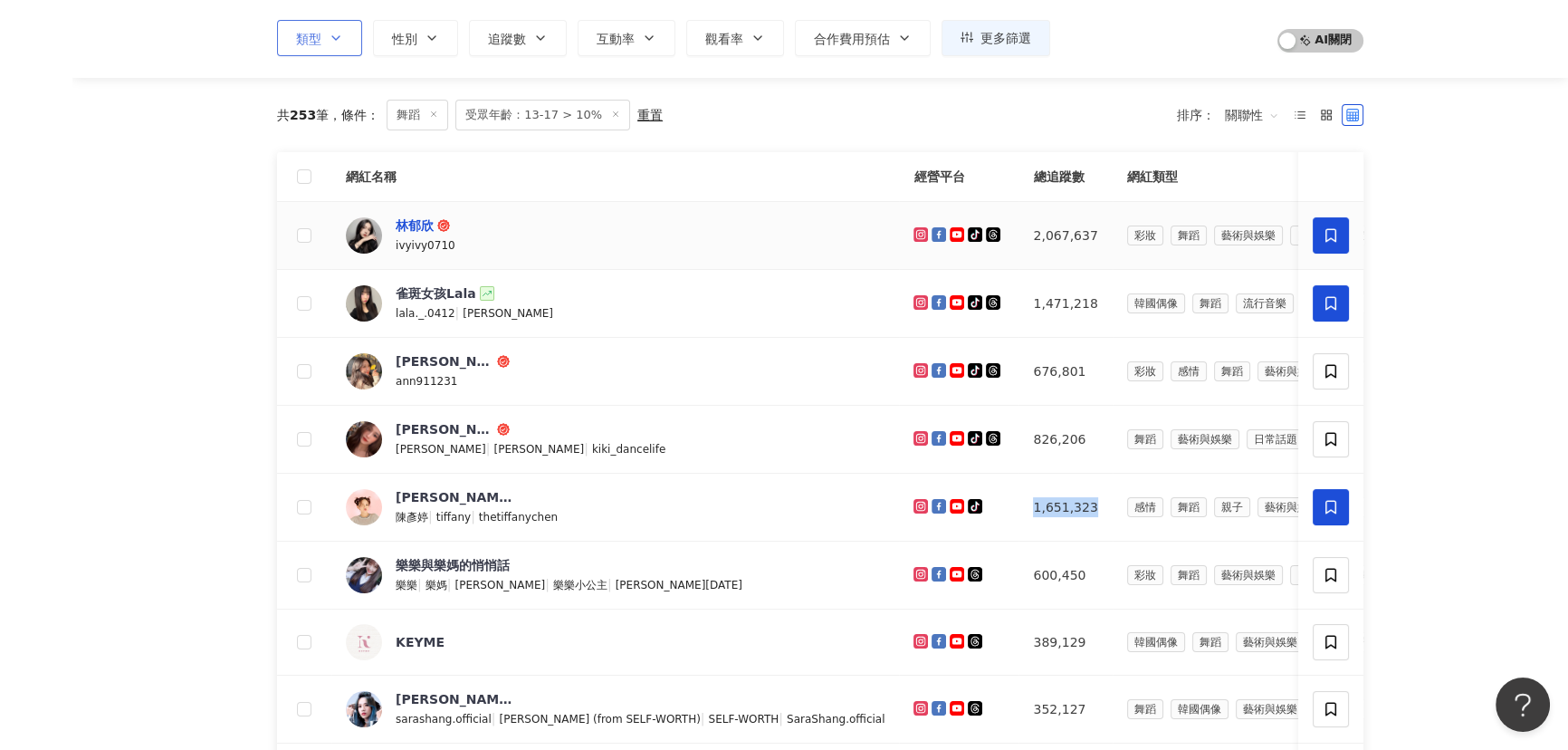
click at [417, 226] on div "林郁欣" at bounding box center [415, 226] width 38 height 18
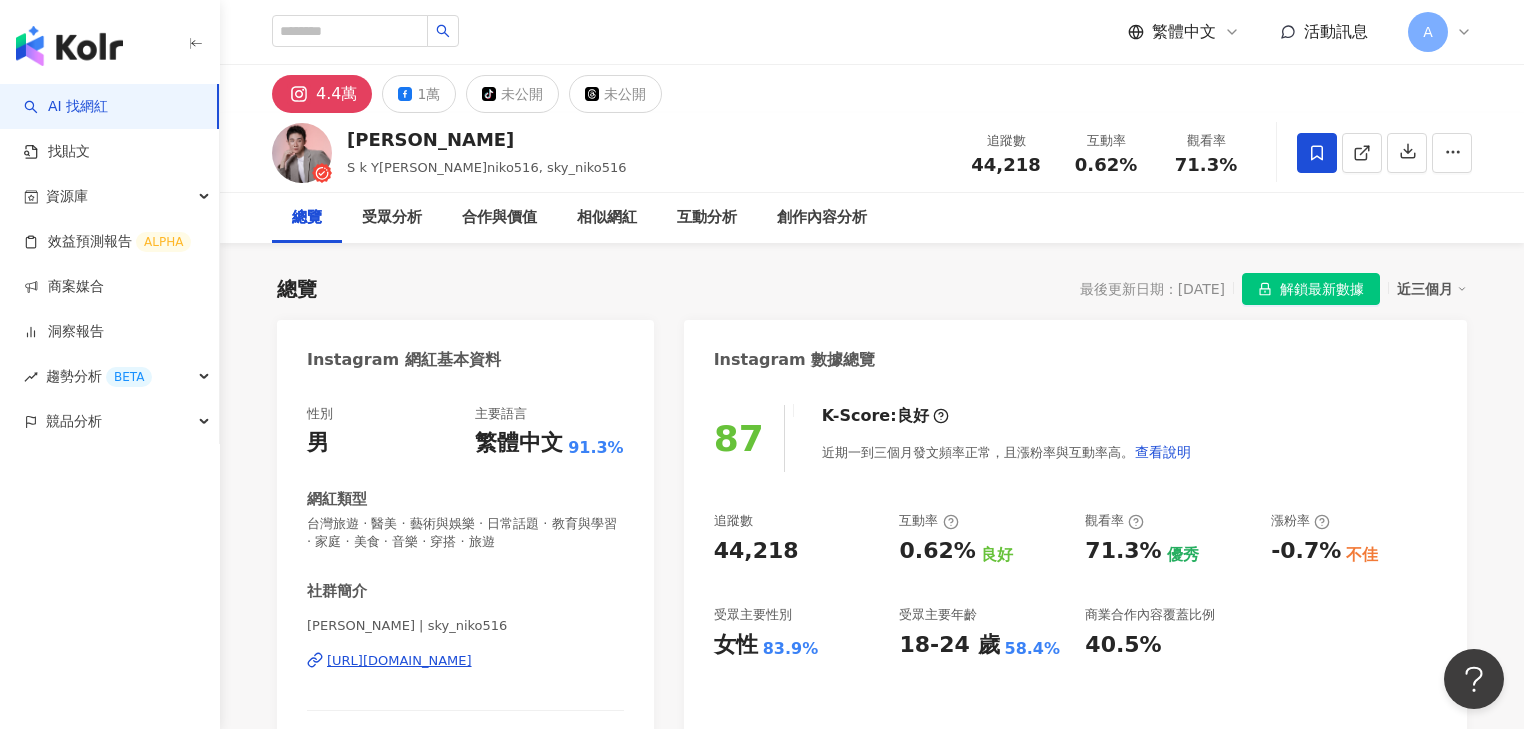
click at [472, 664] on div "[URL][DOMAIN_NAME]" at bounding box center [399, 661] width 145 height 18
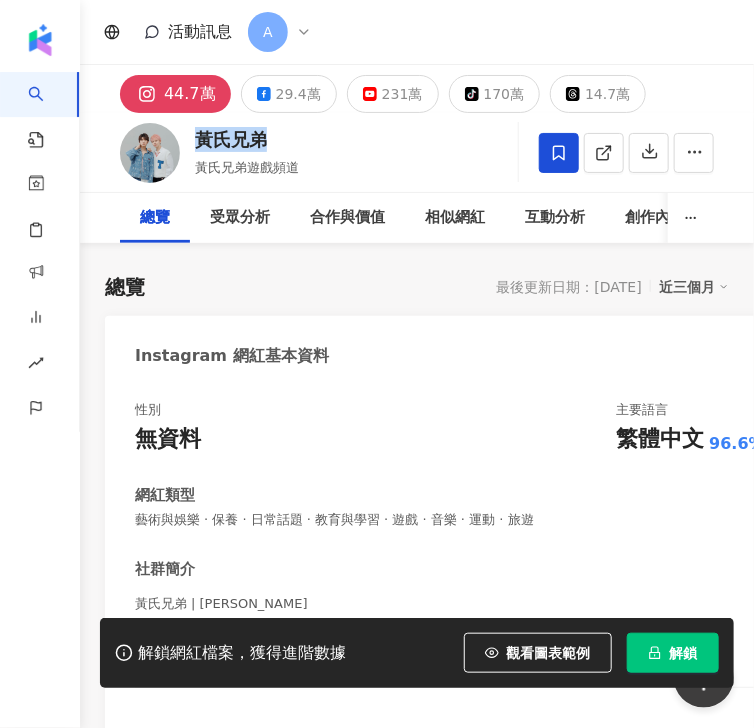
drag, startPoint x: 236, startPoint y: 140, endPoint x: 679, endPoint y: 208, distance: 448.1
click at [202, 140] on div "黃氏兄弟" at bounding box center [247, 139] width 104 height 25
click at [467, 106] on button "tiktok-icon 170萬" at bounding box center [495, 94] width 92 height 38
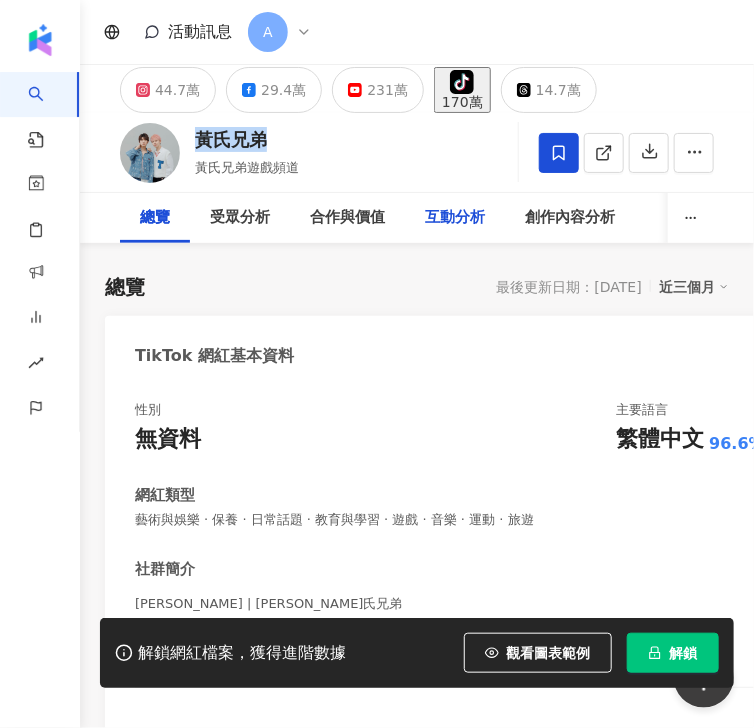
click at [483, 94] on div "170萬" at bounding box center [462, 102] width 41 height 16
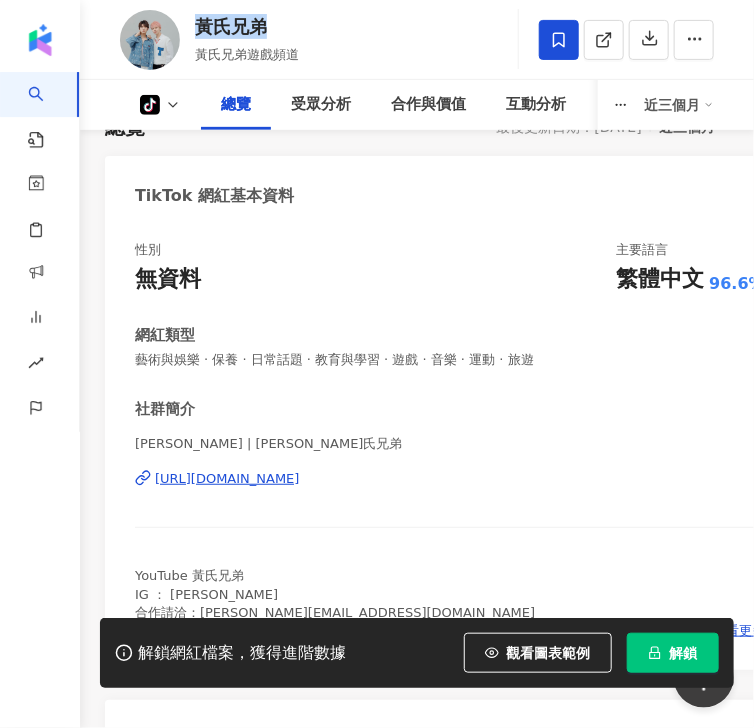
click at [300, 488] on div "https://www.tiktok.com/share/user/75965968469" at bounding box center [227, 479] width 145 height 18
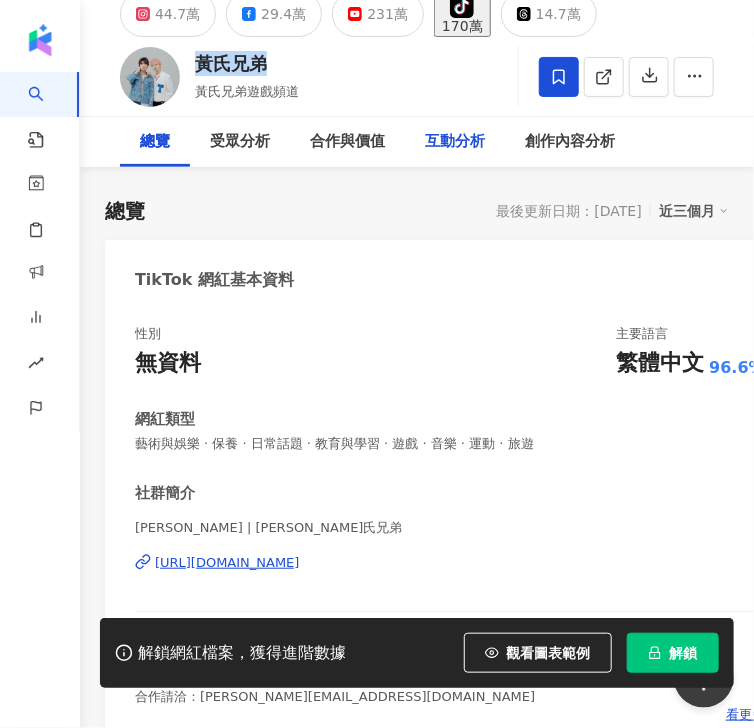
scroll to position [0, 0]
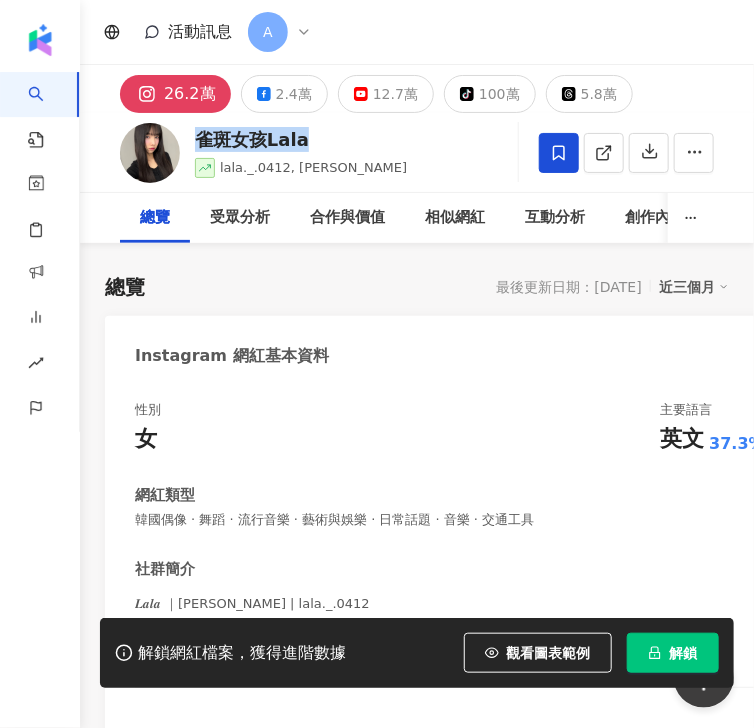
drag, startPoint x: 262, startPoint y: 140, endPoint x: 202, endPoint y: 138, distance: 60.0
click at [202, 138] on div "雀斑女孩Lala" at bounding box center [301, 139] width 212 height 25
click at [460, 97] on icon at bounding box center [467, 94] width 14 height 14
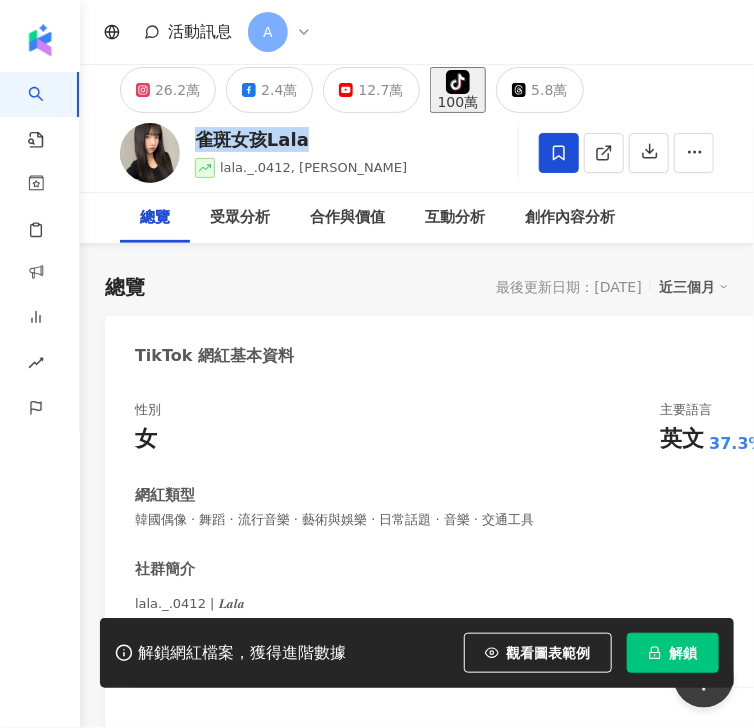
scroll to position [80, 0]
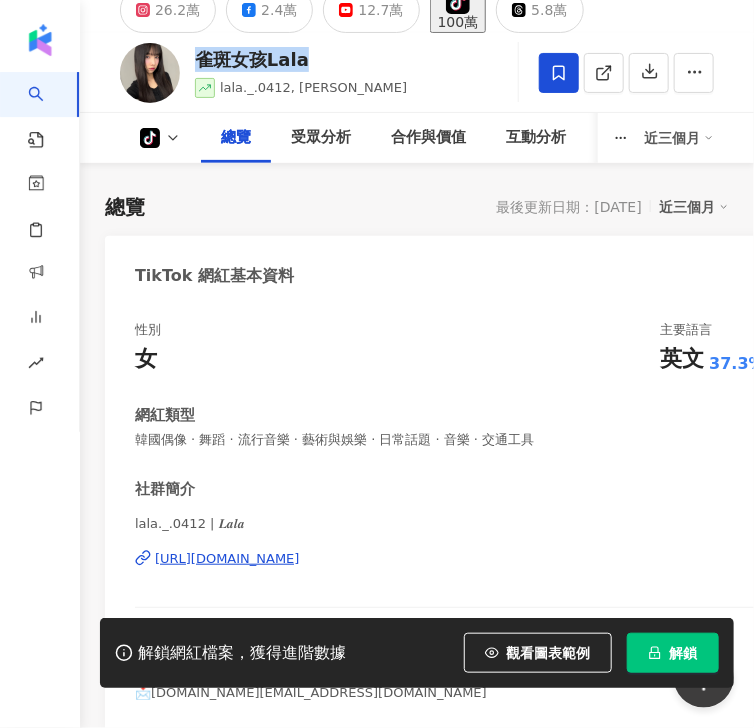
click at [275, 561] on div "[URL][DOMAIN_NAME]" at bounding box center [227, 559] width 145 height 18
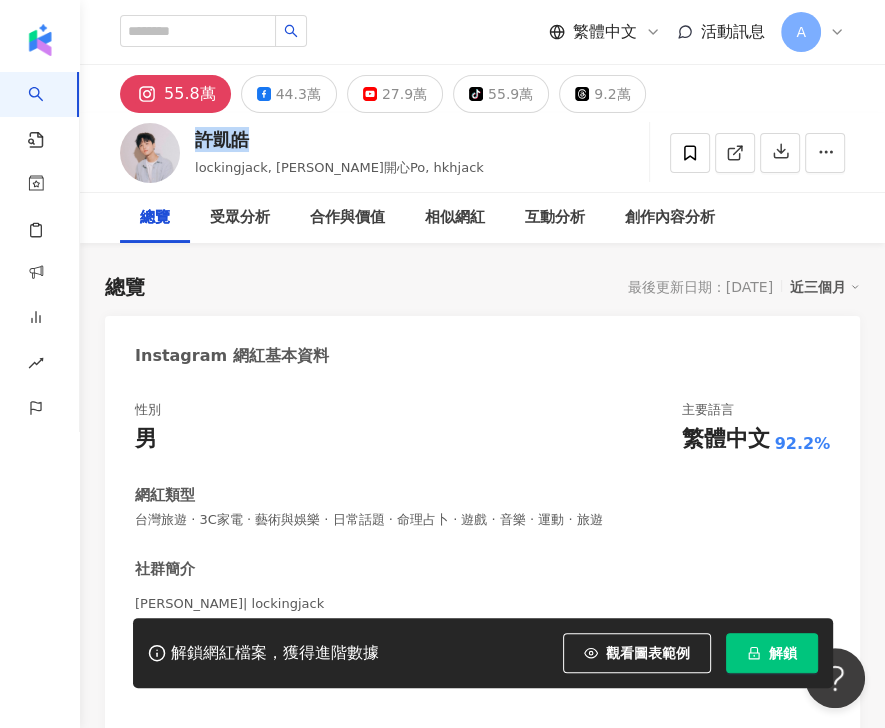
drag, startPoint x: 248, startPoint y: 137, endPoint x: 188, endPoint y: 136, distance: 60.0
click at [188, 136] on div "許凱皓 lockingjack, 凱皓開心Po, hkhjack 追蹤數 558,118 互動率 1.78% 觀看率 80.5%" at bounding box center [482, 152] width 805 height 79
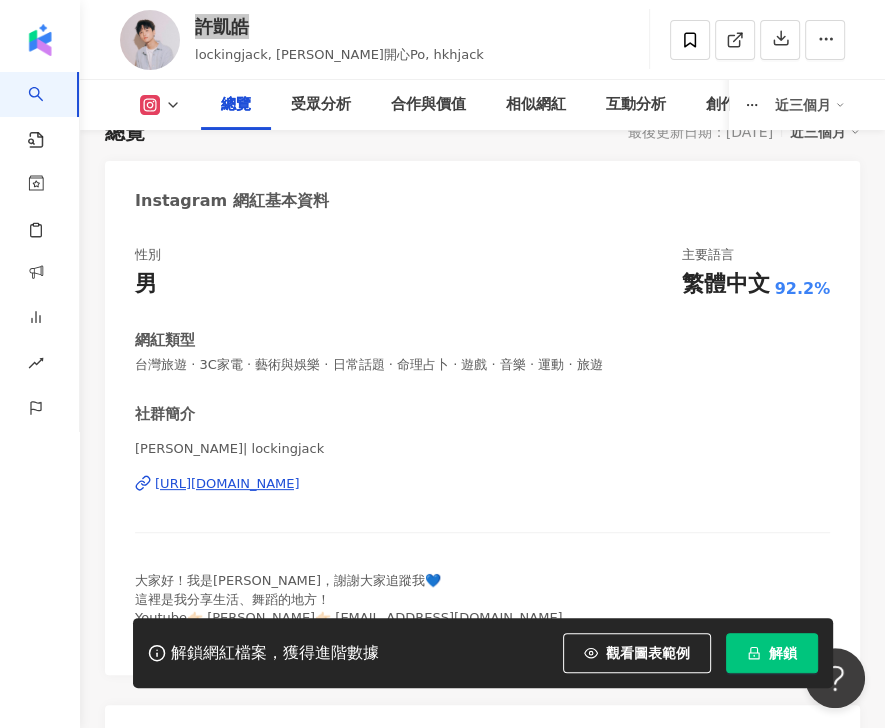
scroll to position [160, 0]
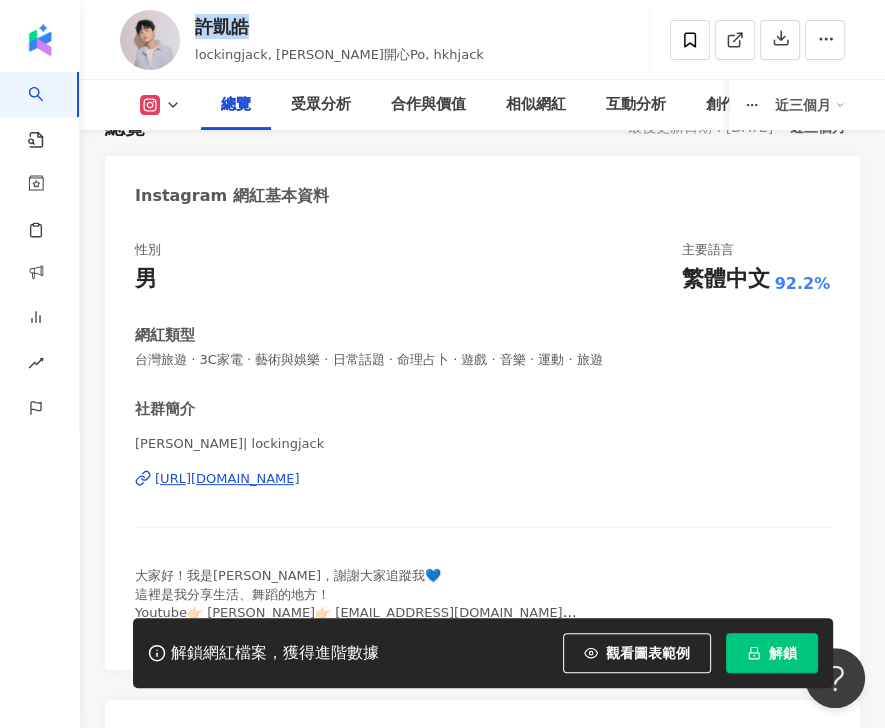
click at [266, 480] on div "https://www.instagram.com/lockingjack/" at bounding box center [227, 479] width 145 height 18
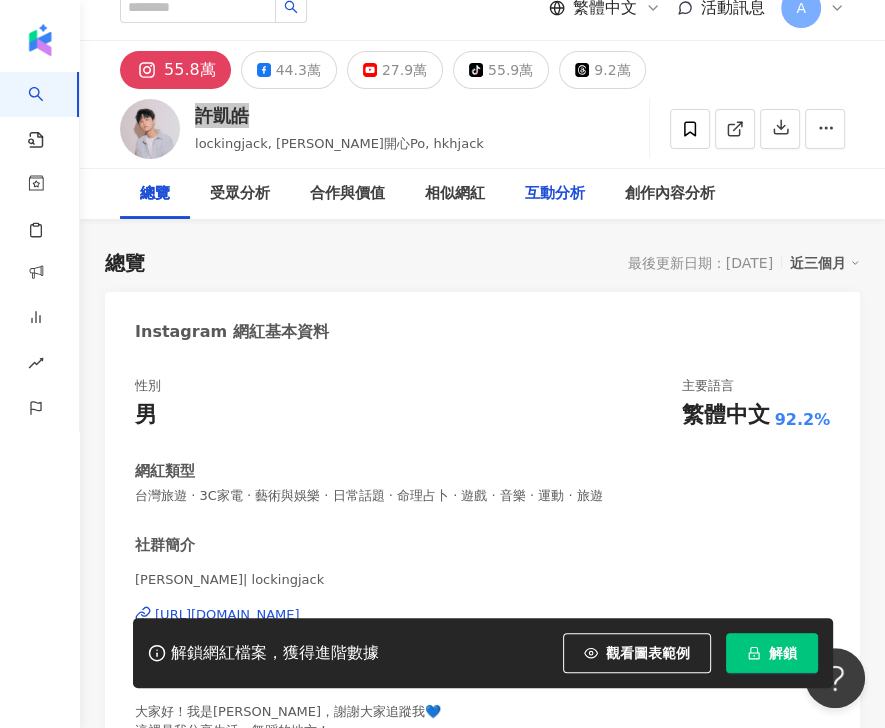
scroll to position [0, 0]
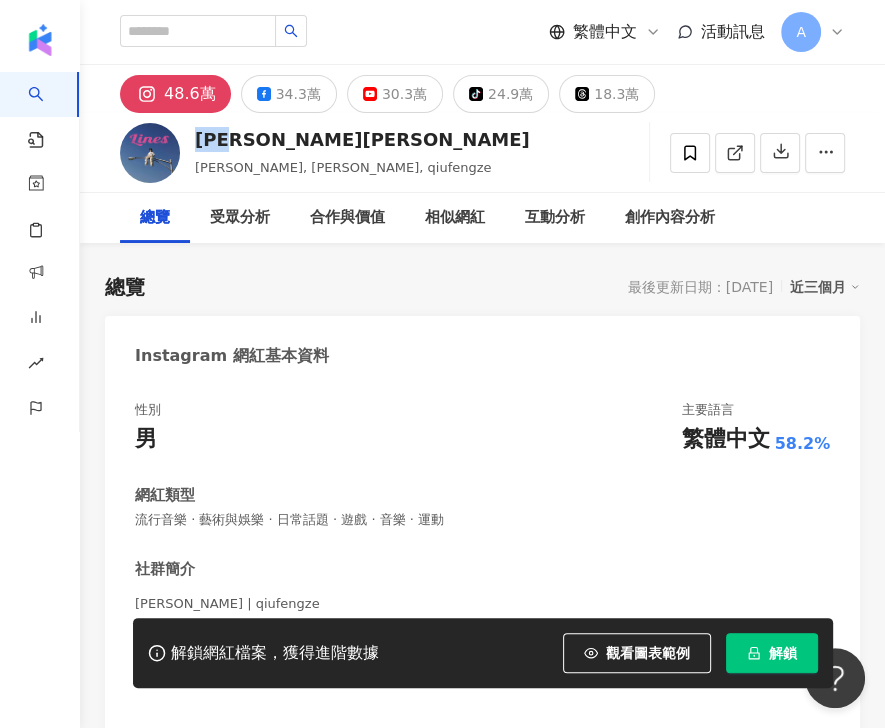
click at [247, 140] on div "[PERSON_NAME][PERSON_NAME]" at bounding box center [362, 139] width 335 height 25
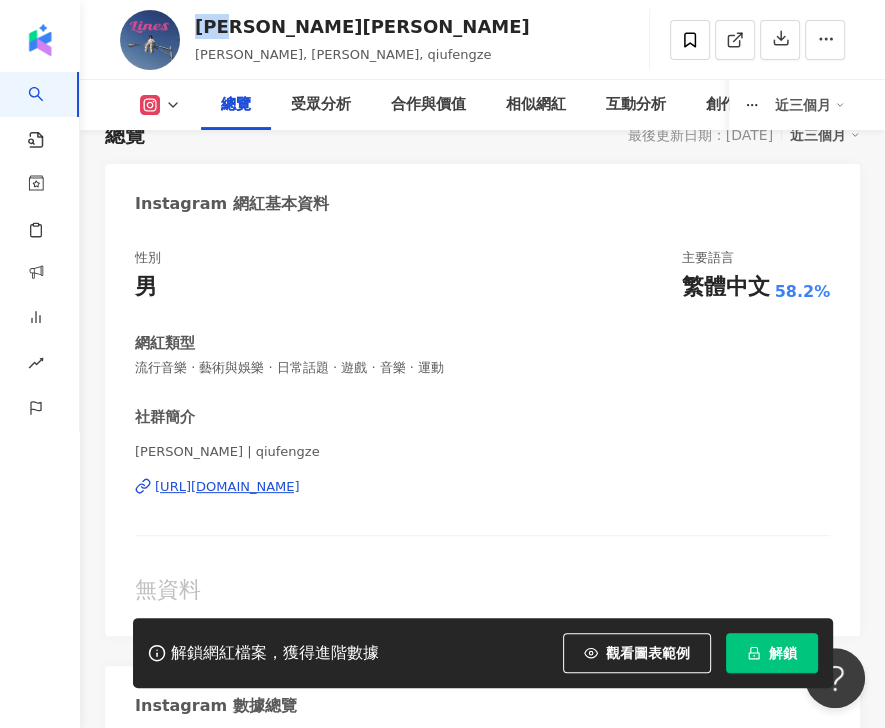
scroll to position [240, 0]
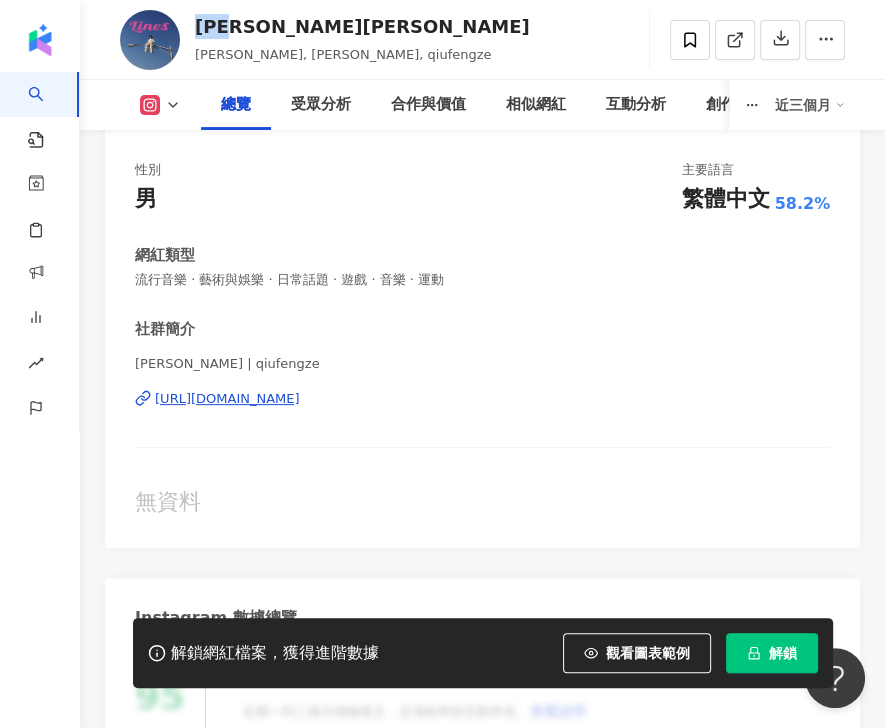
drag, startPoint x: 148, startPoint y: 36, endPoint x: 196, endPoint y: 88, distance: 70.7
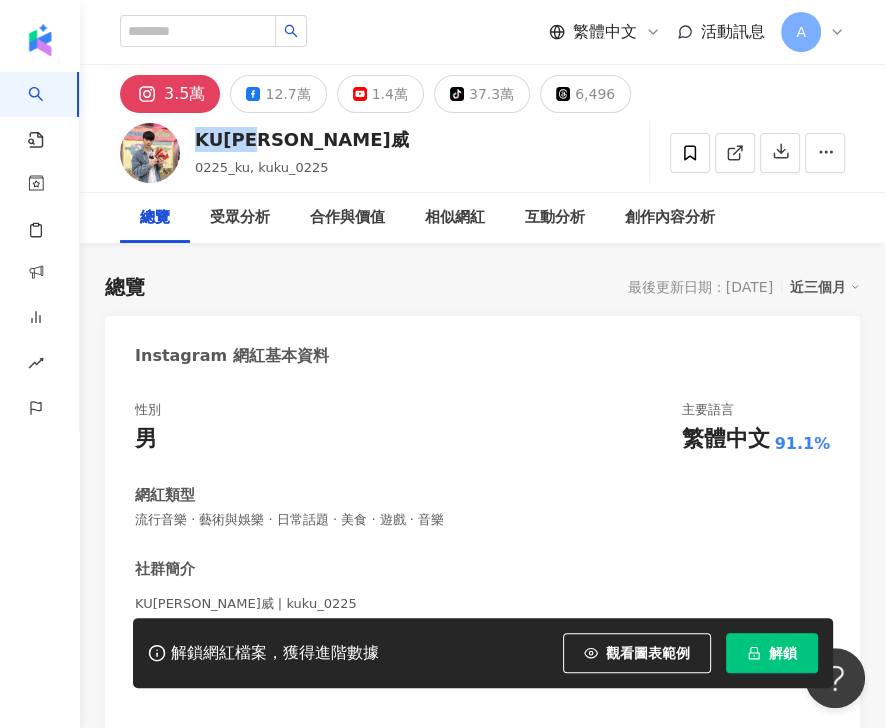
drag, startPoint x: 236, startPoint y: 138, endPoint x: 276, endPoint y: 138, distance: 40.0
click at [276, 138] on div "KU古曜威 0225_ku, kuku_0225 追蹤數 34,594 互動率 0.17% 觀看率 474%" at bounding box center [482, 152] width 805 height 79
click at [469, 83] on div "37.3萬" at bounding box center [491, 94] width 45 height 28
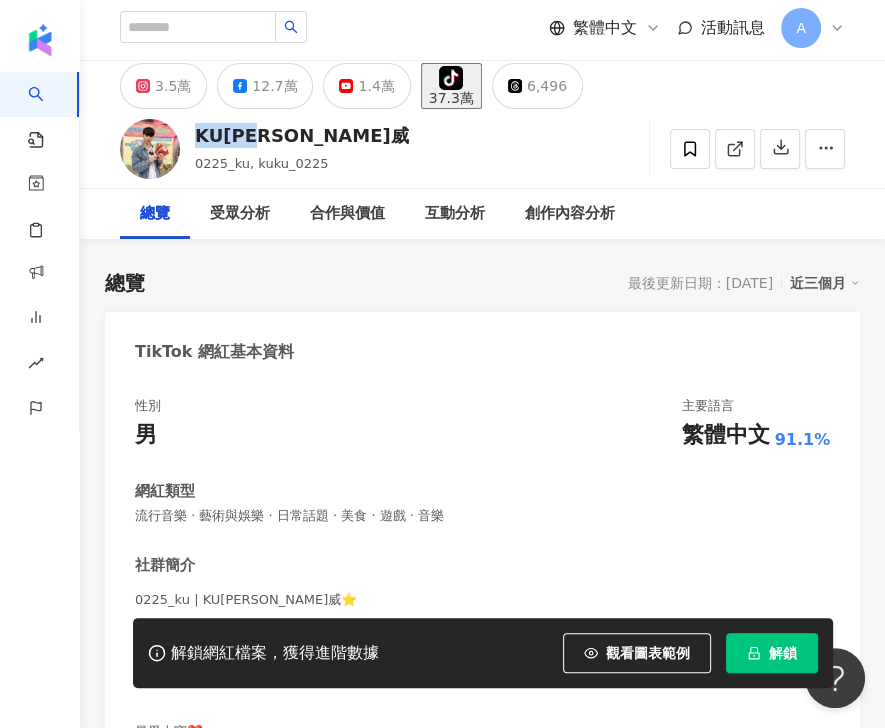
scroll to position [160, 0]
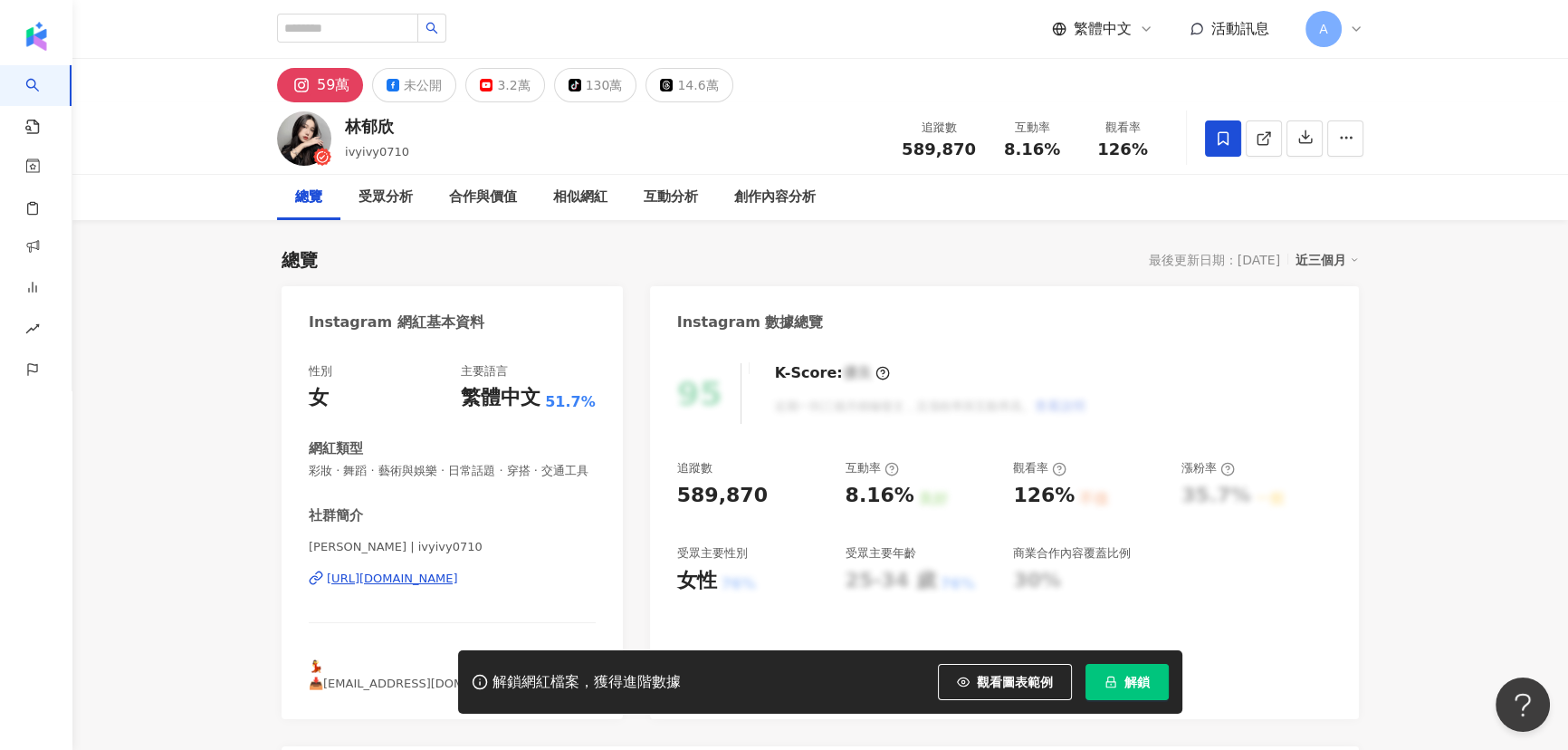
click at [607, 88] on div "130萬" at bounding box center [604, 85] width 37 height 25
drag, startPoint x: 395, startPoint y: 130, endPoint x: 343, endPoint y: 128, distance: 52.0
click at [343, 128] on div "林郁欣 ivyivy0710 追蹤數 589,870 互動率 8.16% 觀看率 126%" at bounding box center [821, 138] width 1159 height 72
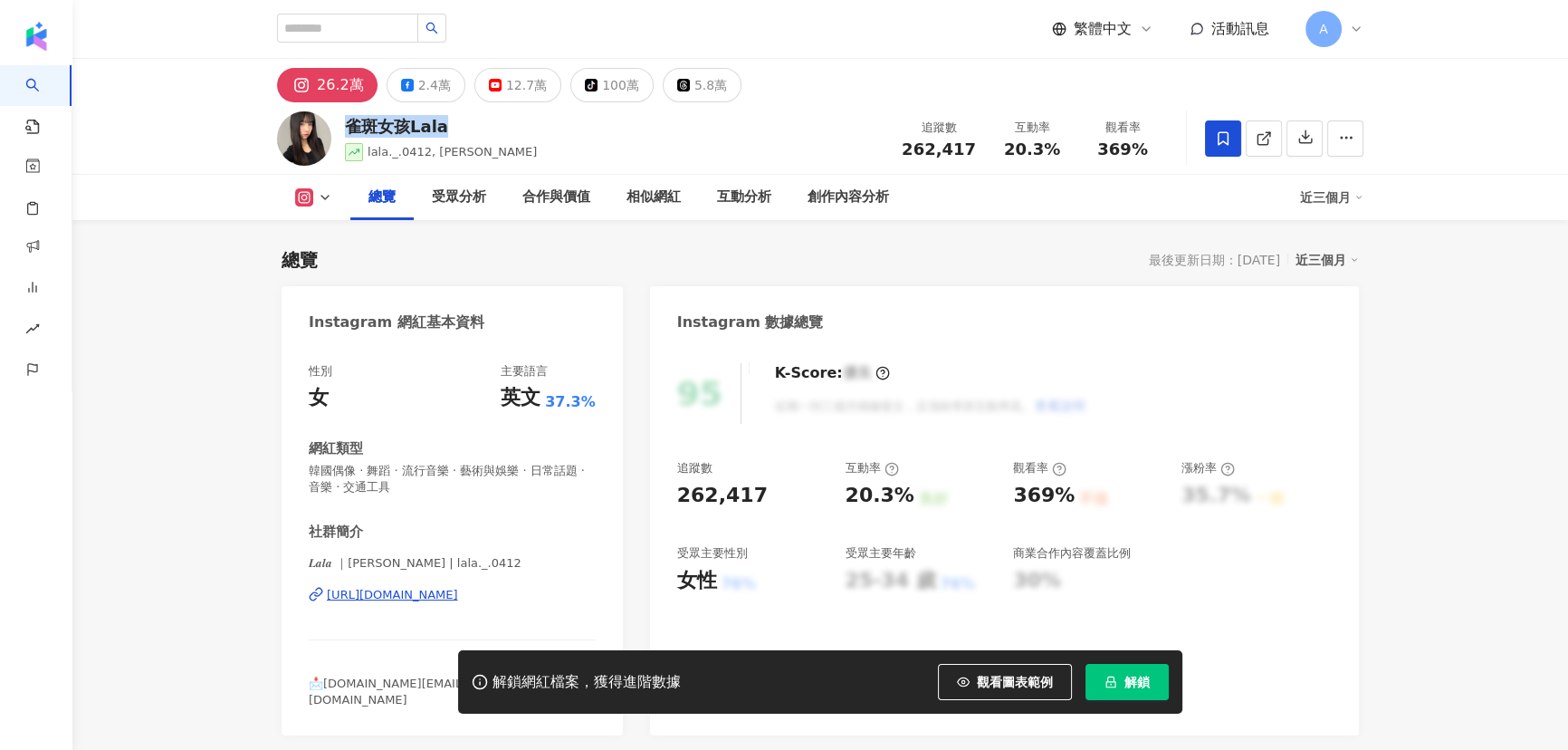
drag, startPoint x: 386, startPoint y: 123, endPoint x: 339, endPoint y: 121, distance: 47.0
click at [337, 121] on div "雀斑女孩Lala lala._.0412, 鄭語婕Lala 追蹤數 262,417 互動率 20.3% 觀看率 369%" at bounding box center [821, 138] width 1159 height 72
click at [588, 91] on icon "tiktok-icon" at bounding box center [592, 85] width 13 height 13
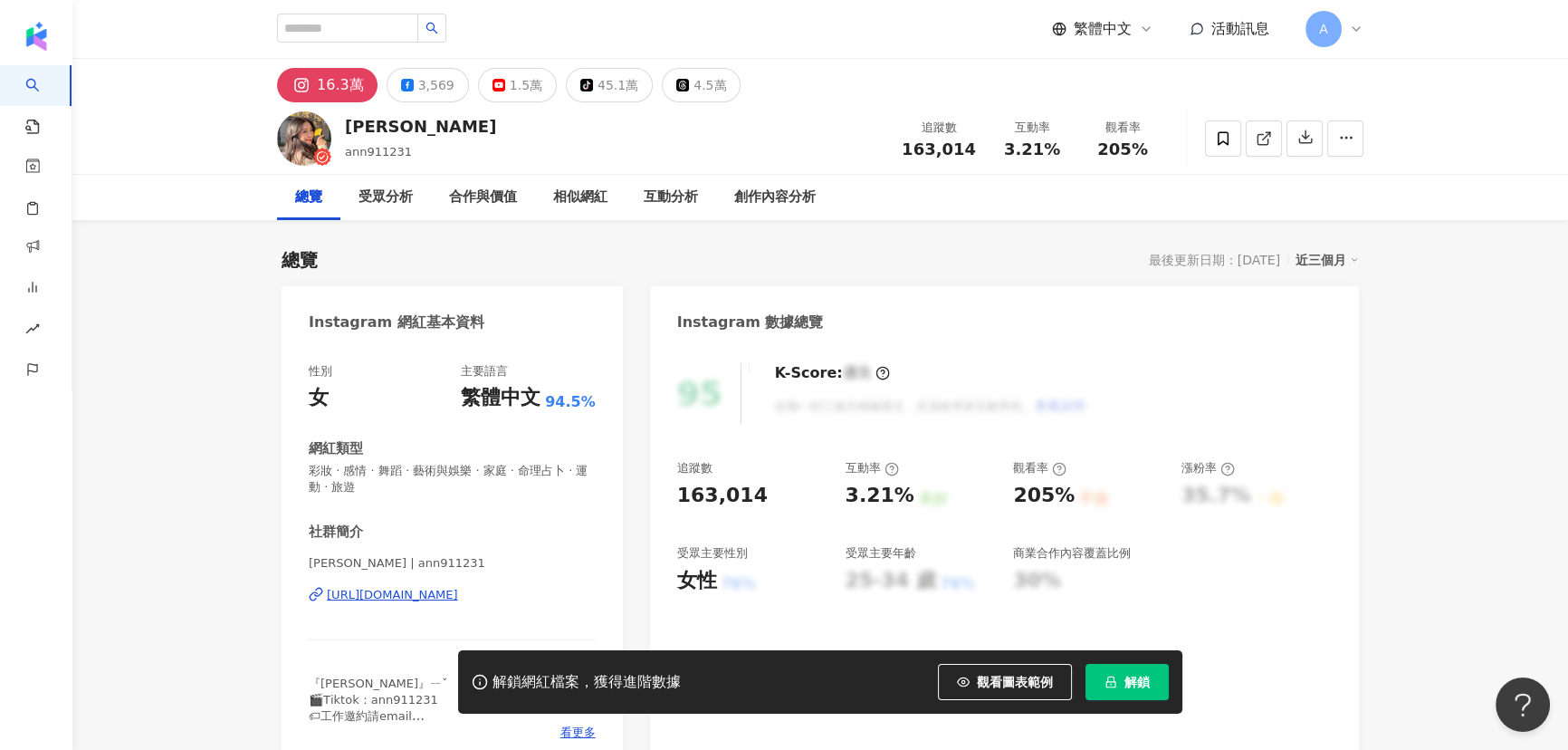
click at [581, 91] on icon "tiktok-icon" at bounding box center [587, 85] width 13 height 13
drag, startPoint x: 433, startPoint y: 128, endPoint x: 344, endPoint y: 127, distance: 89.0
click at [344, 127] on div "[PERSON_NAME]Ann ann911231 追蹤數 163,014 互動率 3.21% 觀看率 205%" at bounding box center [821, 138] width 1159 height 72
copy div "[PERSON_NAME]"
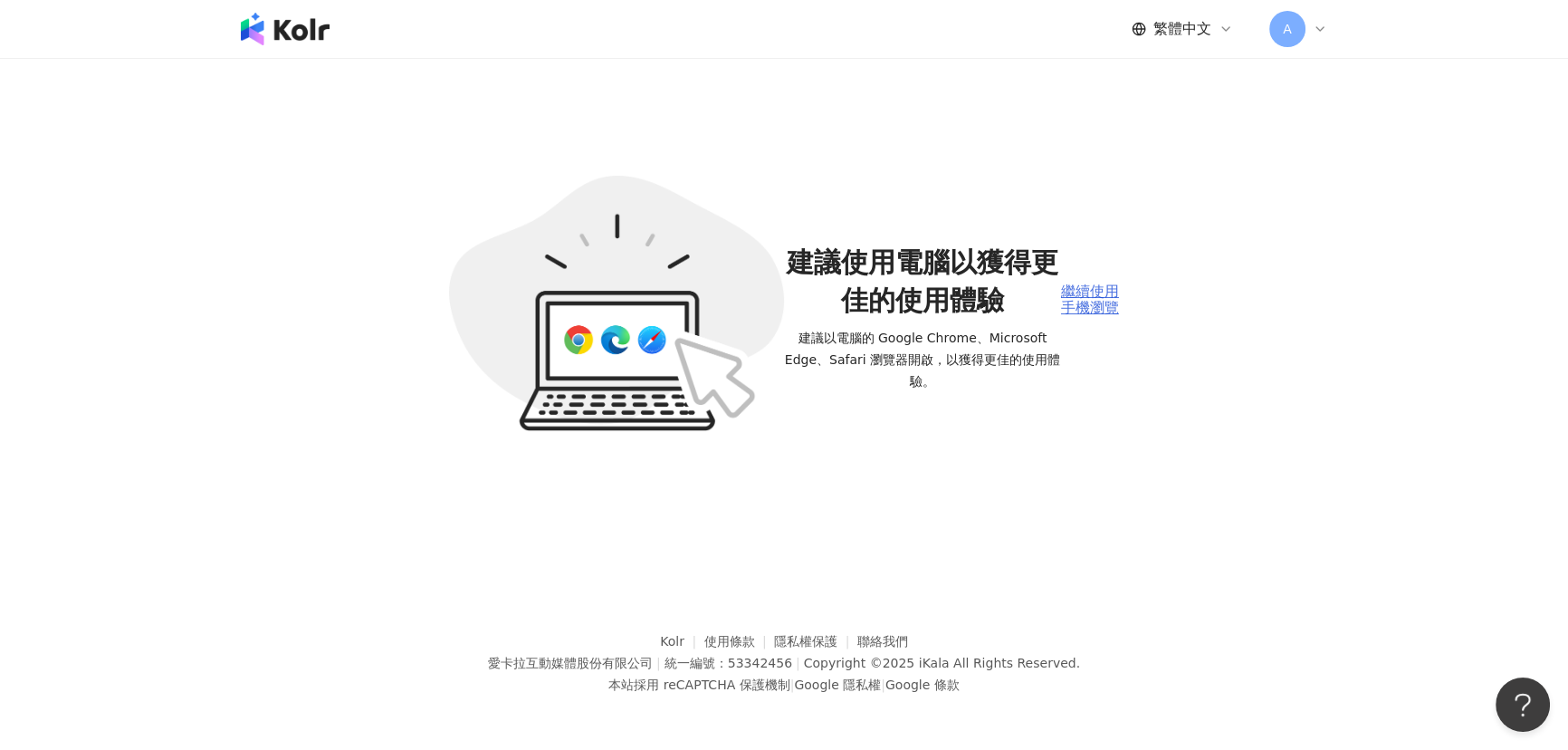
click at [1103, 299] on div "繼續使用手機瀏覽" at bounding box center [1091, 300] width 58 height 34
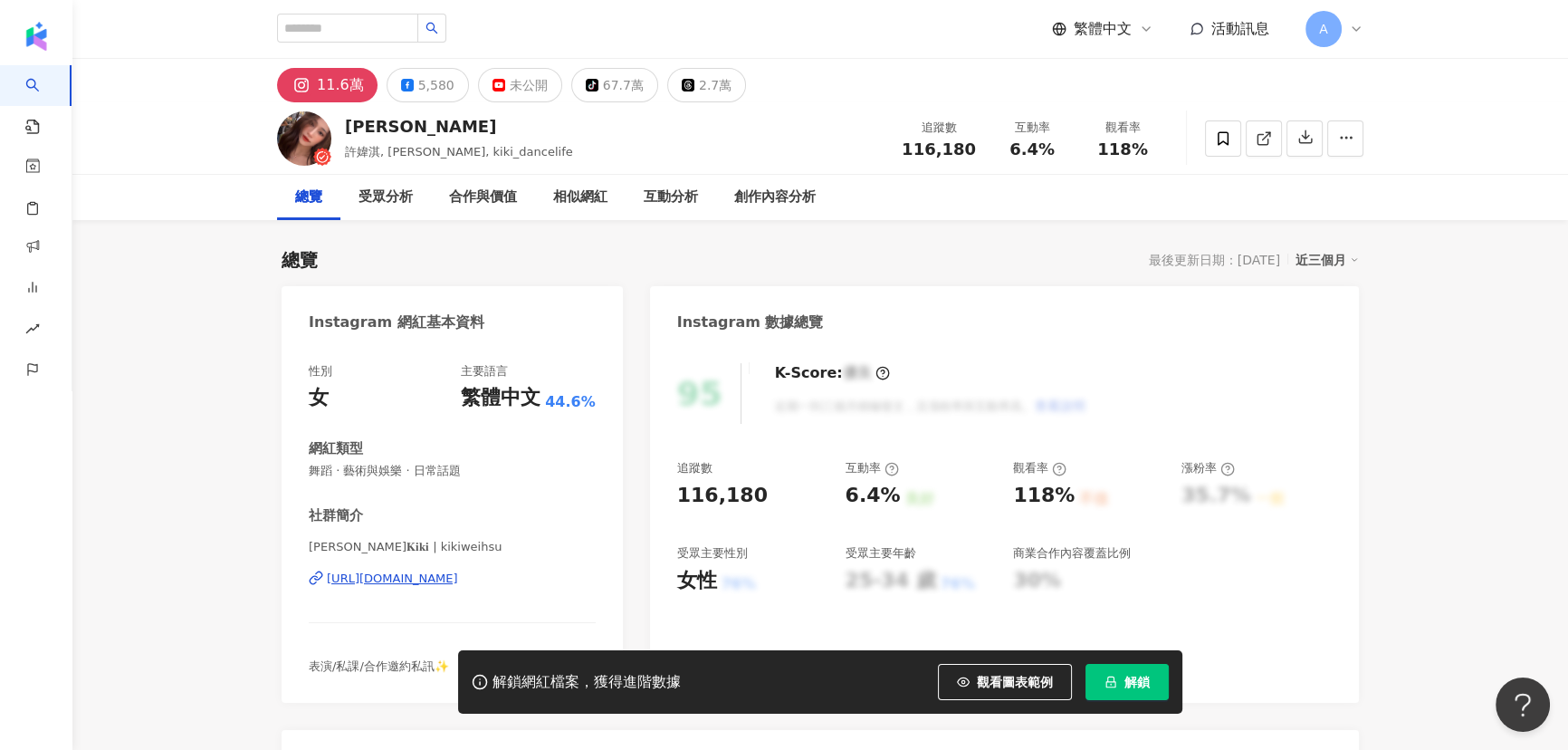
click at [603, 85] on div "67.7萬" at bounding box center [623, 85] width 41 height 25
drag, startPoint x: 364, startPoint y: 127, endPoint x: 346, endPoint y: 127, distance: 18.0
click at [346, 127] on div "淇淇KiKi" at bounding box center [459, 126] width 228 height 23
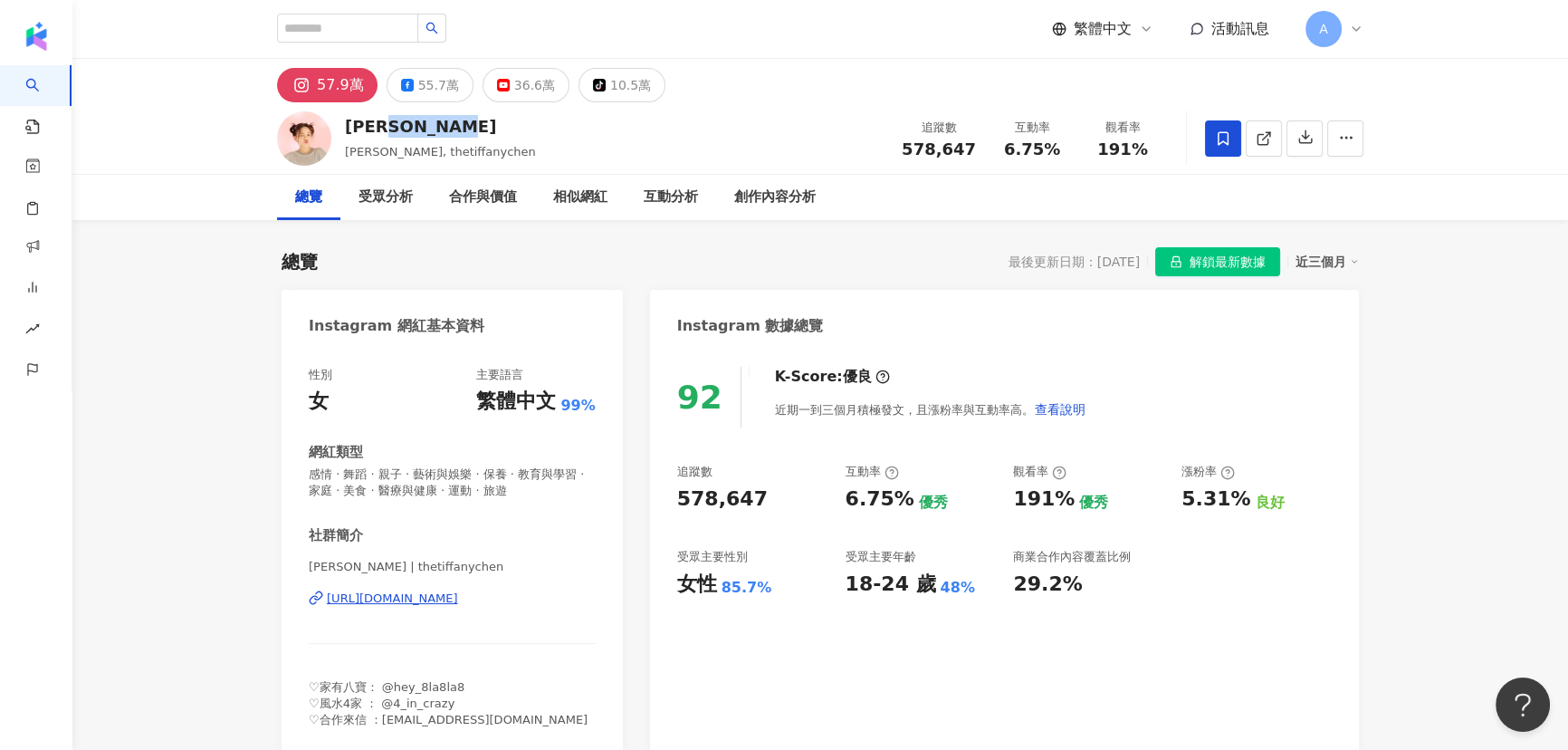
drag, startPoint x: 461, startPoint y: 129, endPoint x: 373, endPoint y: 674, distance: 552.1
click at [351, 127] on div "[PERSON_NAME]" at bounding box center [440, 126] width 191 height 23
copy div "tiffany"
copy div "[PERSON_NAME]"
